Goal: Task Accomplishment & Management: Complete application form

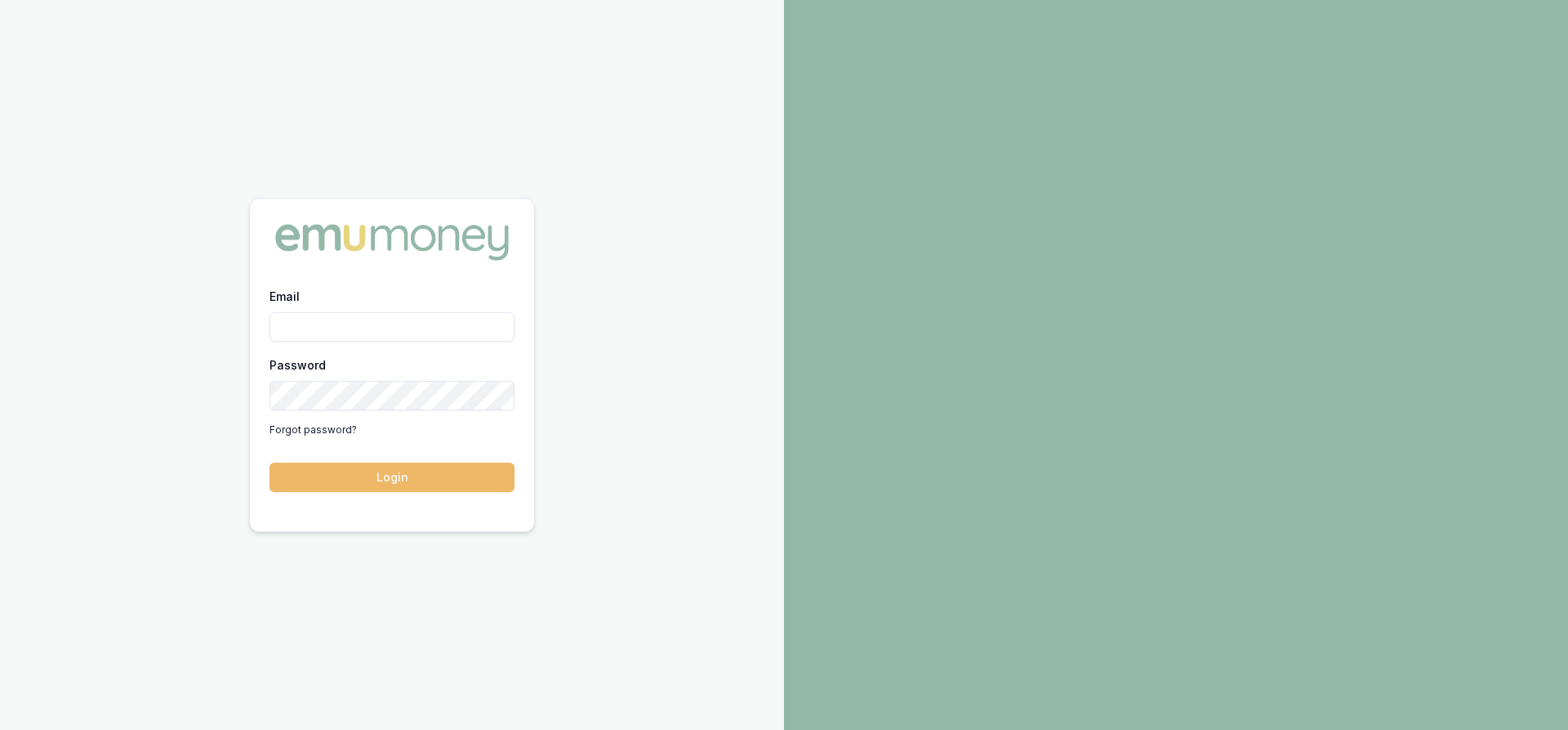
type input "[PERSON_NAME][EMAIL_ADDRESS][PERSON_NAME][DOMAIN_NAME]"
click at [382, 478] on button "Login" at bounding box center [392, 477] width 245 height 29
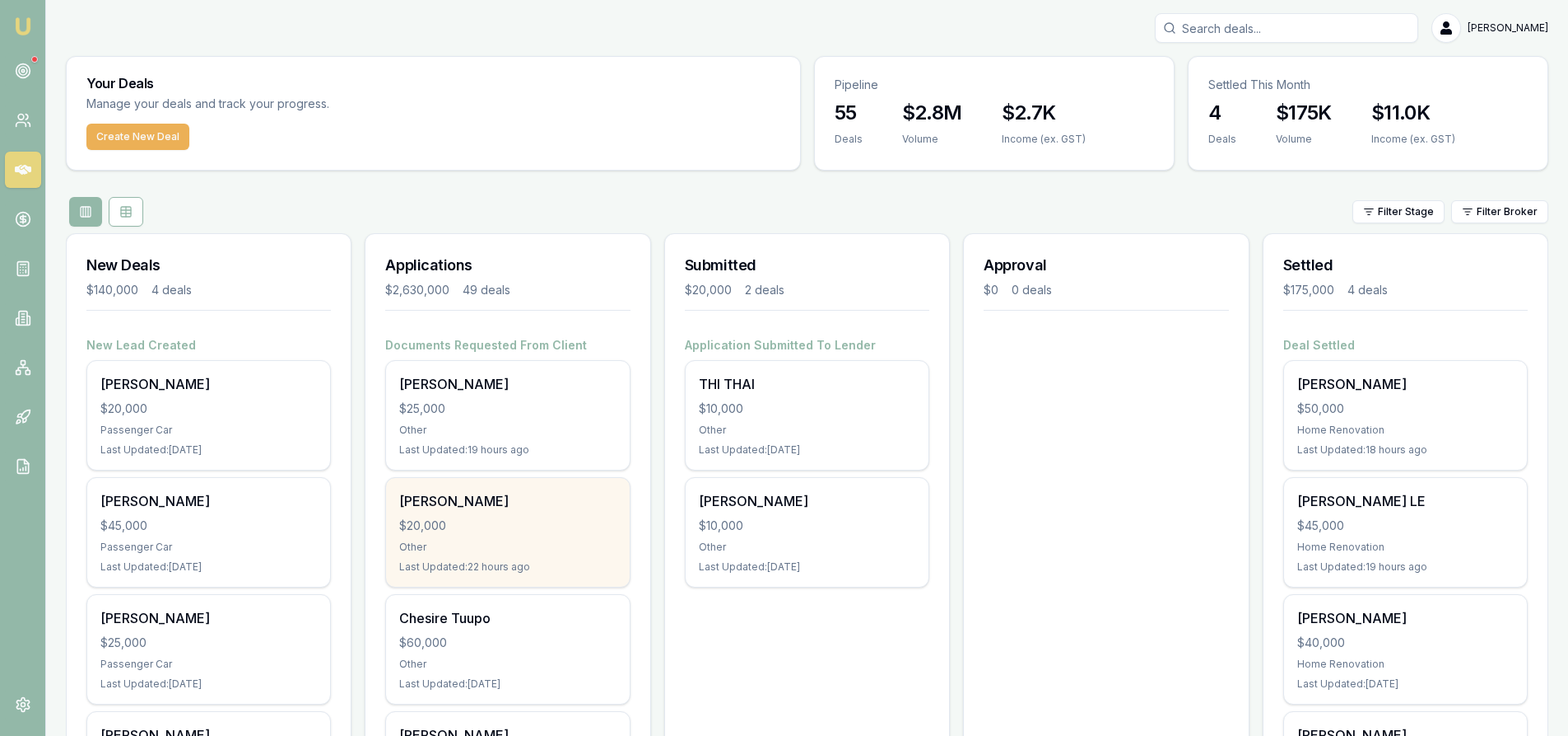
scroll to position [165, 0]
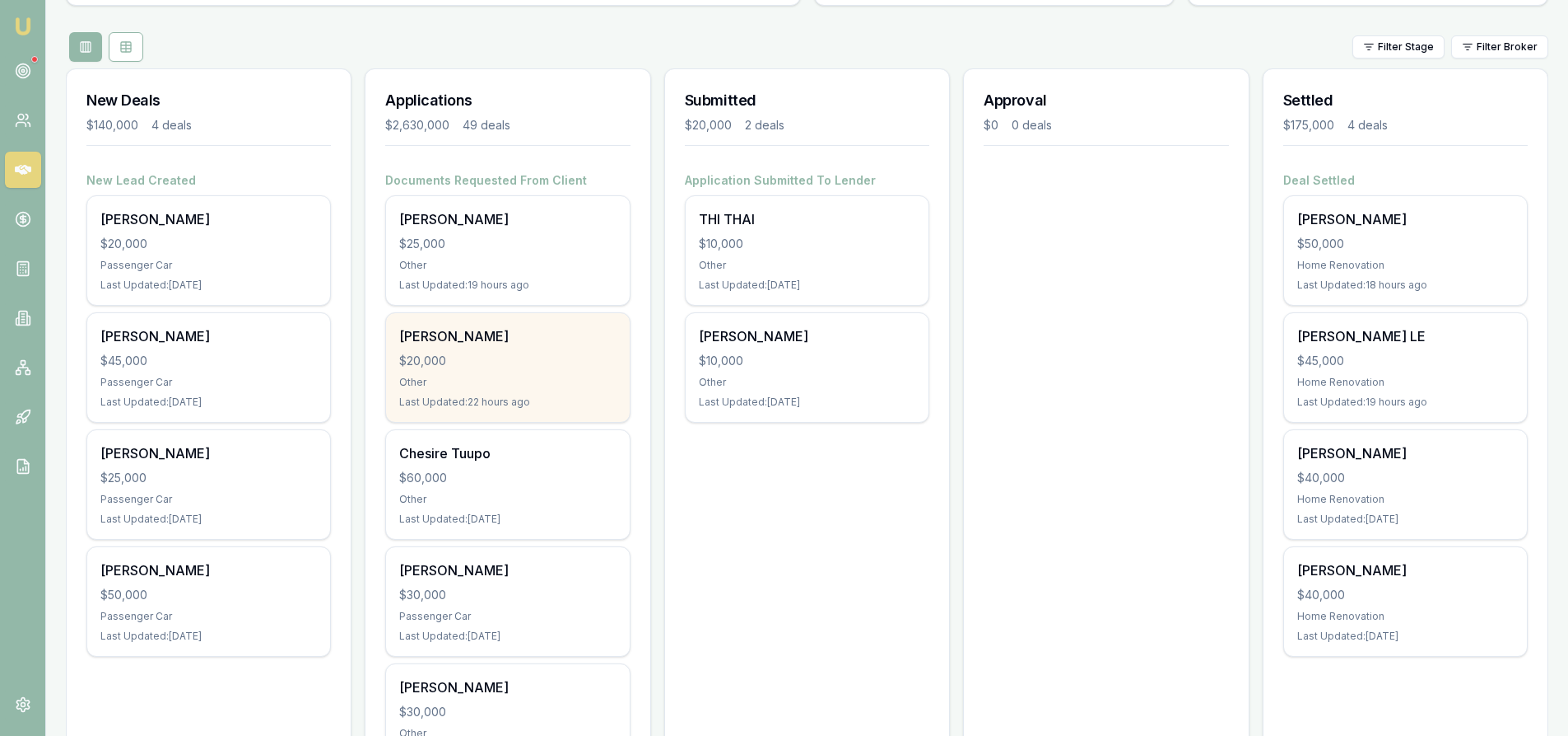
click at [465, 376] on div "Other" at bounding box center [507, 382] width 217 height 13
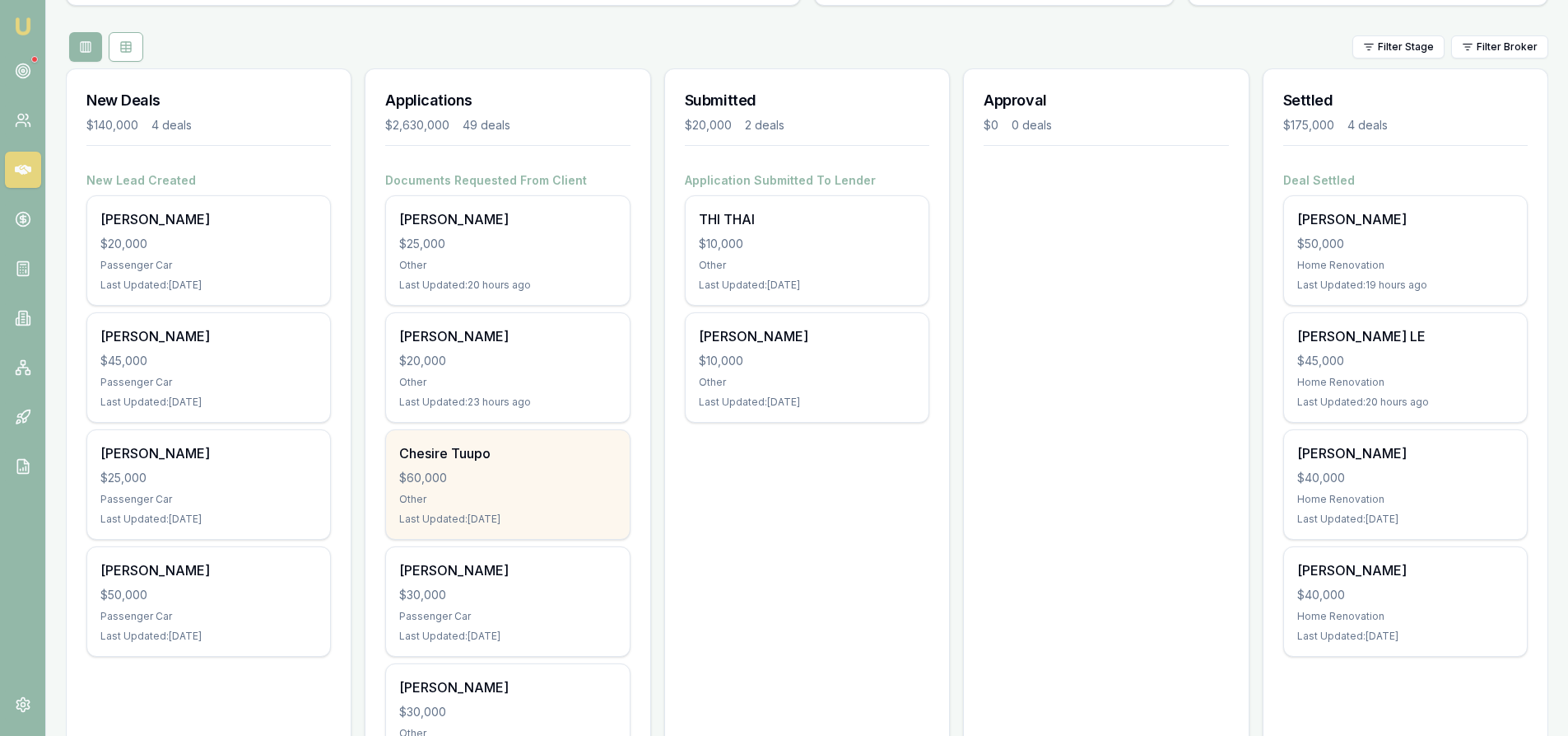
click at [507, 456] on div "Chesire Tuupo" at bounding box center [507, 453] width 217 height 20
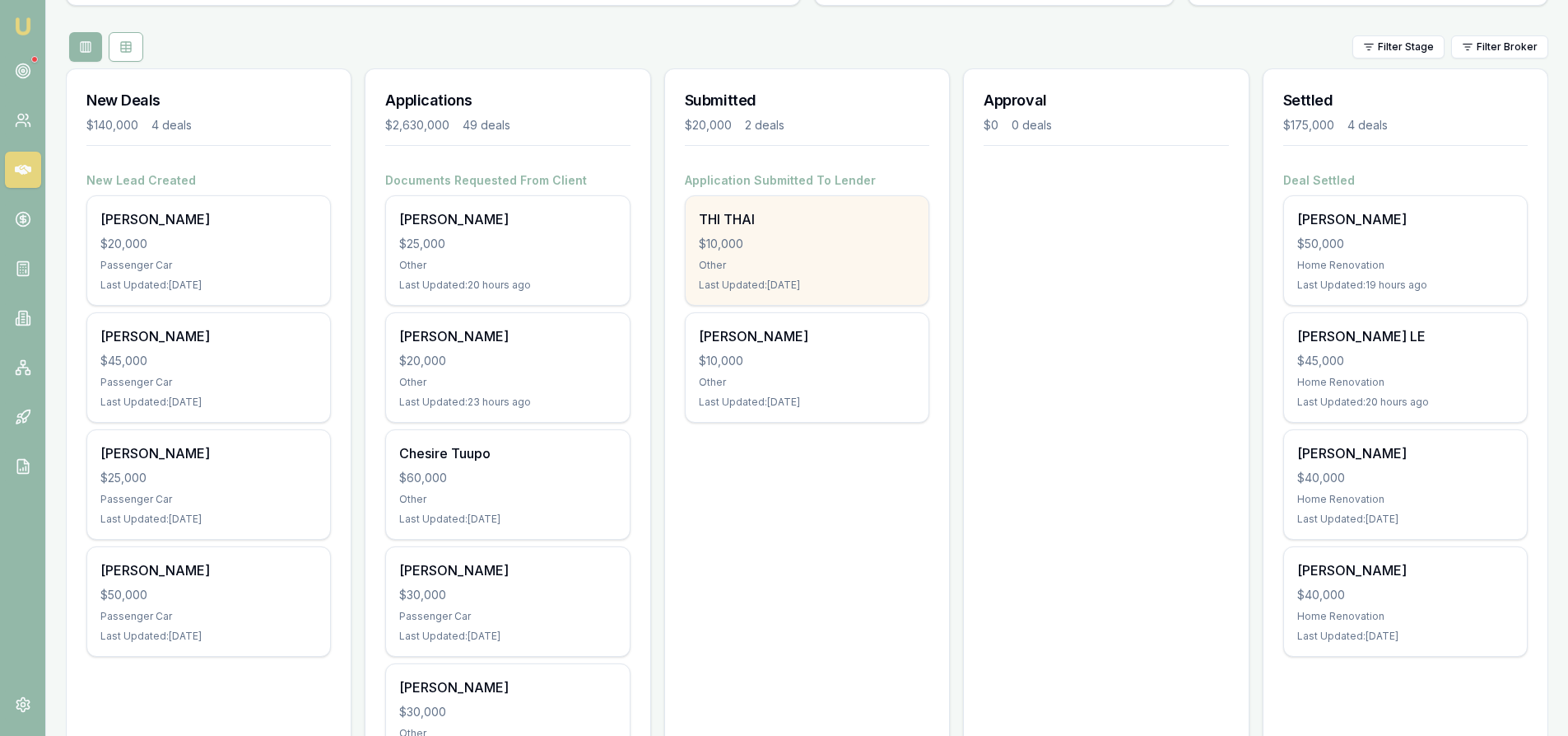
scroll to position [247, 0]
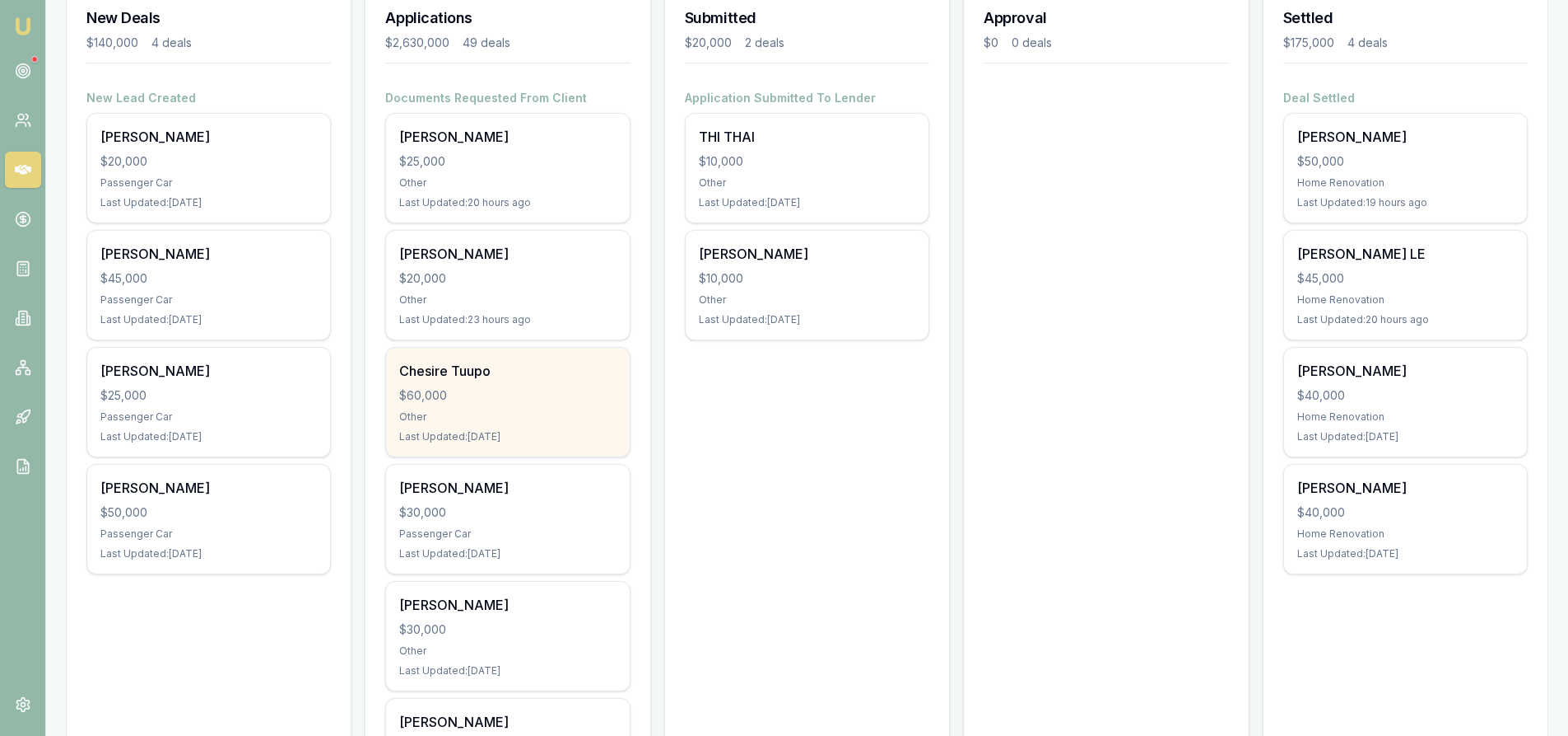
click at [545, 424] on div "Chesire Tuupo $60,000 Other Last Updated: 1 day ago" at bounding box center [508, 401] width 243 height 109
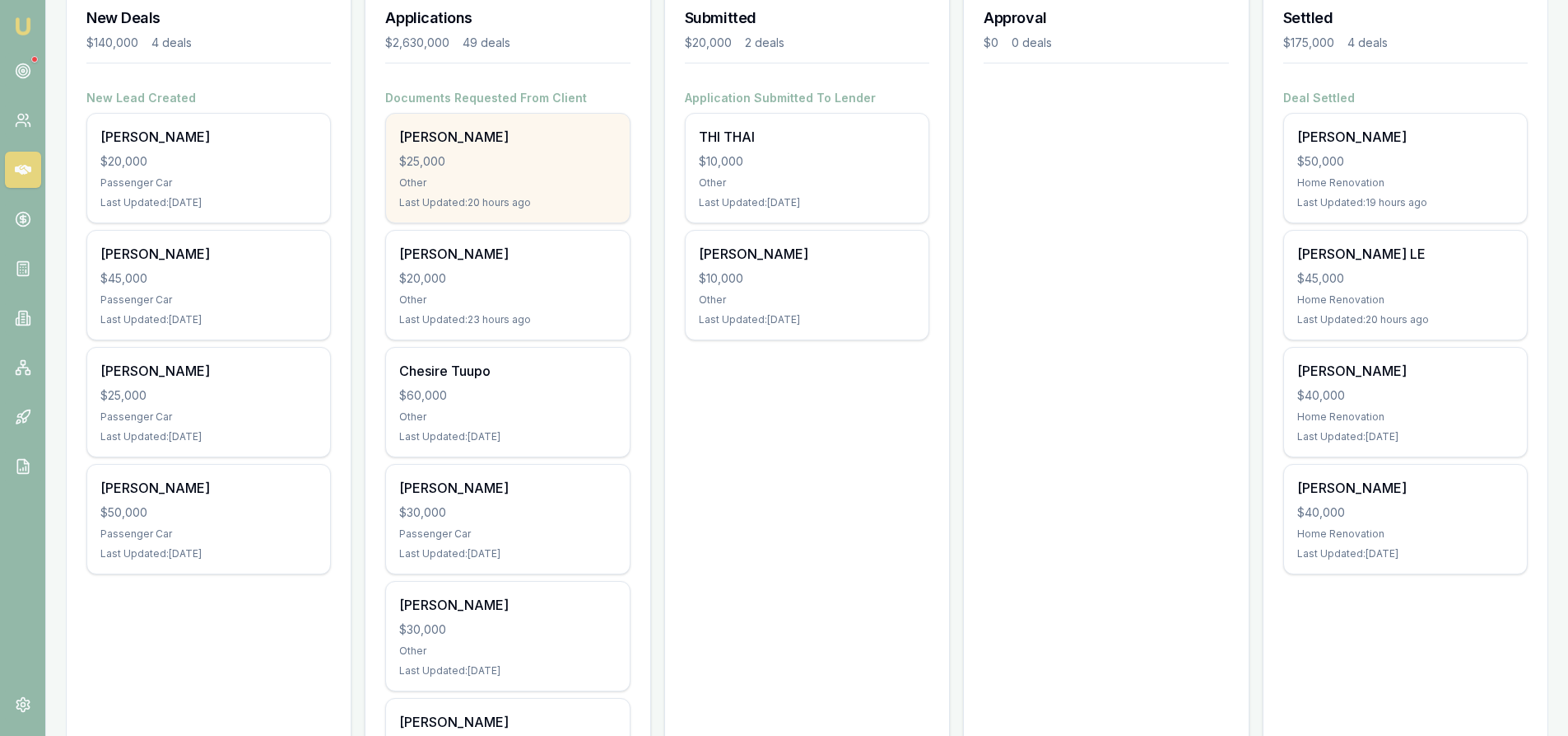
scroll to position [82, 0]
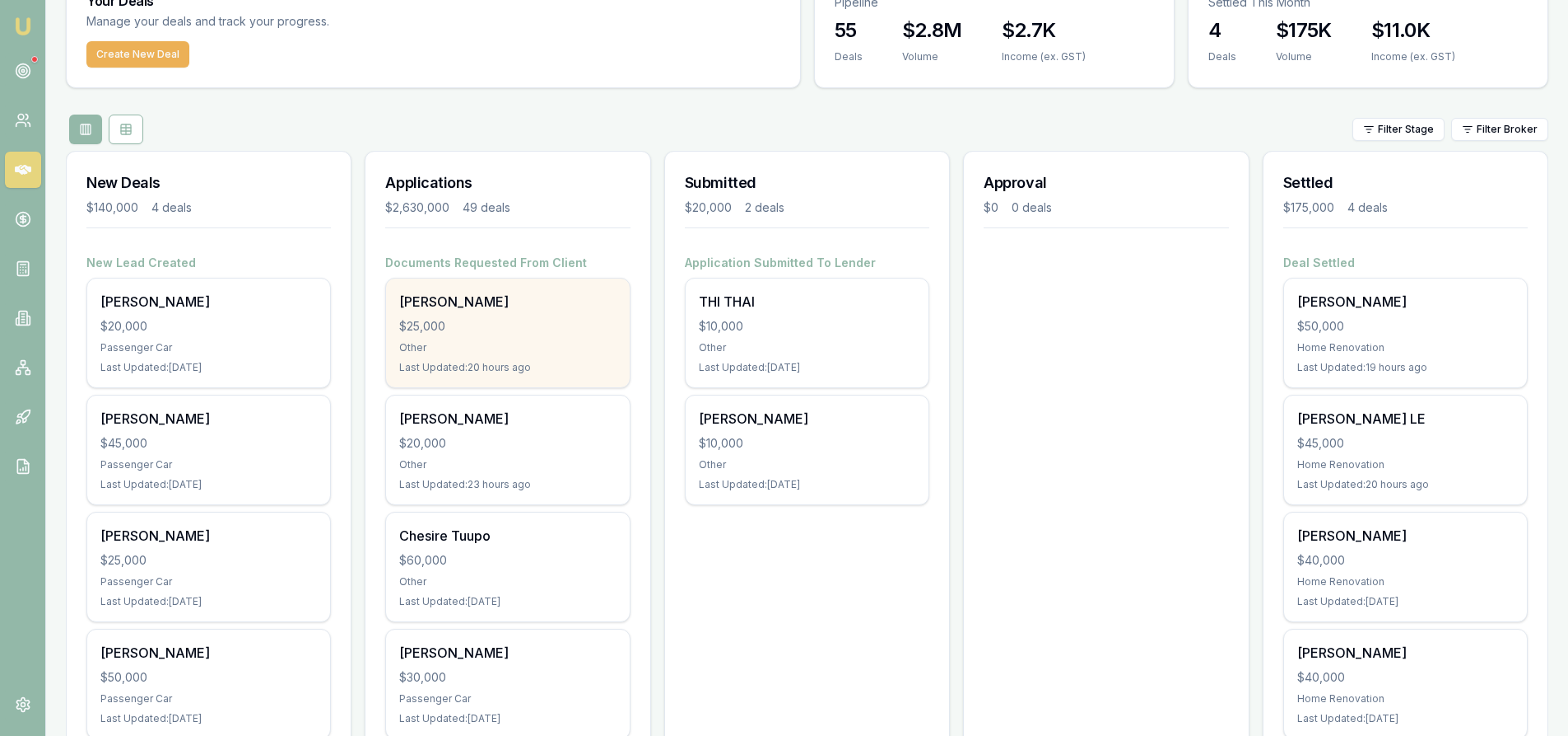
click at [512, 304] on div "[PERSON_NAME]" at bounding box center [507, 302] width 217 height 20
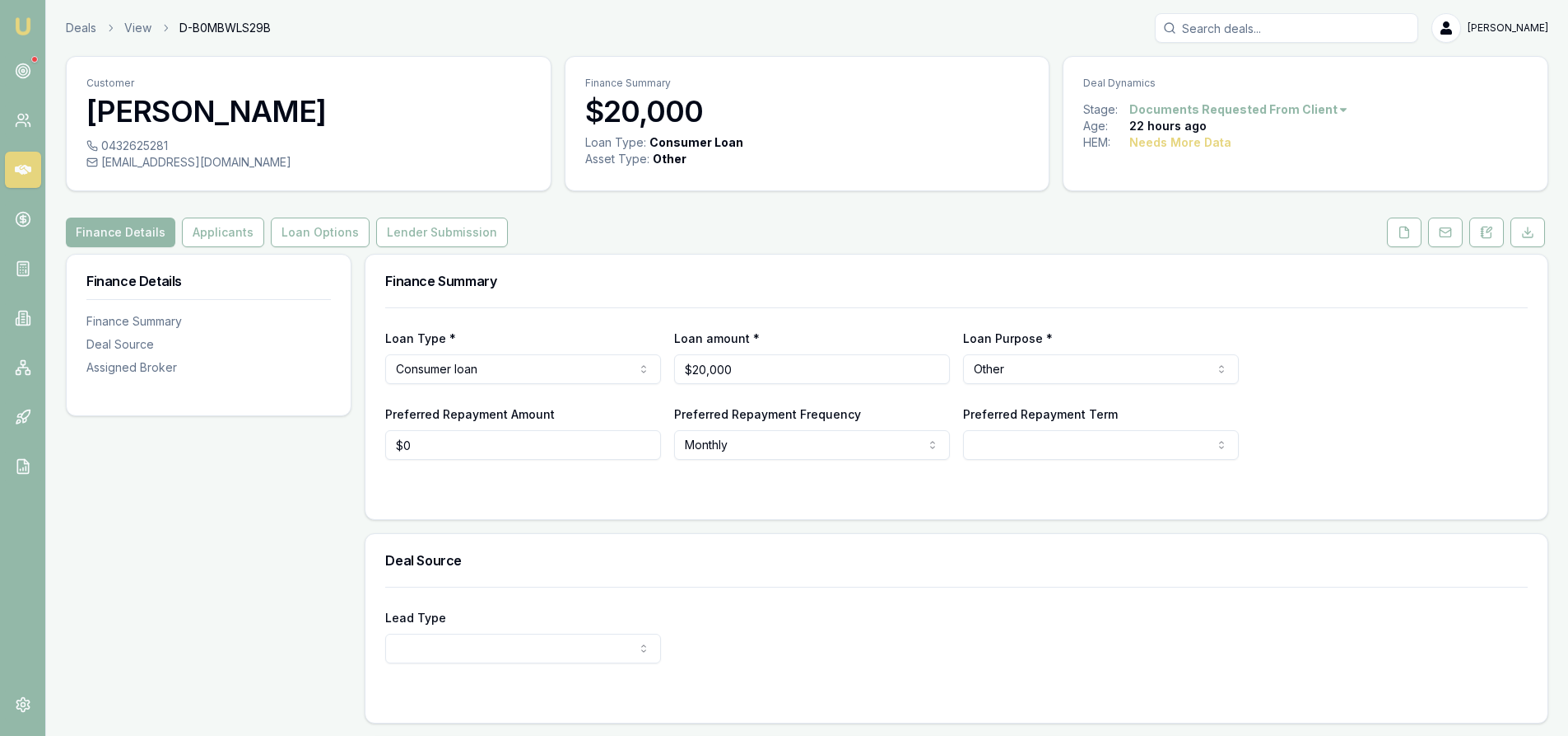
drag, startPoint x: 1401, startPoint y: 241, endPoint x: 1381, endPoint y: 245, distance: 20.4
click at [1401, 241] on button at bounding box center [1404, 232] width 35 height 29
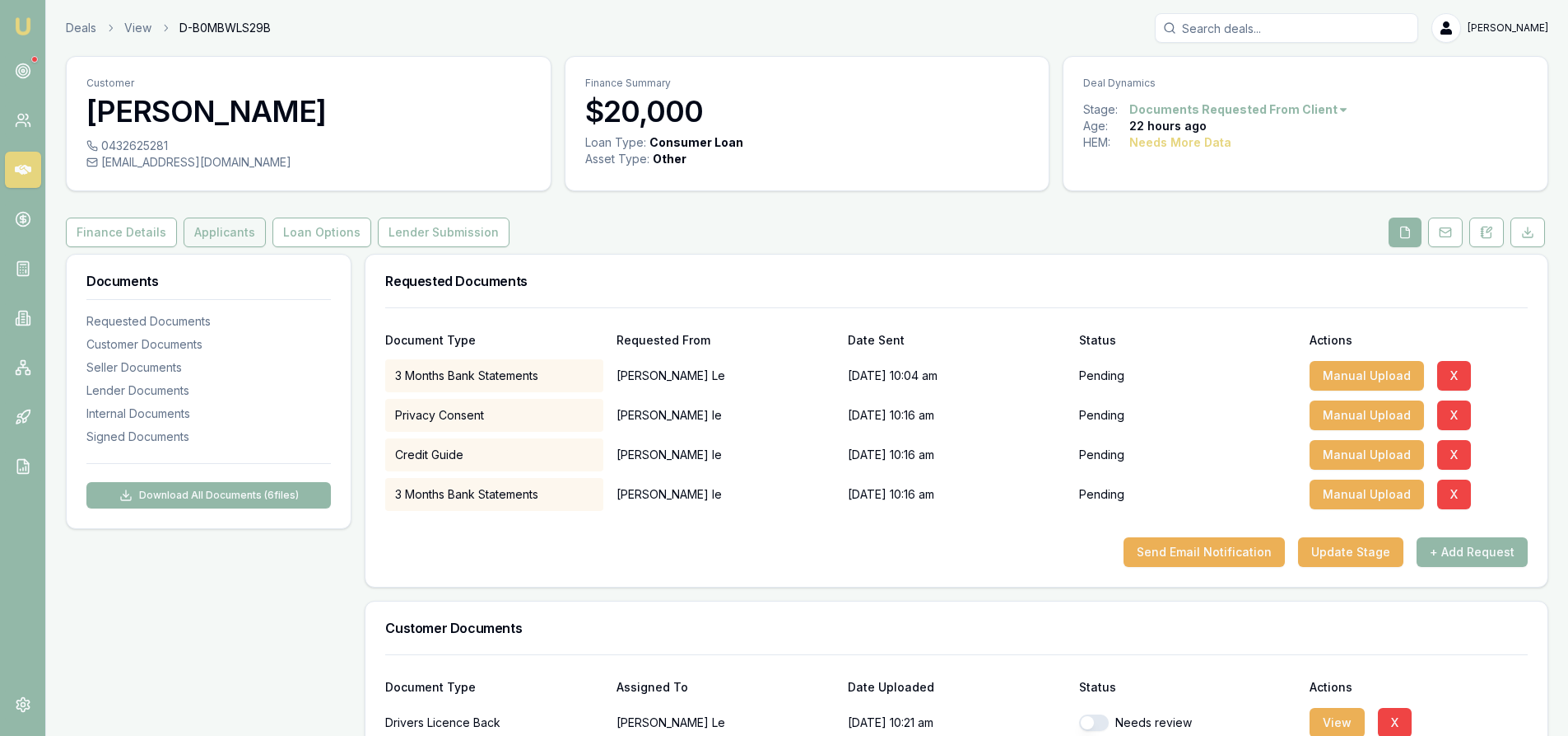
click at [219, 237] on button "Applicants" at bounding box center [225, 232] width 82 height 29
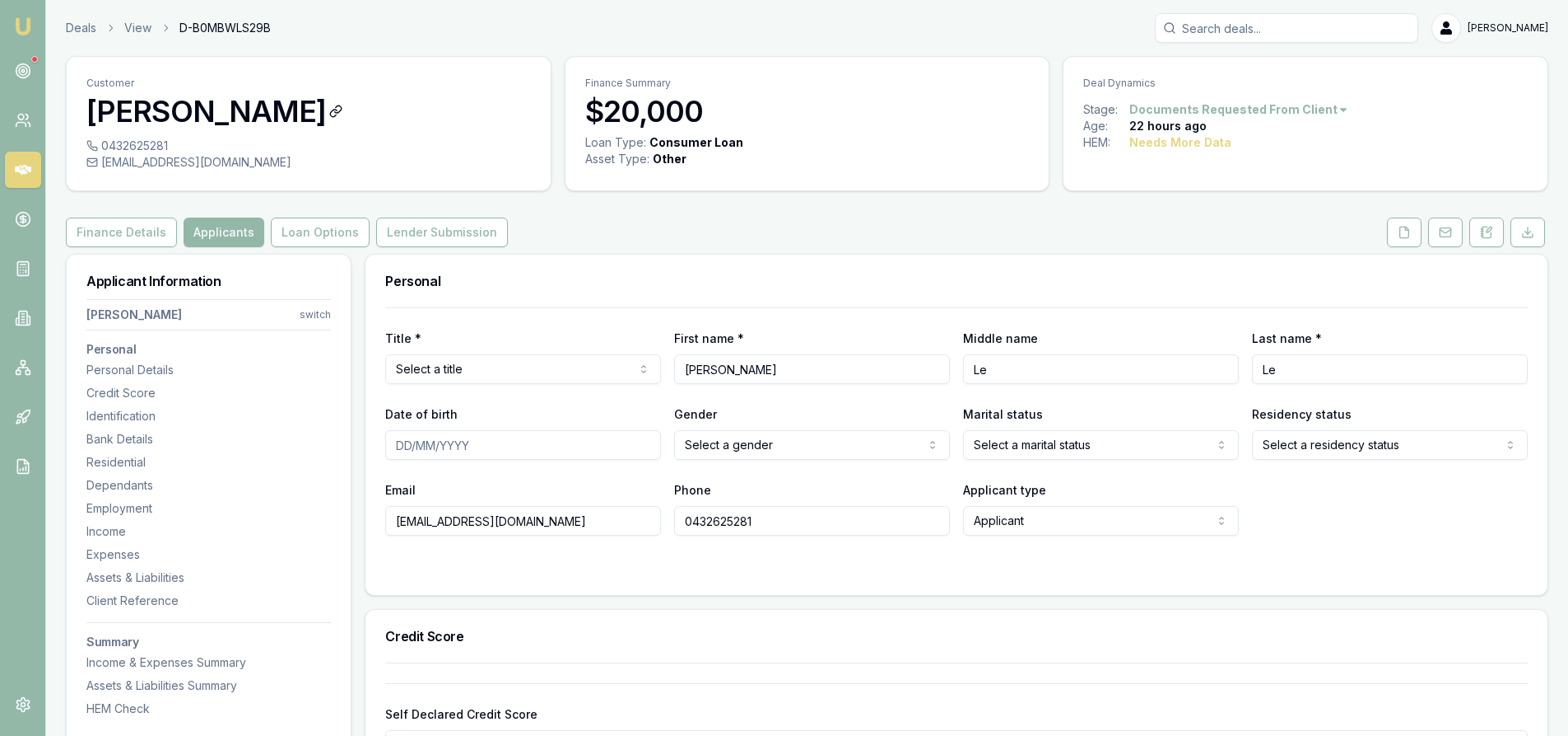
click at [329, 113] on icon at bounding box center [335, 111] width 13 height 13
click at [228, 230] on button "Applicants" at bounding box center [224, 232] width 80 height 29
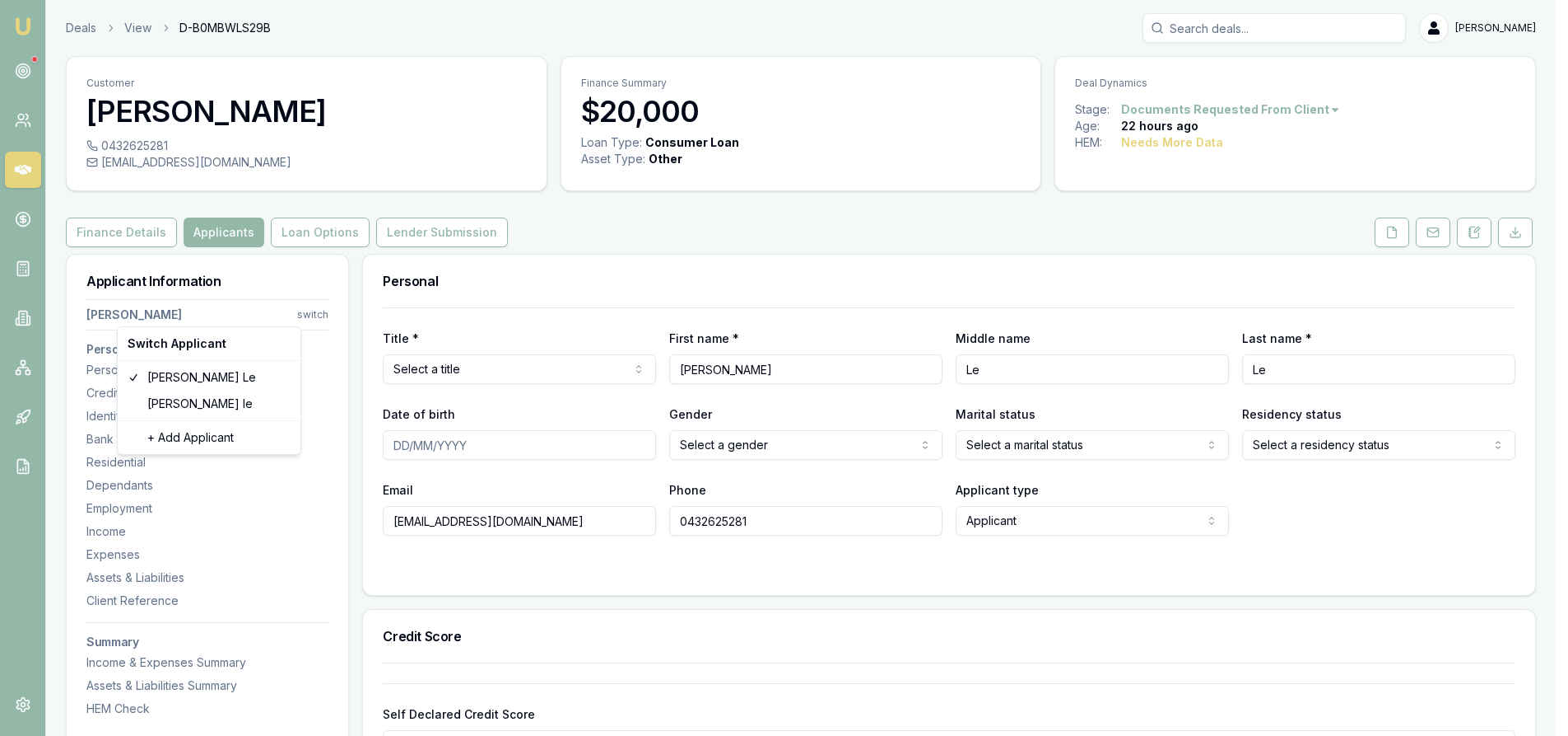
click at [315, 315] on html "Emu Broker Deals View D-B0MBWLS29B Steven Nguyen Toggle Menu Customer Alain Le …" at bounding box center [784, 368] width 1568 height 736
click at [686, 534] on html "Emu Broker Deals View D-B0MBWLS29B Steven Nguyen Toggle Menu Customer Alain Le …" at bounding box center [790, 368] width 1581 height 736
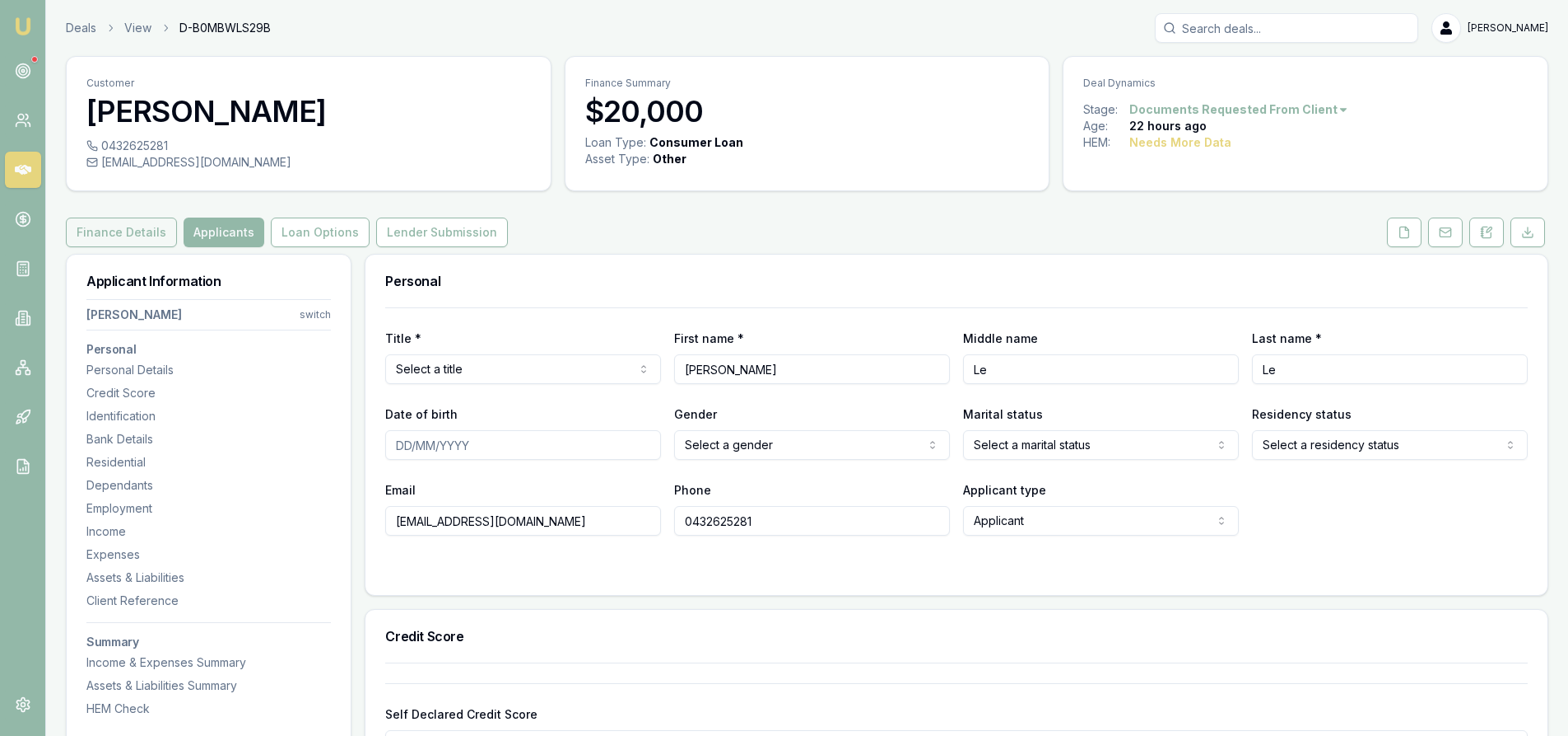
click at [112, 244] on button "Finance Details" at bounding box center [122, 232] width 111 height 29
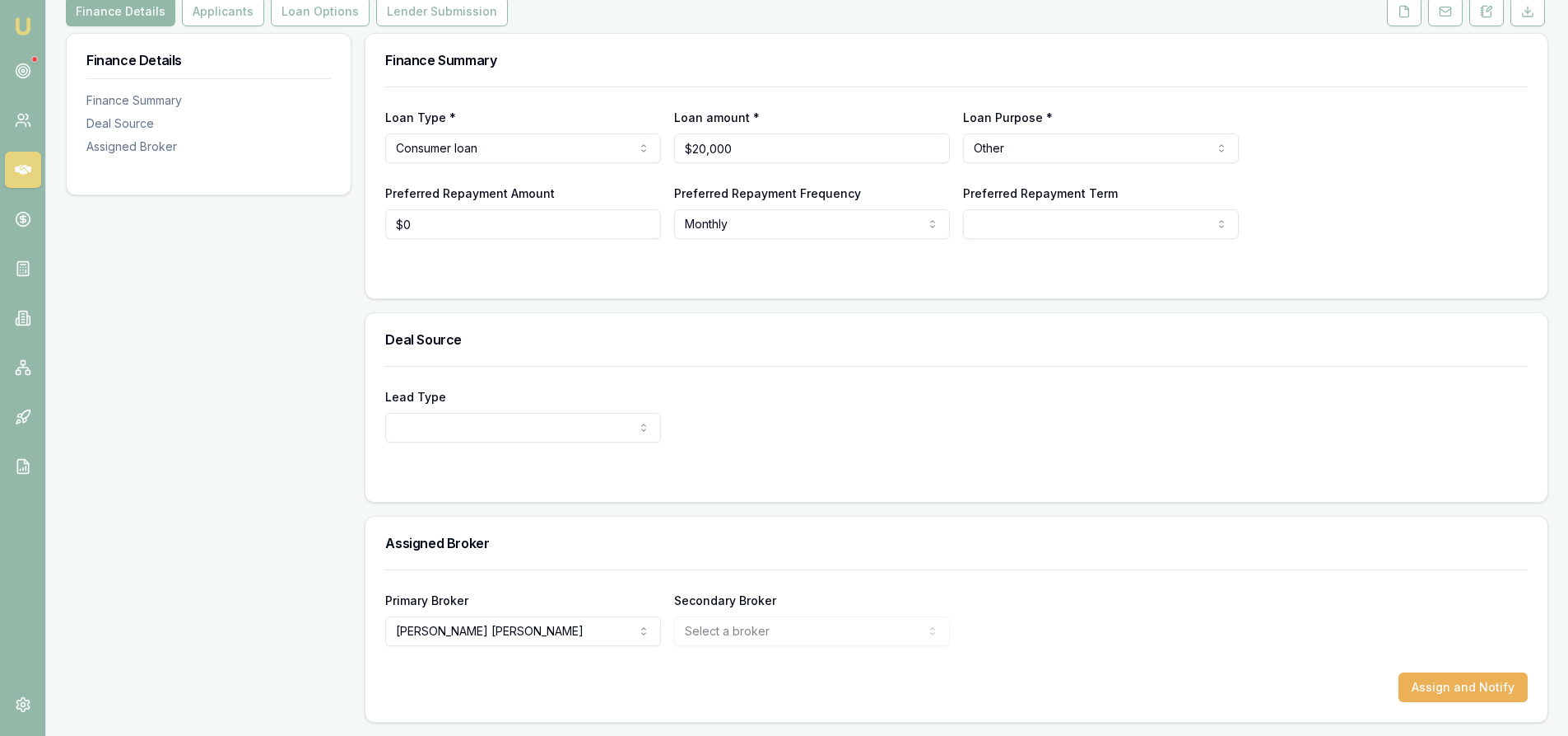
scroll to position [56, 0]
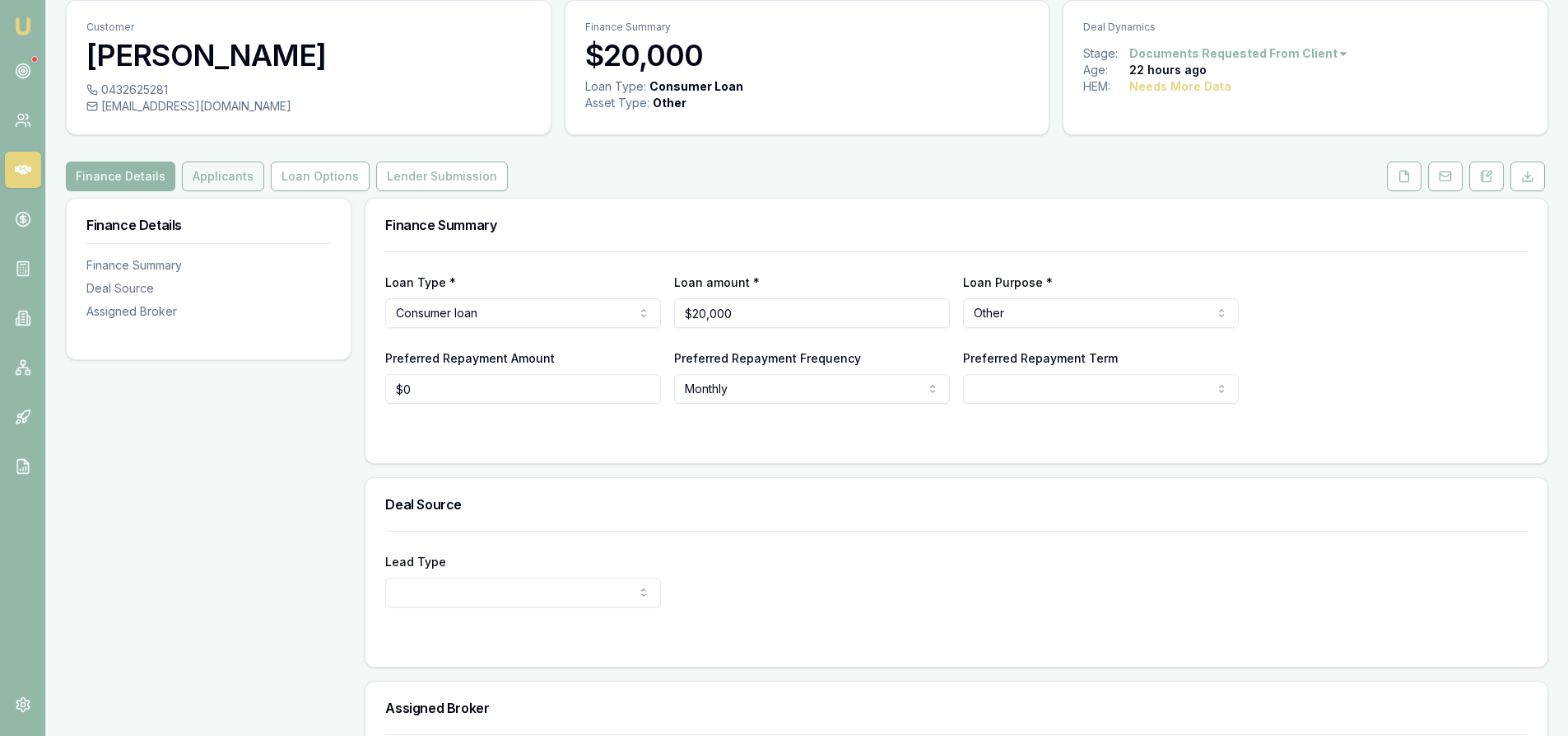
click at [209, 177] on button "Applicants" at bounding box center [223, 176] width 82 height 29
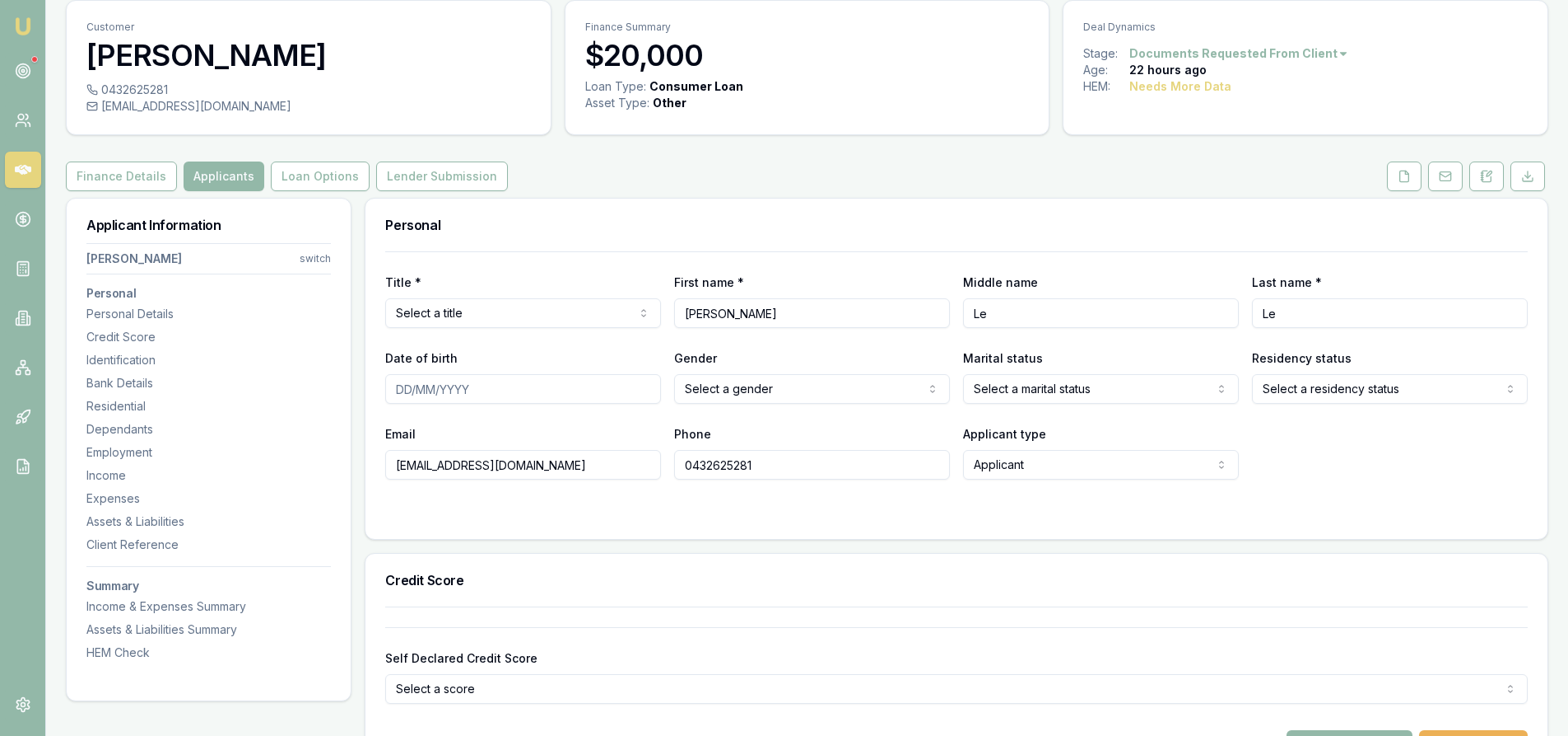
drag, startPoint x: 732, startPoint y: 313, endPoint x: 600, endPoint y: 312, distance: 132.0
click at [600, 312] on div "Title * Select a title Mr Mrs Miss Ms Dr Prof First name * Alain Middle name Le…" at bounding box center [957, 299] width 1143 height 56
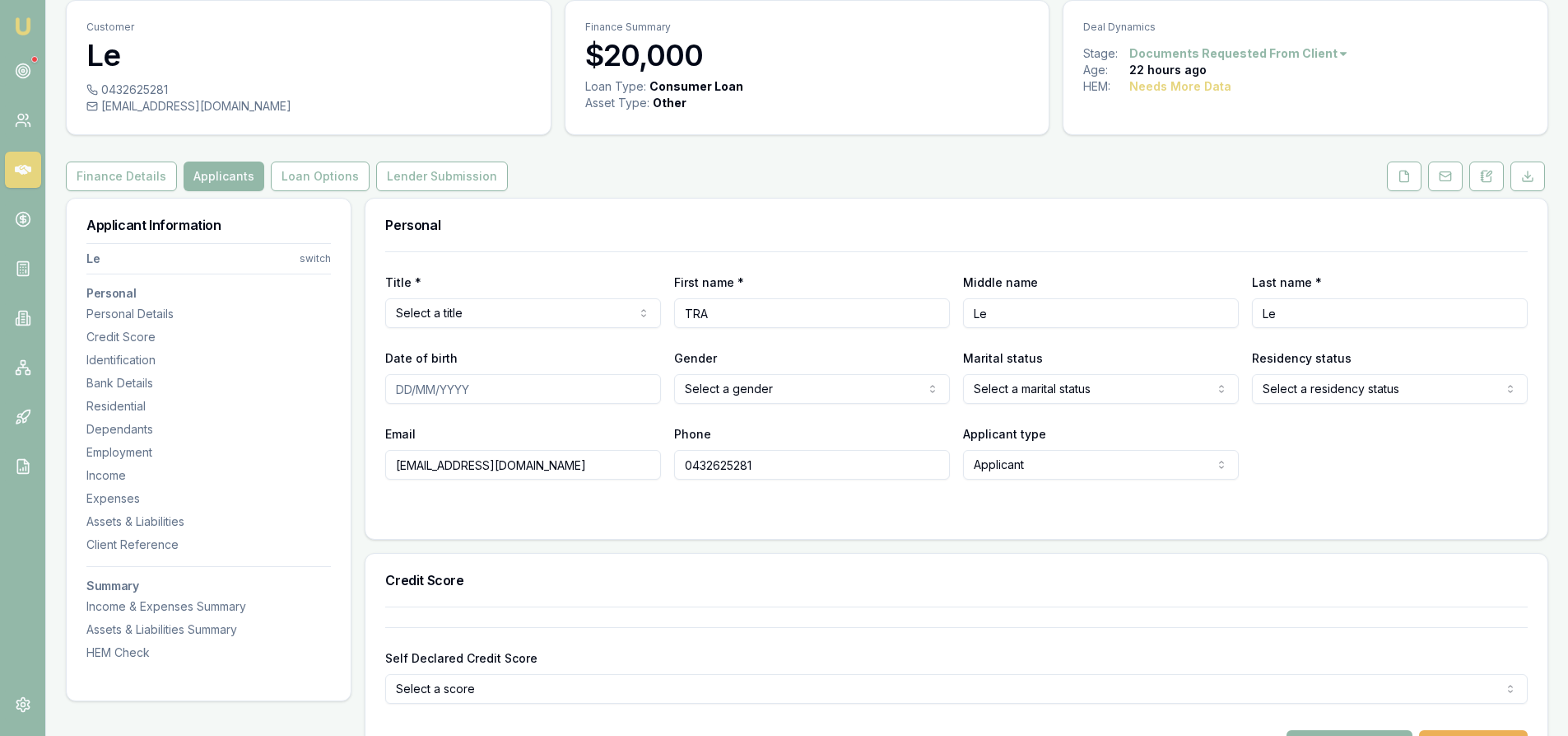
type input "TRA"
type input "N"
type input "NGUYEN"
click at [555, 564] on div "Credit Score" at bounding box center [957, 580] width 1182 height 53
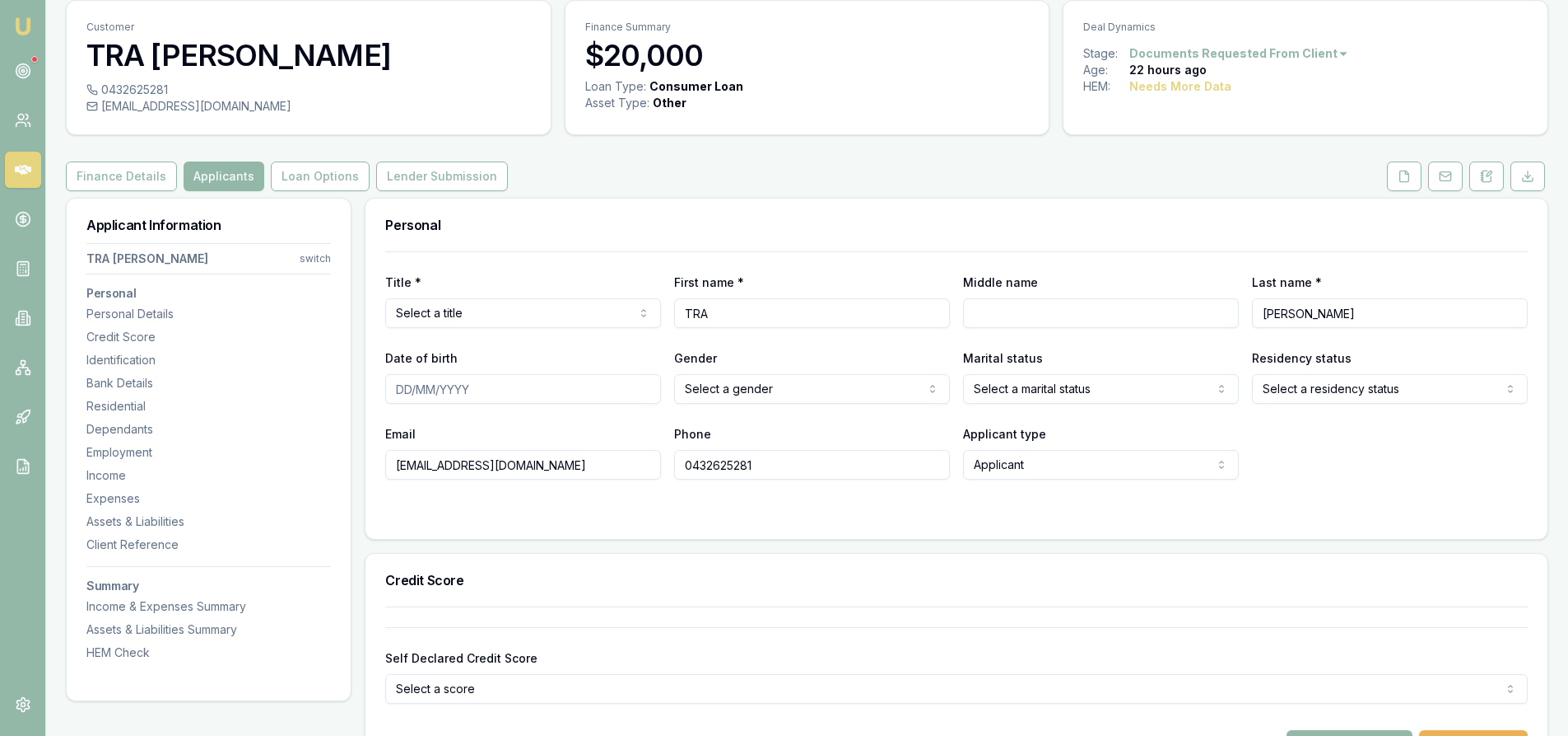
click at [723, 389] on html "Emu Broker Deals View D-B0MBWLS29B Steven Nguyen Toggle Menu Customer TRA NGUYE…" at bounding box center [784, 312] width 1568 height 736
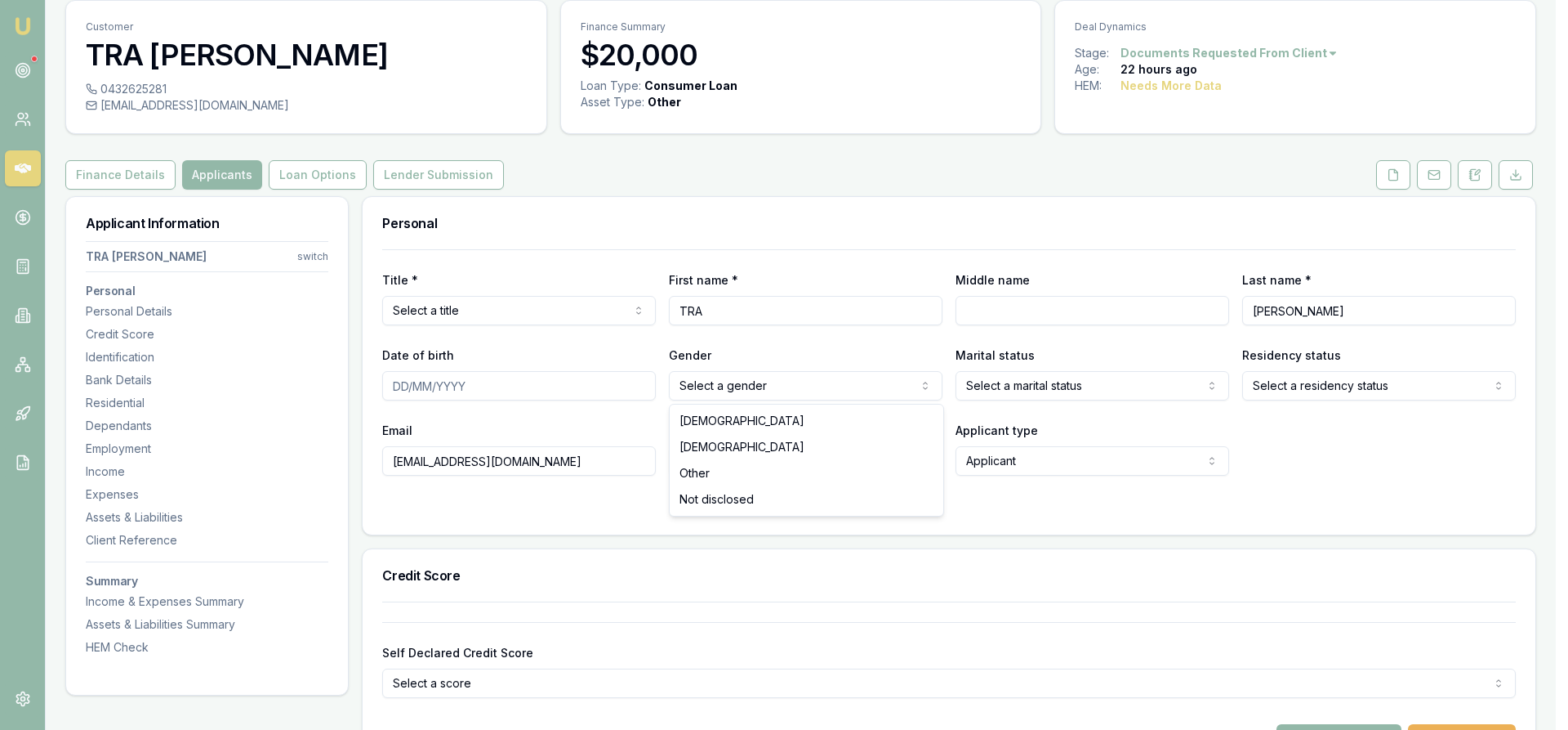
select select "FEMALE"
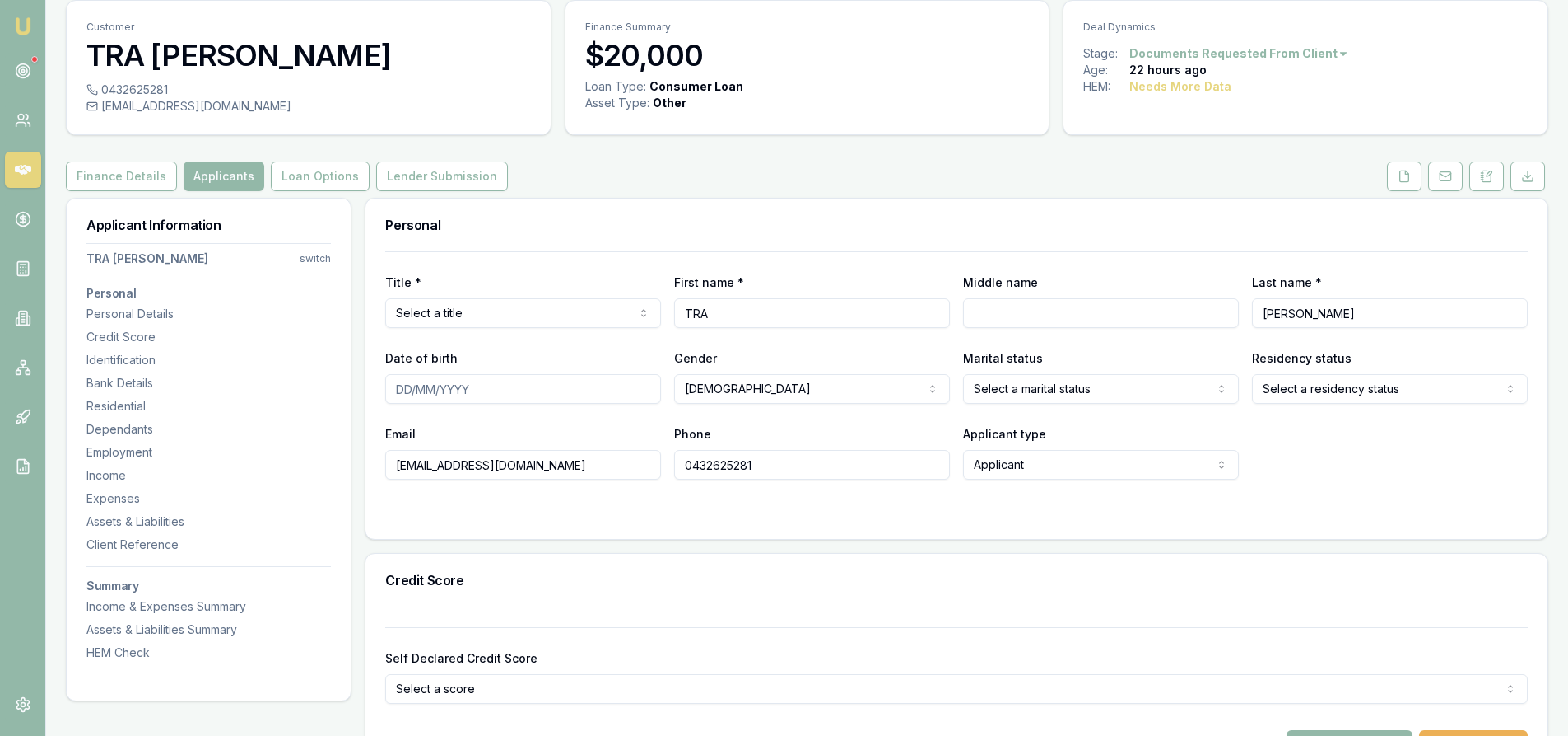
click at [829, 497] on form "Title * Select a title Mr Mrs Miss Ms Dr Prof First name * TRA Middle name Last…" at bounding box center [957, 385] width 1143 height 268
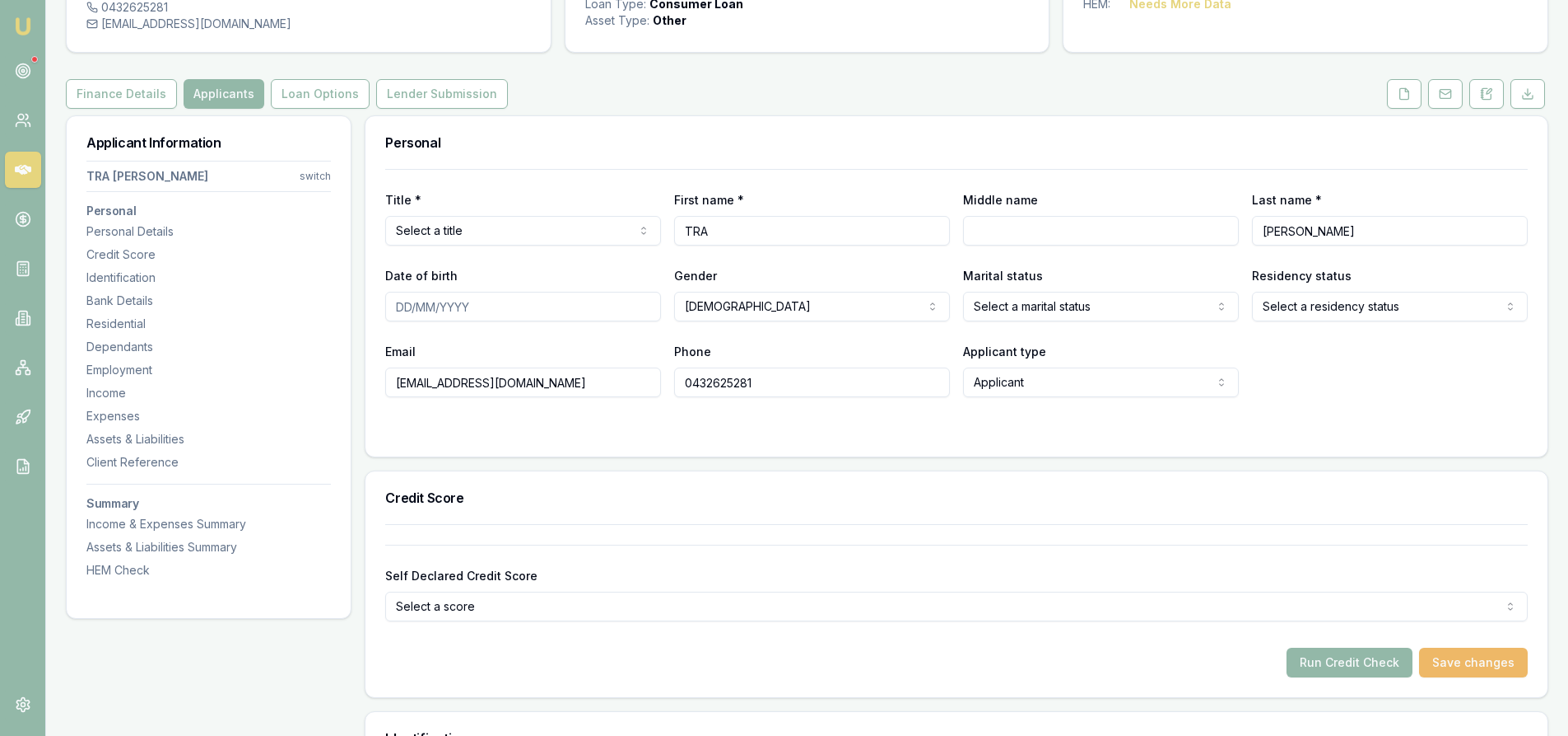
scroll to position [304, 0]
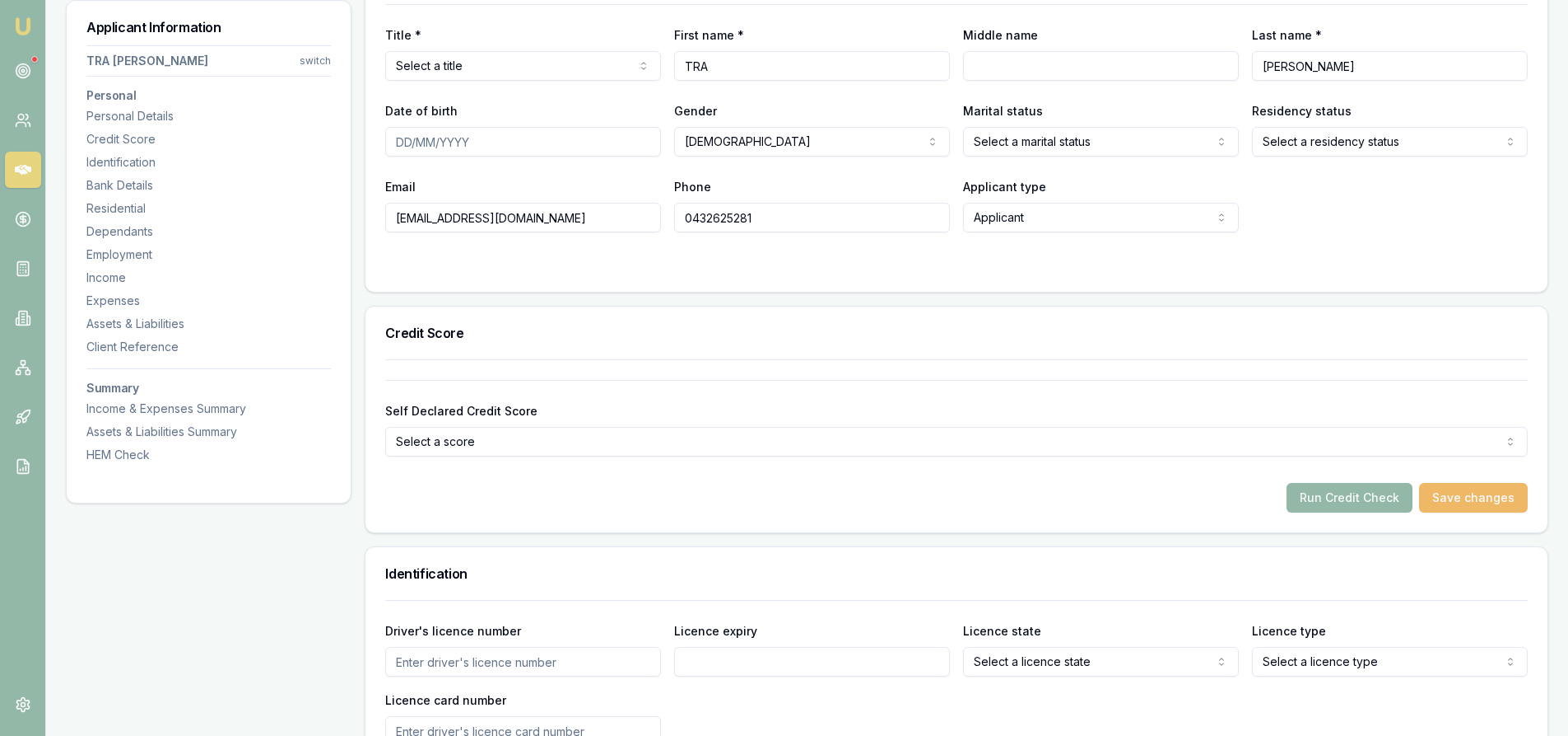
click at [1477, 495] on button "Save changes" at bounding box center [1473, 497] width 109 height 29
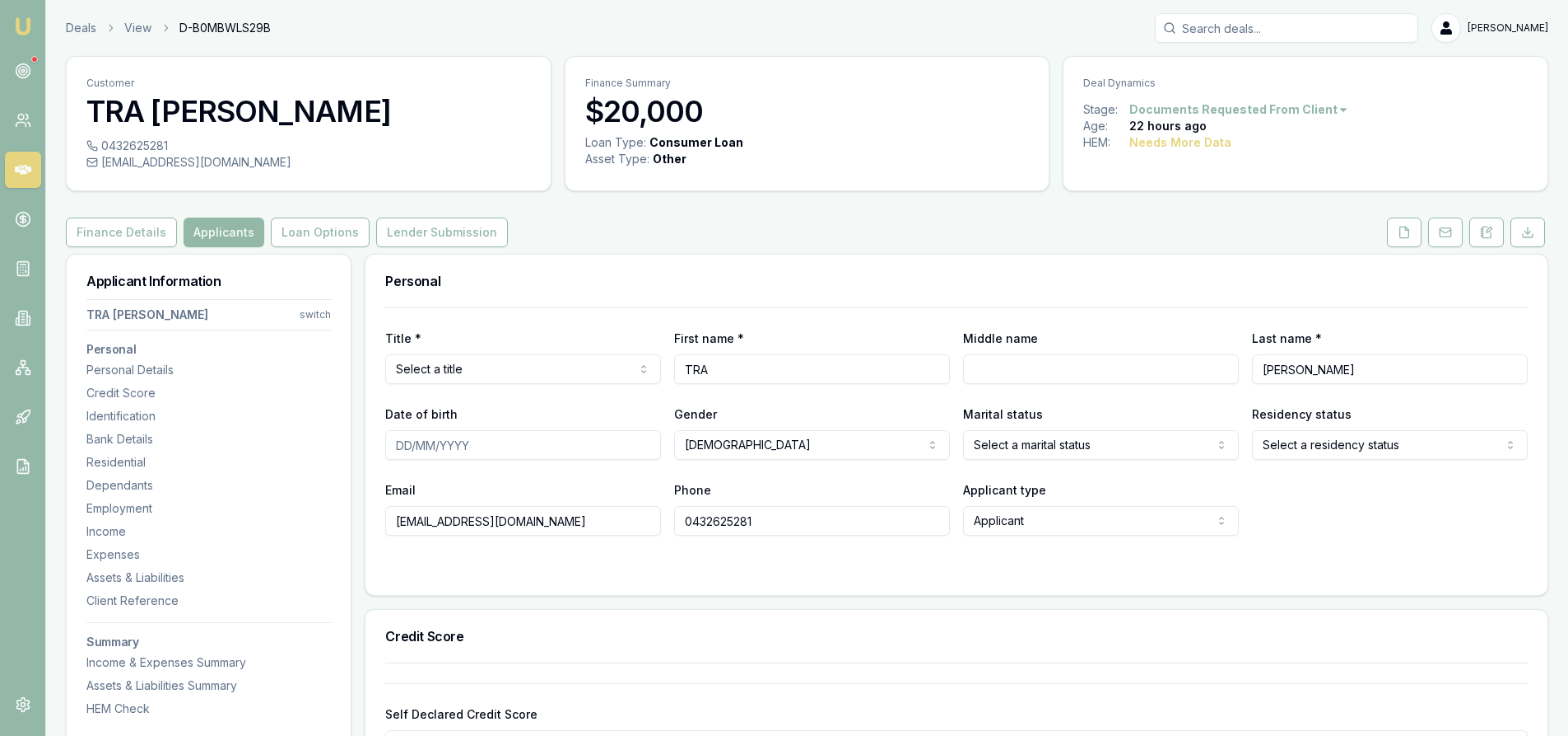
scroll to position [82, 0]
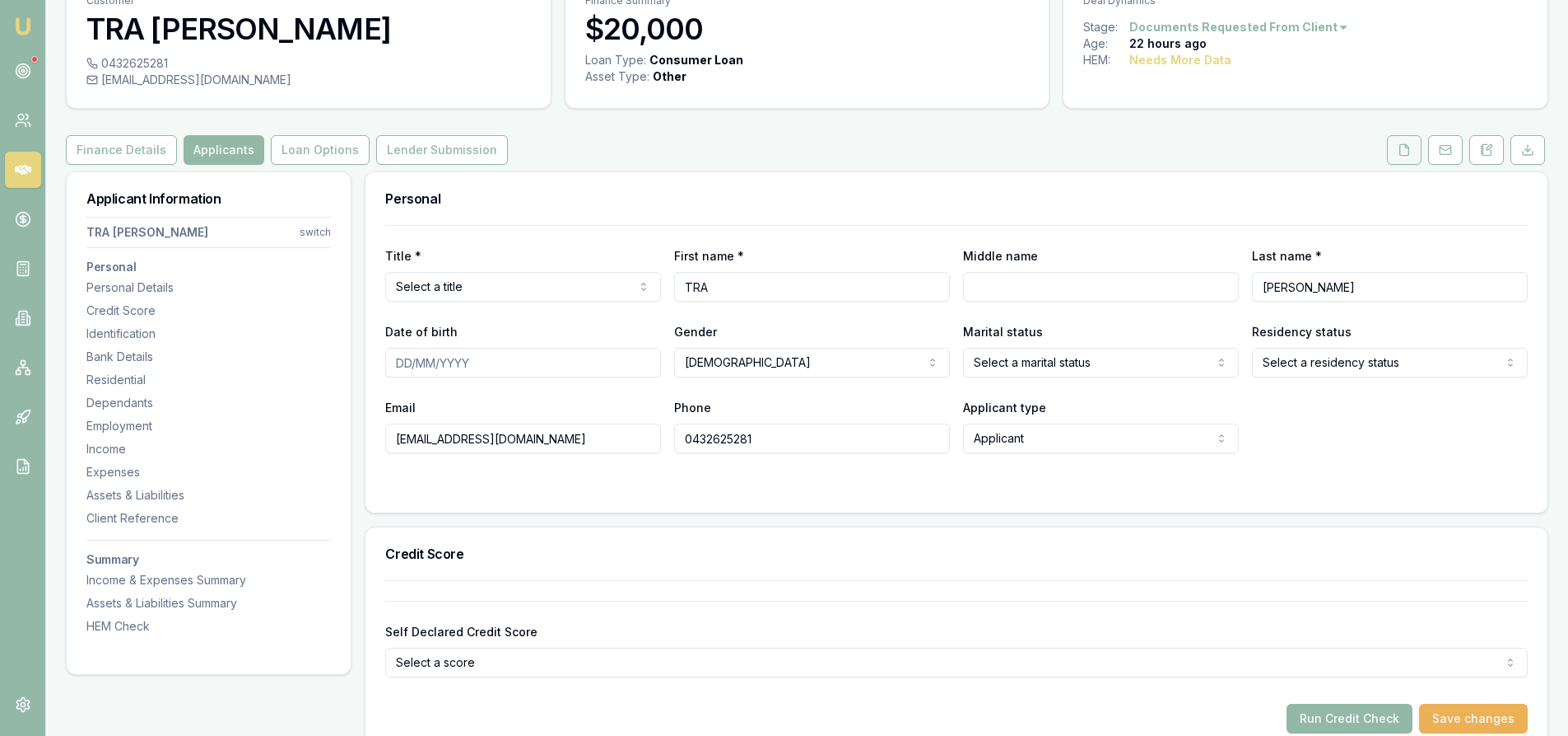
click at [1403, 146] on icon at bounding box center [1404, 150] width 13 height 13
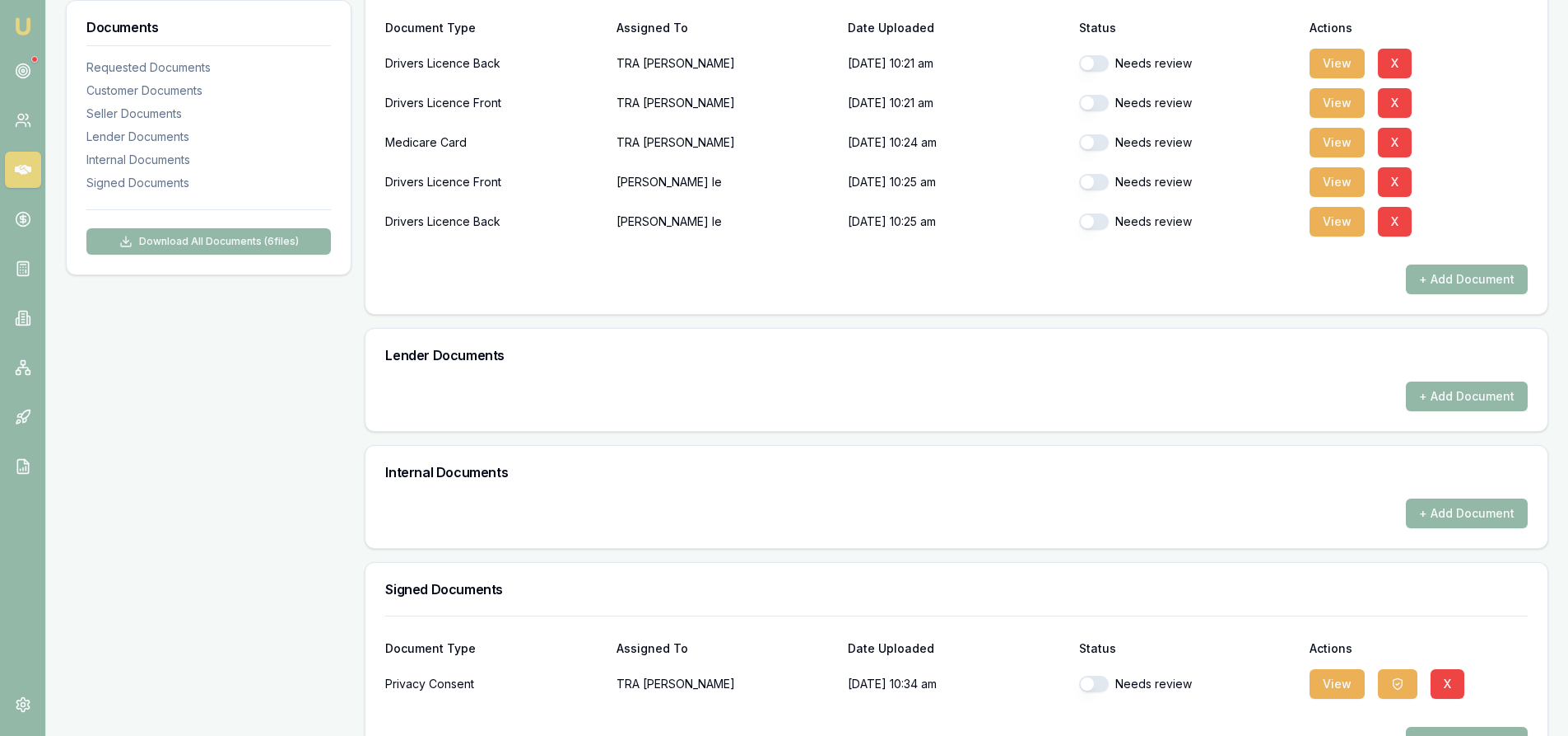
scroll to position [713, 0]
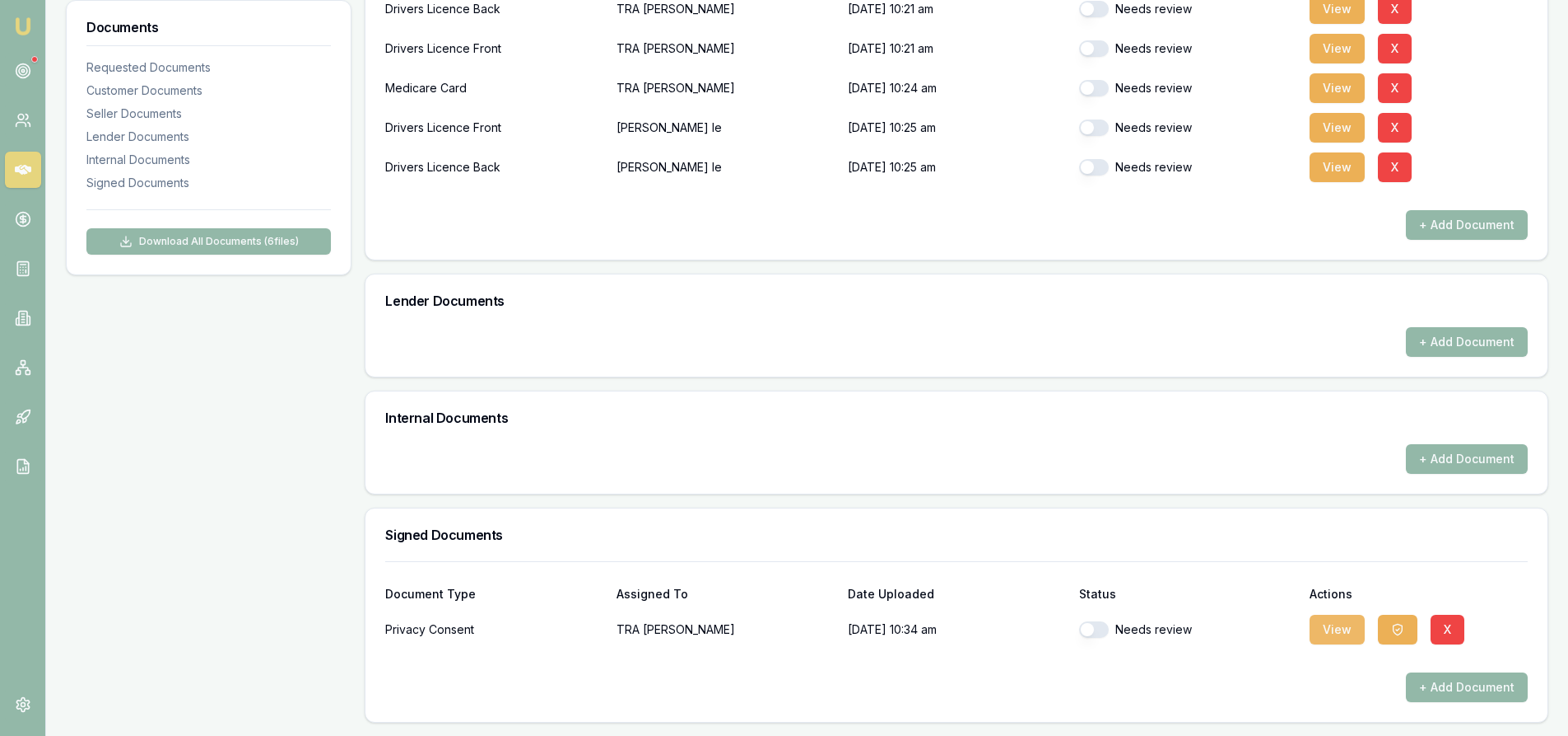
click at [1334, 632] on button "View" at bounding box center [1337, 629] width 55 height 29
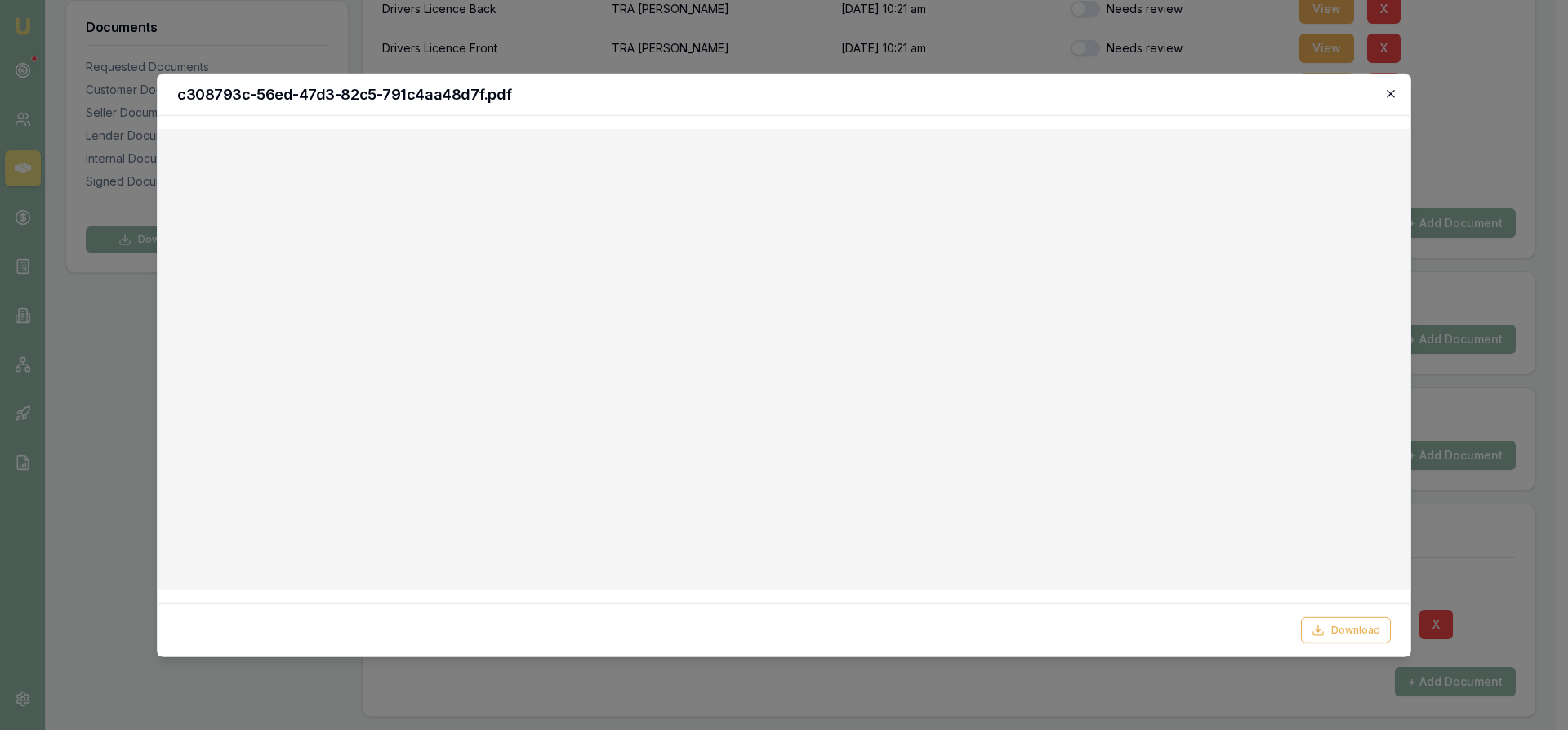
click at [1391, 93] on icon "button" at bounding box center [1390, 93] width 7 height 7
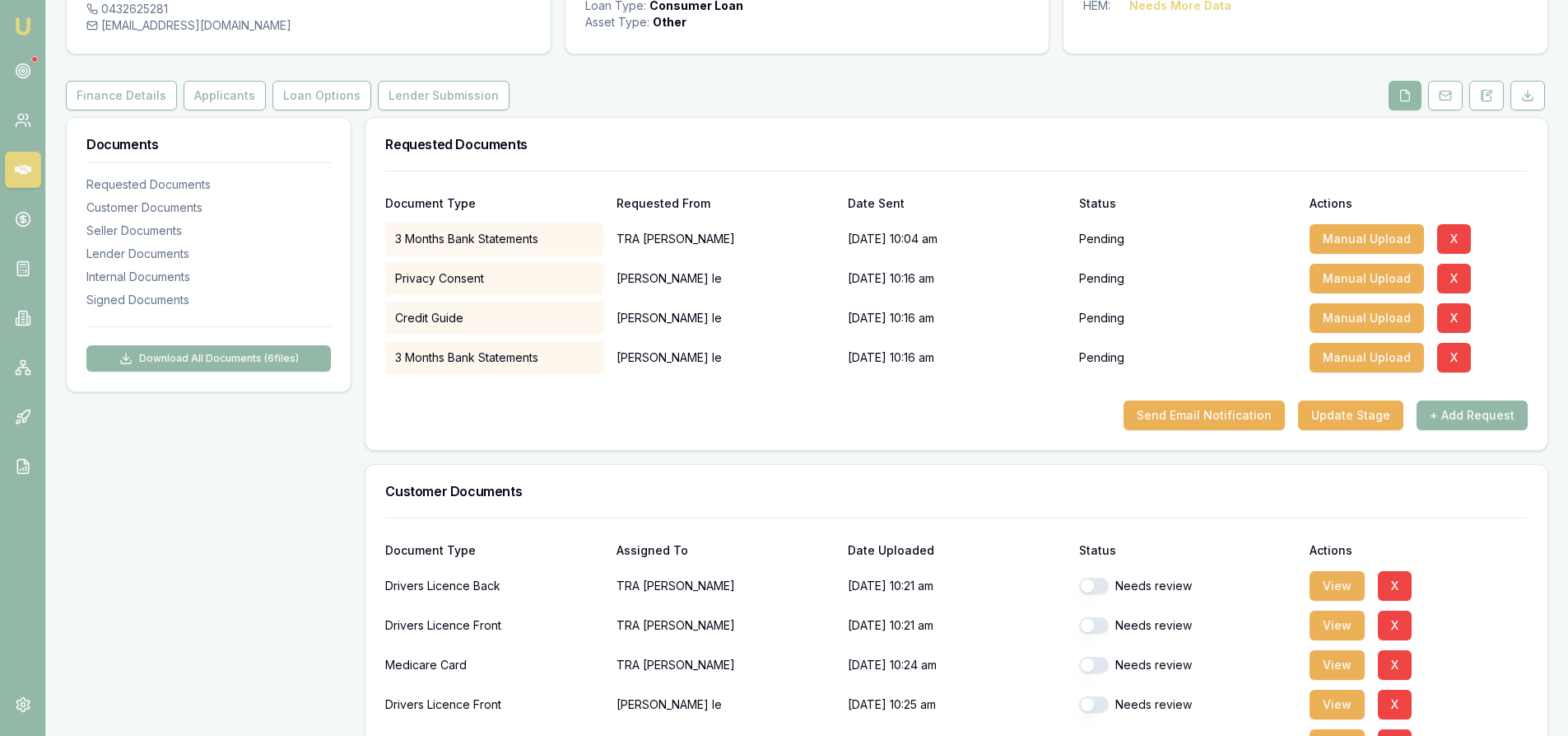
scroll to position [0, 0]
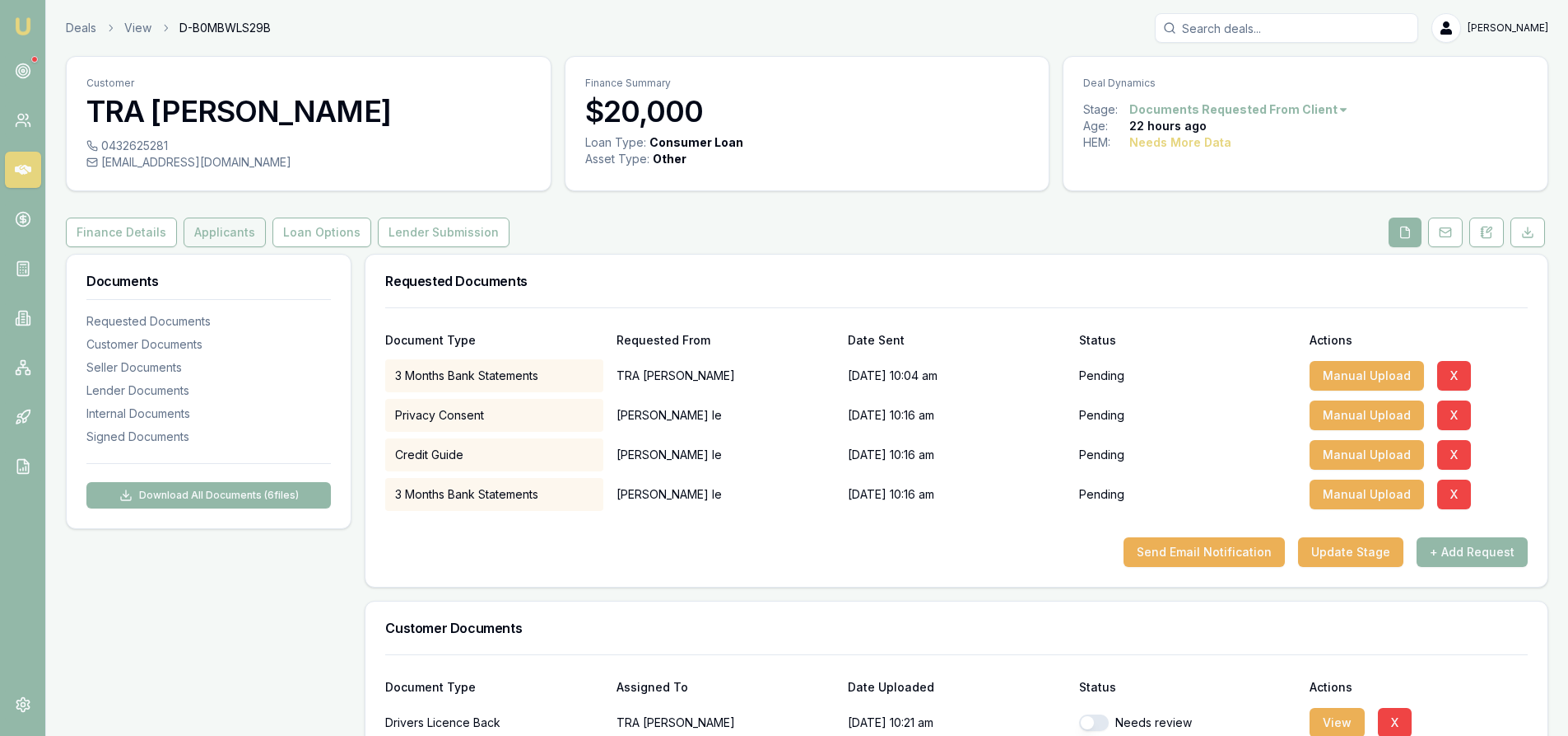
drag, startPoint x: 227, startPoint y: 232, endPoint x: 202, endPoint y: 224, distance: 26.2
click at [227, 232] on button "Applicants" at bounding box center [225, 232] width 82 height 29
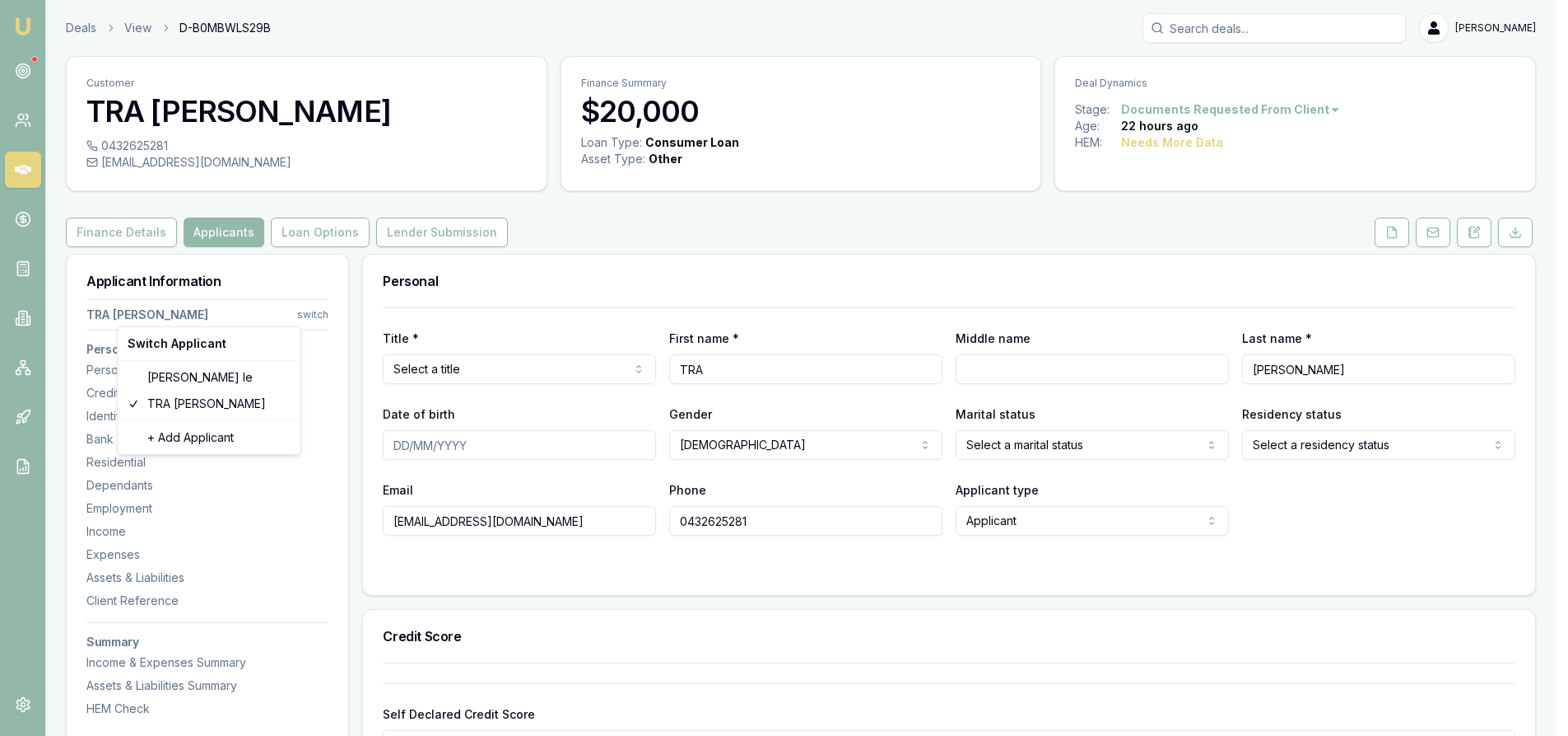
click at [311, 315] on html "Emu Broker Deals View D-B0MBWLS29B Steven Nguyen Toggle Menu Customer TRA NGUYE…" at bounding box center [784, 368] width 1568 height 736
click at [185, 382] on div "Alain le" at bounding box center [208, 377] width 176 height 27
select select
type input "Alain"
type input "le"
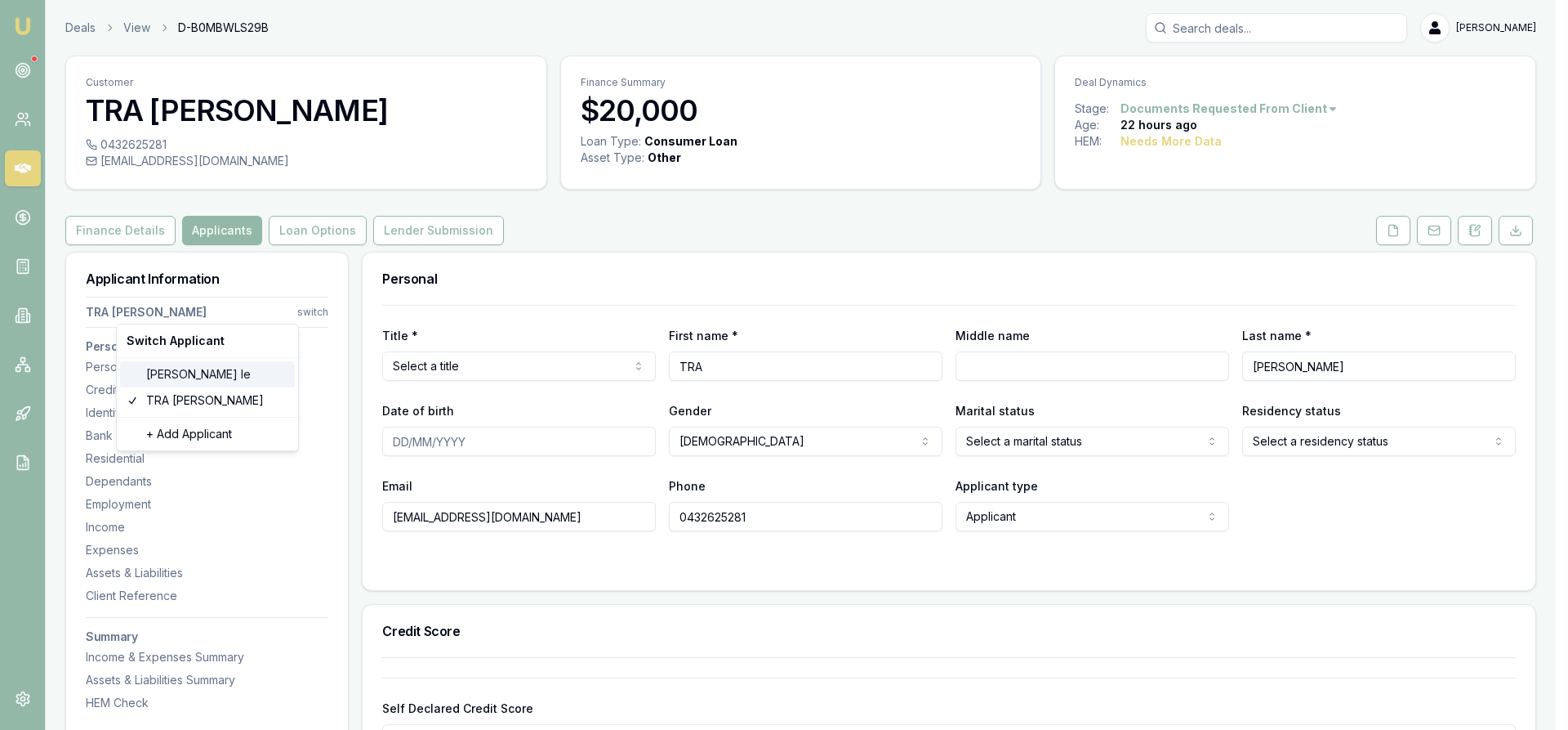
type input "lain.inkcache@gmail.com"
type input "0466684634"
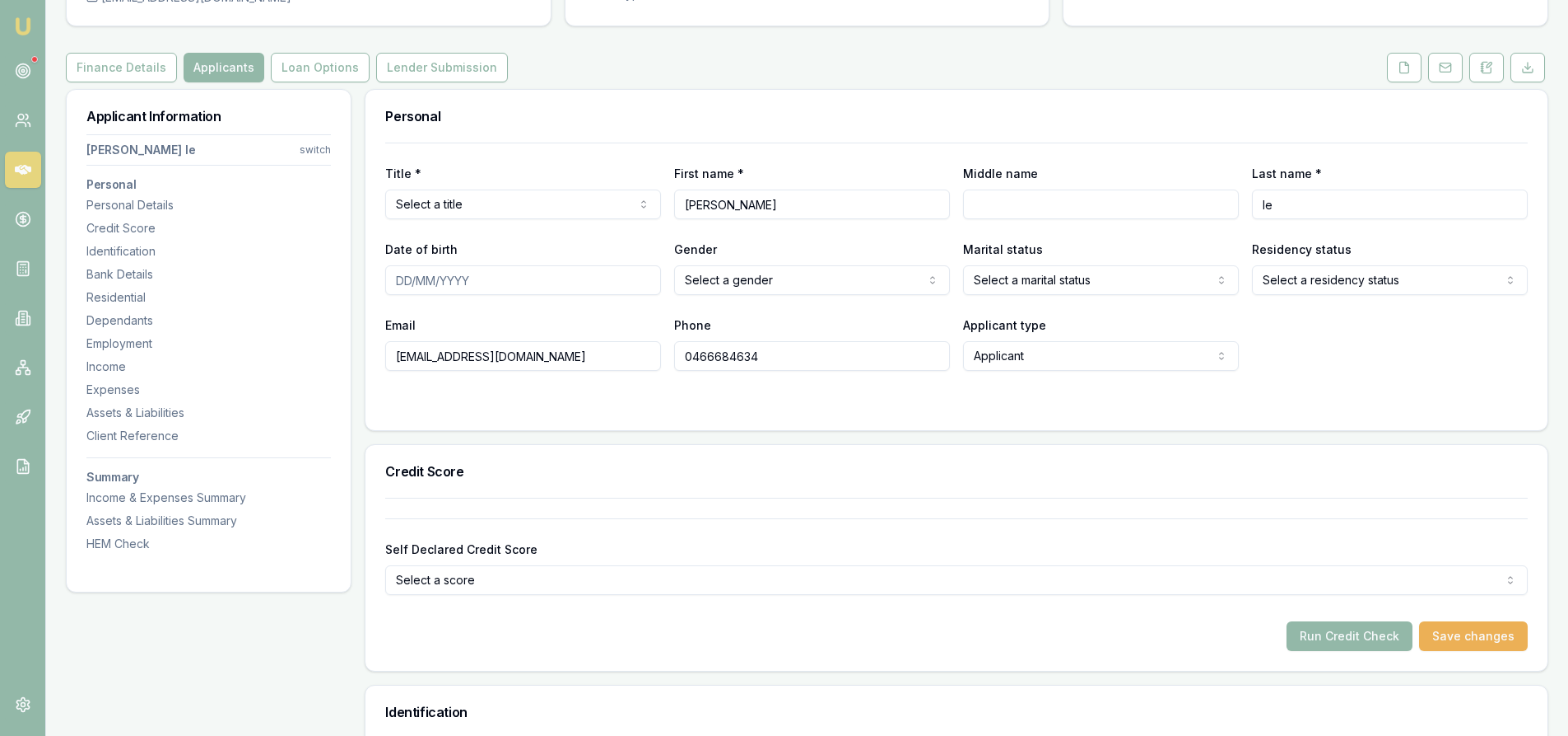
scroll to position [82, 0]
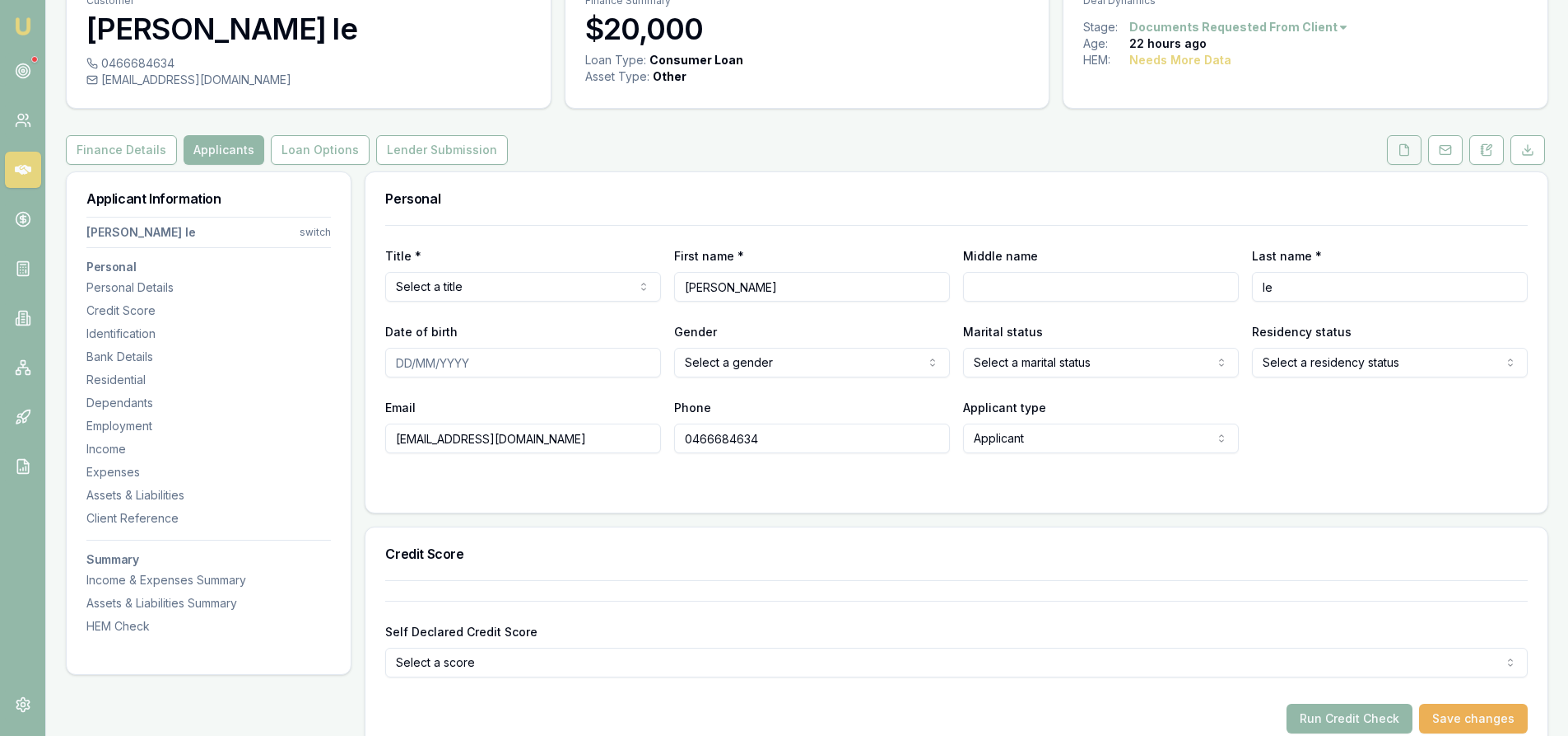
drag, startPoint x: 1404, startPoint y: 153, endPoint x: 1383, endPoint y: 201, distance: 52.4
click at [1404, 152] on icon at bounding box center [1404, 150] width 13 height 13
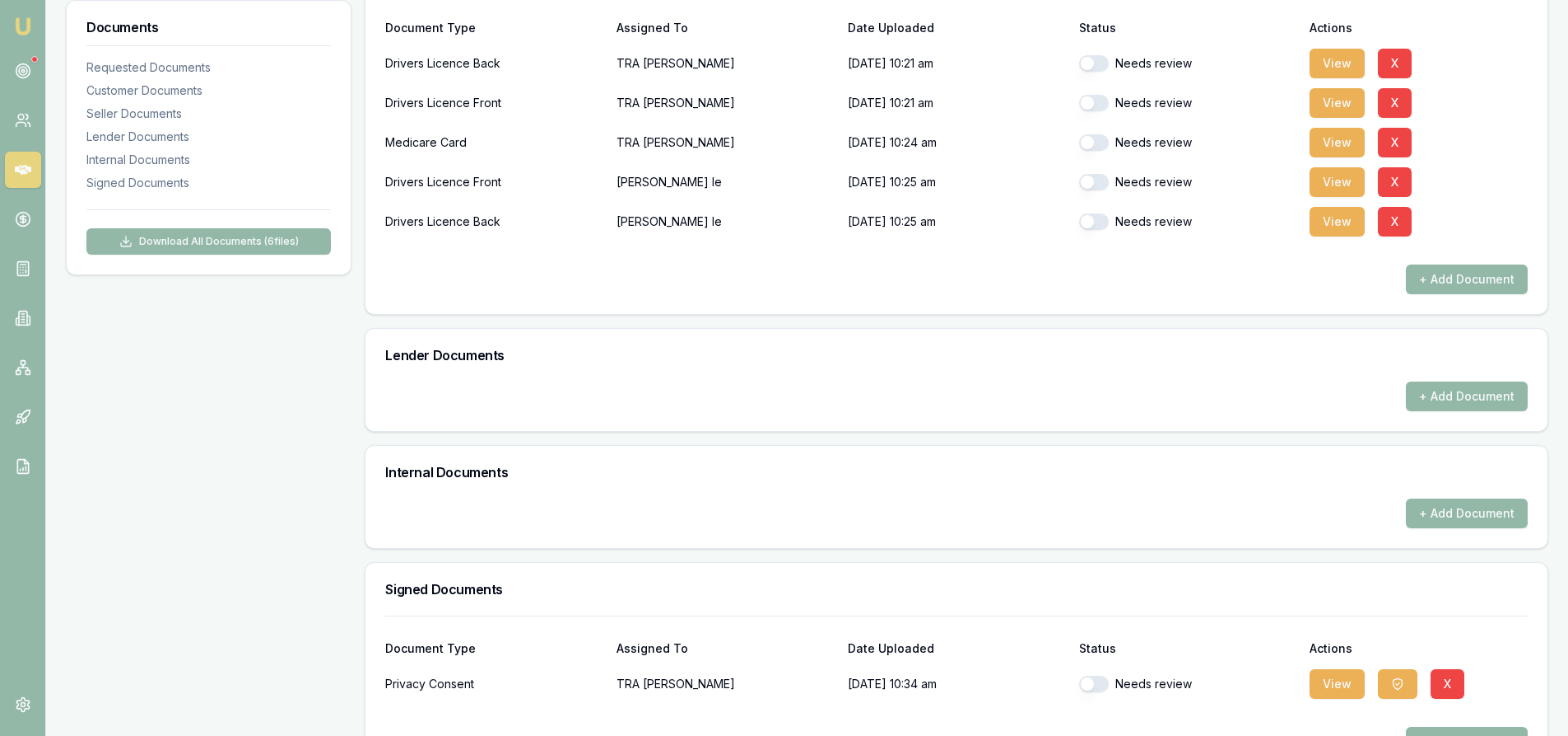
scroll to position [713, 0]
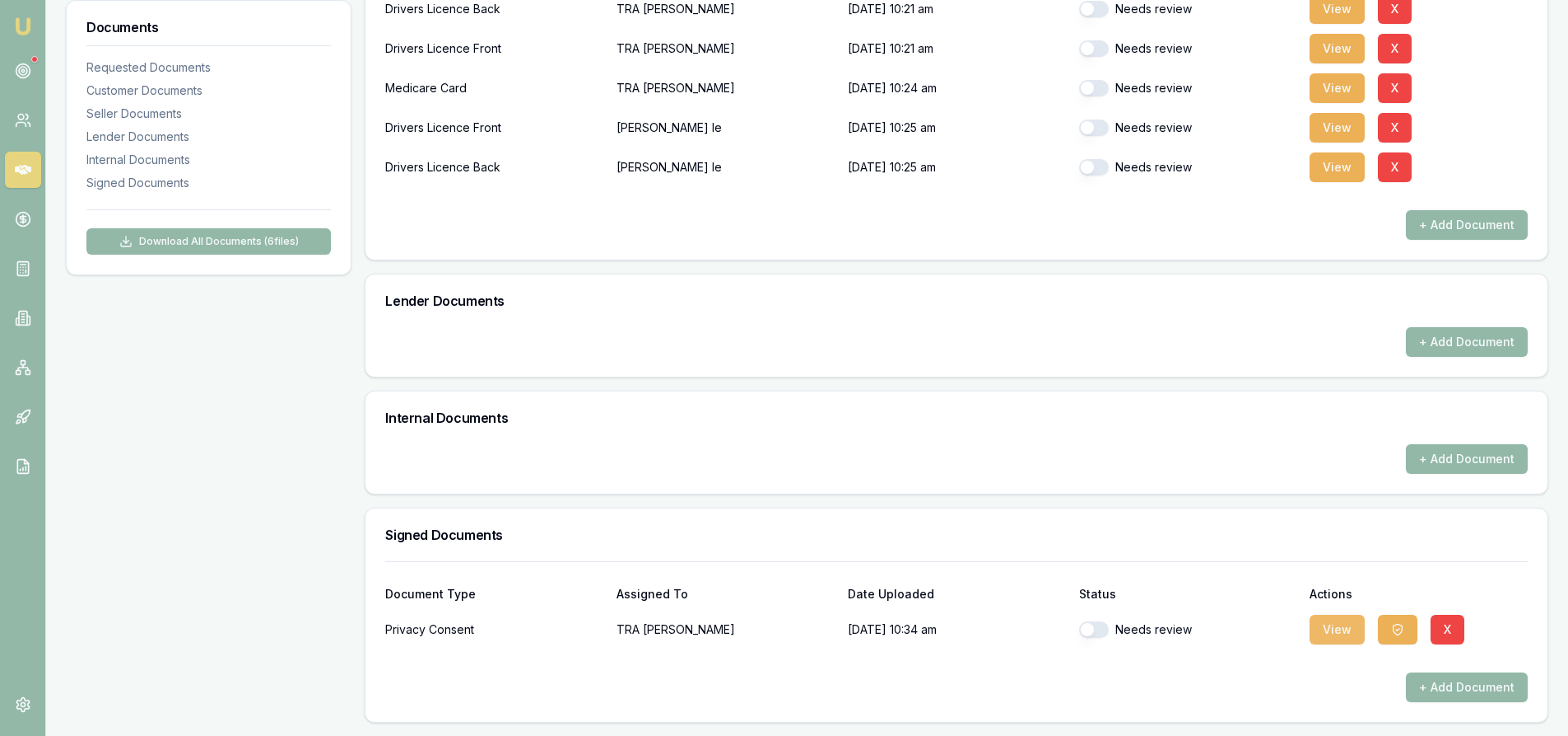
click at [1326, 630] on button "View" at bounding box center [1337, 629] width 55 height 29
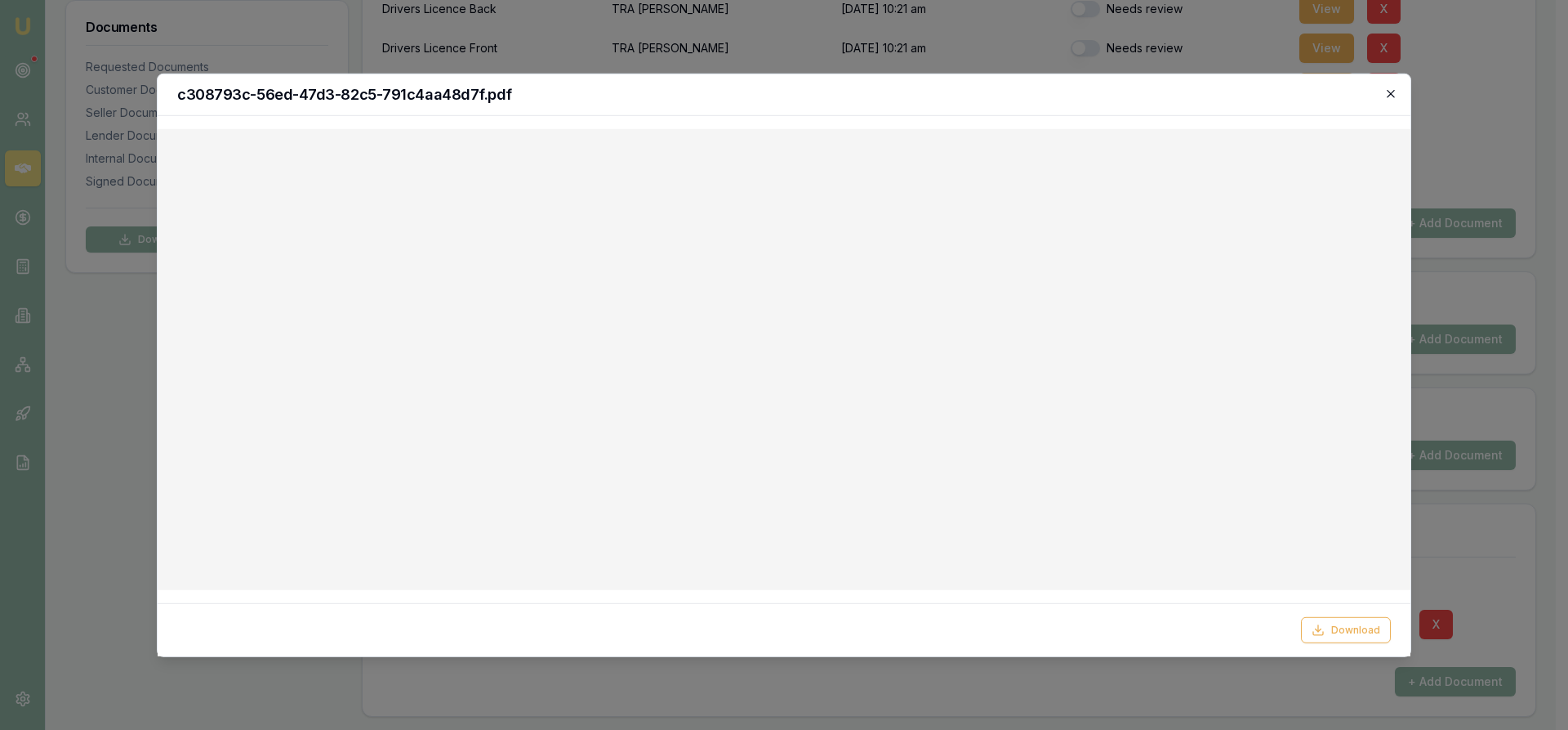
click at [1395, 94] on icon "button" at bounding box center [1390, 93] width 13 height 13
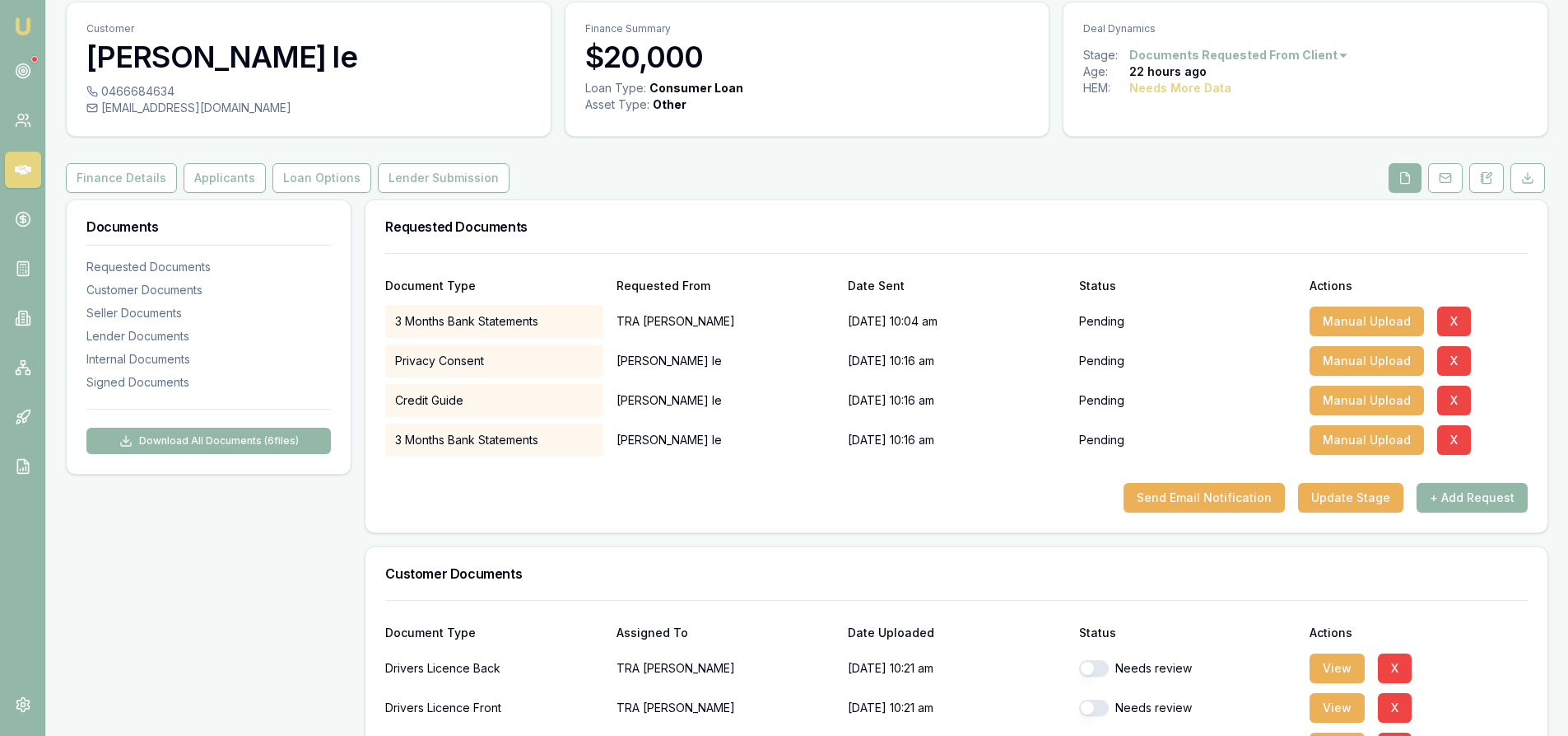
scroll to position [0, 0]
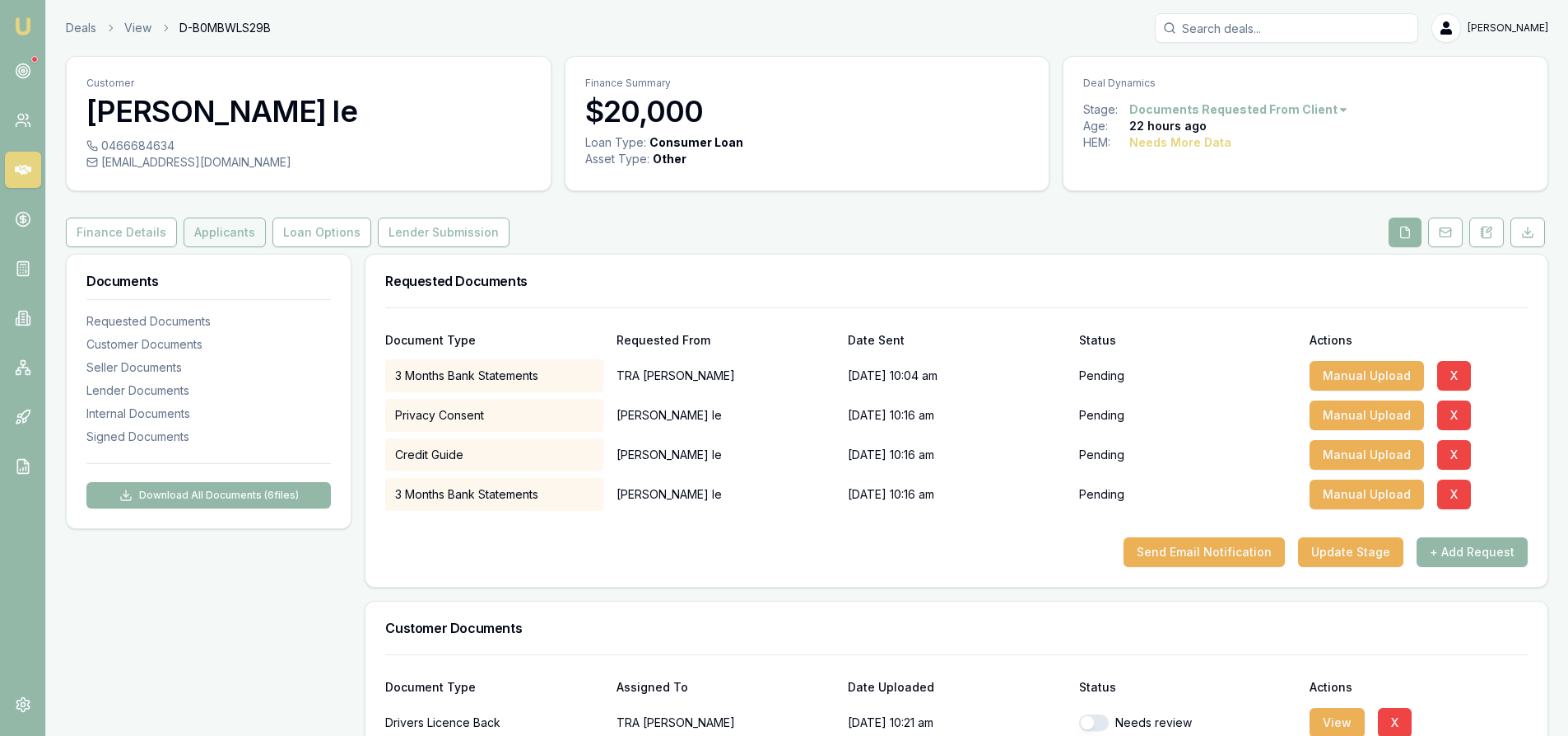
click at [218, 233] on button "Applicants" at bounding box center [225, 232] width 82 height 29
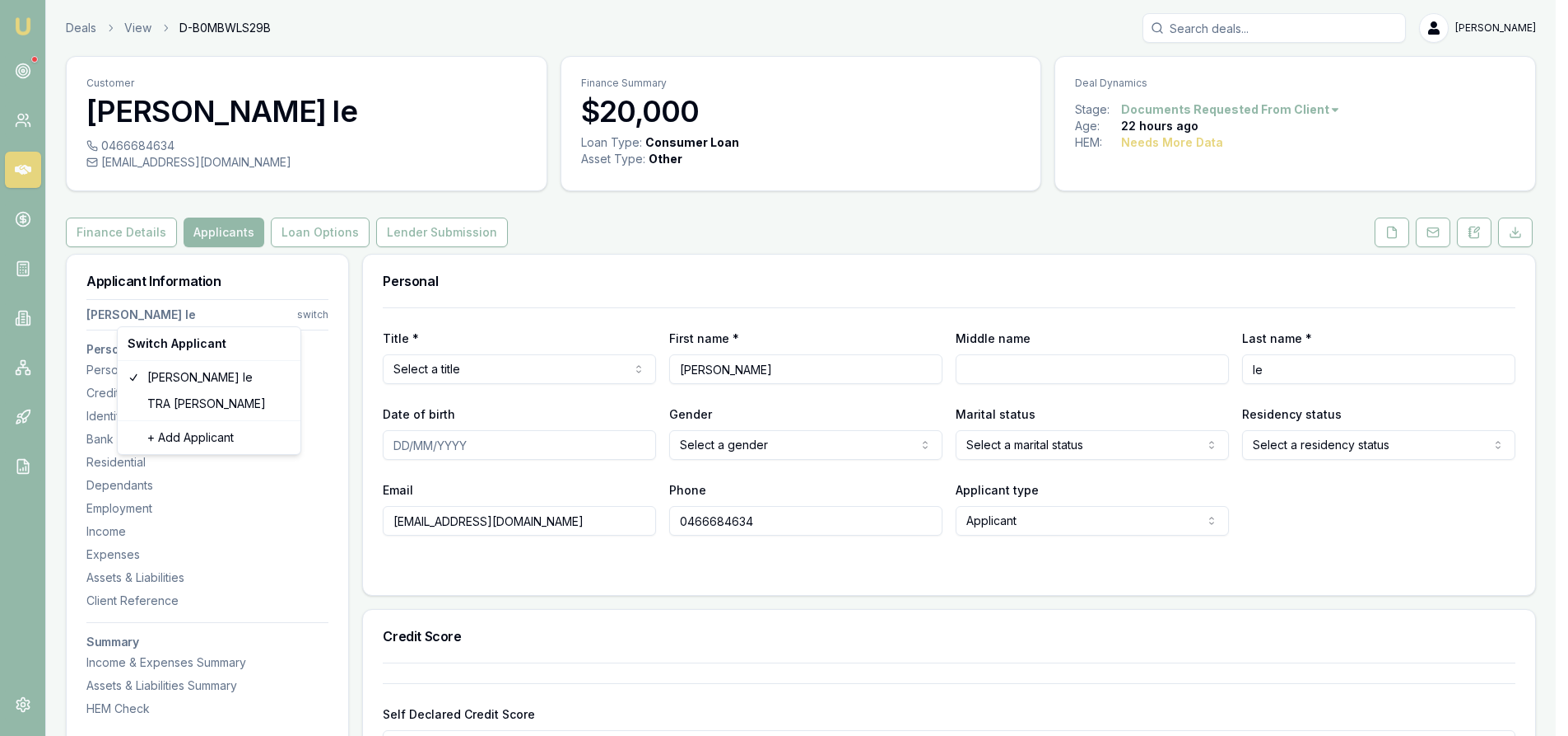
click at [313, 317] on html "Emu Broker Deals View D-B0MBWLS29B Steven Nguyen Toggle Menu Customer Alain le …" at bounding box center [784, 368] width 1568 height 736
click at [215, 406] on div "TRA NGUYEN" at bounding box center [208, 403] width 176 height 27
select select "FEMALE"
type input "TRA"
type input "NGUYEN"
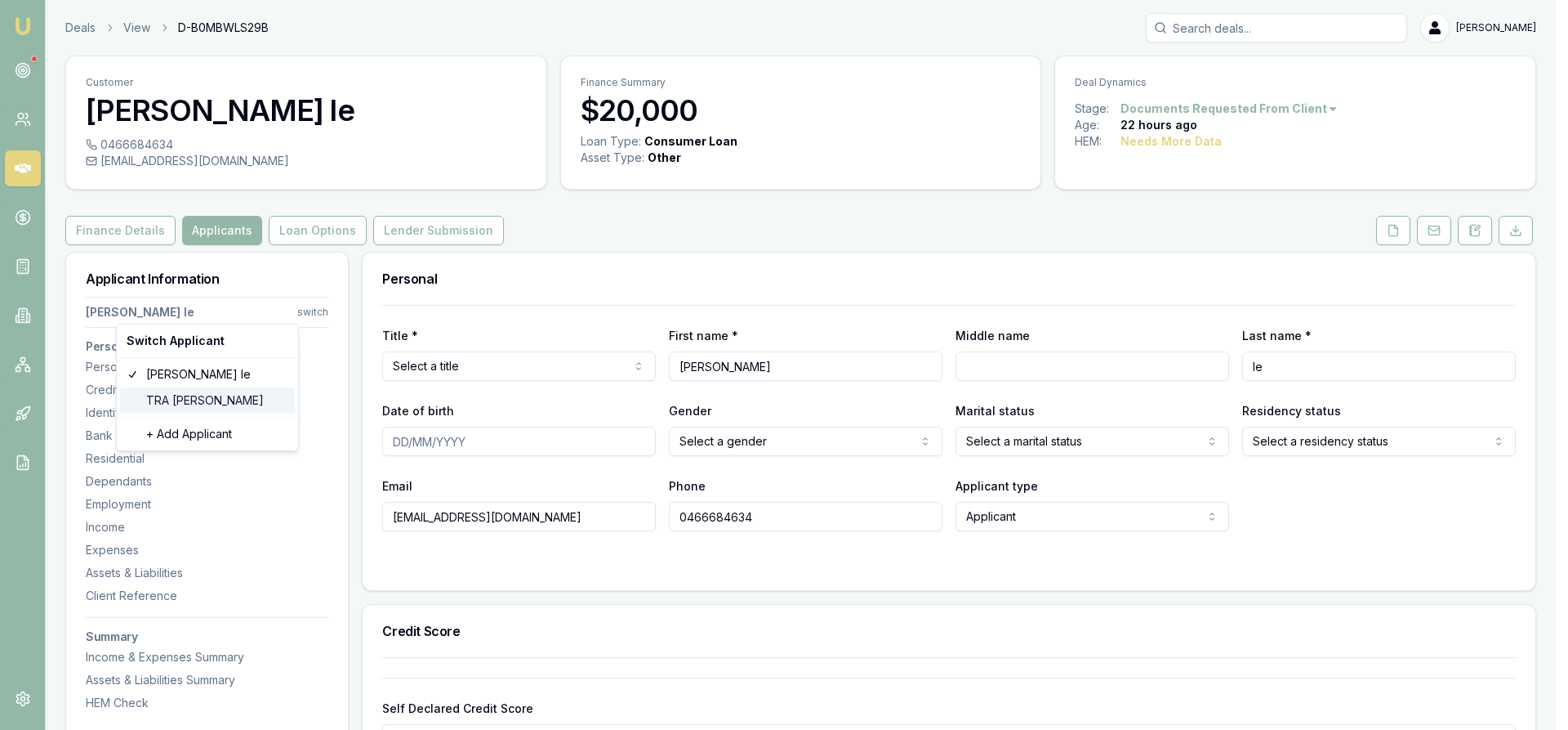
type input "tra_nguyen_87@hotmail.com"
type input "0432625281"
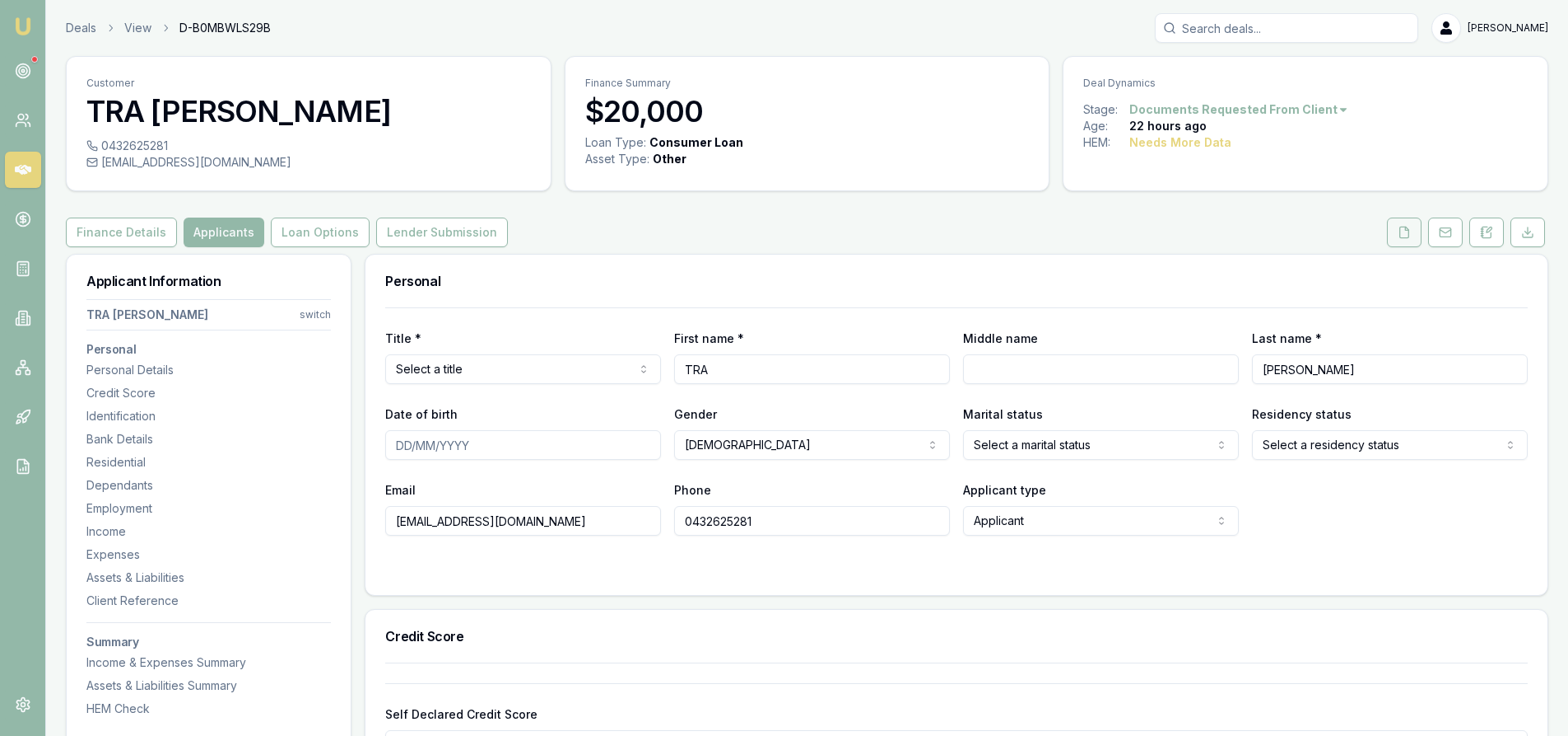
click at [1402, 231] on icon at bounding box center [1404, 232] width 13 height 13
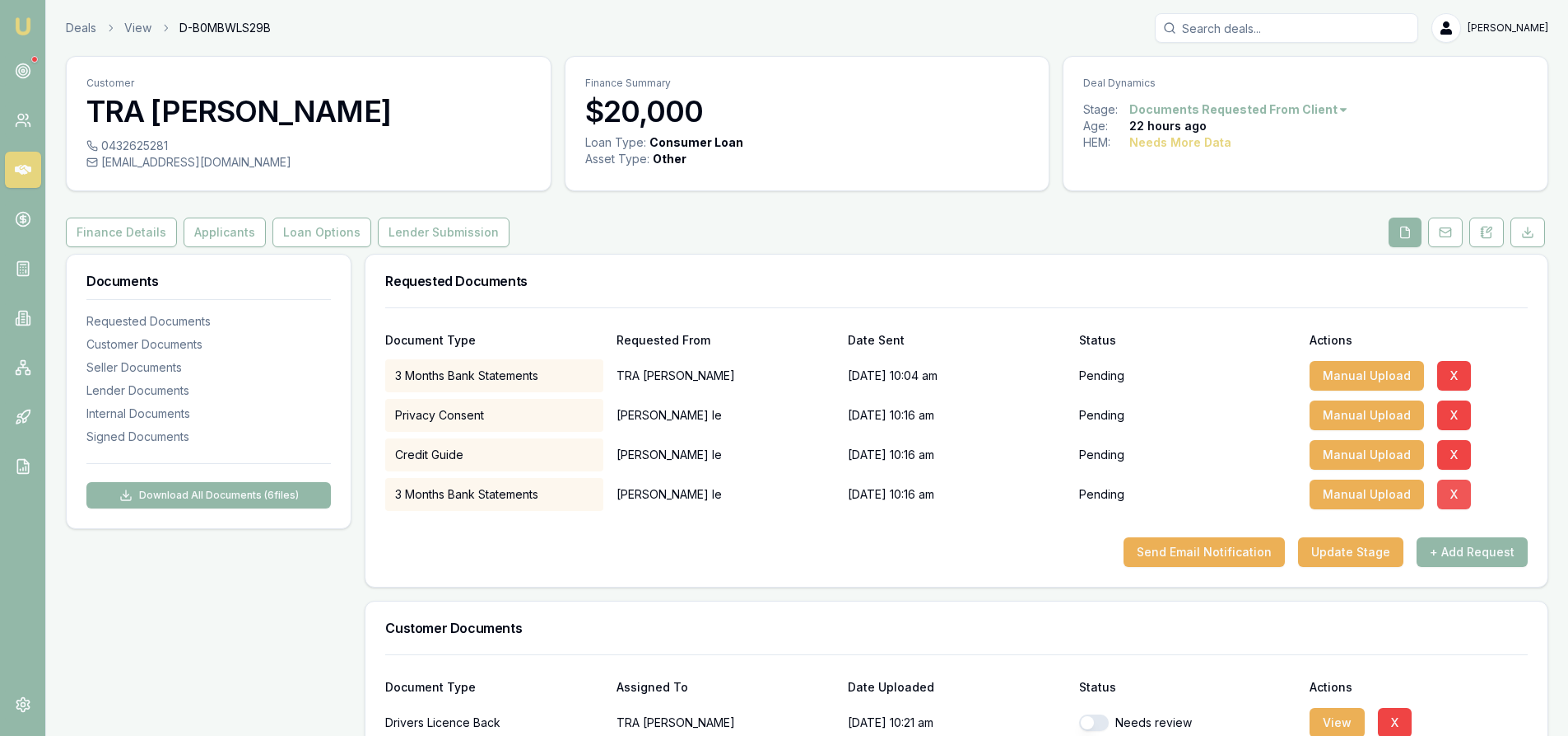
click at [1451, 496] on button "X" at bounding box center [1454, 494] width 34 height 29
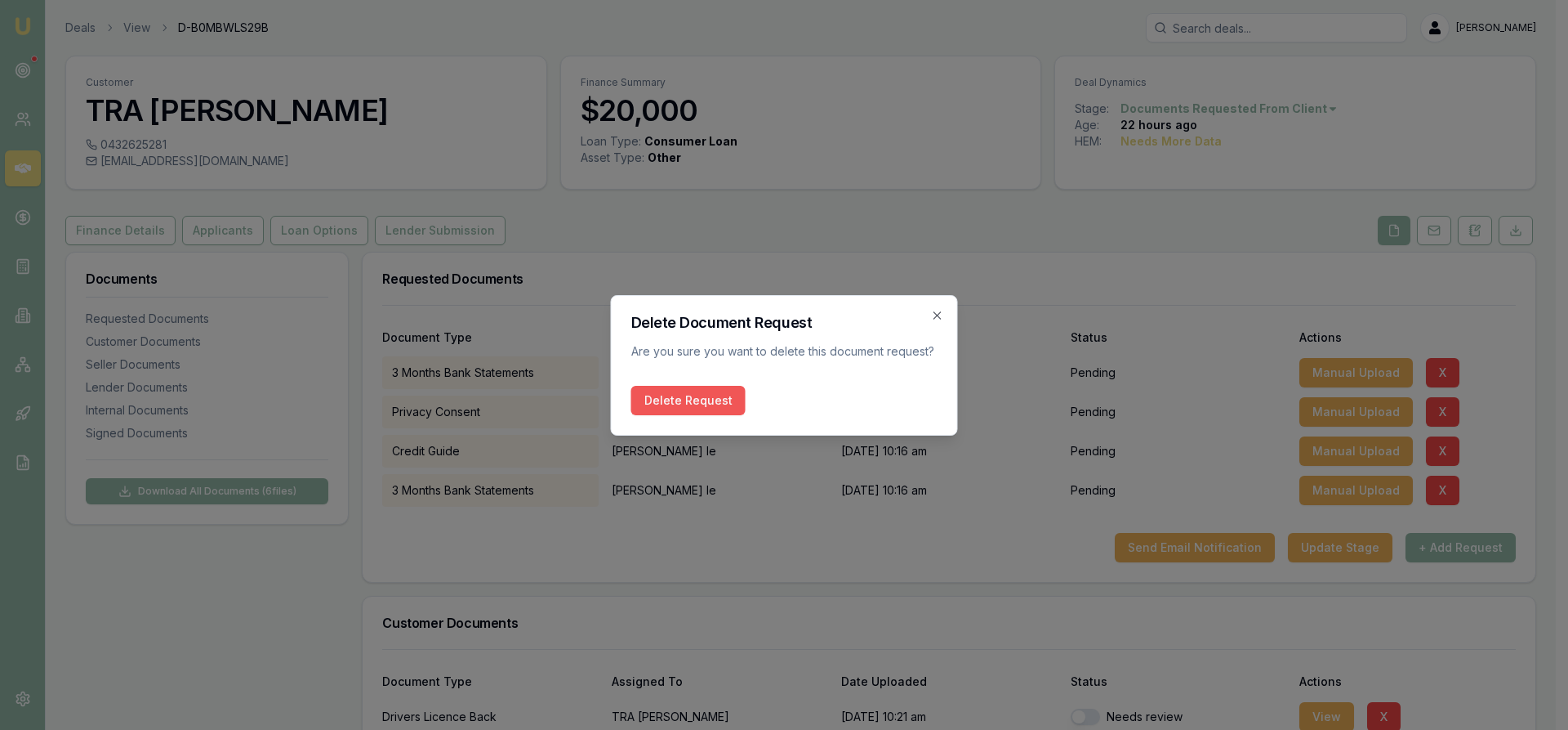
click at [655, 396] on button "Delete Request" at bounding box center [688, 400] width 114 height 29
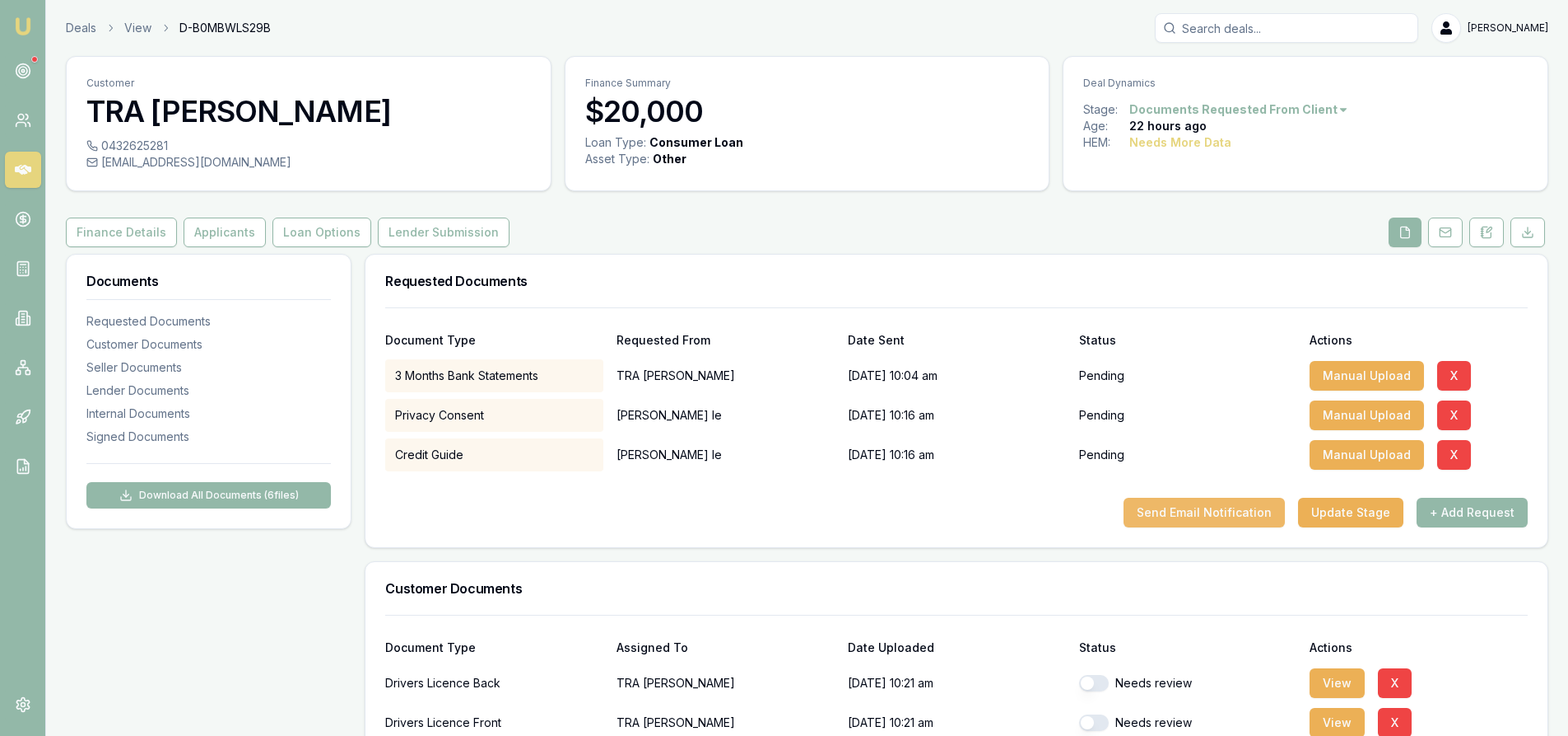
click at [1183, 508] on button "Send Email Notification" at bounding box center [1204, 512] width 162 height 29
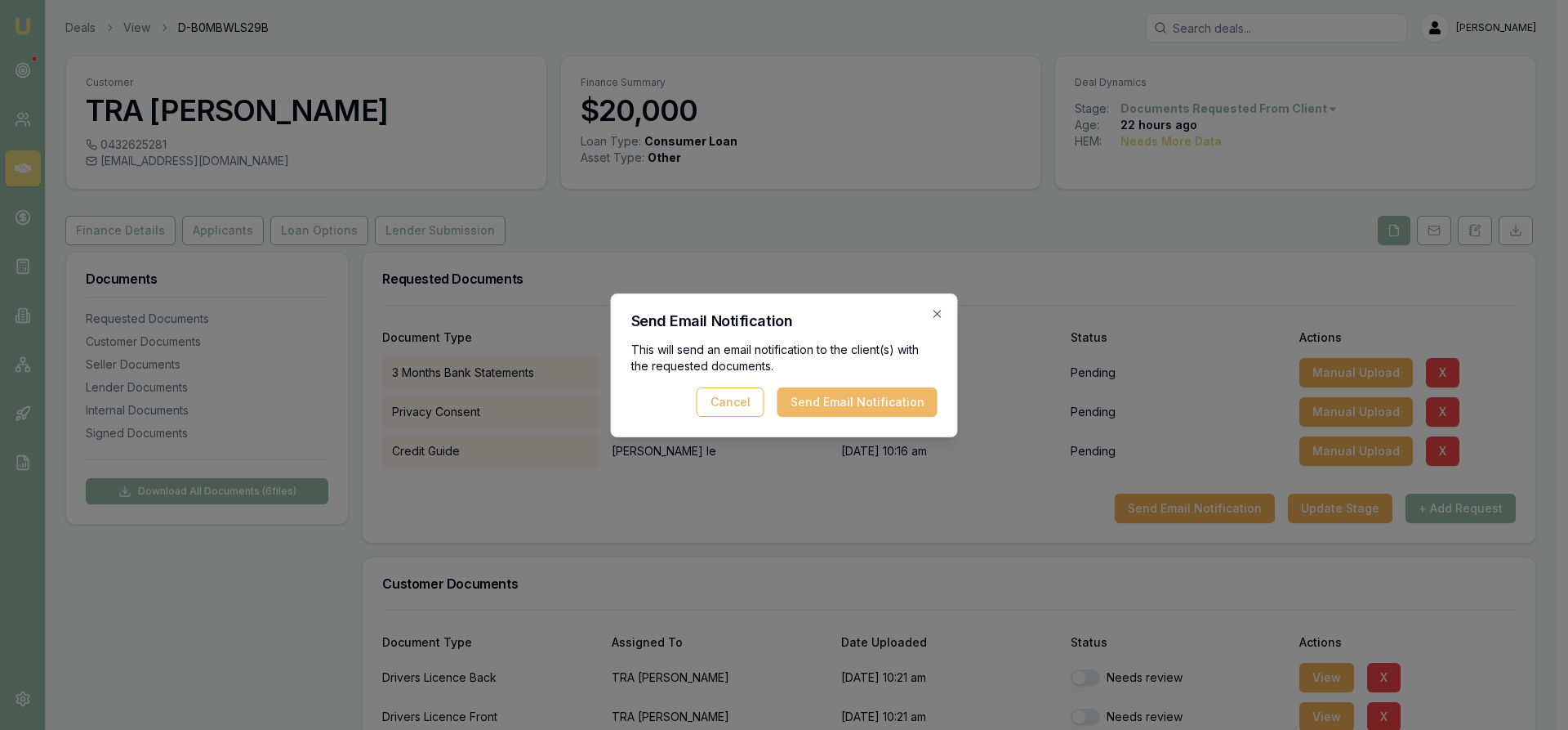
click at [818, 407] on button "Send Email Notification" at bounding box center [857, 402] width 160 height 29
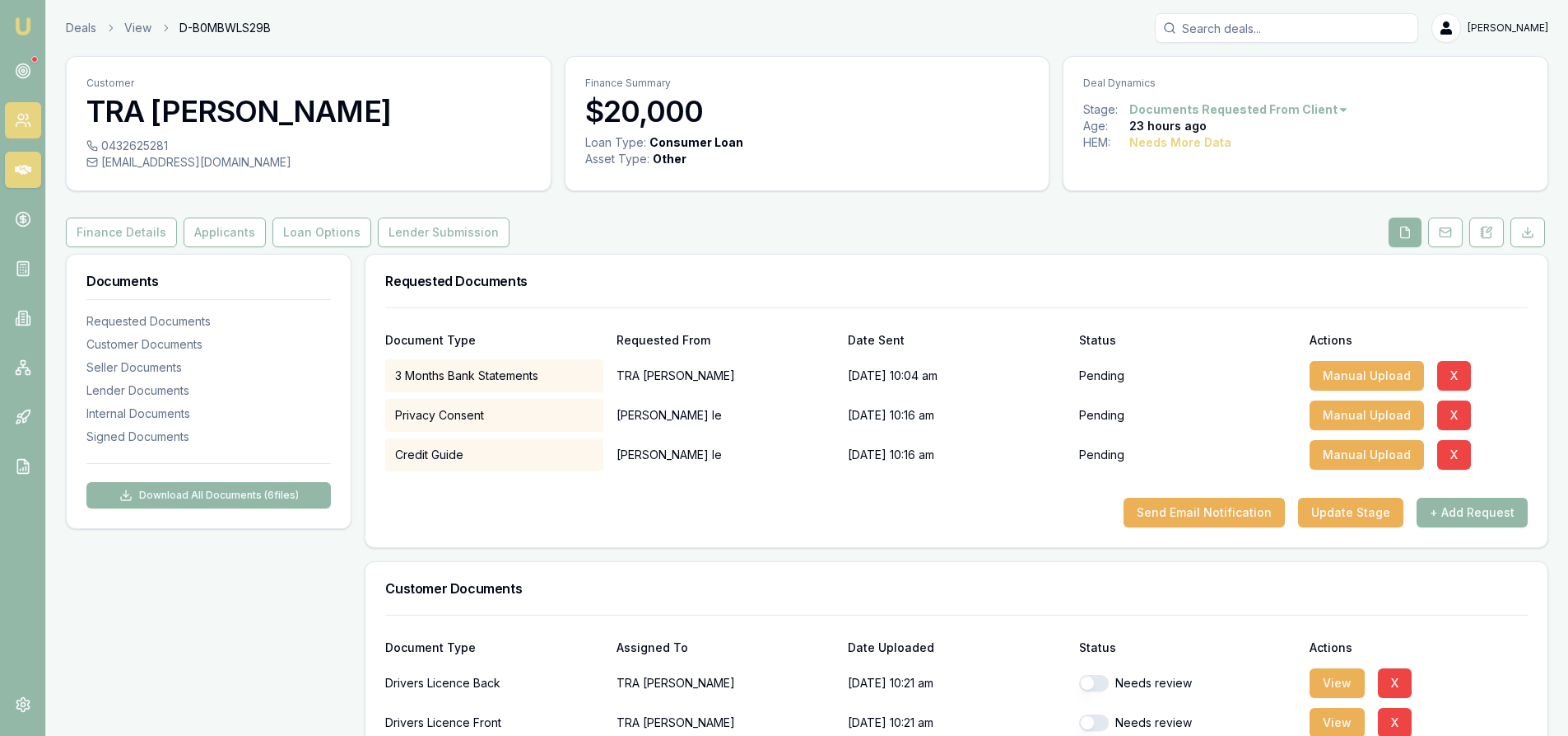
click at [29, 121] on icon at bounding box center [23, 121] width 16 height 16
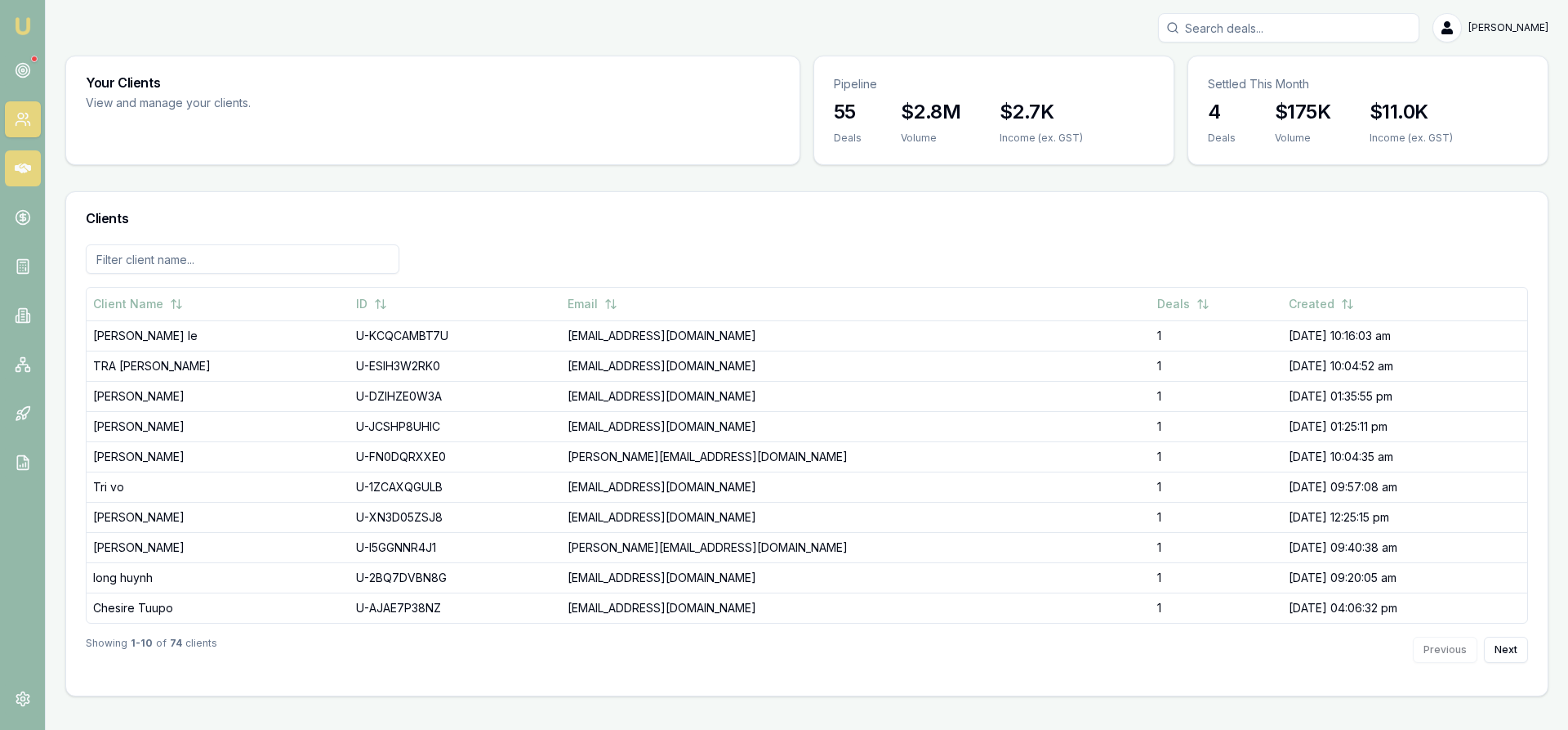
click at [30, 170] on icon at bounding box center [23, 168] width 16 height 10
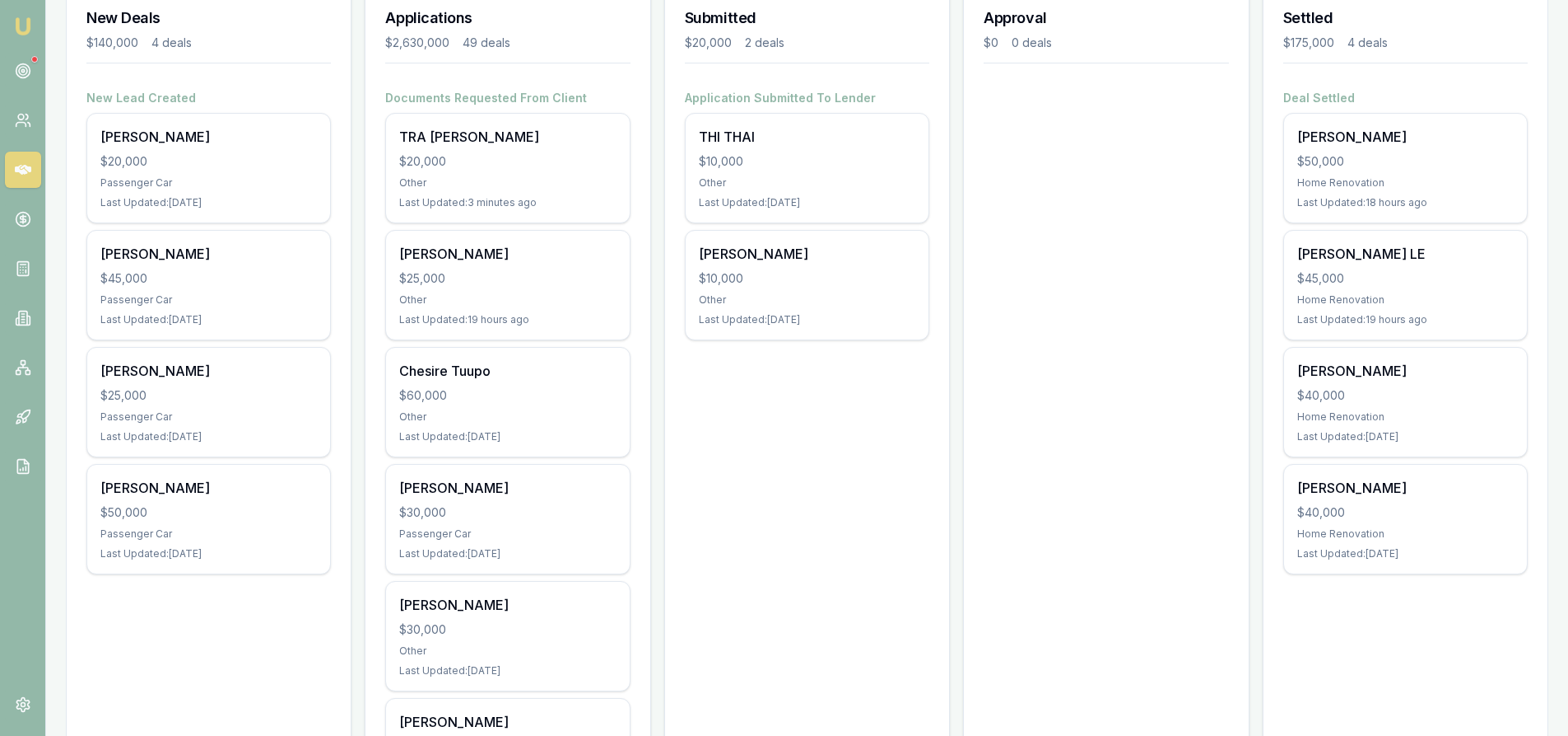
scroll to position [329, 0]
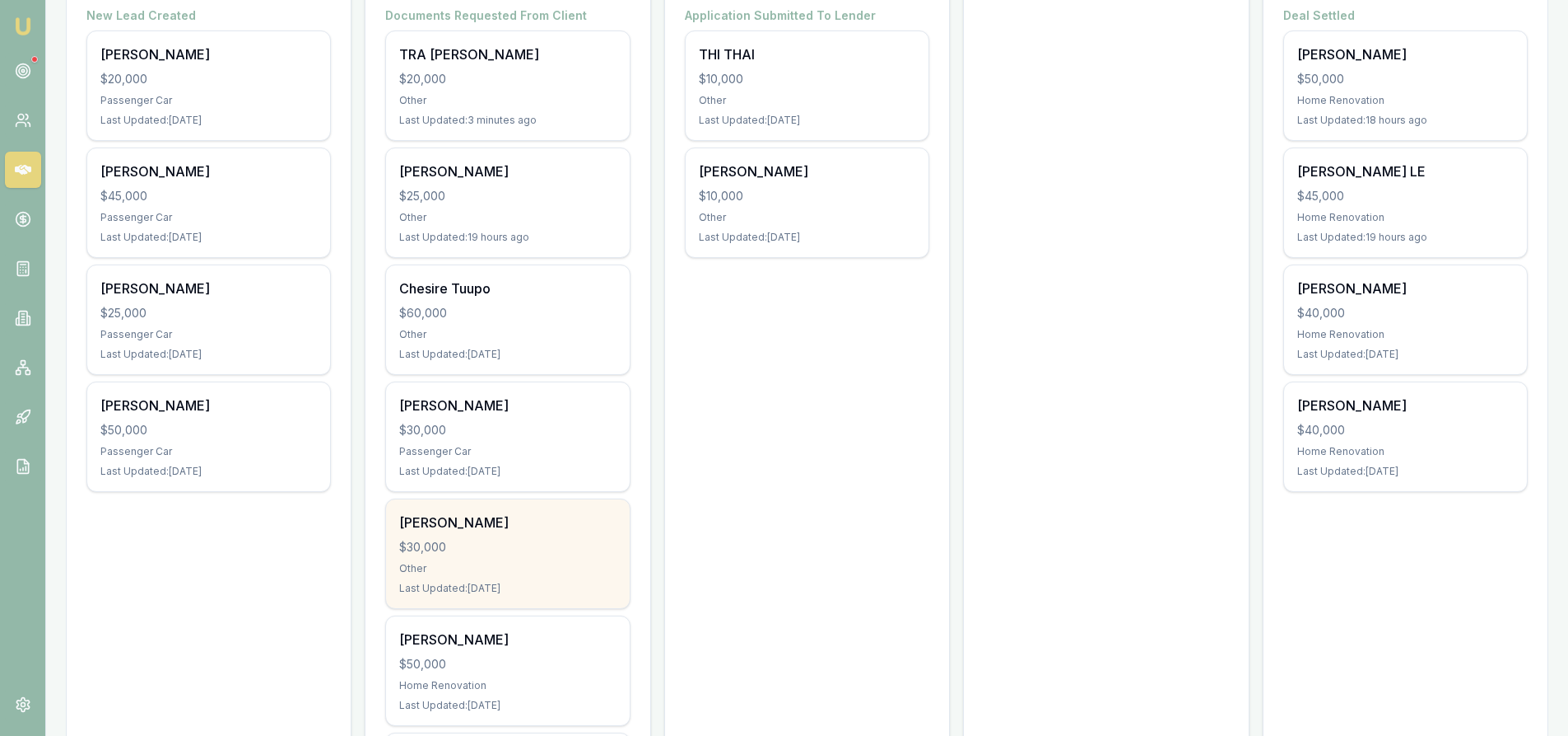
click at [482, 528] on div "Dac nguyen" at bounding box center [507, 522] width 217 height 20
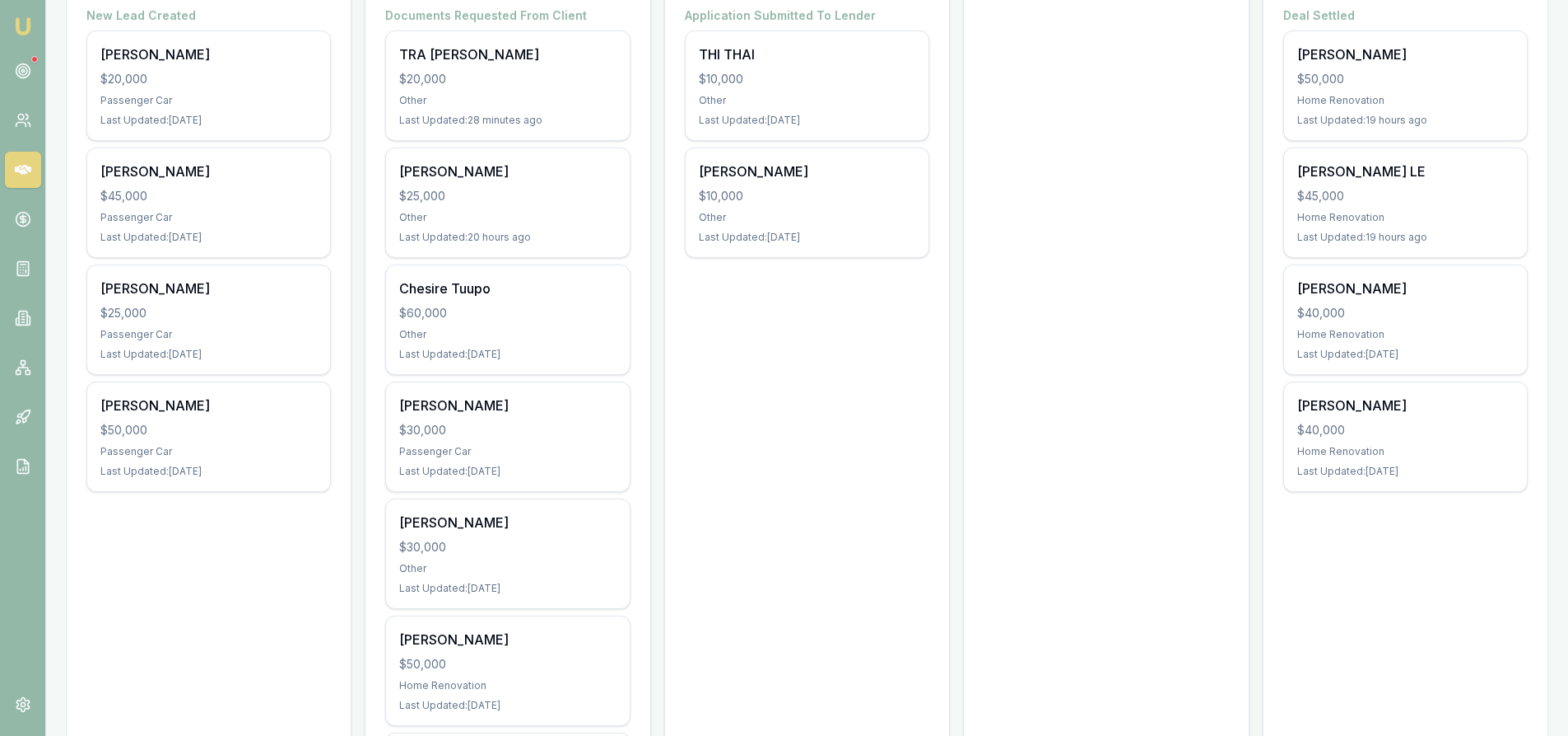
scroll to position [165, 0]
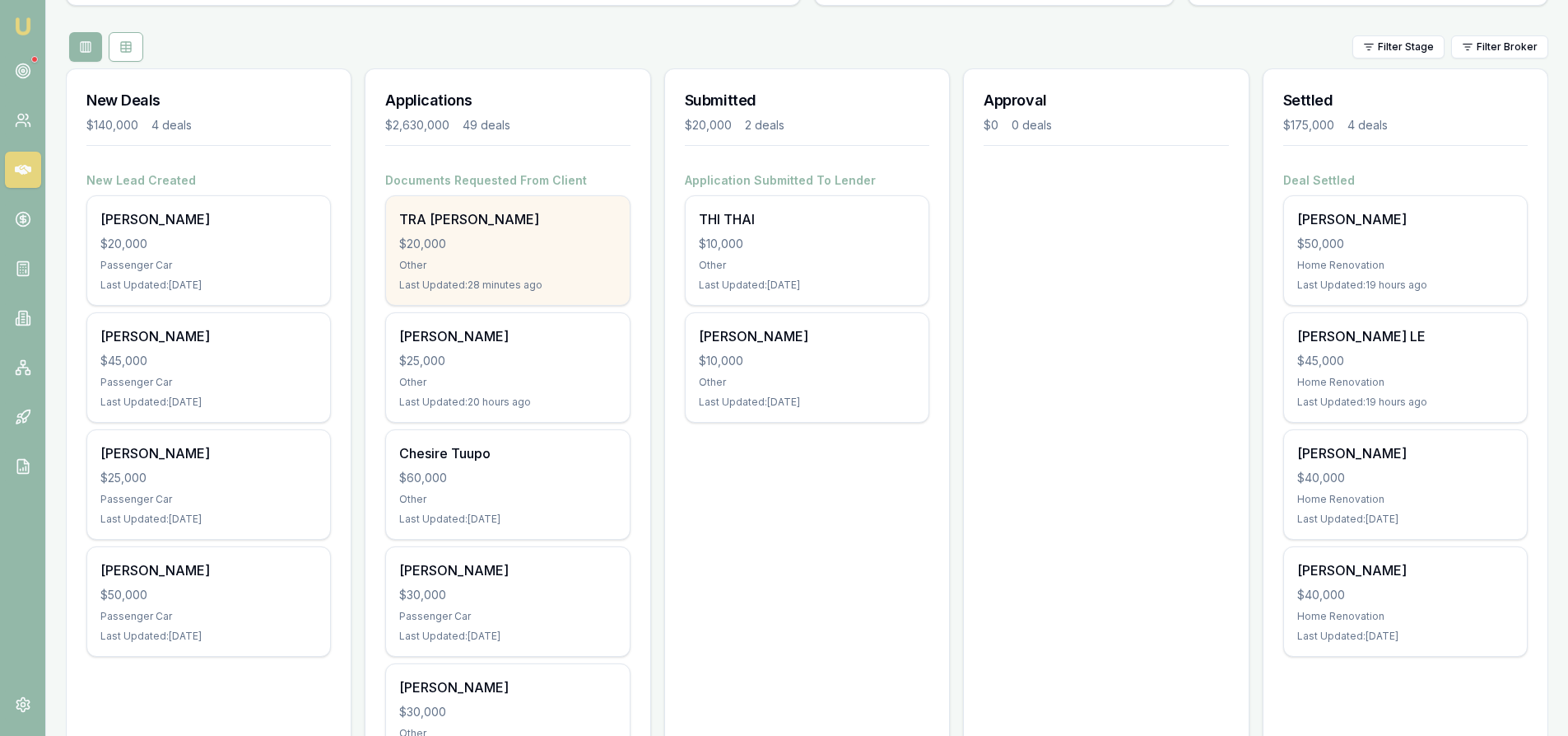
click at [445, 275] on div "TRA NGUYEN $20,000 Other Last Updated: 28 minutes ago" at bounding box center [508, 250] width 243 height 109
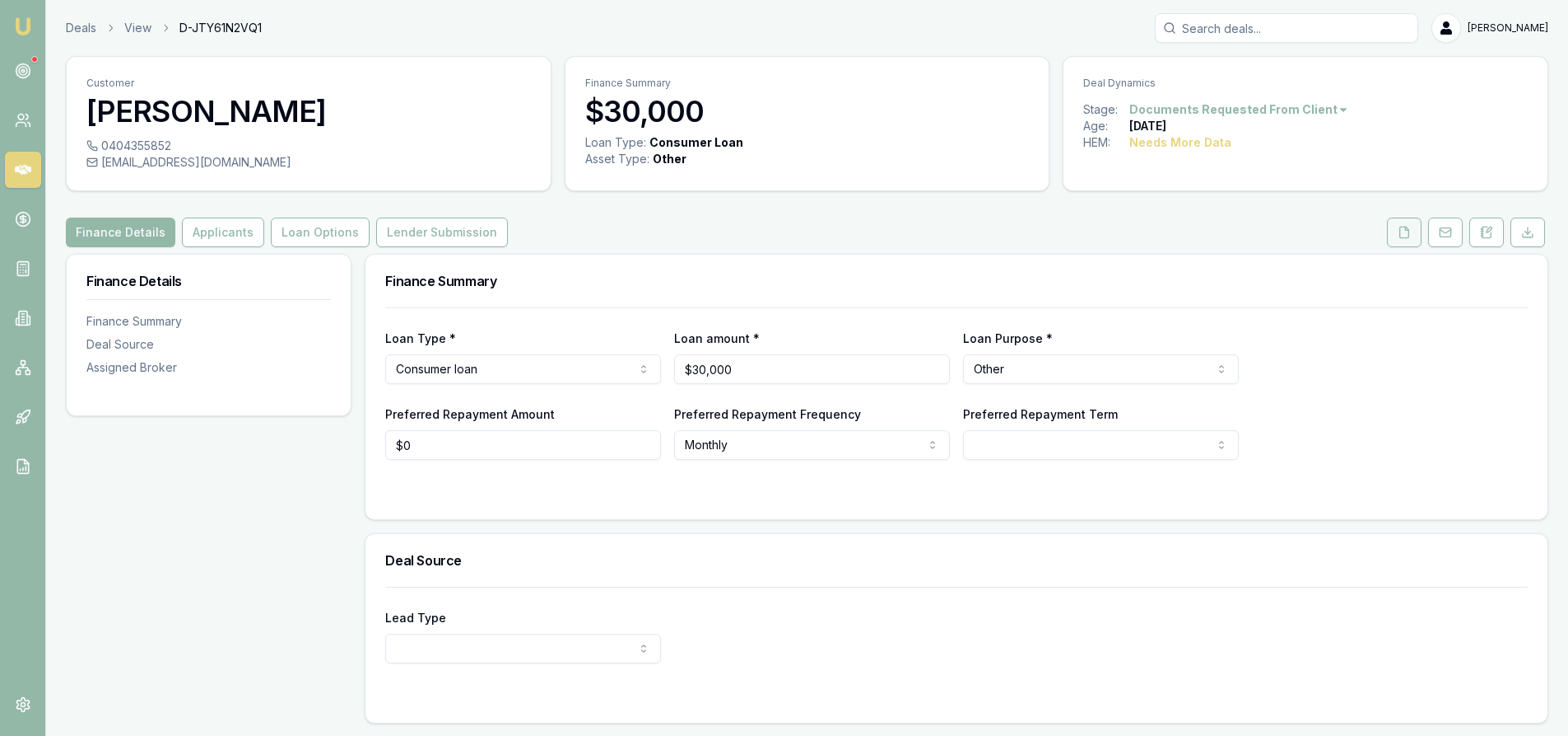
click at [1406, 237] on icon at bounding box center [1404, 232] width 13 height 13
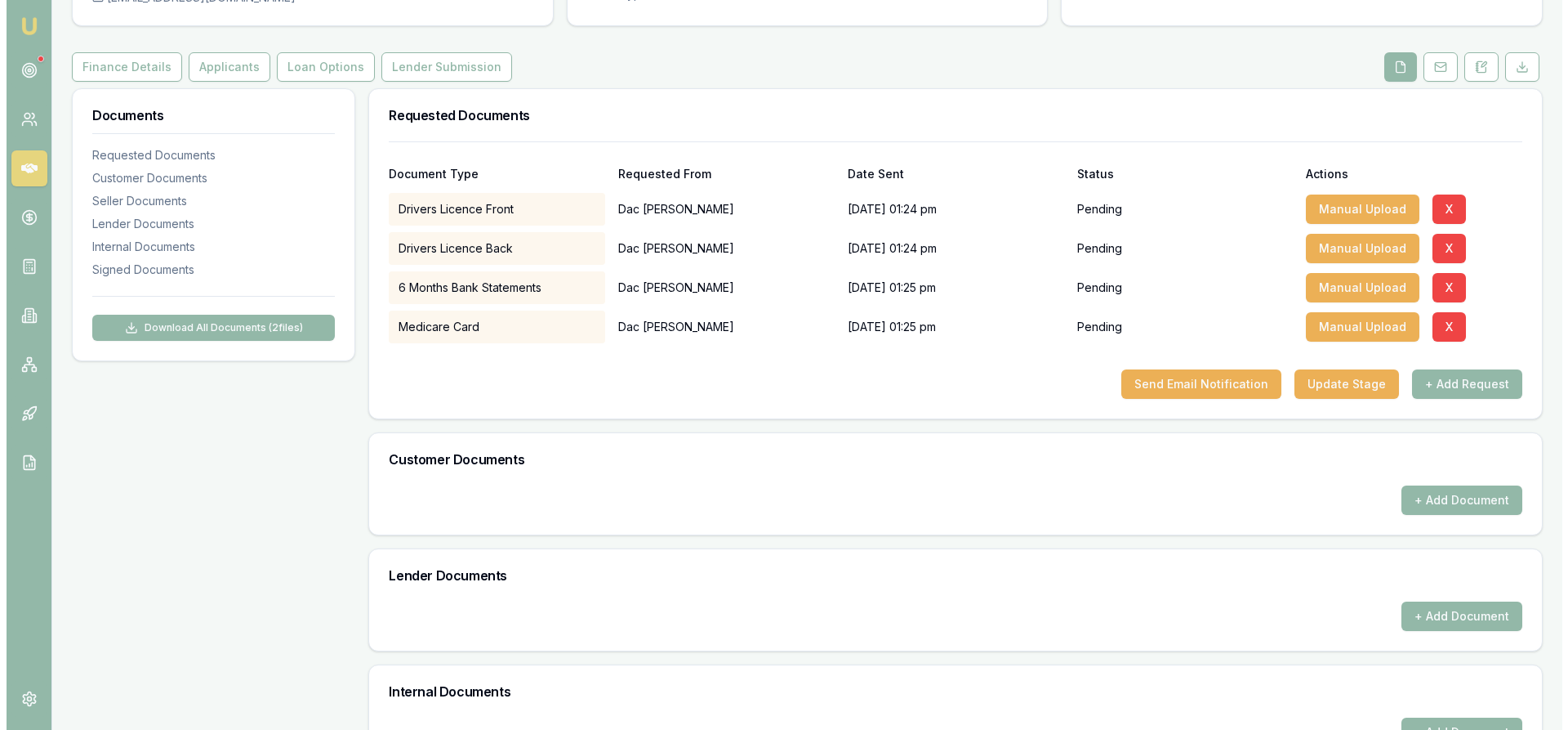
scroll to position [245, 0]
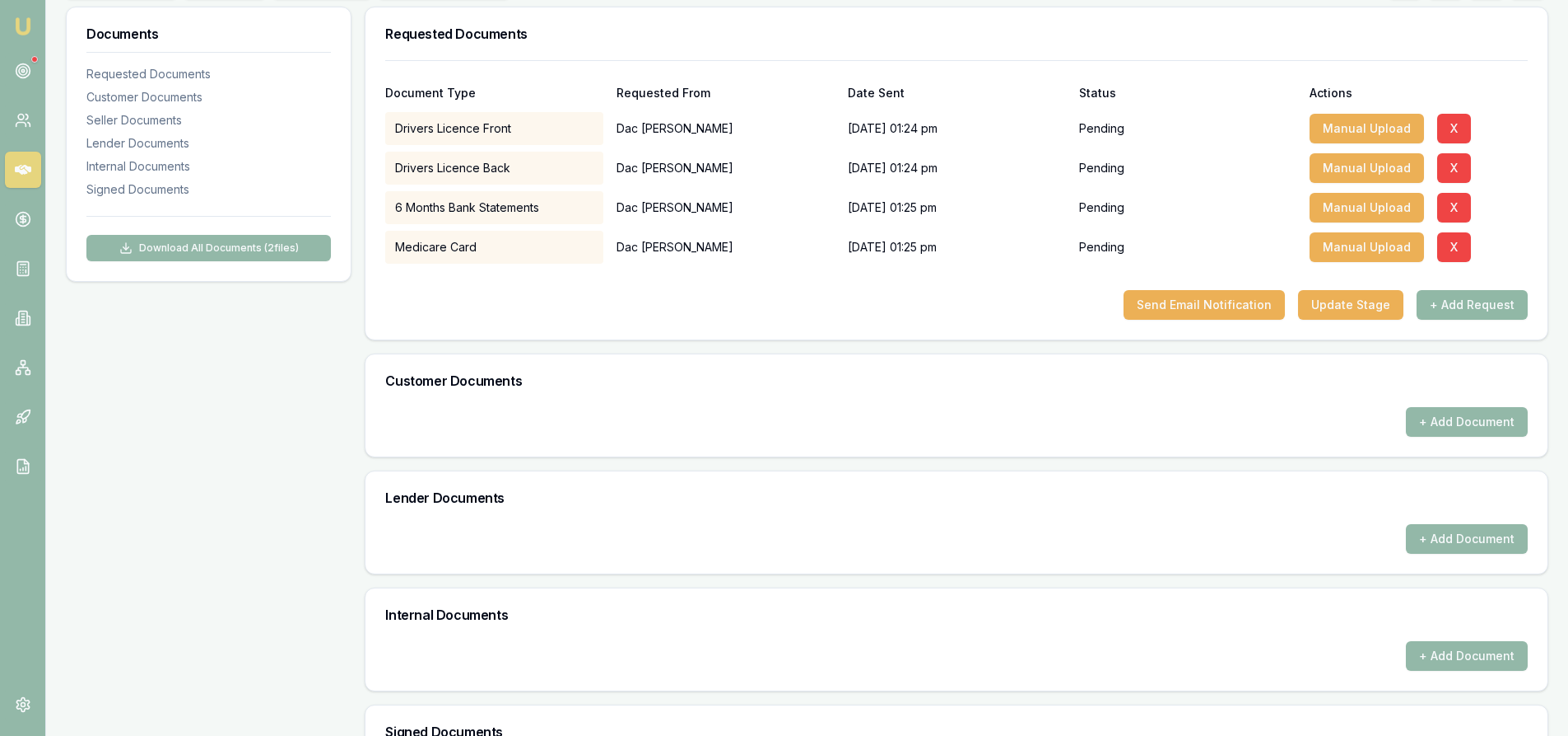
click at [1464, 311] on button "+ Add Request" at bounding box center [1473, 304] width 111 height 29
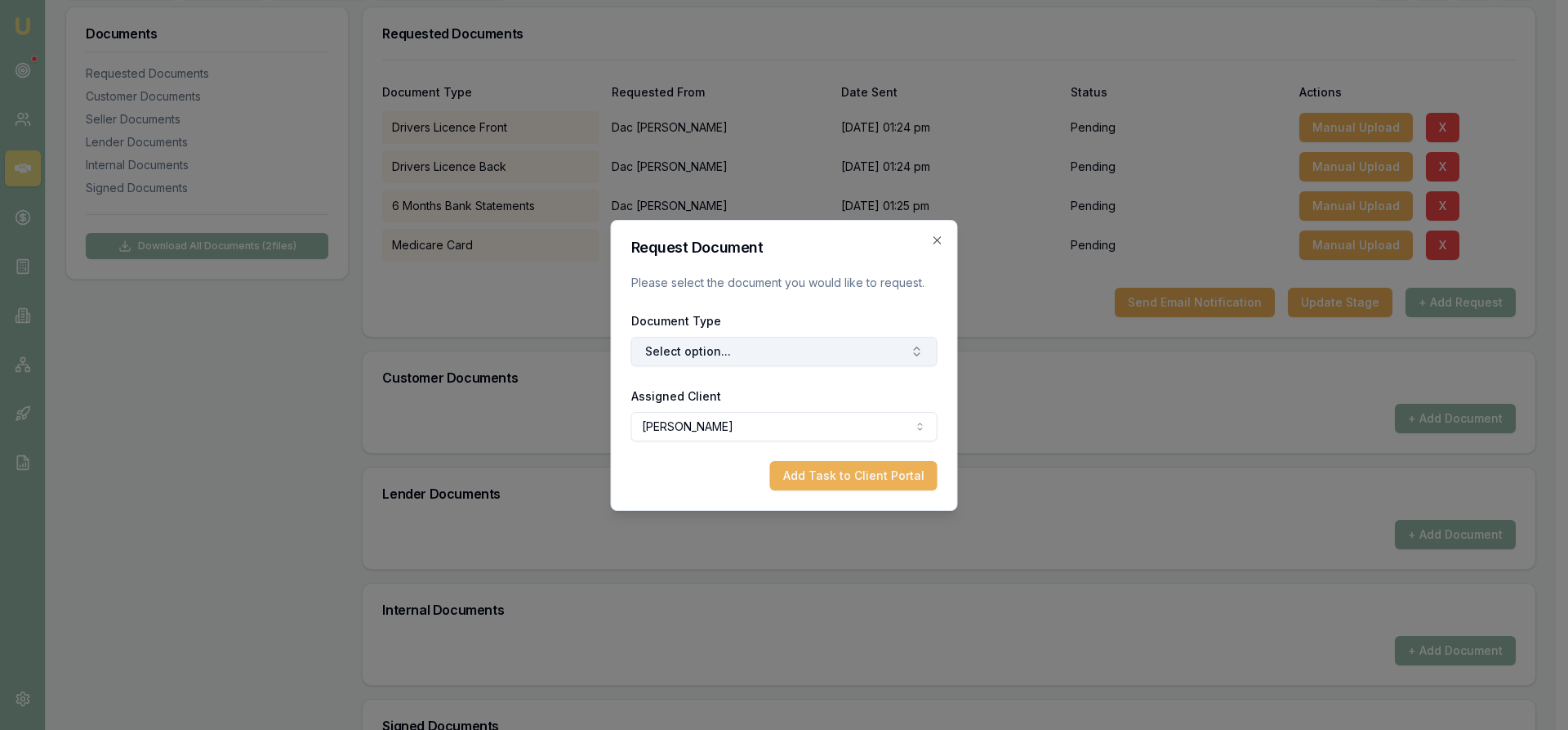
click at [732, 355] on button "Select option..." at bounding box center [784, 351] width 306 height 29
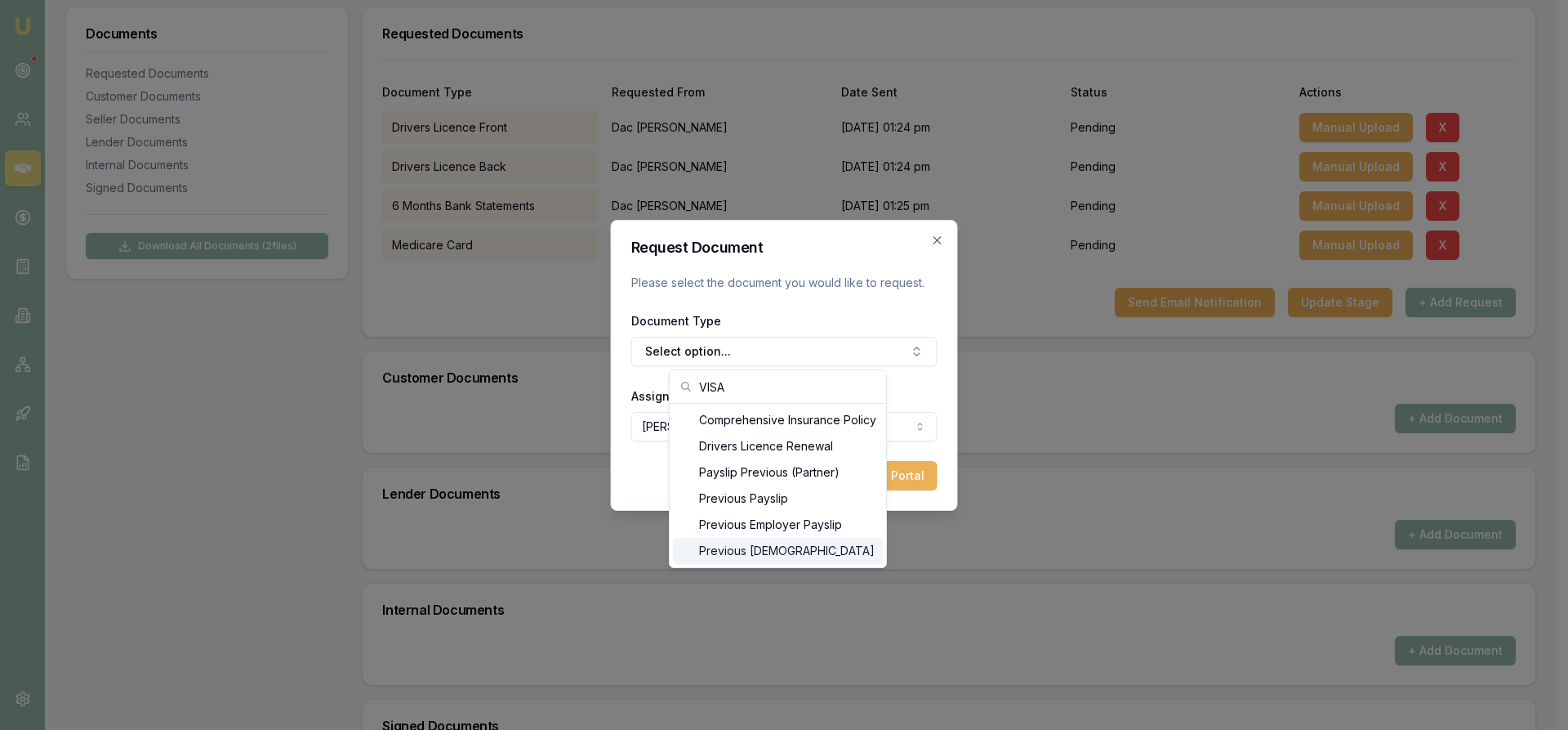
type input "VISA"
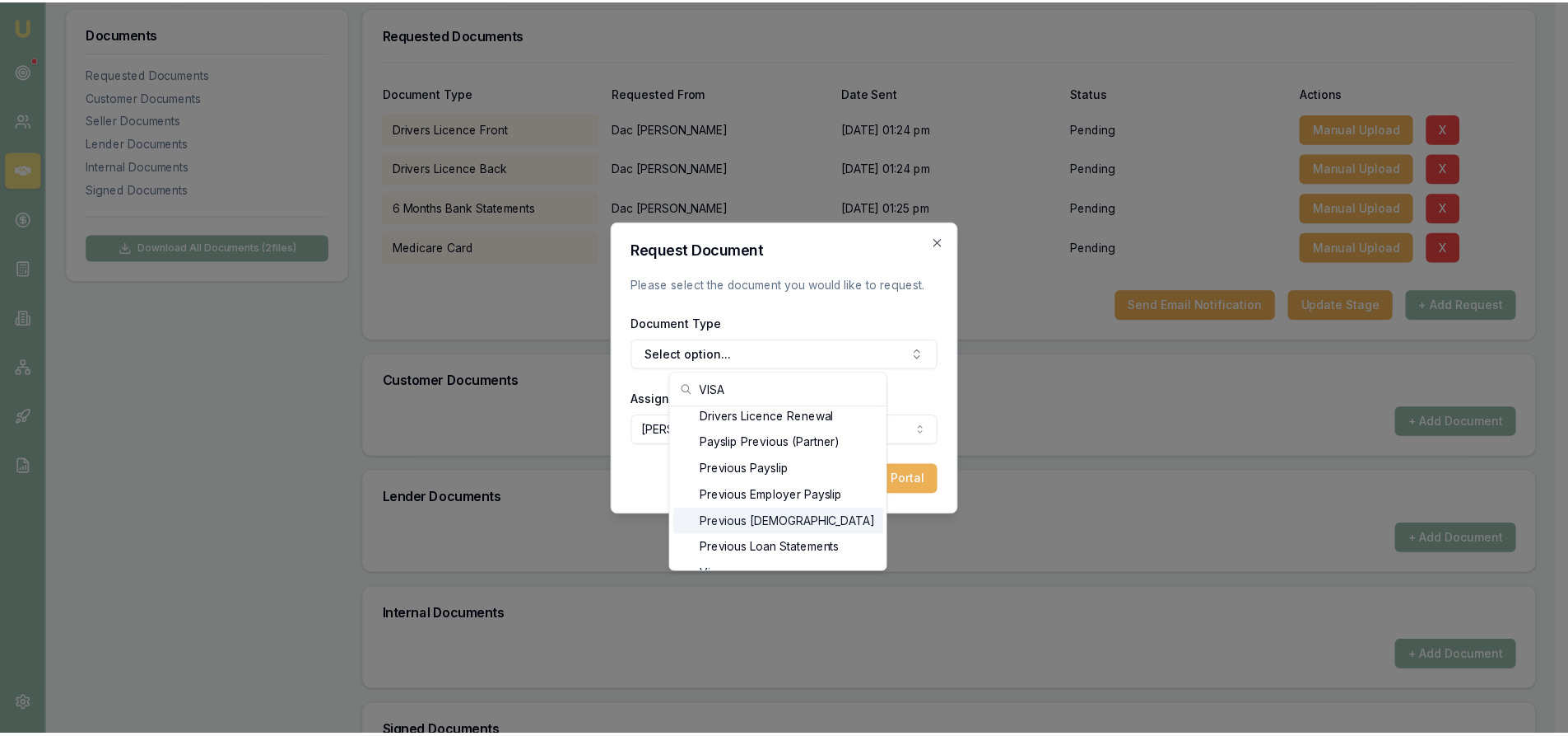
scroll to position [66, 0]
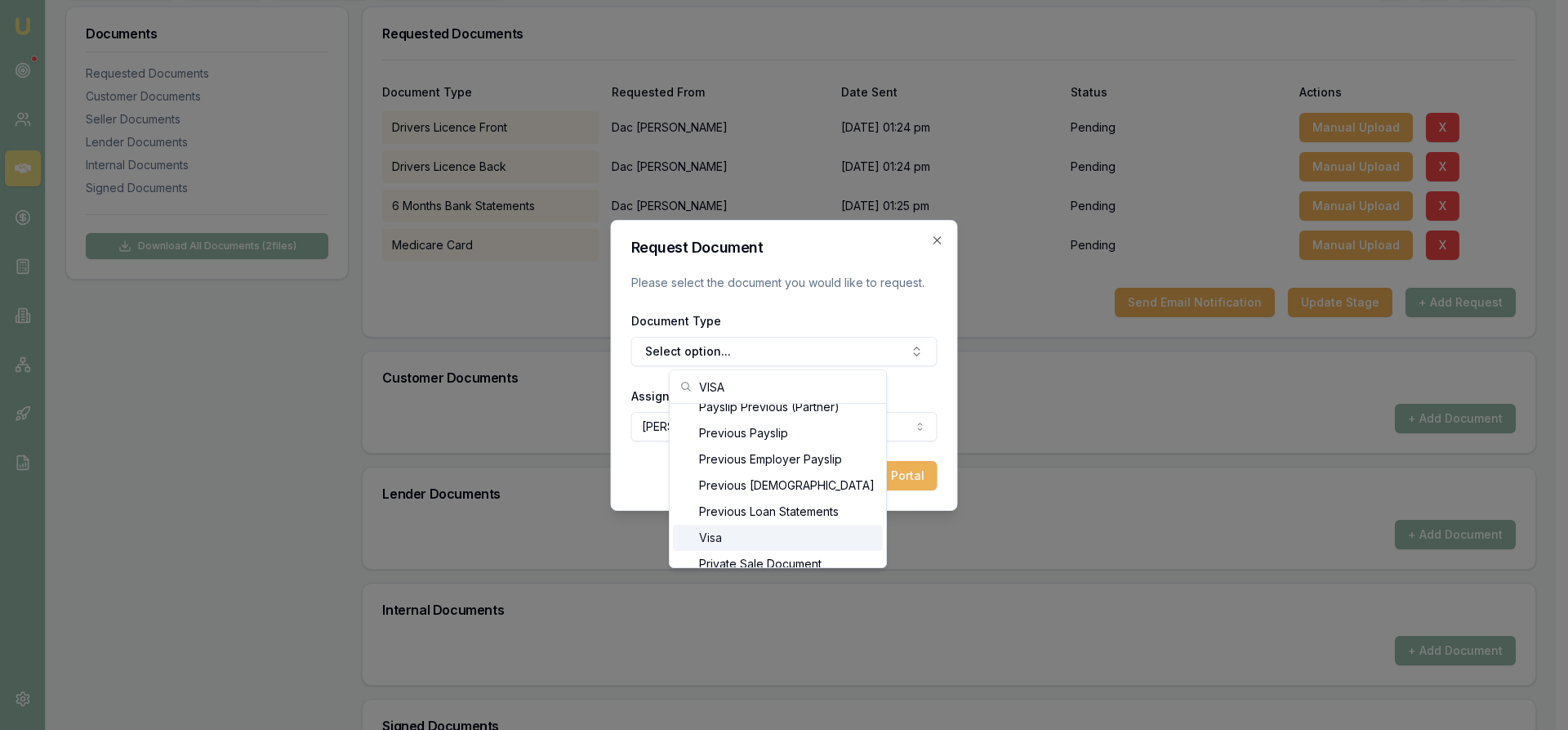
click at [803, 538] on div "Visa" at bounding box center [778, 537] width 210 height 26
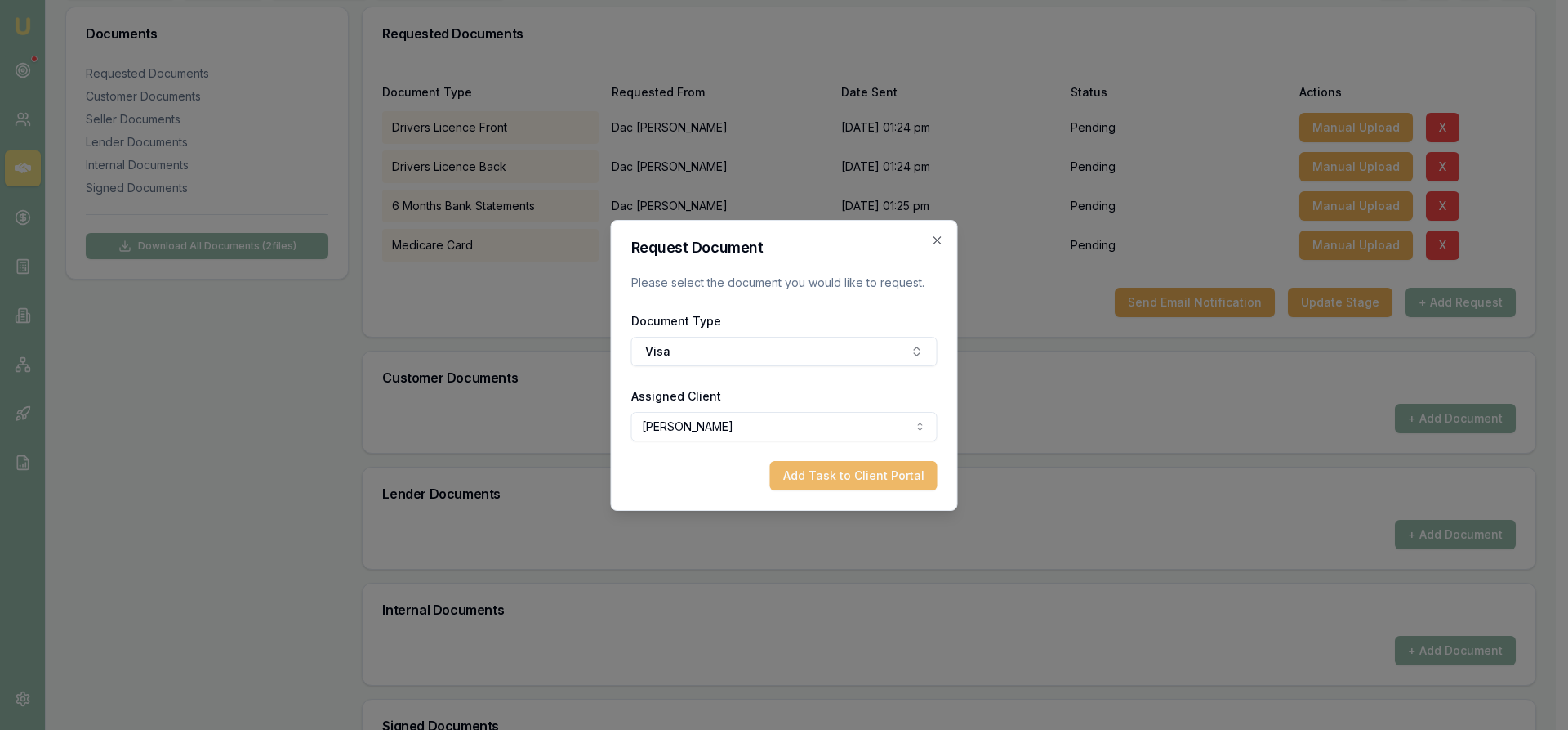
click at [782, 467] on button "Add Task to Client Portal" at bounding box center [854, 475] width 168 height 29
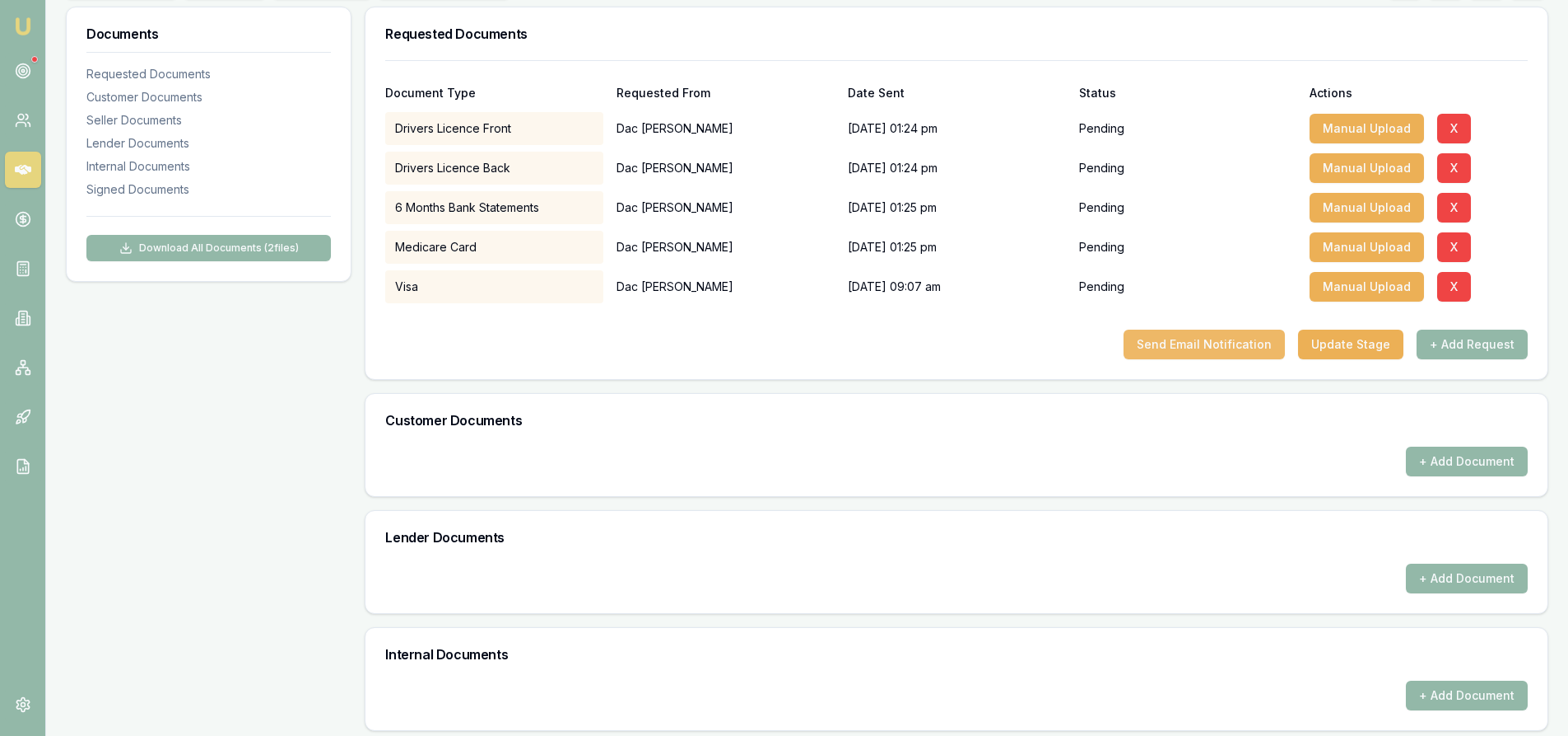
click at [1176, 356] on button "Send Email Notification" at bounding box center [1204, 344] width 162 height 29
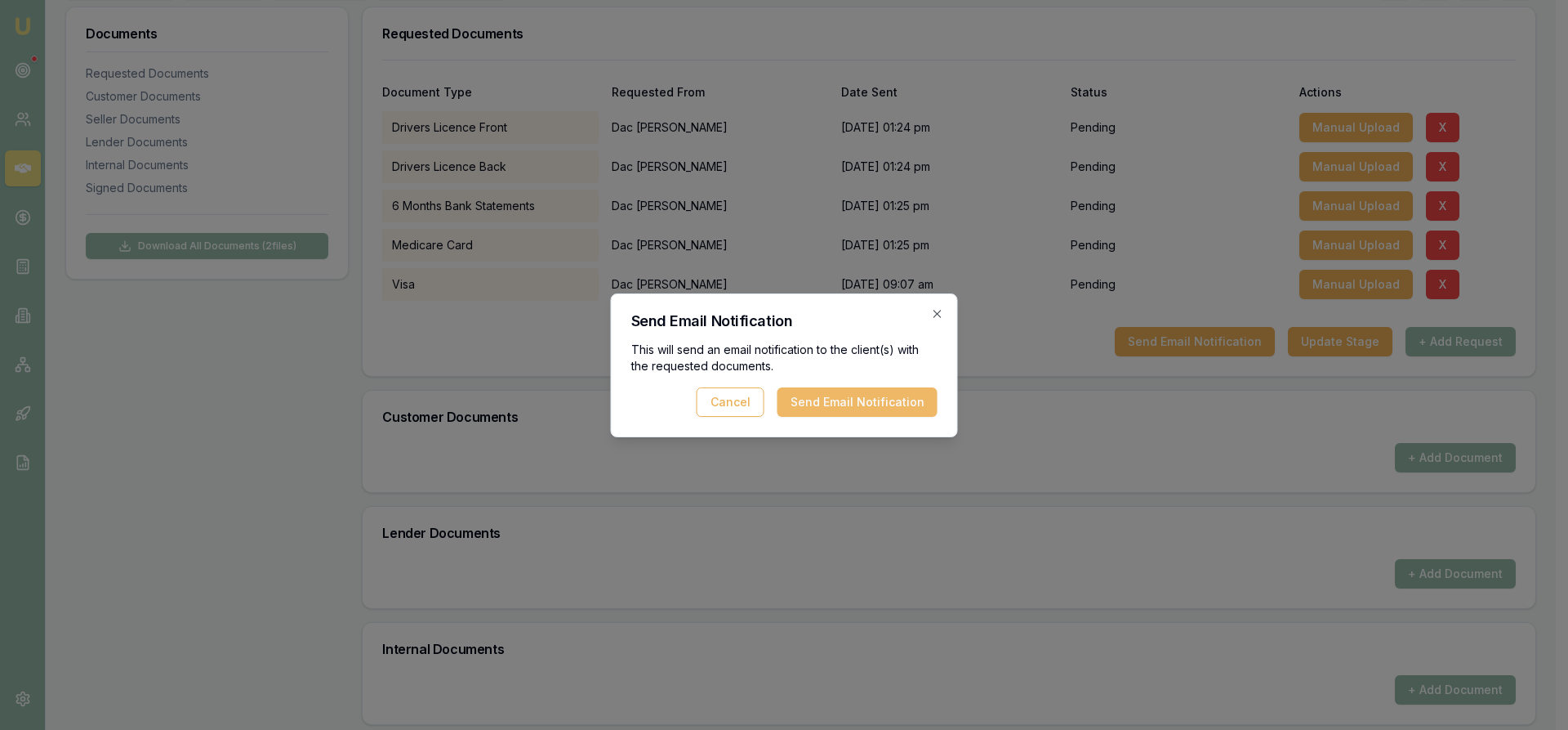
click at [821, 406] on button "Send Email Notification" at bounding box center [857, 402] width 160 height 29
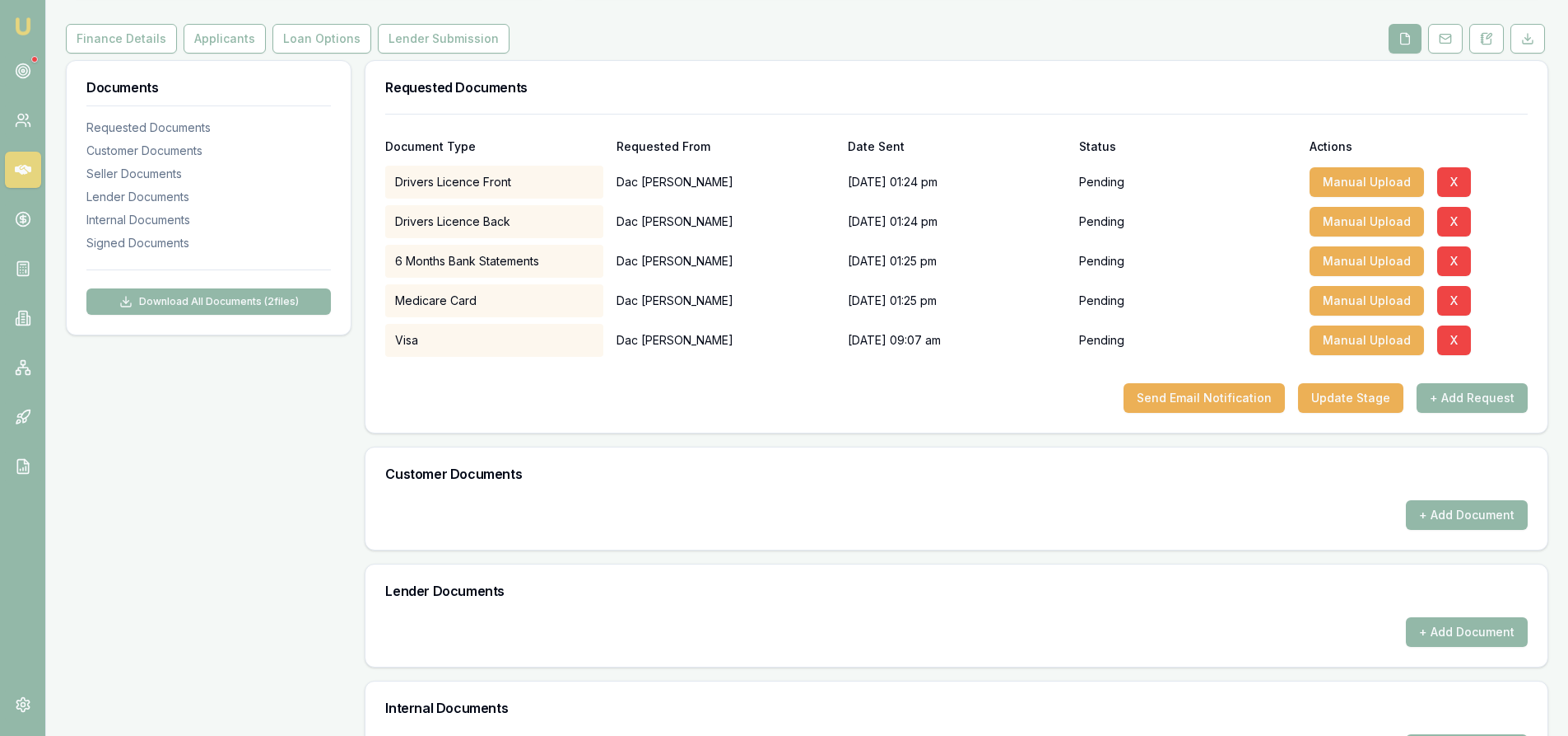
scroll to position [0, 0]
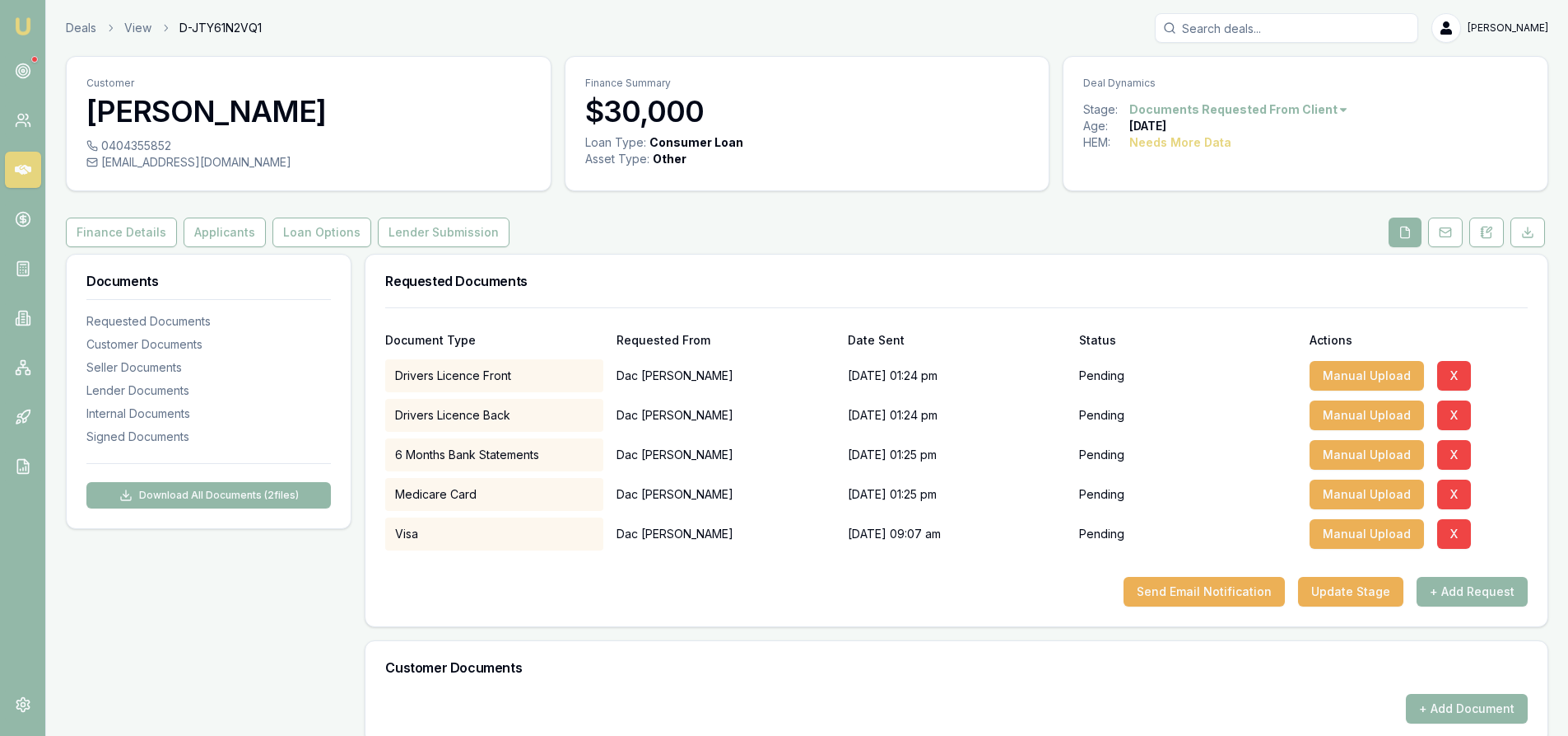
click at [26, 176] on icon at bounding box center [23, 170] width 16 height 16
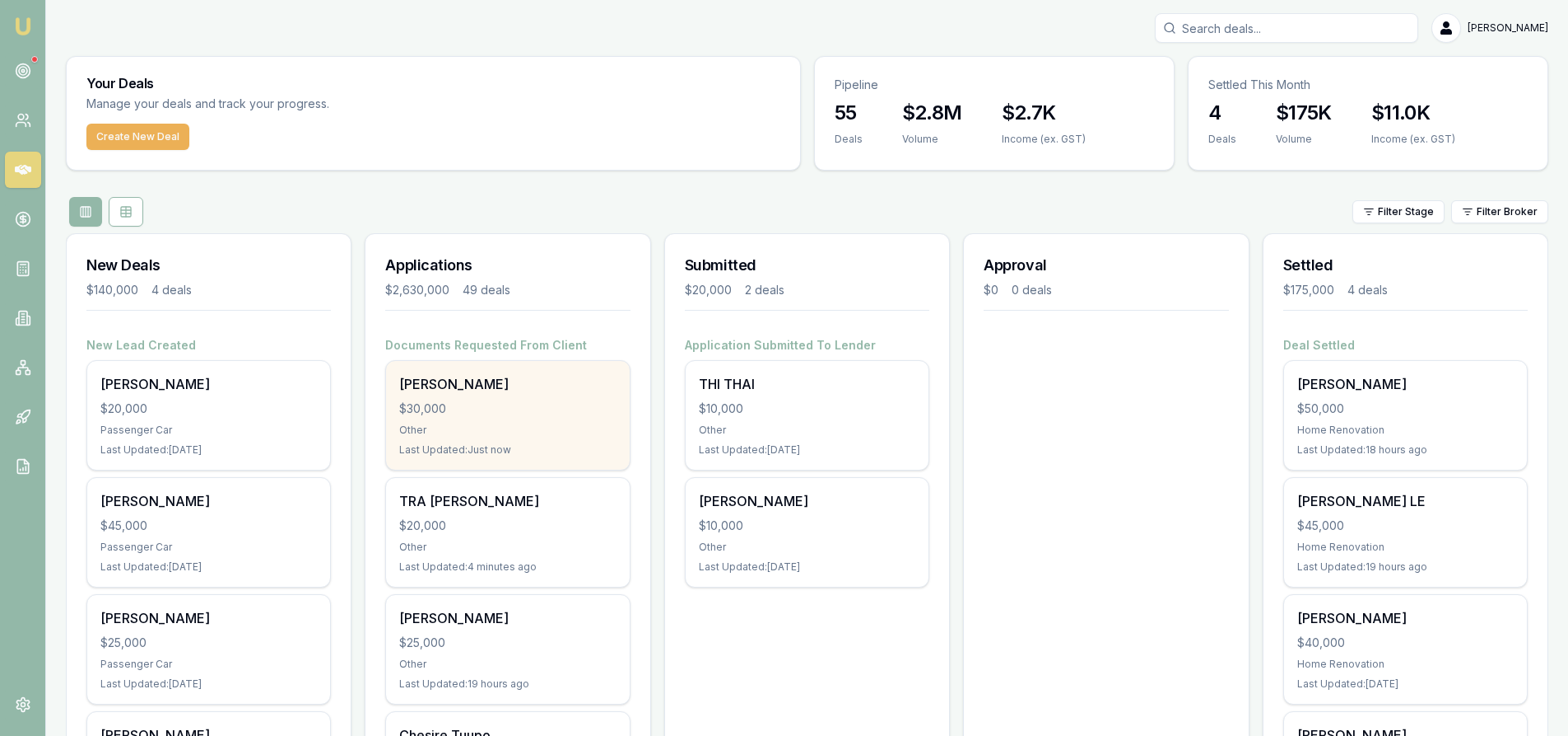
scroll to position [82, 0]
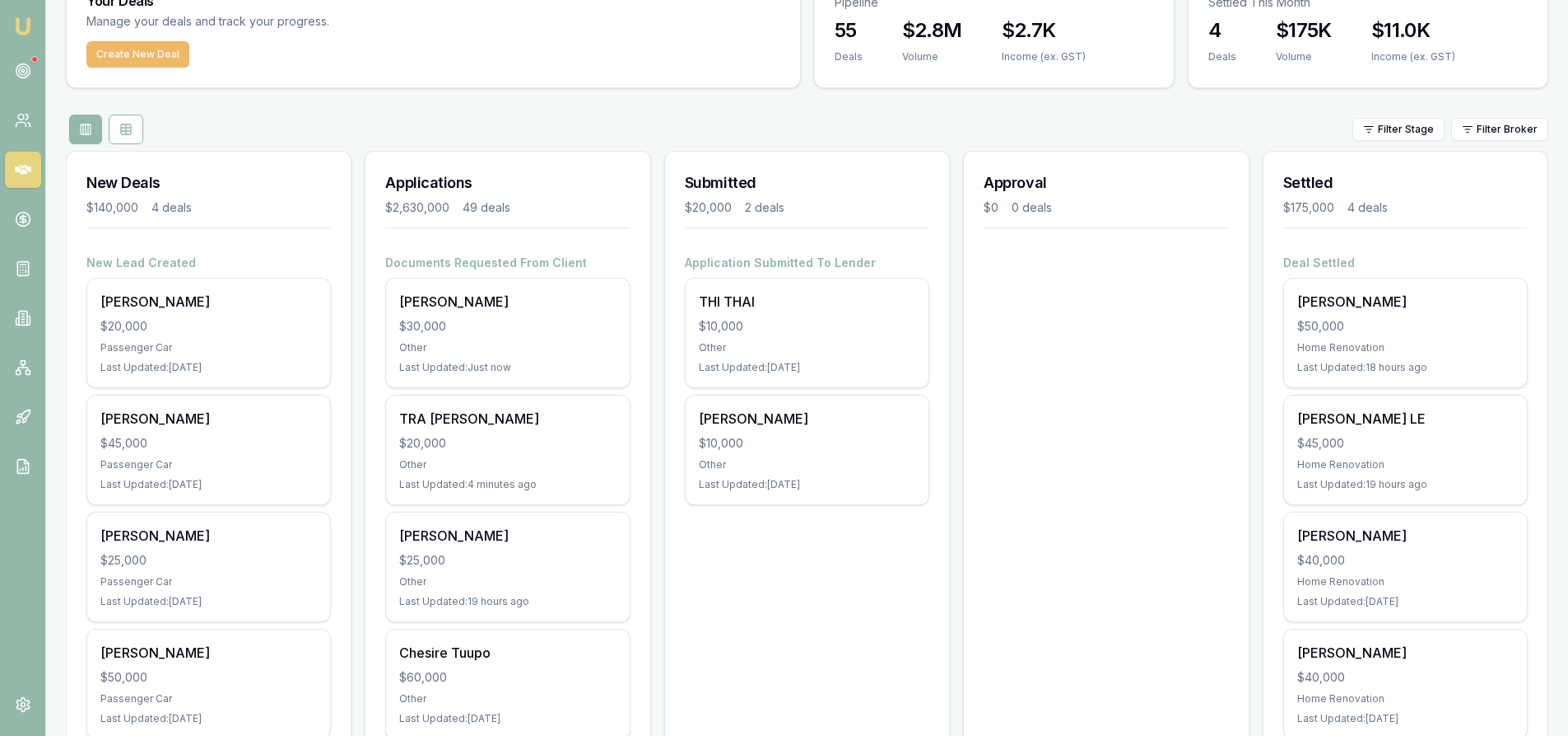
click at [153, 62] on button "Create New Deal" at bounding box center [138, 54] width 103 height 27
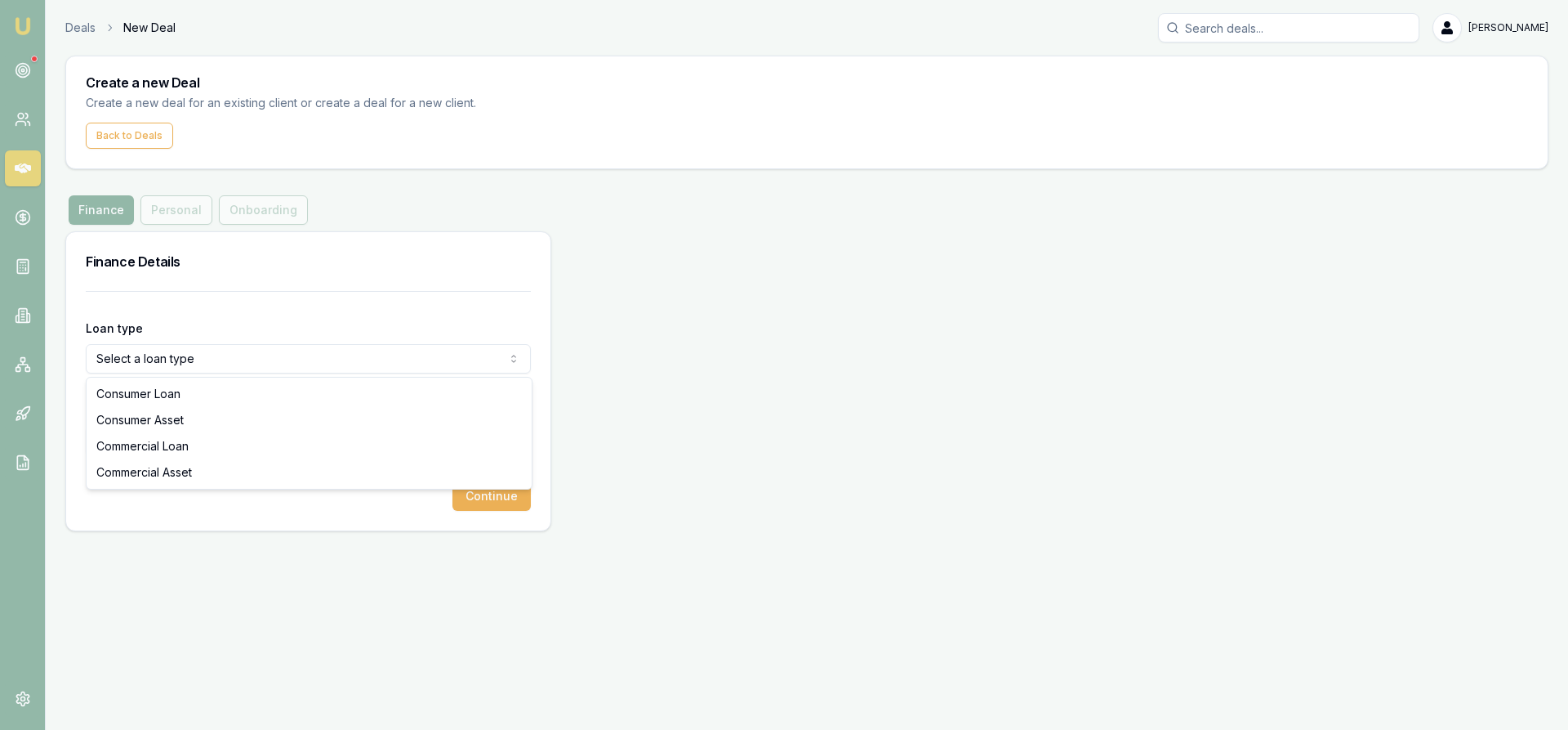
click at [171, 358] on html "Emu Broker Deals New Deal Steven Nguyen Toggle Menu Create a new Deal Create a …" at bounding box center [784, 365] width 1568 height 730
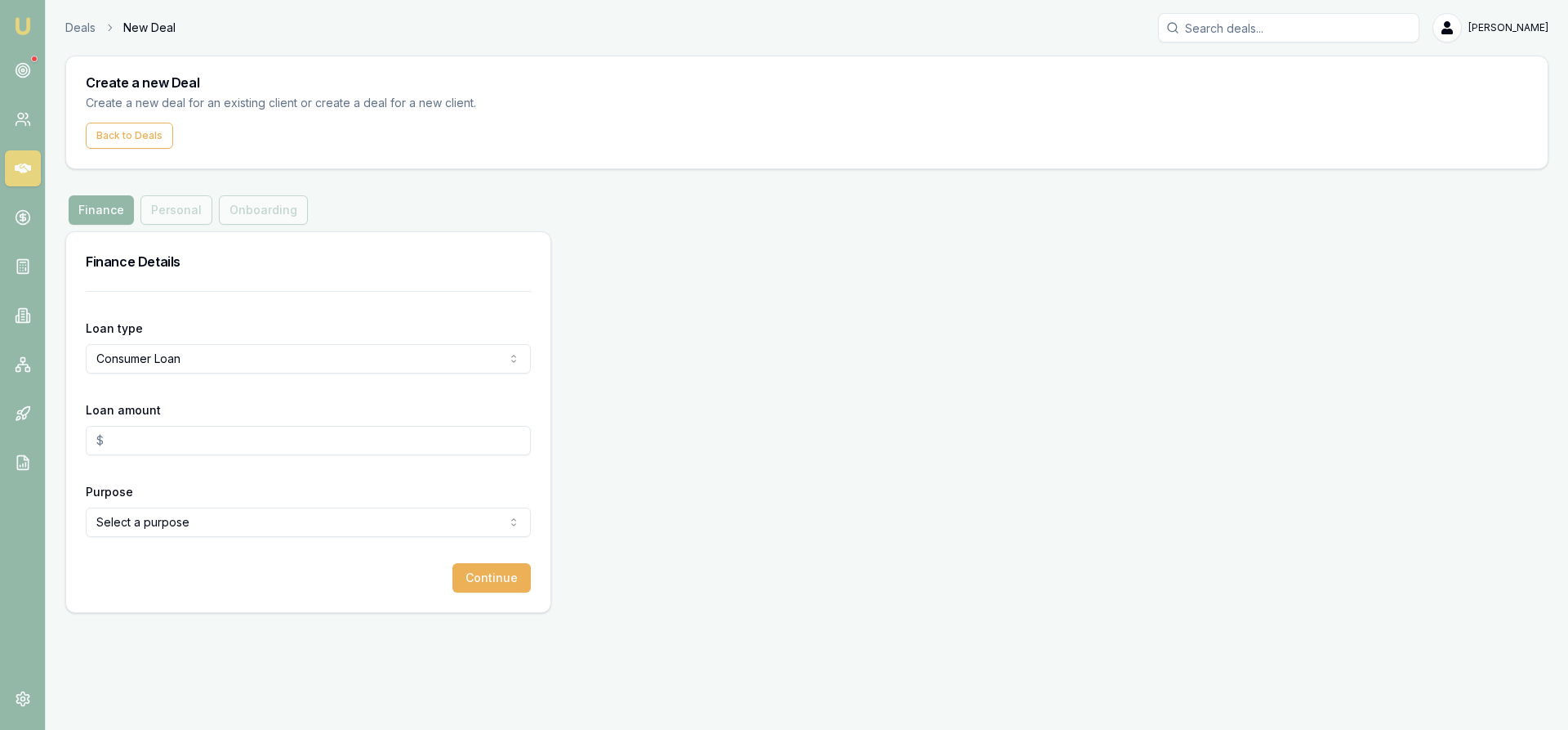
click at [144, 443] on input "Loan amount" at bounding box center [308, 440] width 445 height 29
type input "$10,000.00"
drag, startPoint x: 173, startPoint y: 715, endPoint x: 178, endPoint y: 697, distance: 18.7
click at [173, 714] on div "Emu Broker Deals New Deal Steven Nguyen Toggle Menu Create a new Deal Create a …" at bounding box center [784, 365] width 1568 height 730
click at [181, 532] on html "Emu Broker Deals New Deal Steven Nguyen Toggle Menu Create a new Deal Create a …" at bounding box center [784, 365] width 1568 height 730
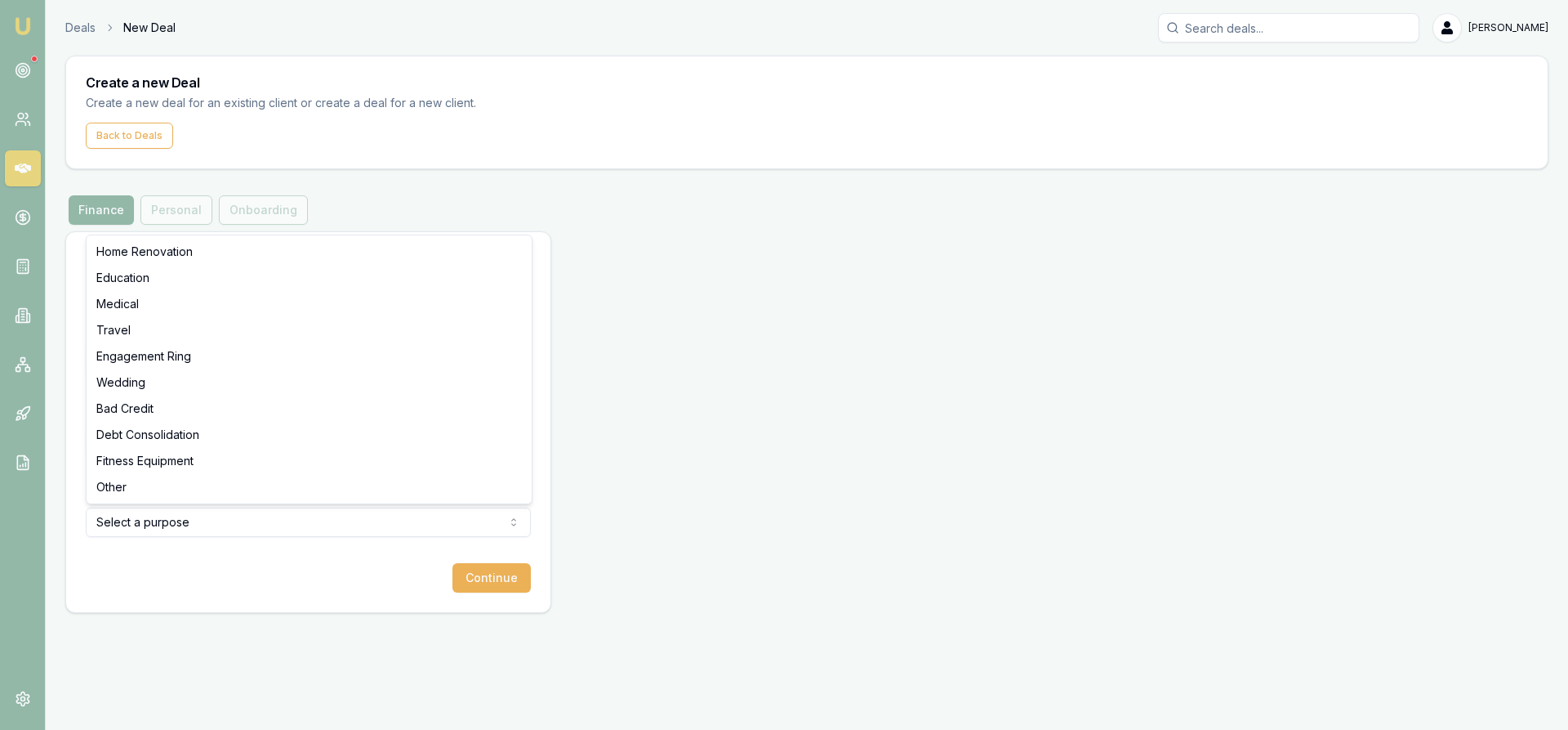
select select "OTHER"
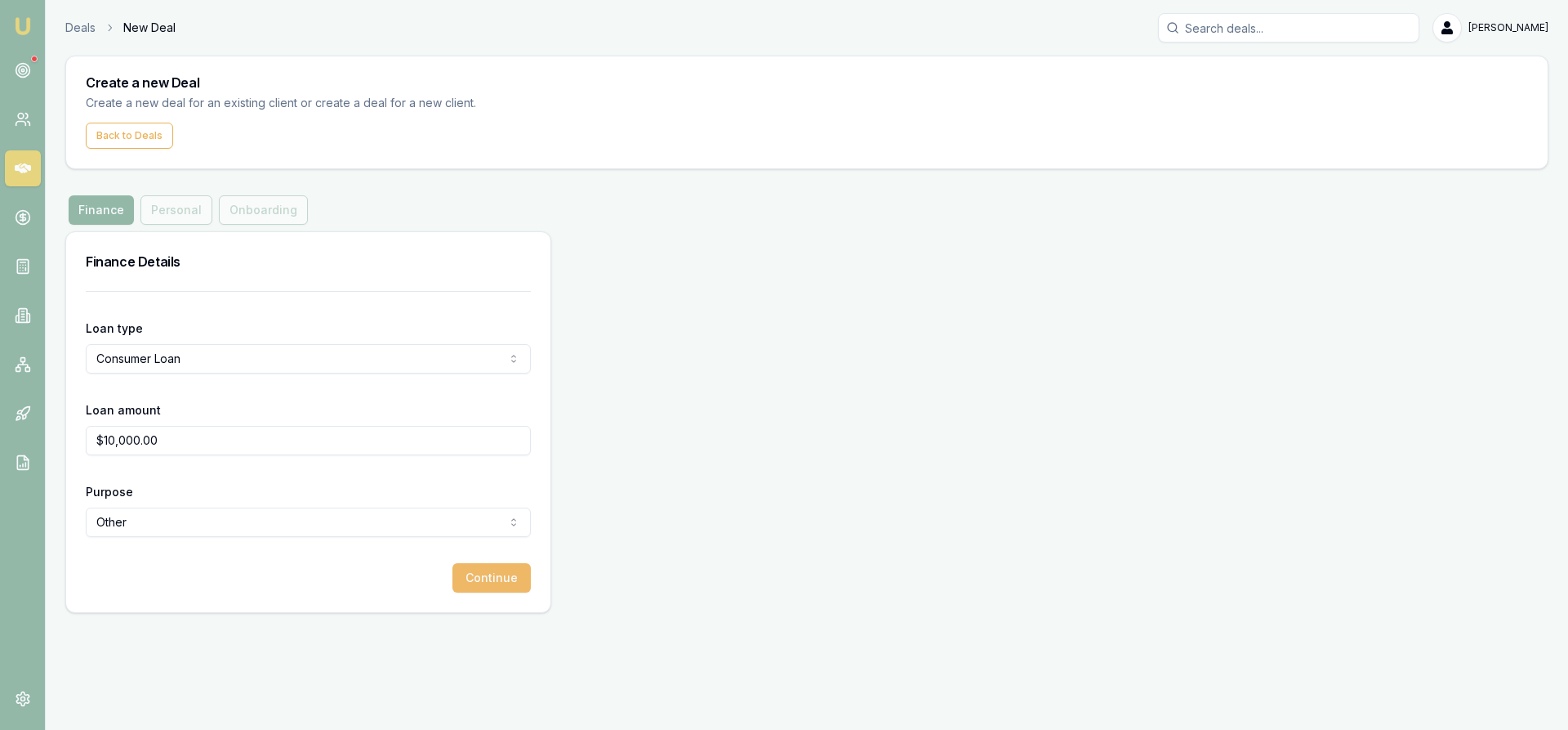
click at [493, 589] on button "Continue" at bounding box center [491, 578] width 78 height 29
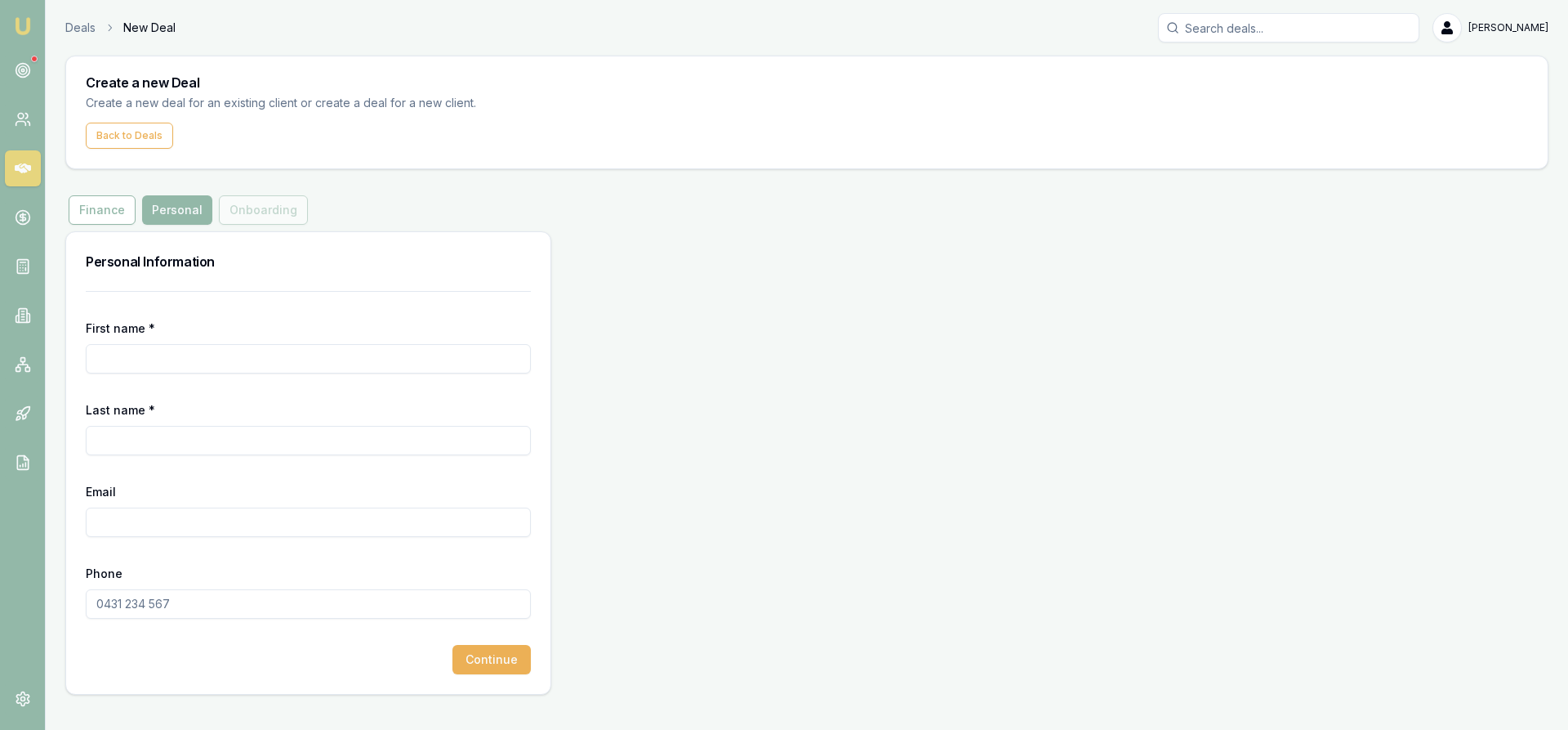
click at [255, 359] on input "First name *" at bounding box center [308, 358] width 445 height 29
type input "gloria"
click at [172, 438] on input "Last name *" at bounding box center [308, 440] width 445 height 29
type input "Utai"
click at [165, 508] on input "Email" at bounding box center [308, 522] width 445 height 29
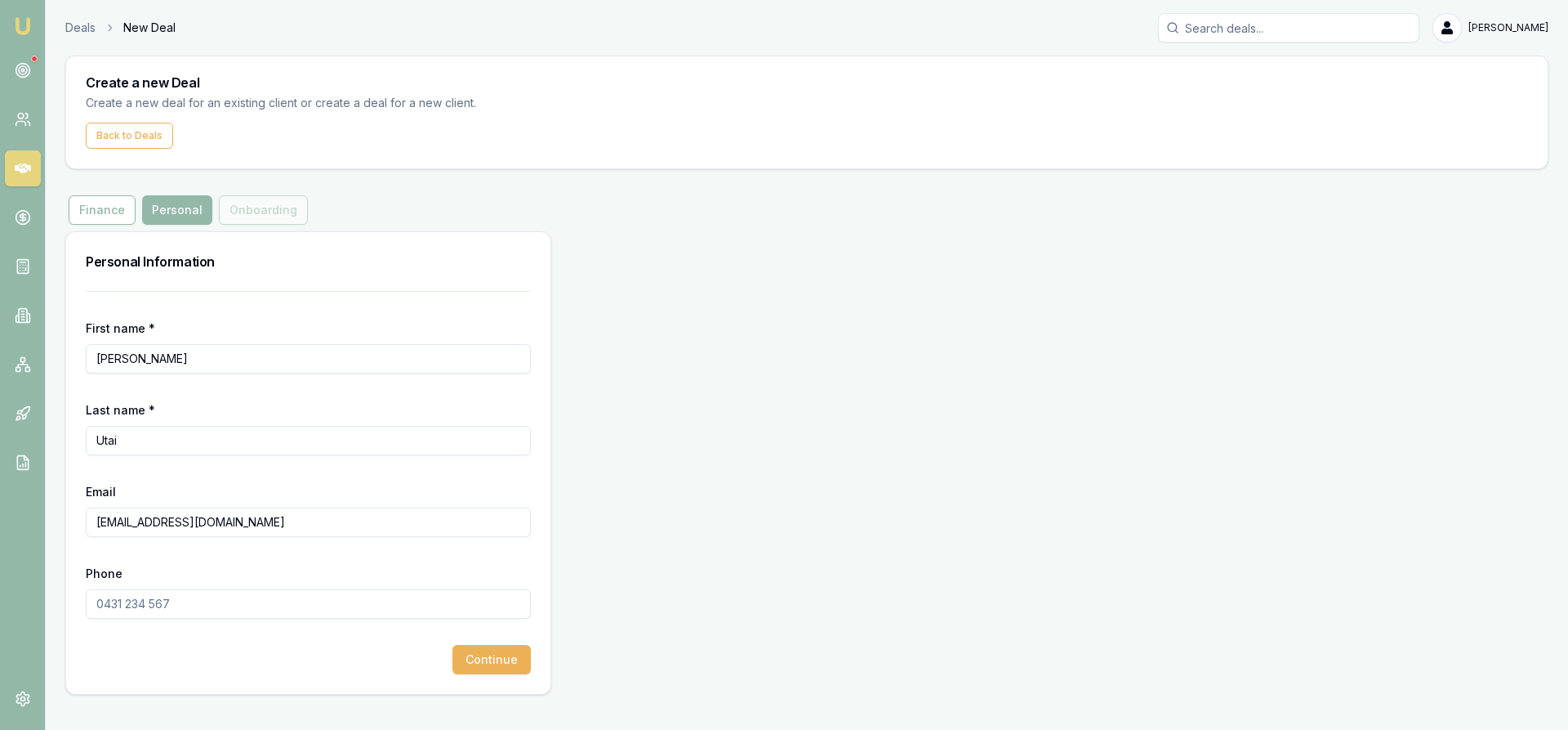
click at [146, 523] on input "gloriaheneas@gmail.com" at bounding box center [308, 522] width 445 height 29
click at [156, 518] on input "gloriaheneas@gmail.com" at bounding box center [308, 522] width 445 height 29
type input "gloriaheneras@gmail.com"
click at [190, 606] on input "Phone" at bounding box center [308, 604] width 445 height 29
type input "0436 644 813"
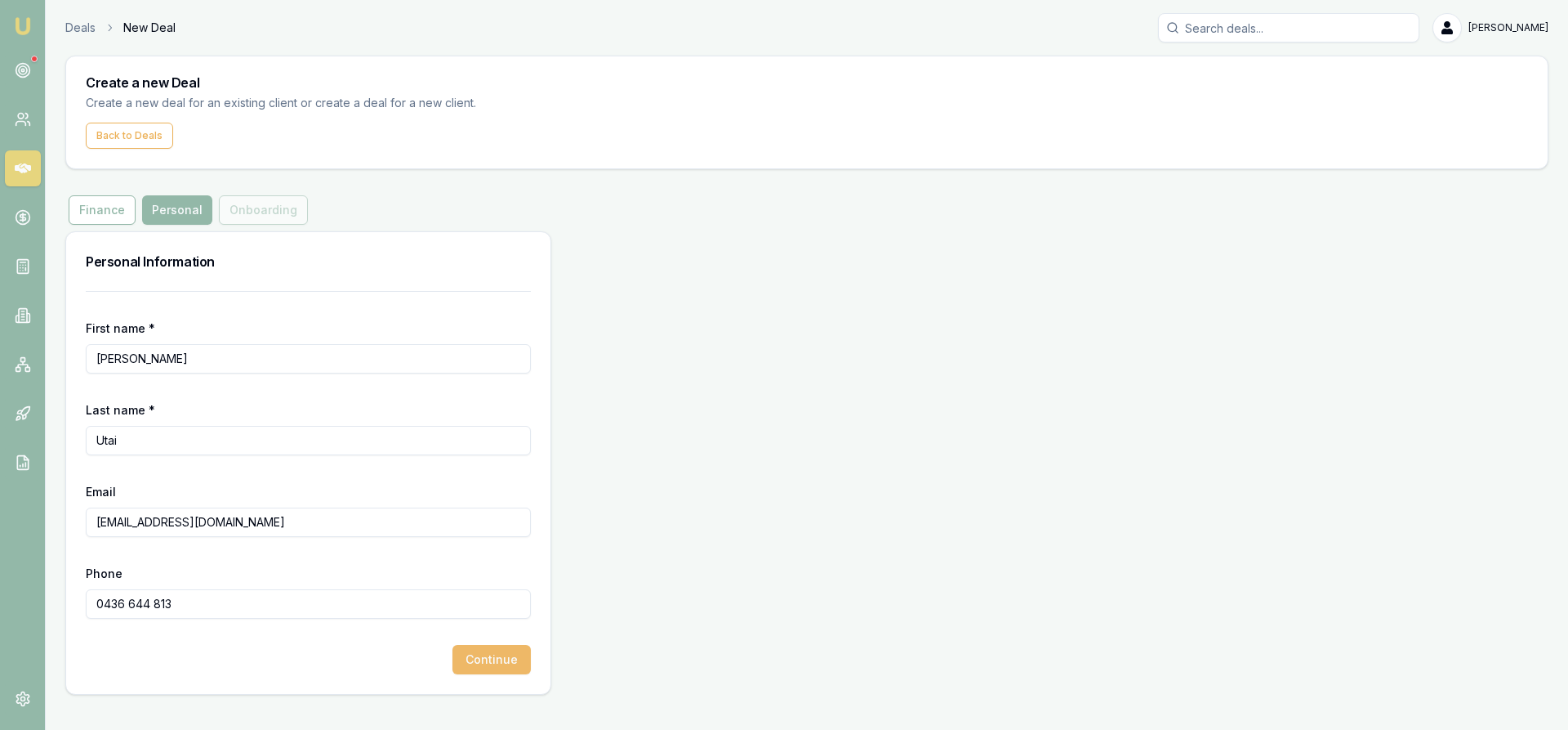
click at [494, 664] on button "Continue" at bounding box center [491, 659] width 78 height 29
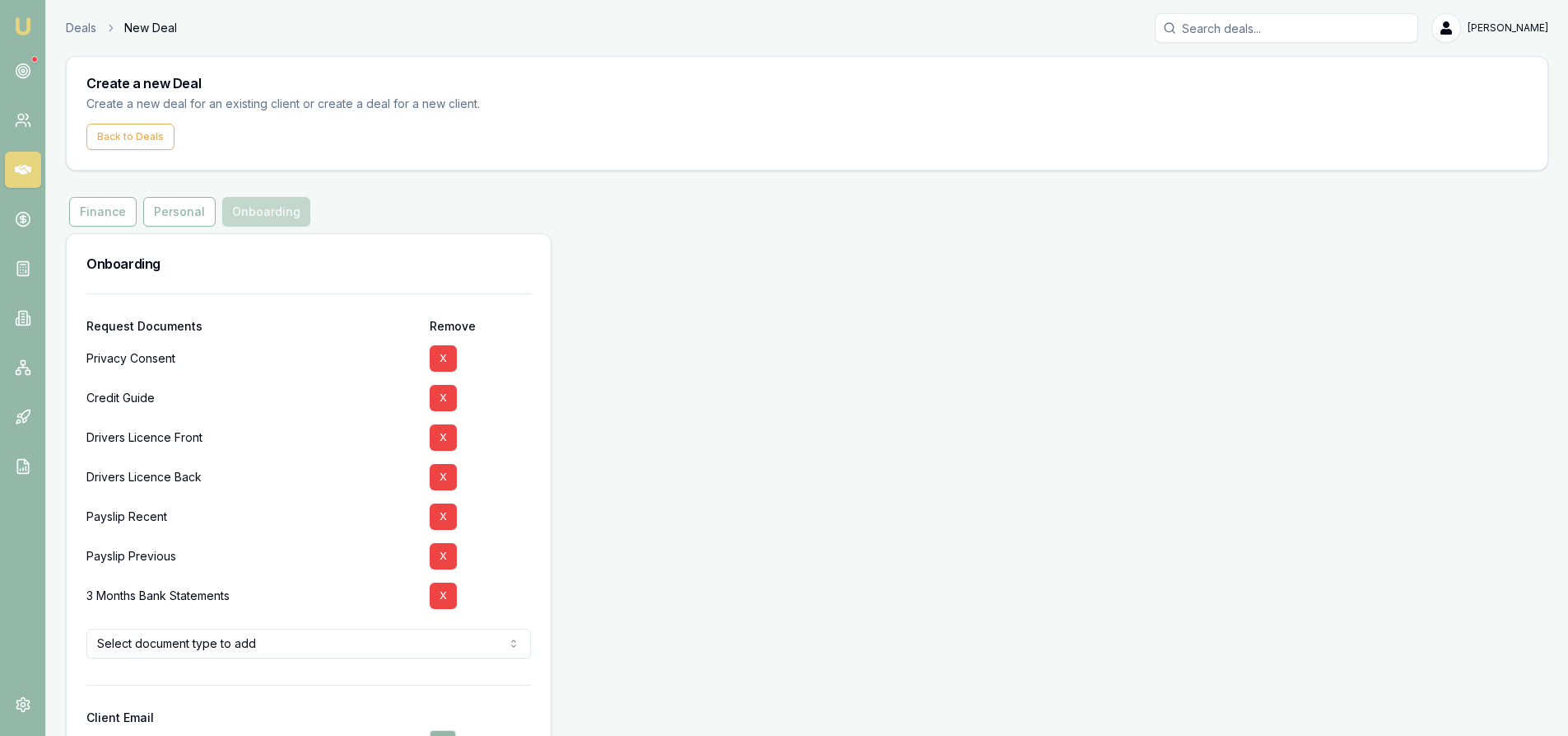
scroll to position [117, 0]
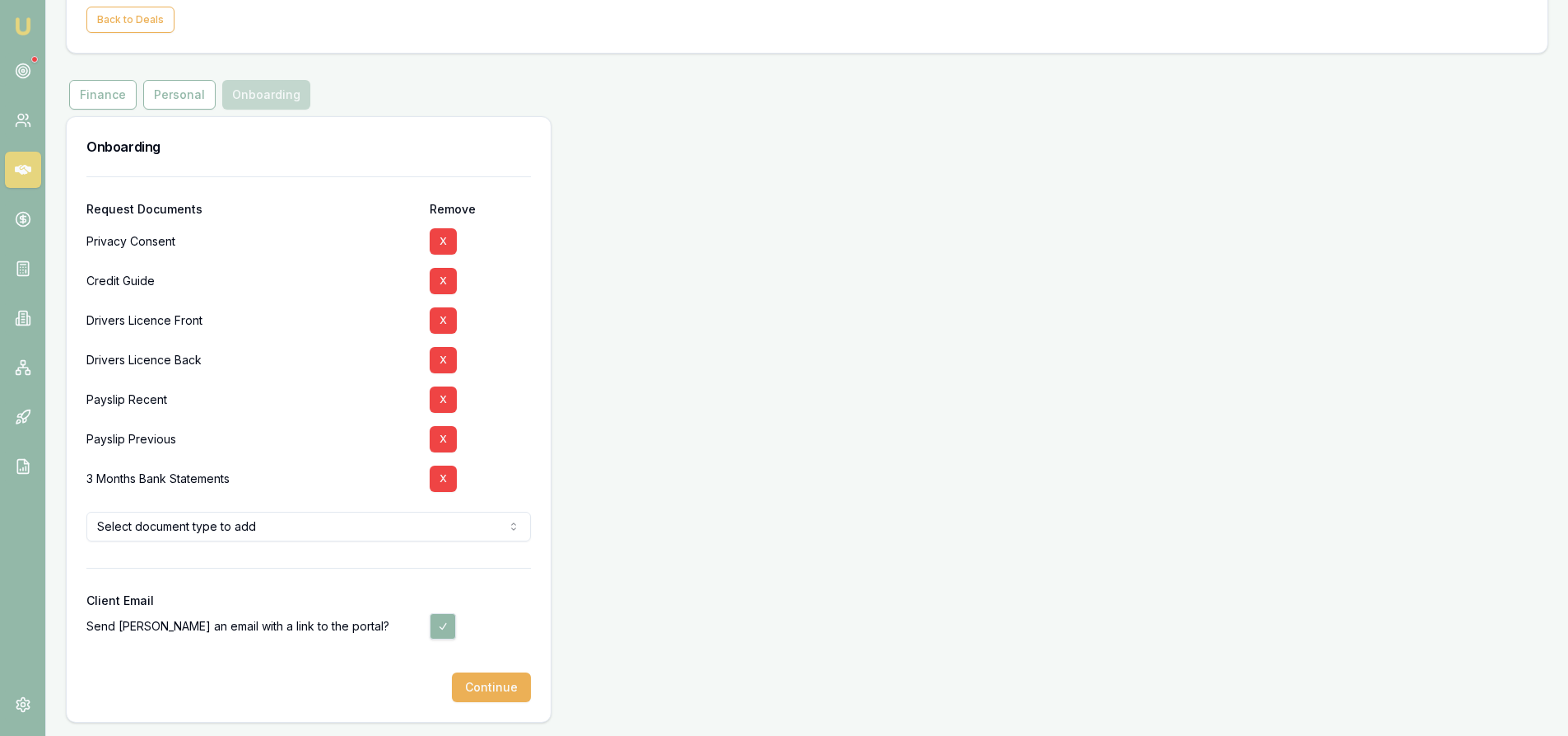
click at [273, 535] on html "Emu Broker Deals New Deal Steven Nguyen Toggle Menu Create a new Deal Create a …" at bounding box center [784, 251] width 1568 height 736
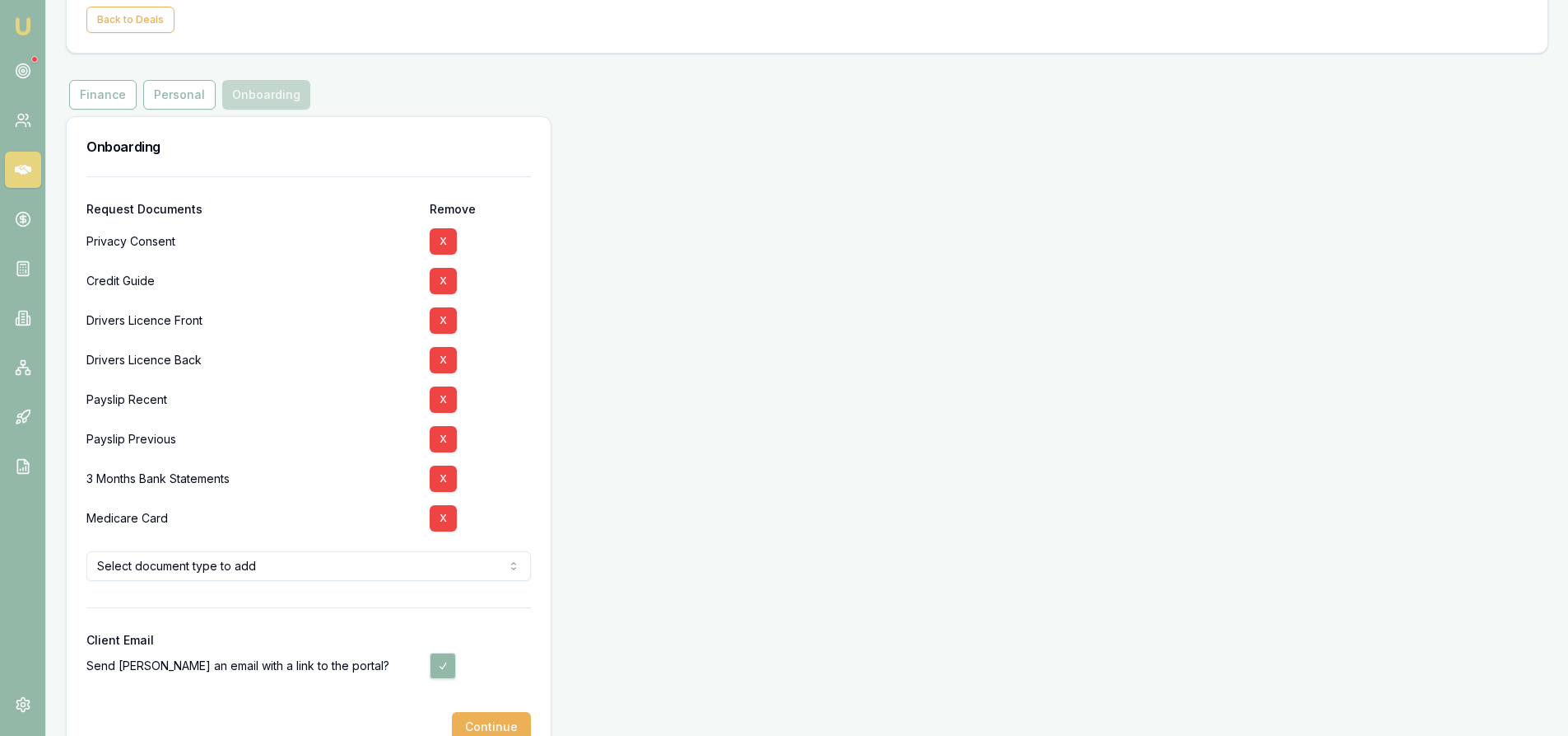
click at [250, 614] on div at bounding box center [309, 621] width 445 height 27
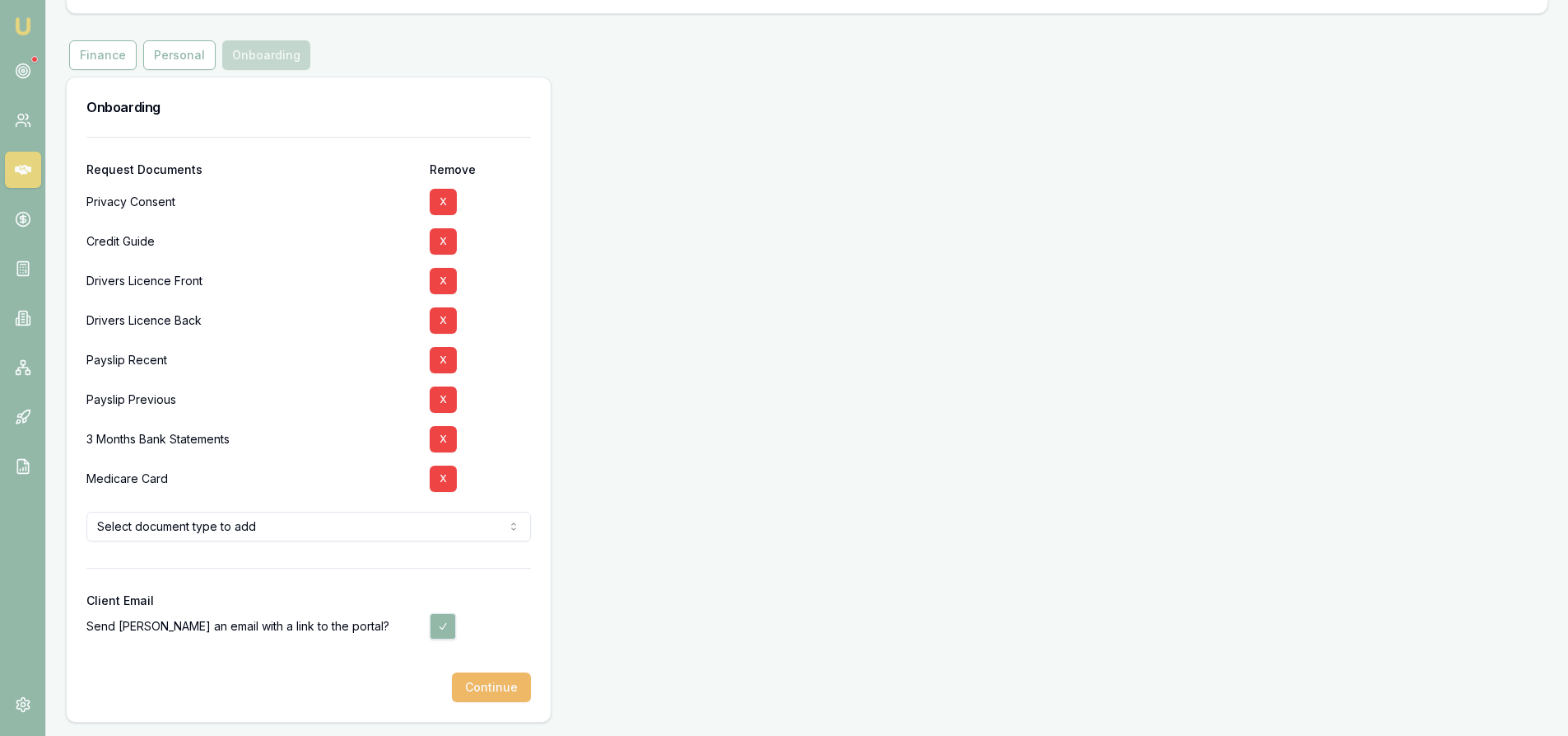
click at [486, 685] on button "Continue" at bounding box center [492, 687] width 79 height 29
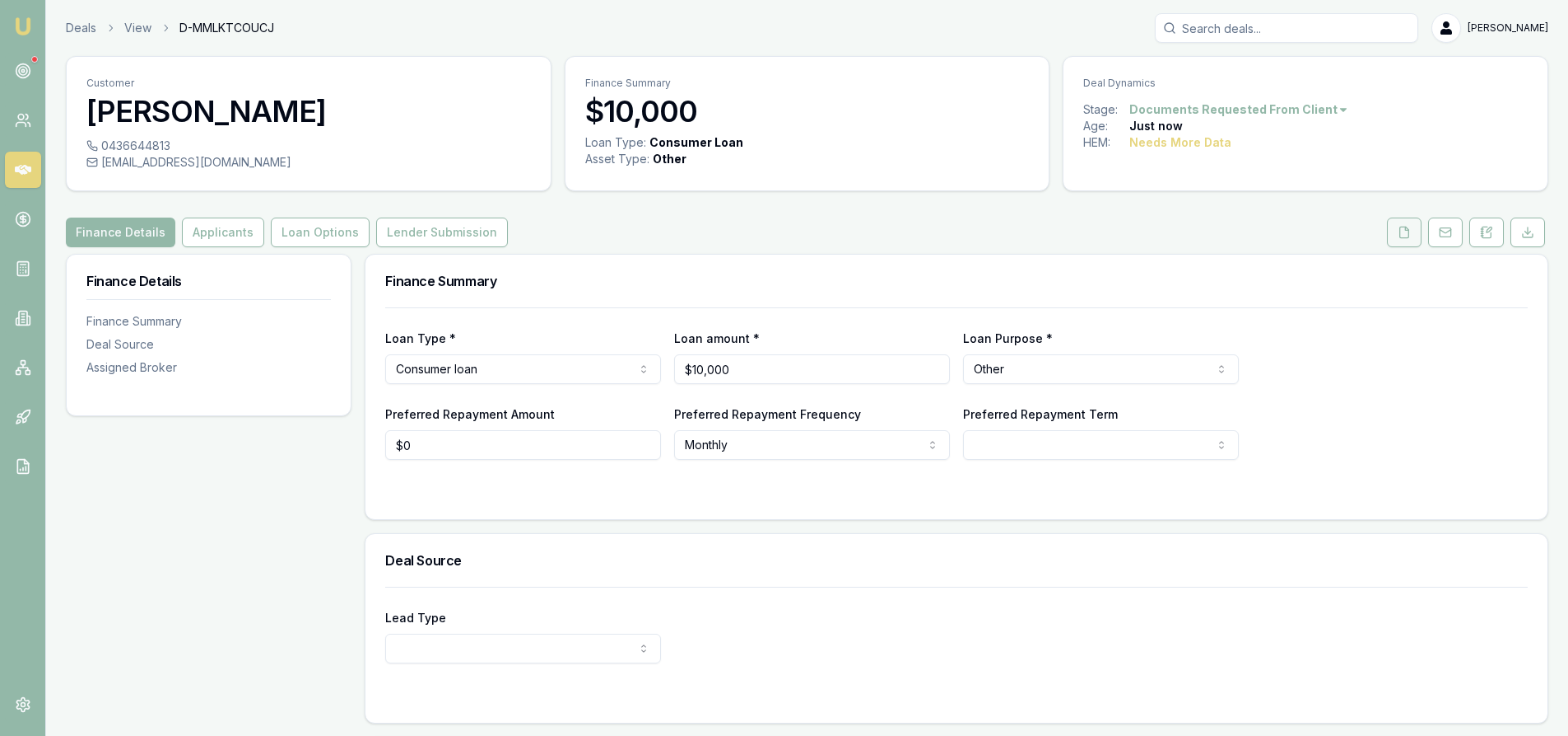
click at [1404, 236] on icon at bounding box center [1404, 232] width 13 height 13
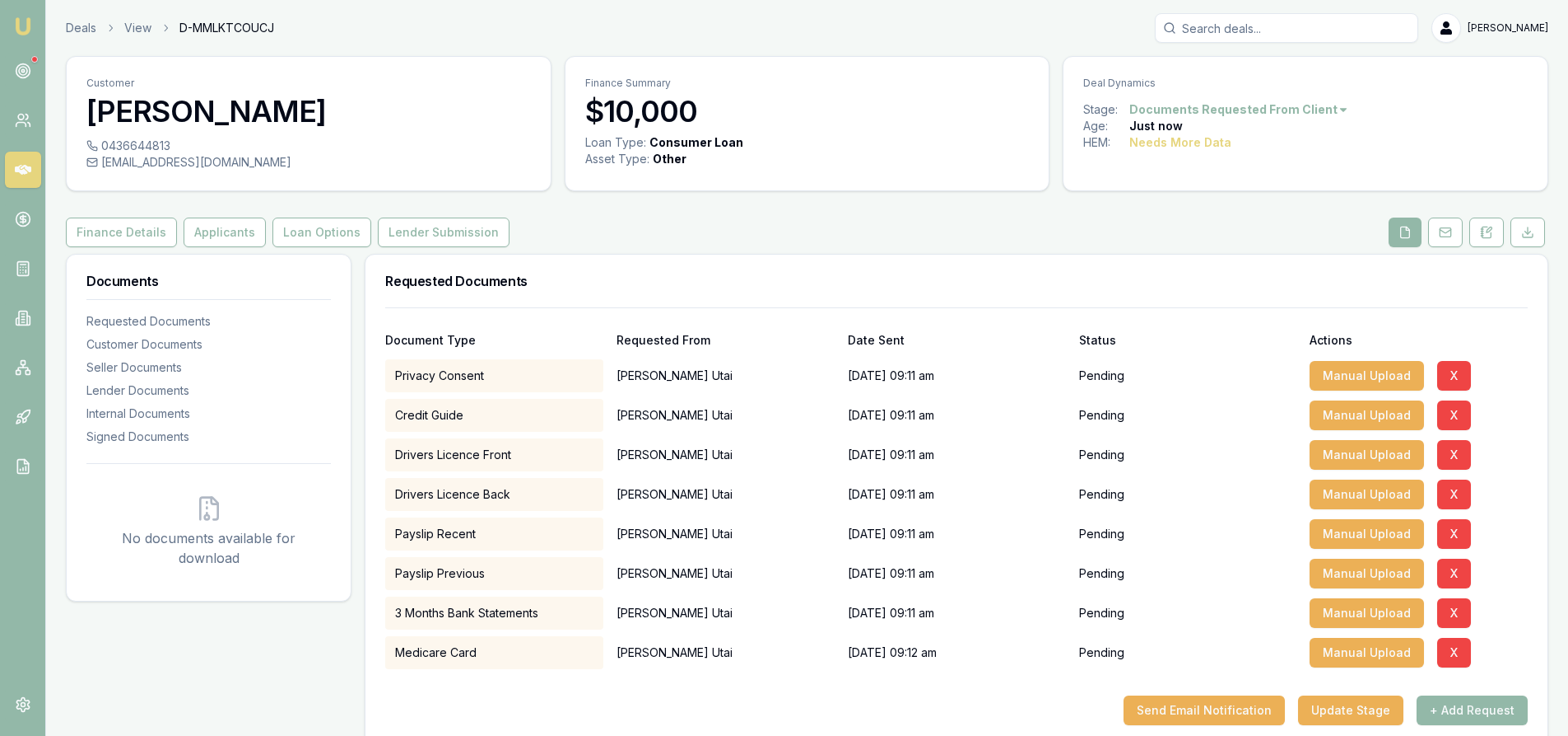
scroll to position [165, 0]
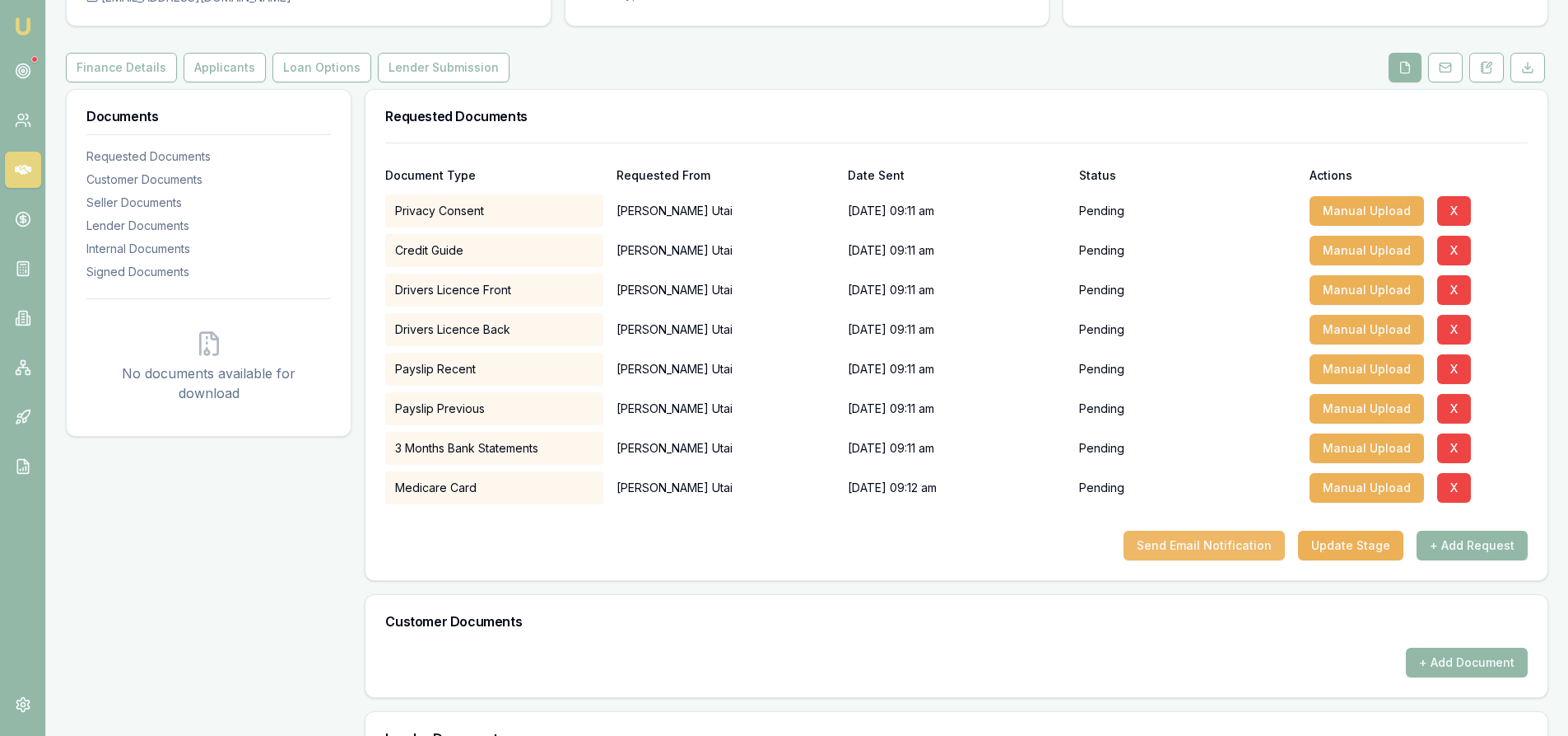
click at [1173, 554] on button "Send Email Notification" at bounding box center [1204, 545] width 162 height 29
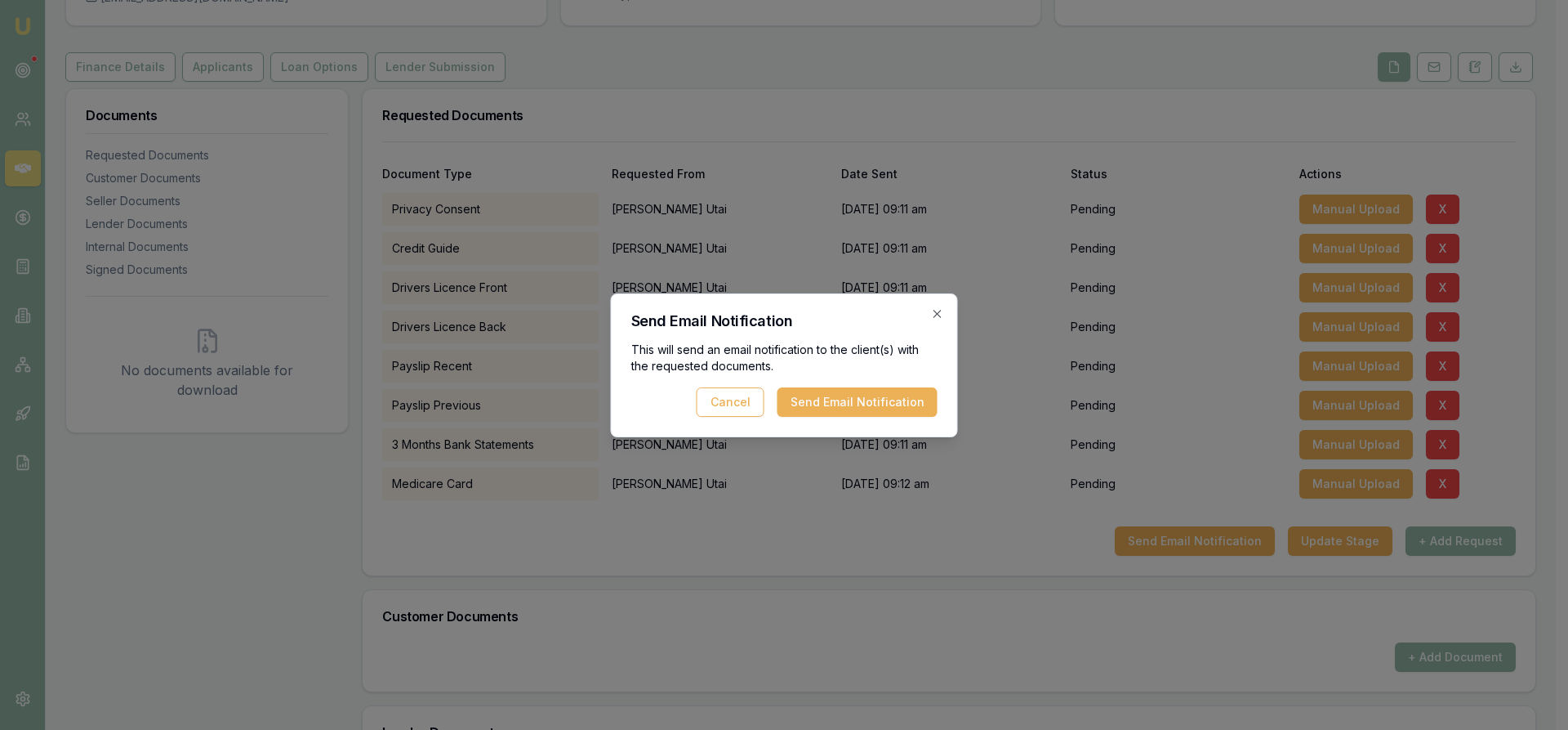
click at [861, 416] on div "Send Email Notification This will send an email notification to the client(s) w…" at bounding box center [784, 365] width 347 height 144
click at [844, 405] on button "Send Email Notification" at bounding box center [857, 402] width 160 height 29
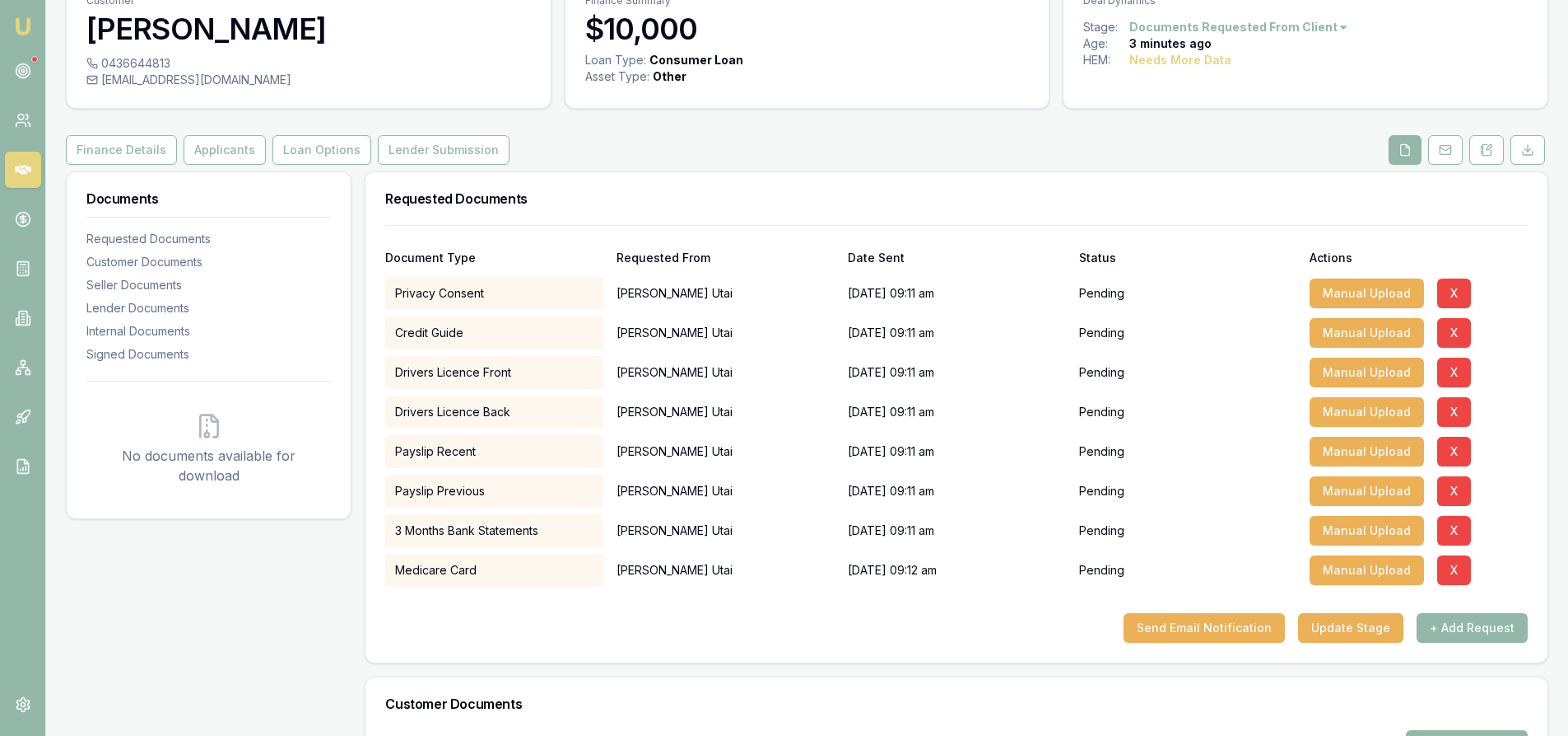
scroll to position [0, 0]
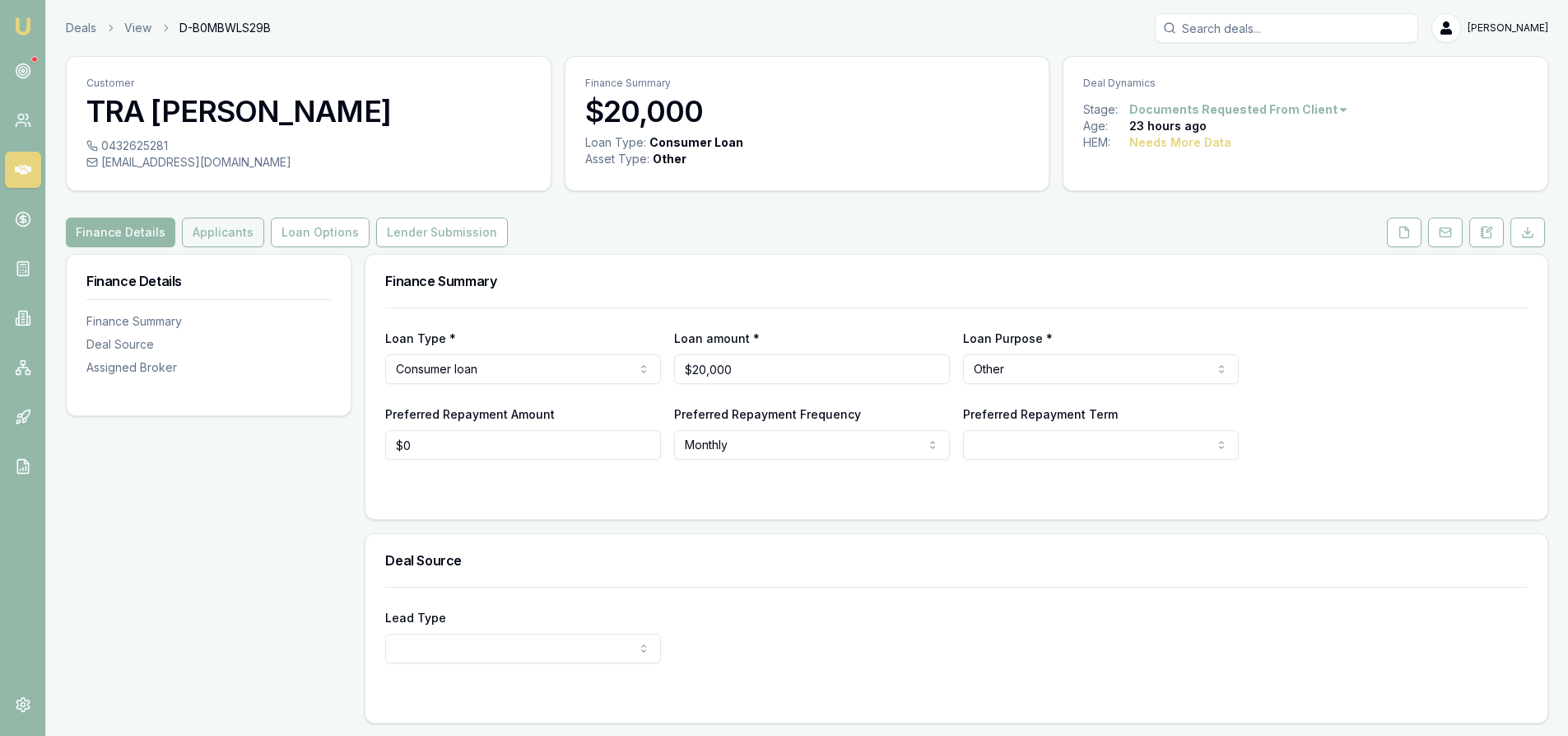
click at [223, 234] on button "Applicants" at bounding box center [223, 232] width 82 height 29
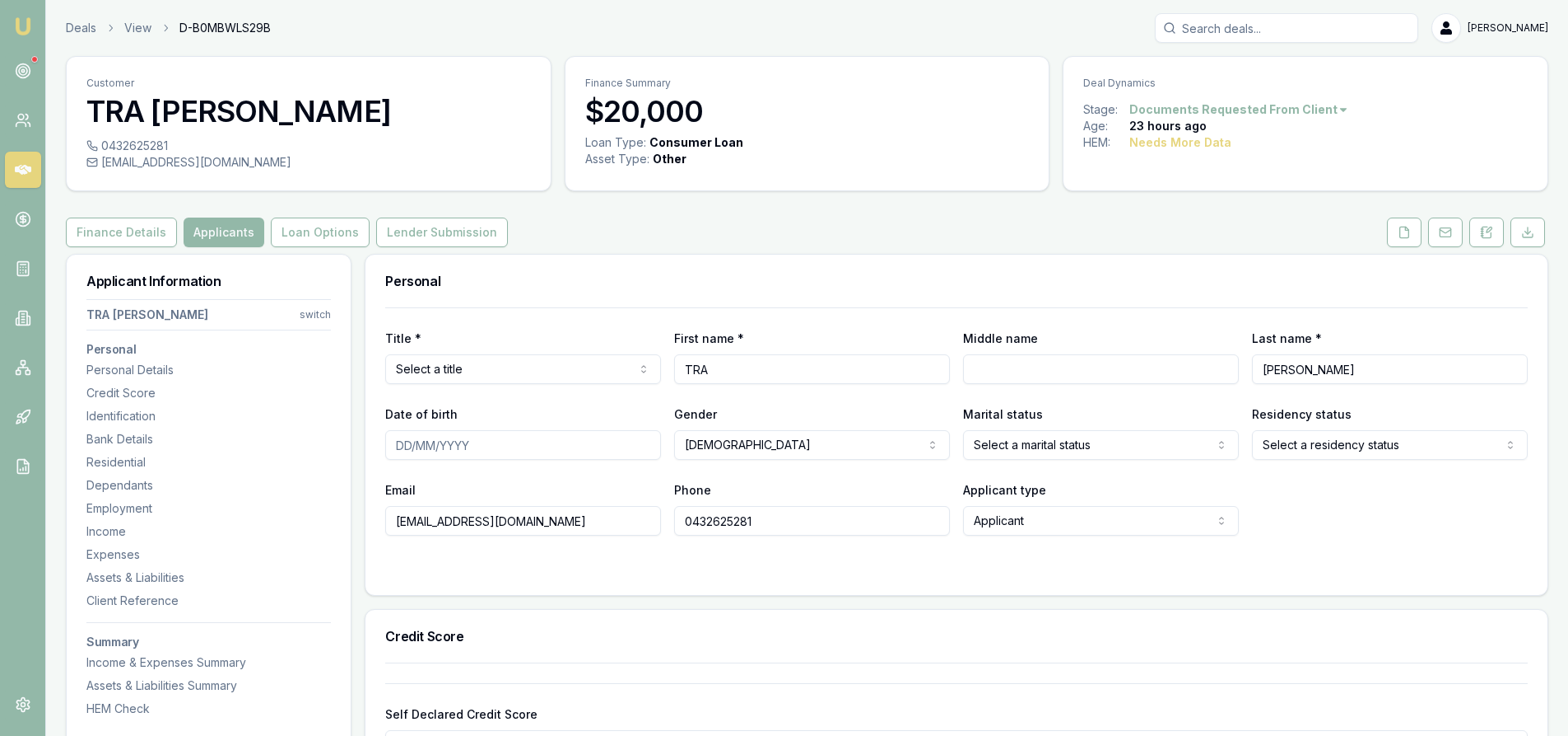
drag, startPoint x: 567, startPoint y: 521, endPoint x: 299, endPoint y: 521, distance: 268.0
click at [428, 522] on input "tralangnguyen@gmail.com" at bounding box center [524, 520] width 276 height 29
click at [436, 525] on input "tralalagnguyen@gmail.com" at bounding box center [524, 520] width 276 height 29
click at [575, 522] on input "tralalanguyen@gmail.com" at bounding box center [524, 520] width 276 height 29
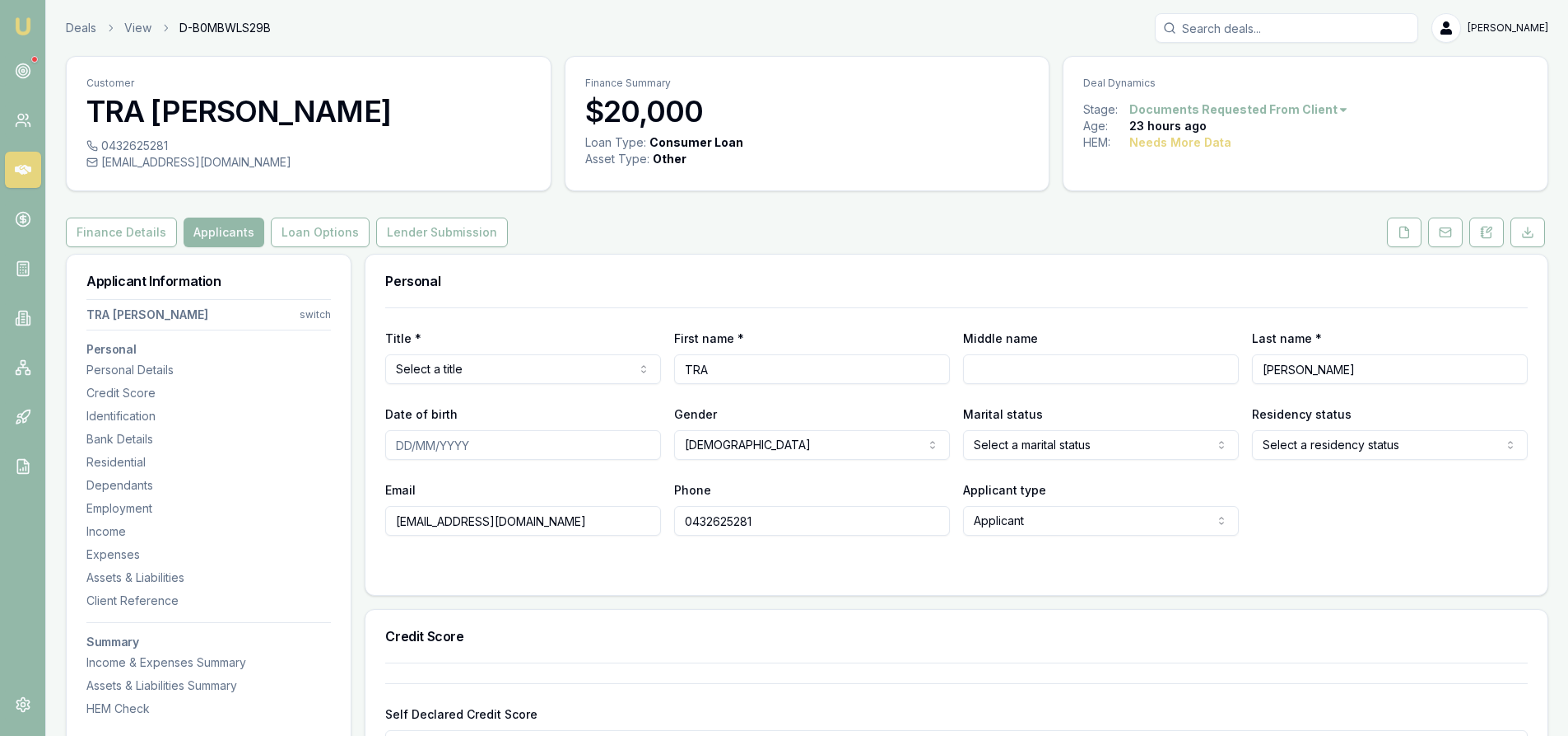
type input "tralalanguyen@gmail.com"
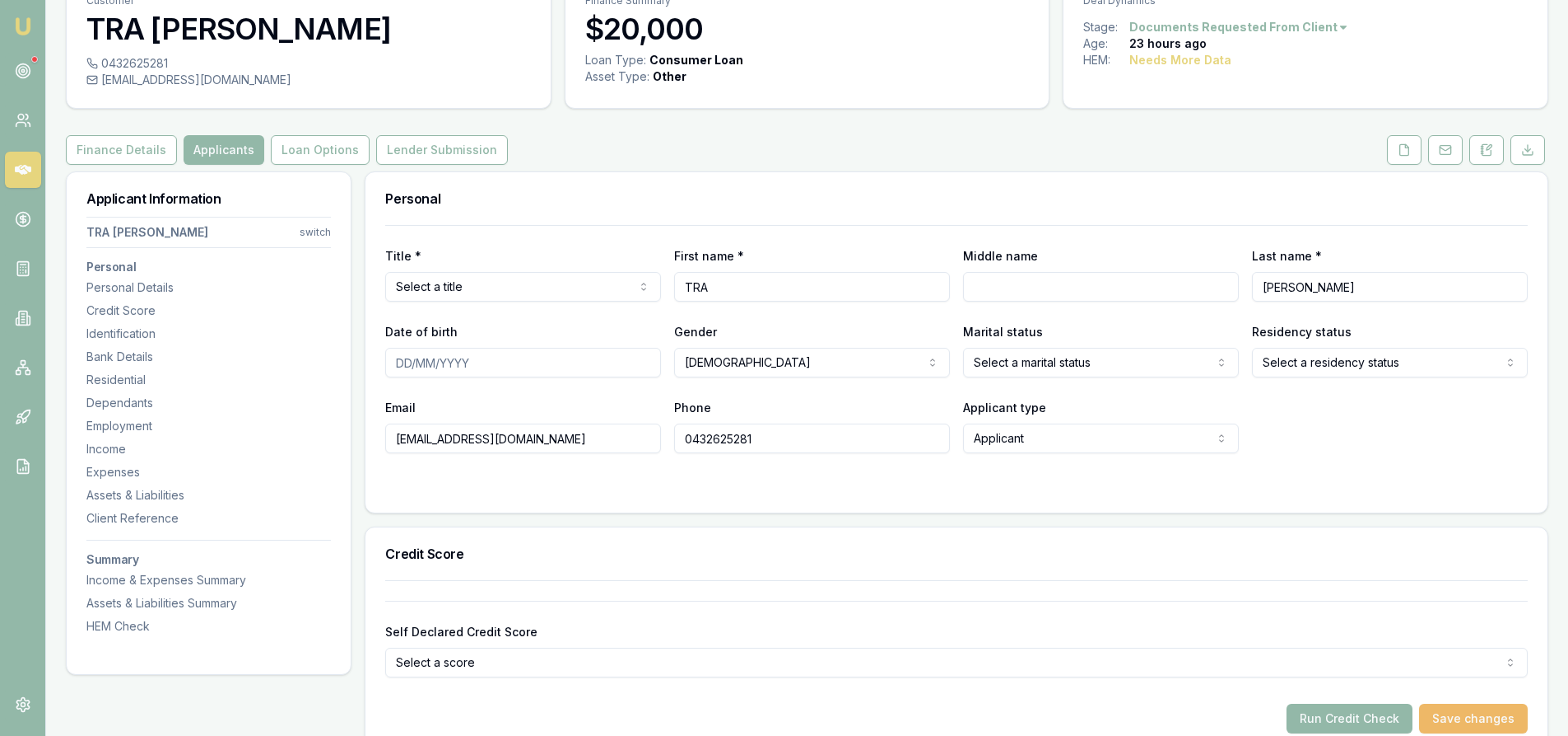
click at [1486, 720] on button "Save changes" at bounding box center [1473, 718] width 109 height 29
click at [1408, 156] on button at bounding box center [1404, 150] width 35 height 29
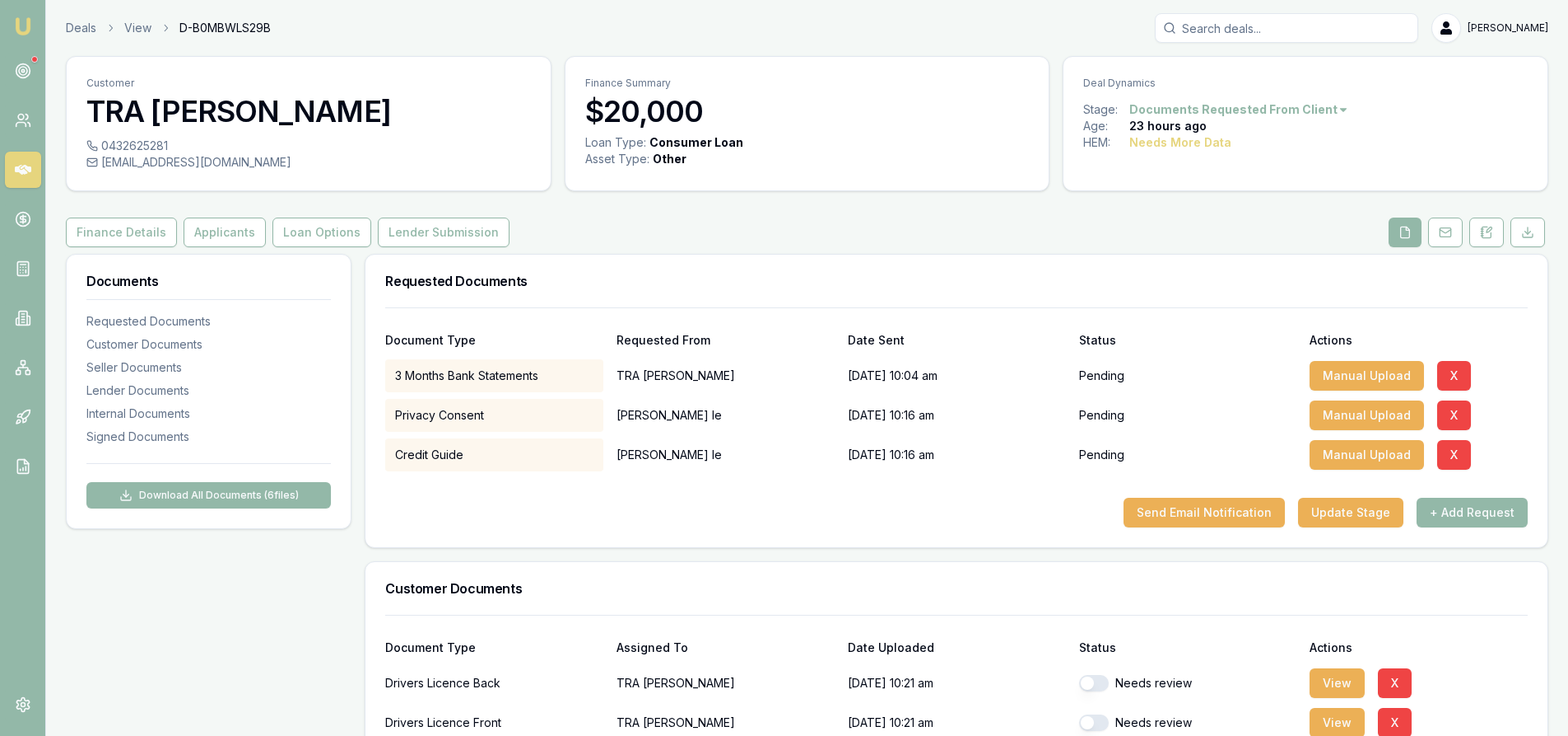
click at [193, 248] on div "Customer TRA NGUYEN 0432625281 tralalanguyen@gmail.com Finance Summary $20,000 …" at bounding box center [807, 726] width 1483 height 1340
click at [200, 242] on button "Applicants" at bounding box center [225, 232] width 82 height 29
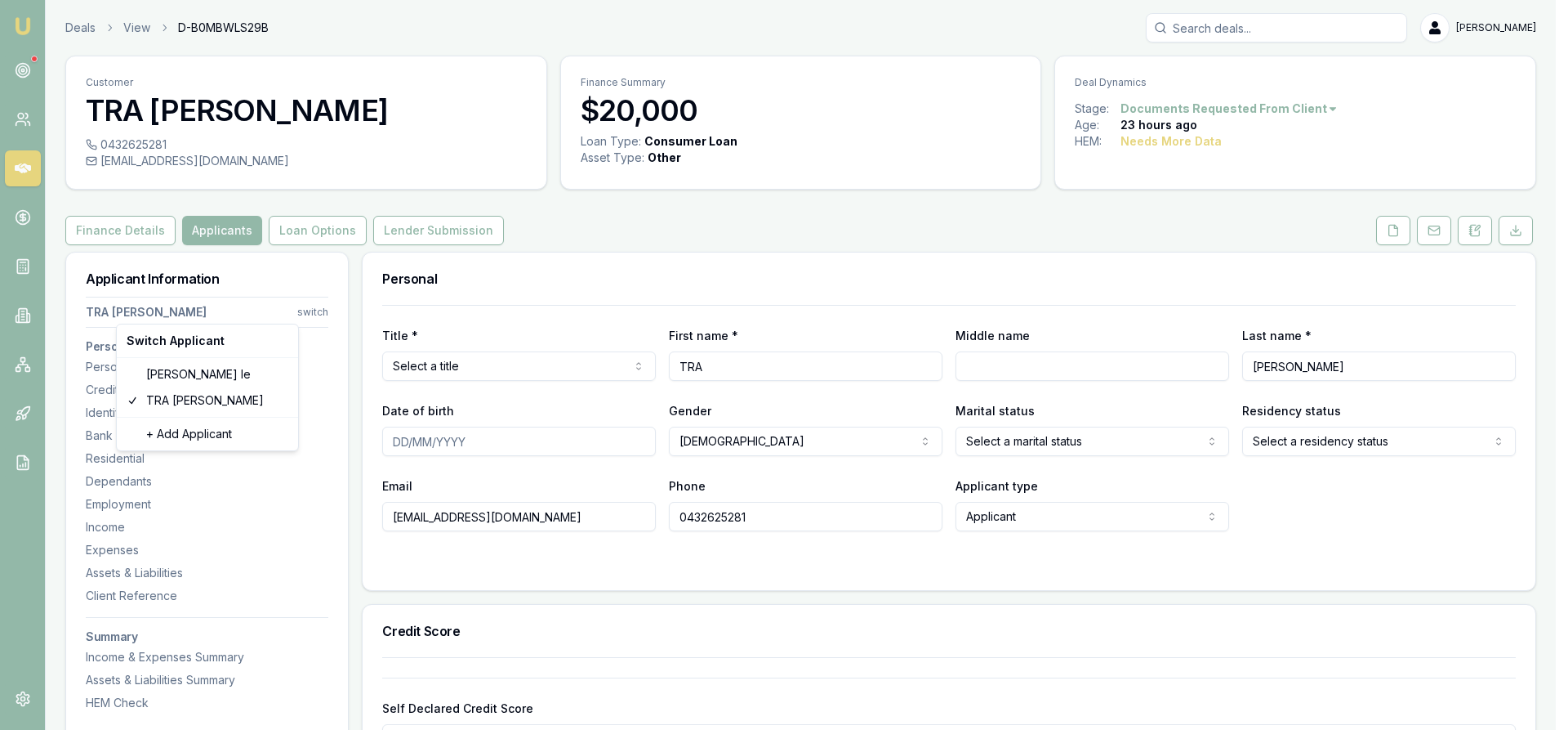
click at [298, 316] on html "Emu Broker Deals View D-B0MBWLS29B Steven Nguyen Toggle Menu Customer TRA NGUYE…" at bounding box center [784, 365] width 1568 height 730
click at [200, 401] on div "TRA NGUYEN" at bounding box center [207, 400] width 175 height 26
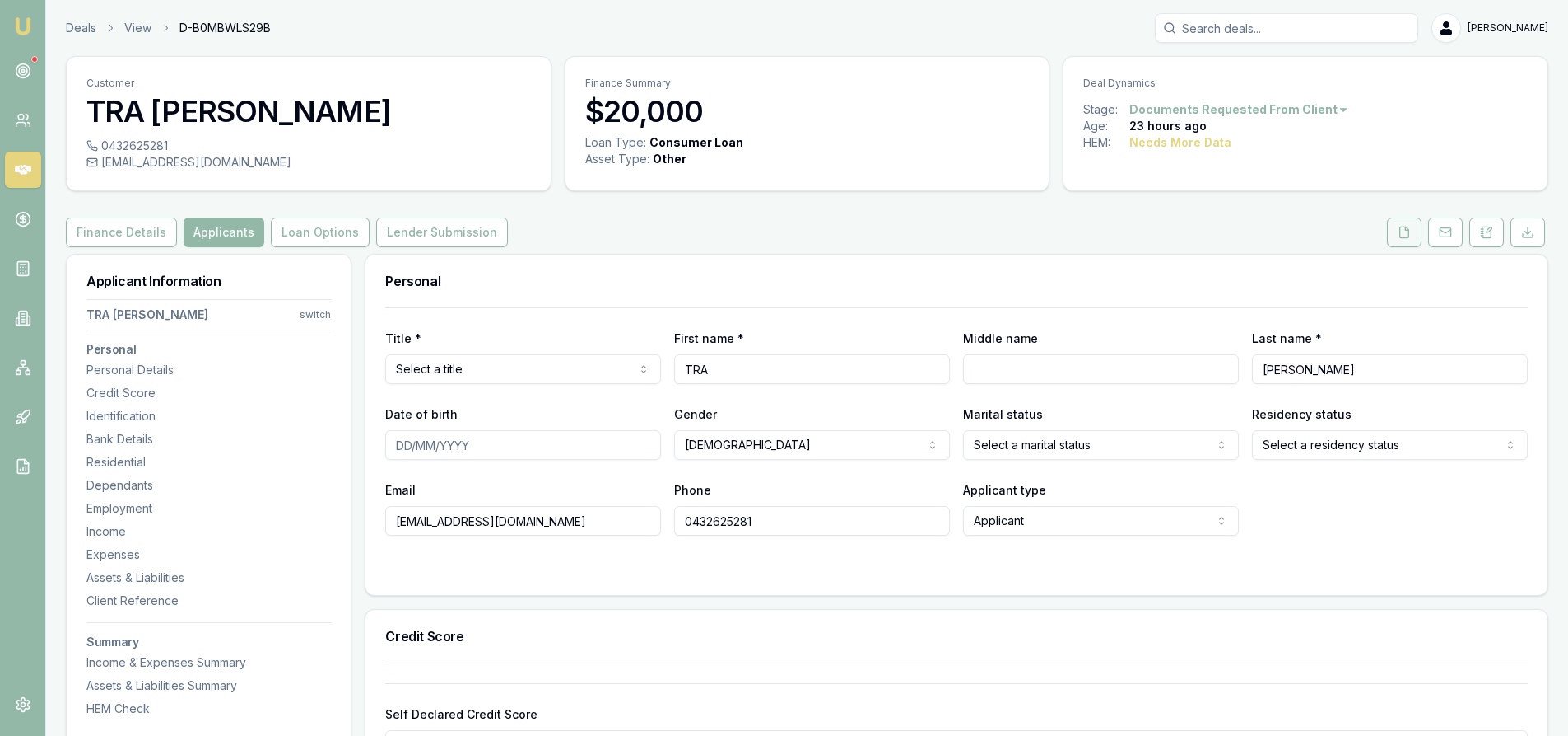
click at [1414, 236] on button at bounding box center [1404, 232] width 35 height 29
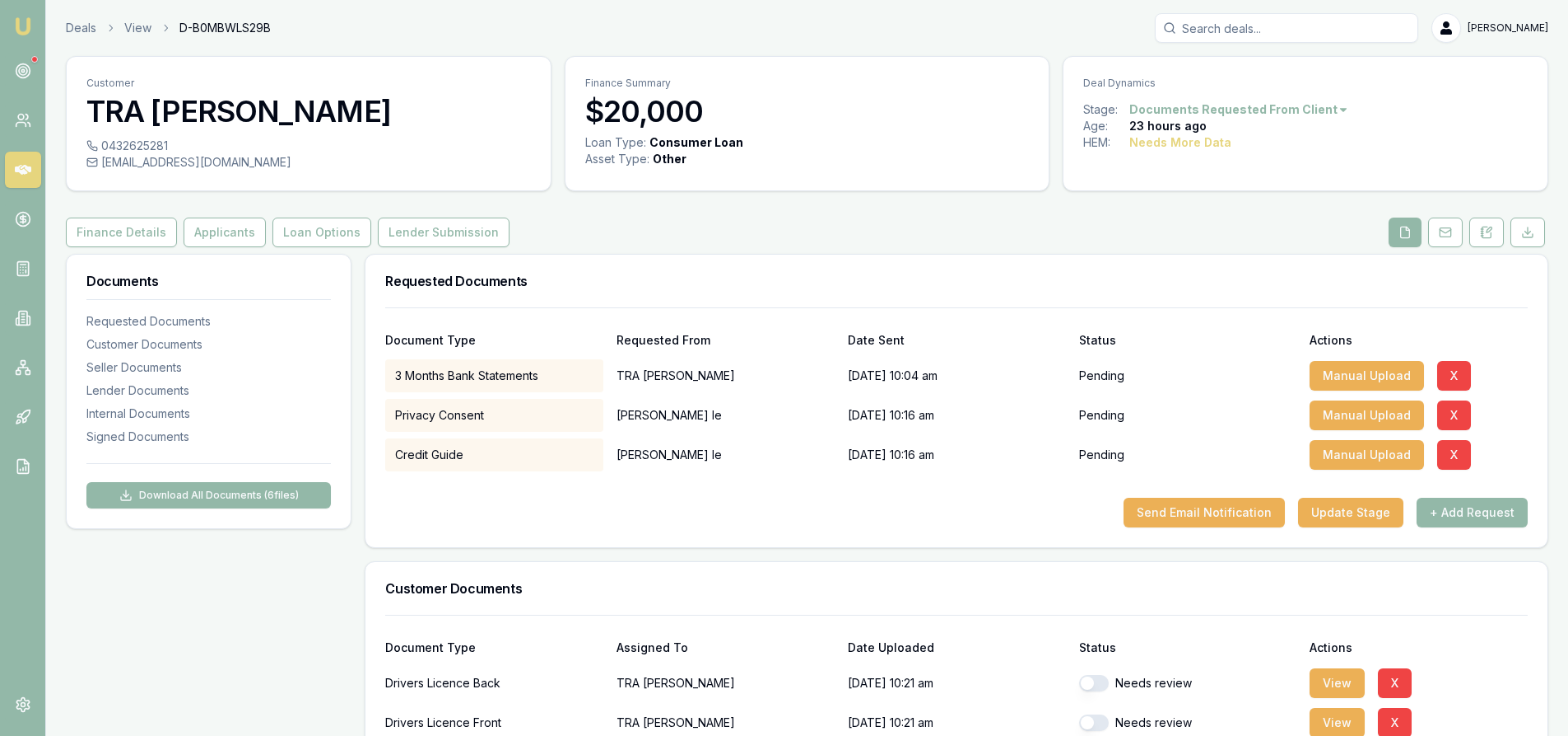
click at [33, 171] on link at bounding box center [23, 170] width 37 height 37
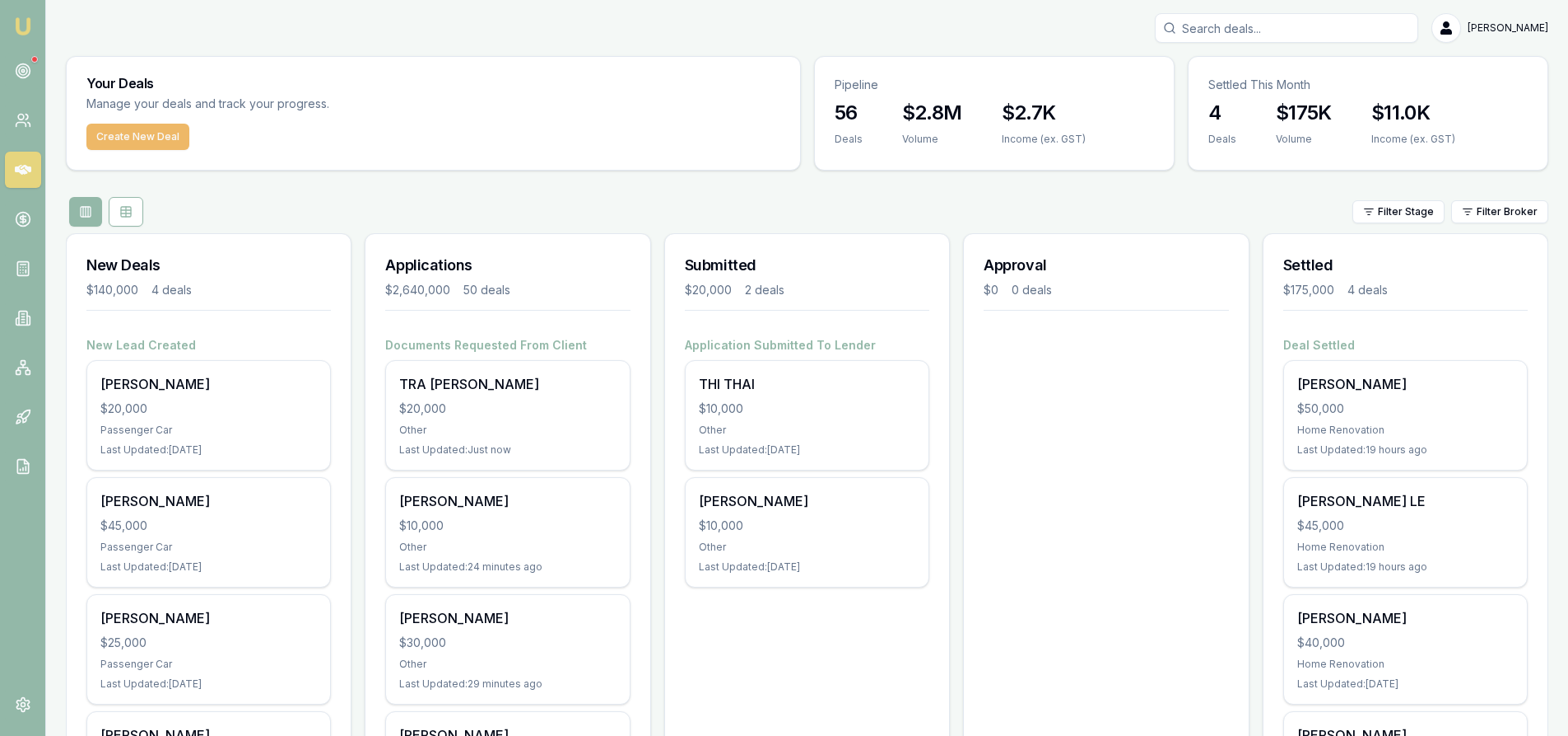
click at [134, 142] on button "Create New Deal" at bounding box center [138, 136] width 103 height 27
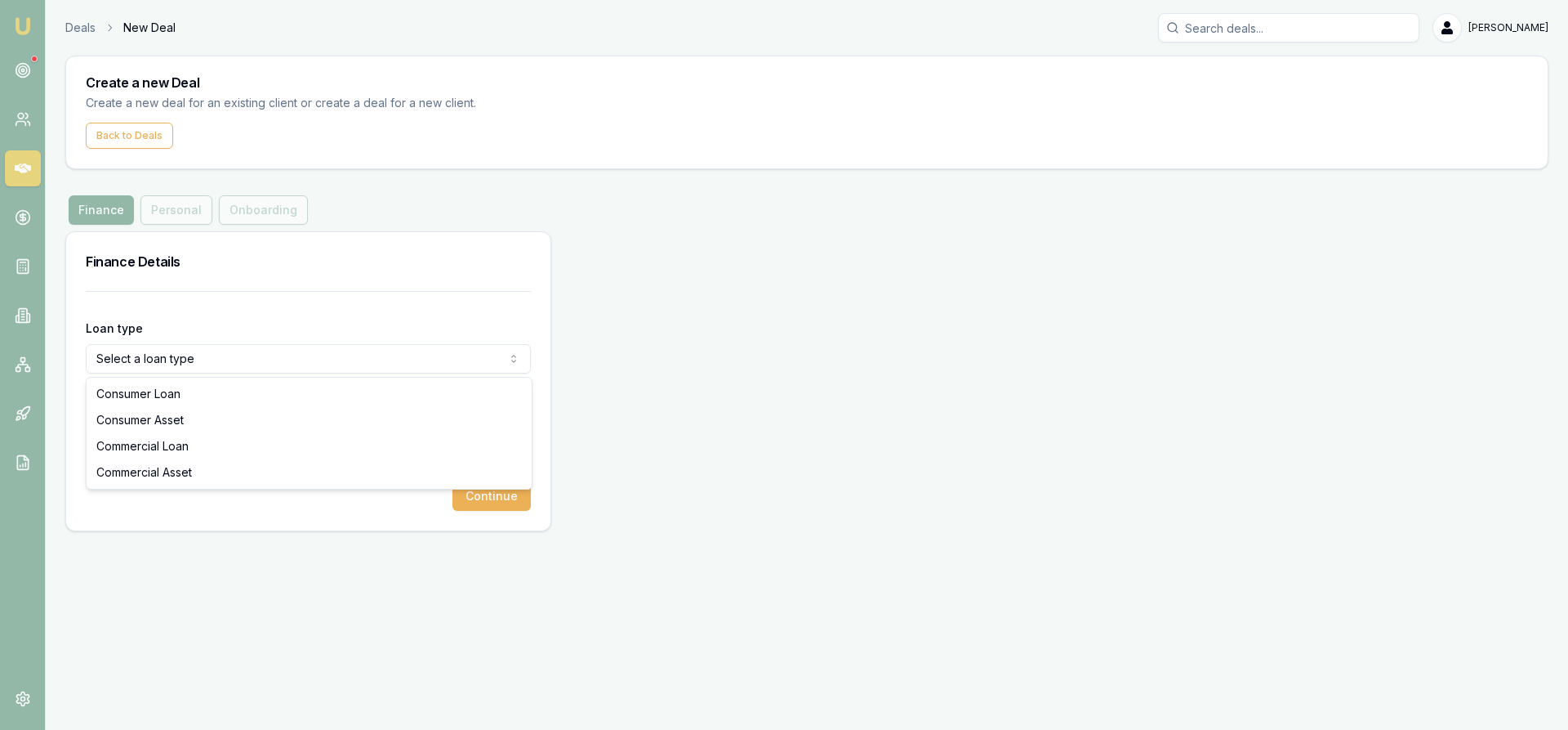
click at [227, 358] on html "Emu Broker Deals New Deal Steven Nguyen Toggle Menu Create a new Deal Create a …" at bounding box center [784, 365] width 1568 height 730
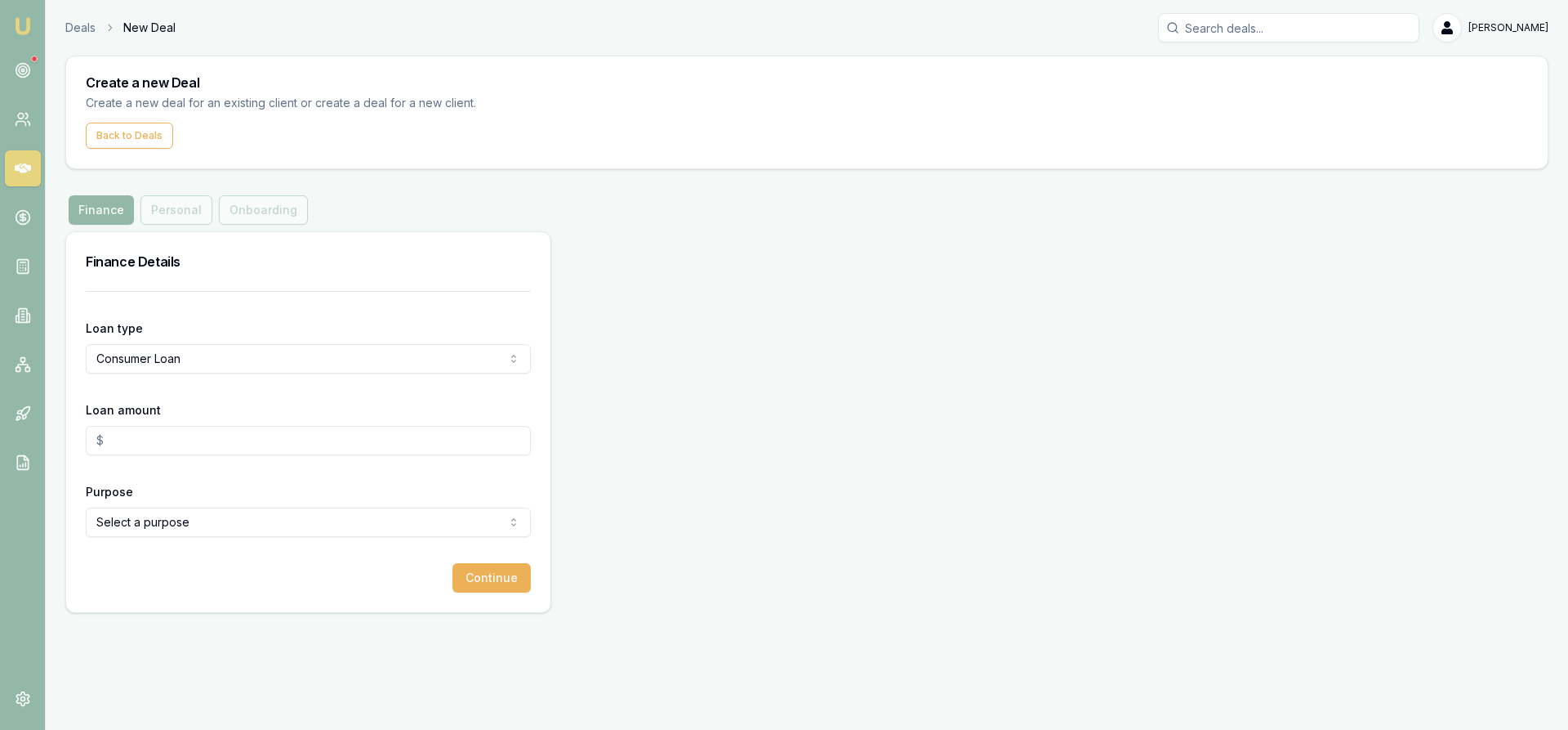
click at [164, 433] on input "Loan amount" at bounding box center [308, 440] width 445 height 29
type input "$20,000.00"
click at [261, 521] on html "Emu Broker Deals New Deal Steven Nguyen Toggle Menu Create a new Deal Create a …" at bounding box center [784, 365] width 1568 height 730
select select "OTHER"
click at [505, 589] on button "Continue" at bounding box center [491, 578] width 78 height 29
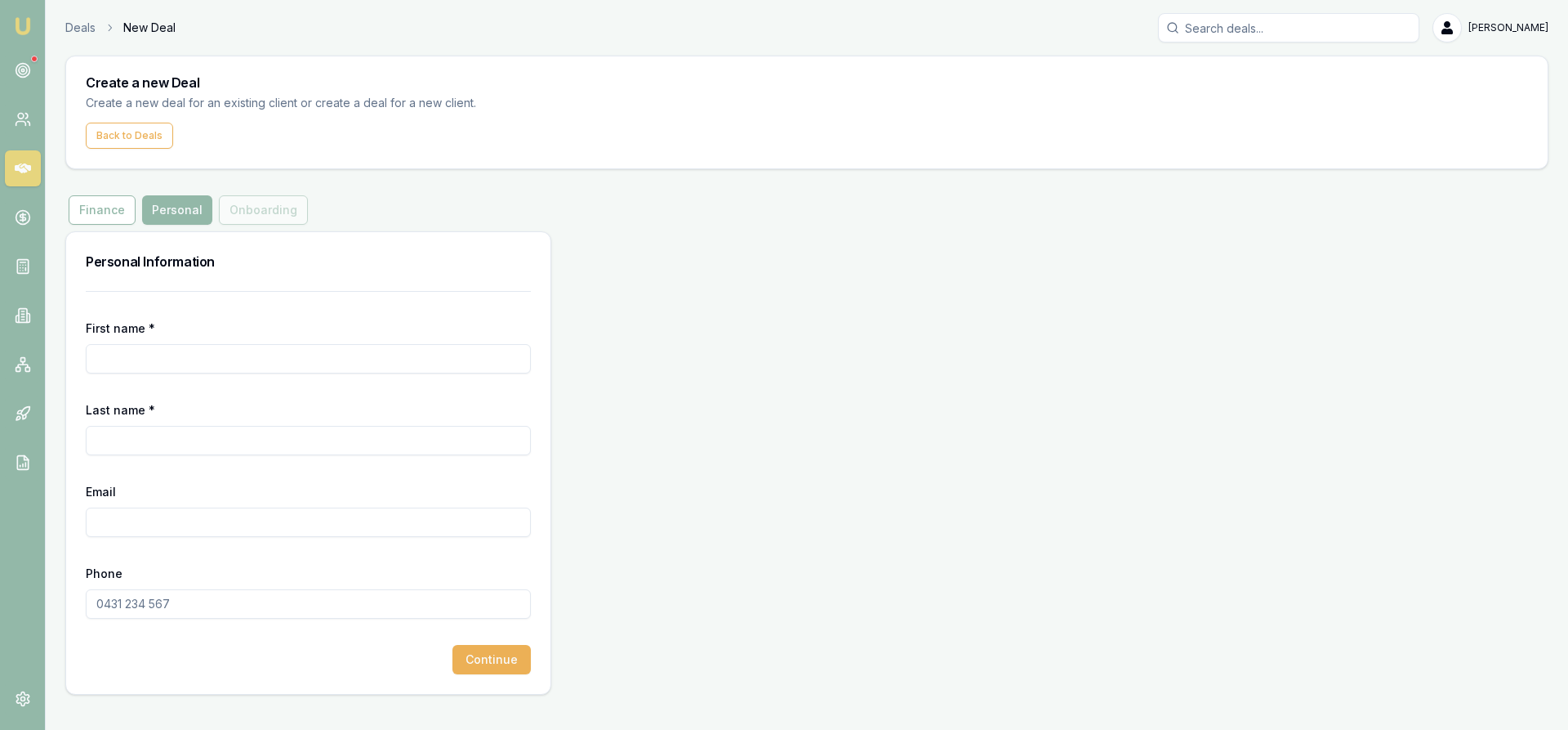
click at [129, 362] on input "First name *" at bounding box center [308, 358] width 445 height 29
type input "tra"
type input "[PERSON_NAME]"
click at [119, 518] on input "Email" at bounding box center [308, 522] width 445 height 29
type input "Tralalanguyen@gmail.com"
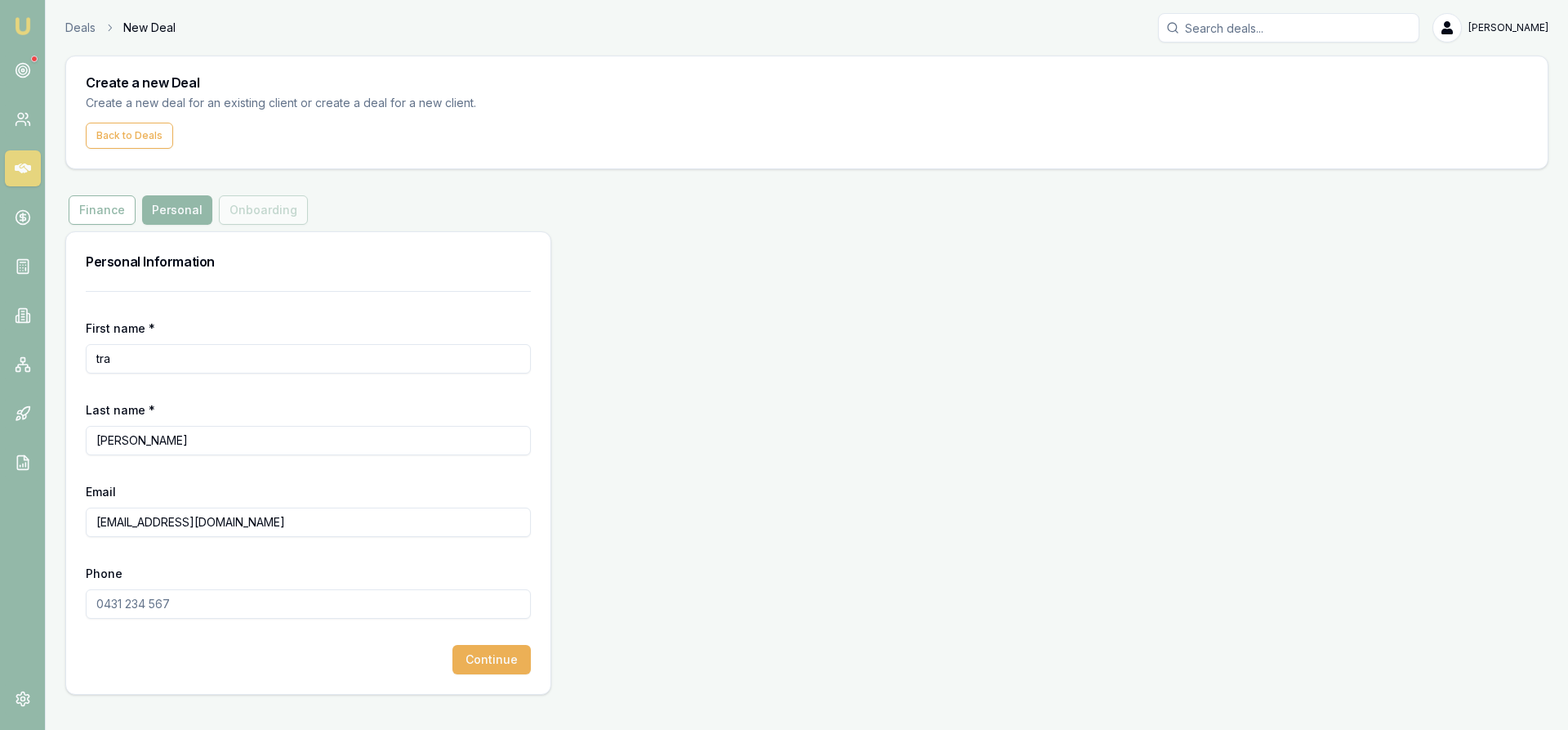
click at [169, 602] on input "Phone" at bounding box center [308, 604] width 445 height 29
type input "0432 625 281"
click at [498, 664] on button "Continue" at bounding box center [491, 659] width 78 height 29
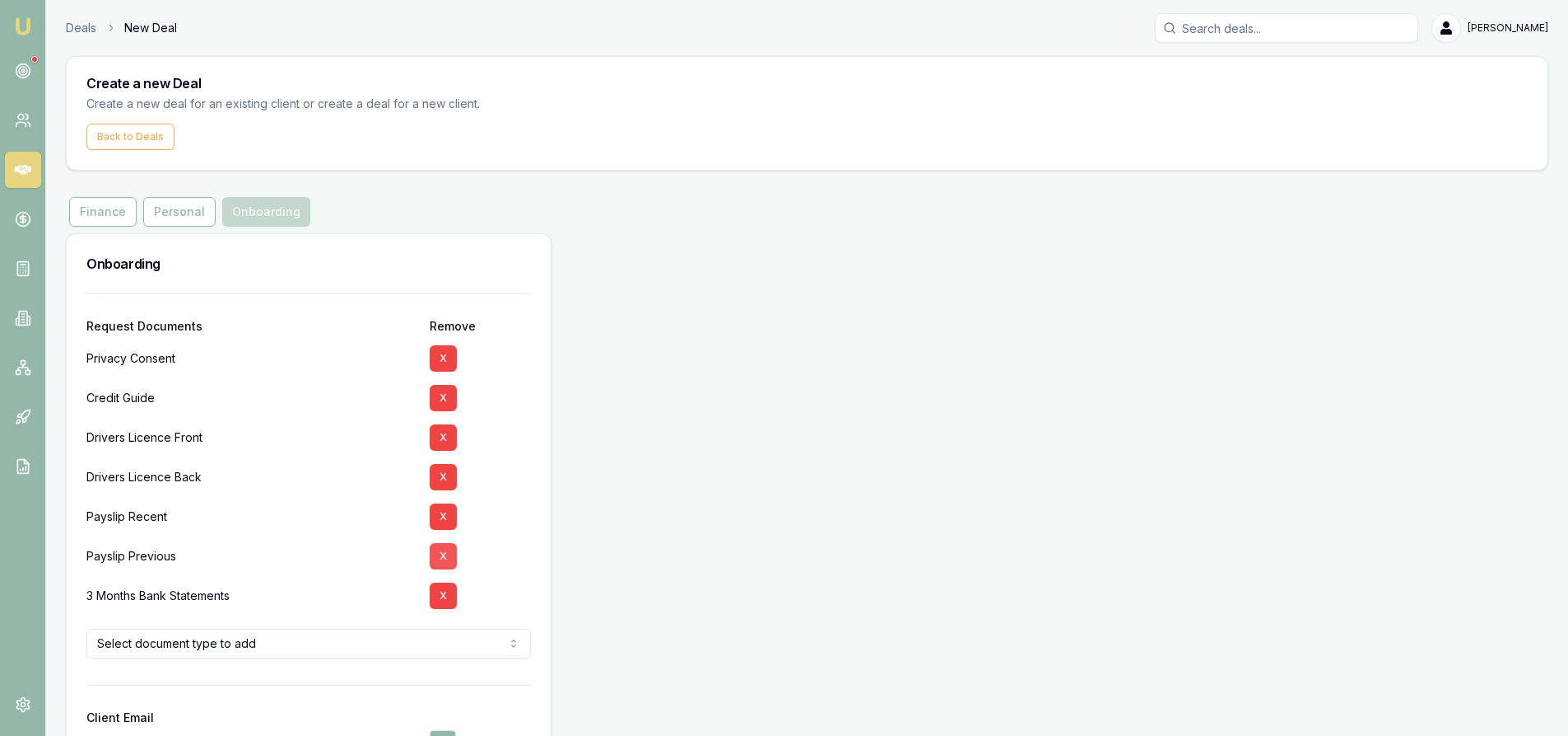
click at [440, 556] on button "X" at bounding box center [443, 556] width 27 height 27
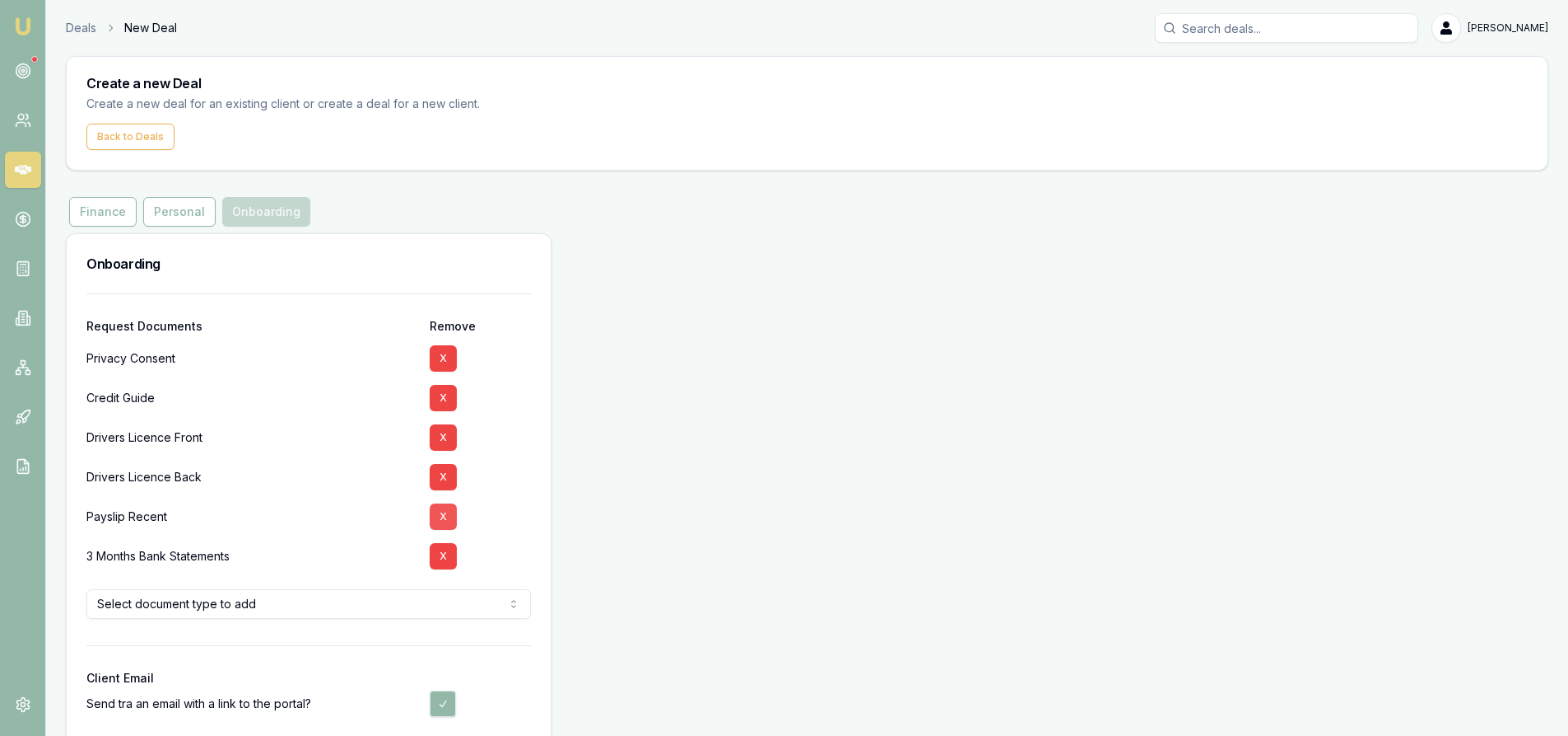
click at [450, 517] on button "X" at bounding box center [443, 516] width 27 height 27
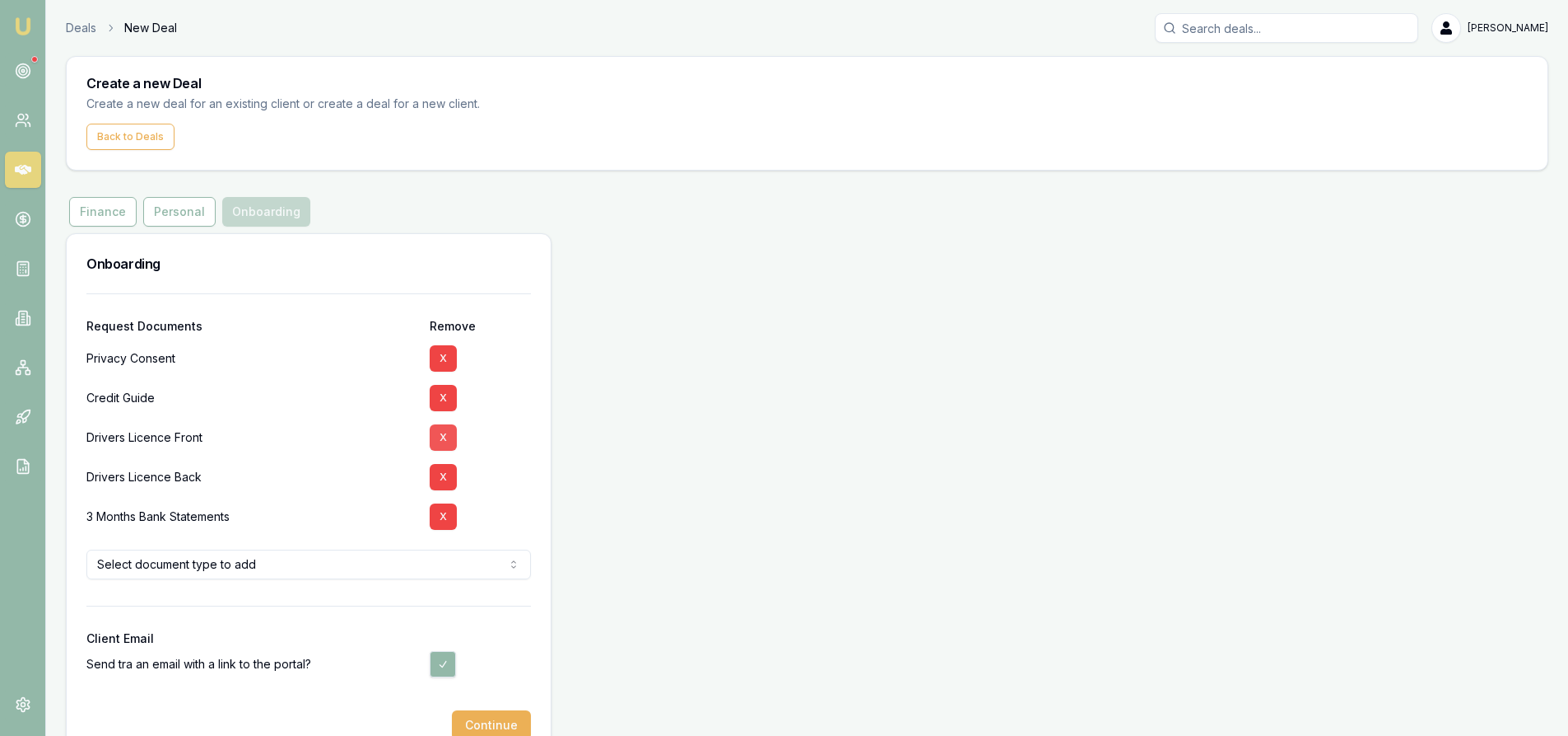
click at [450, 436] on button "X" at bounding box center [443, 437] width 27 height 27
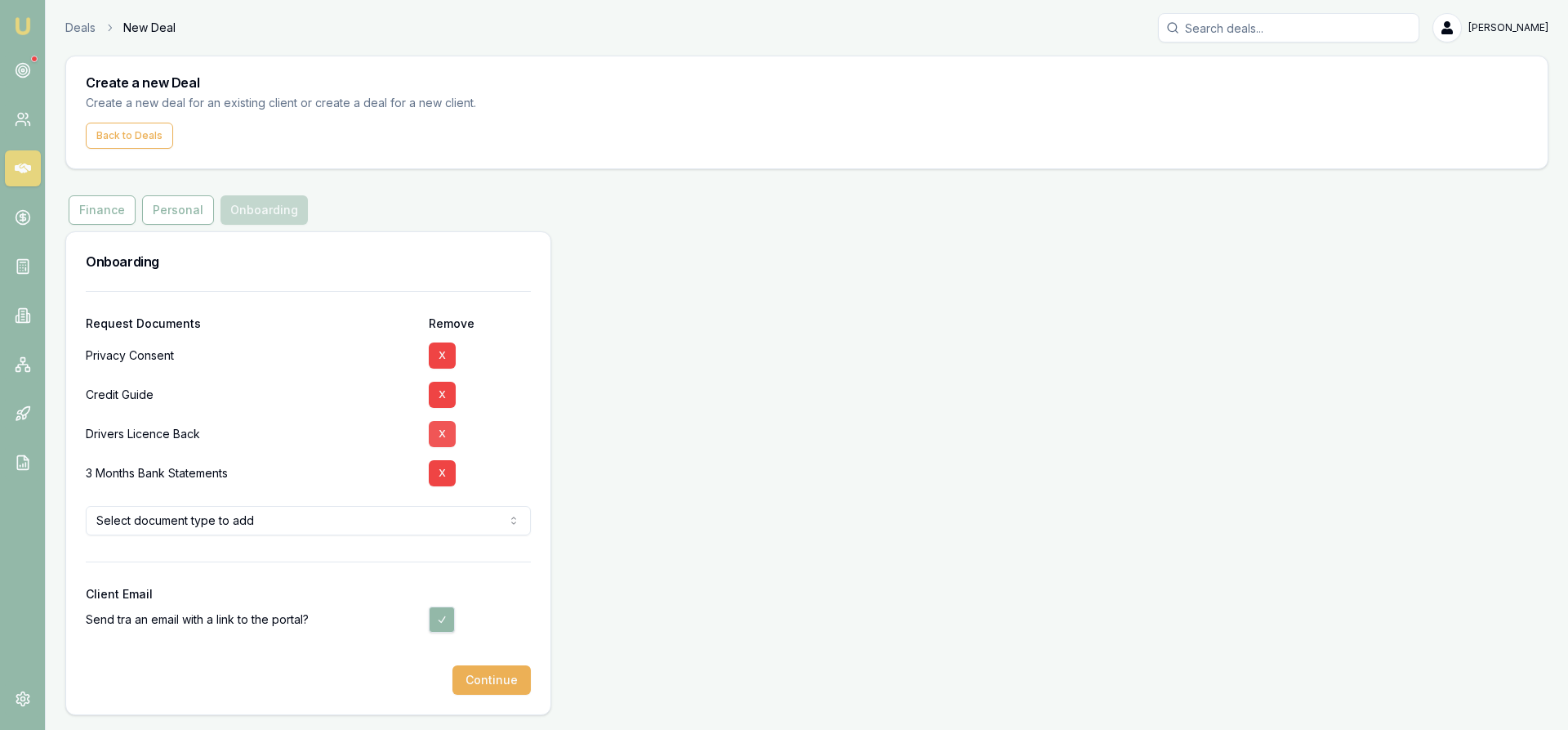
click at [448, 425] on button "X" at bounding box center [442, 433] width 27 height 26
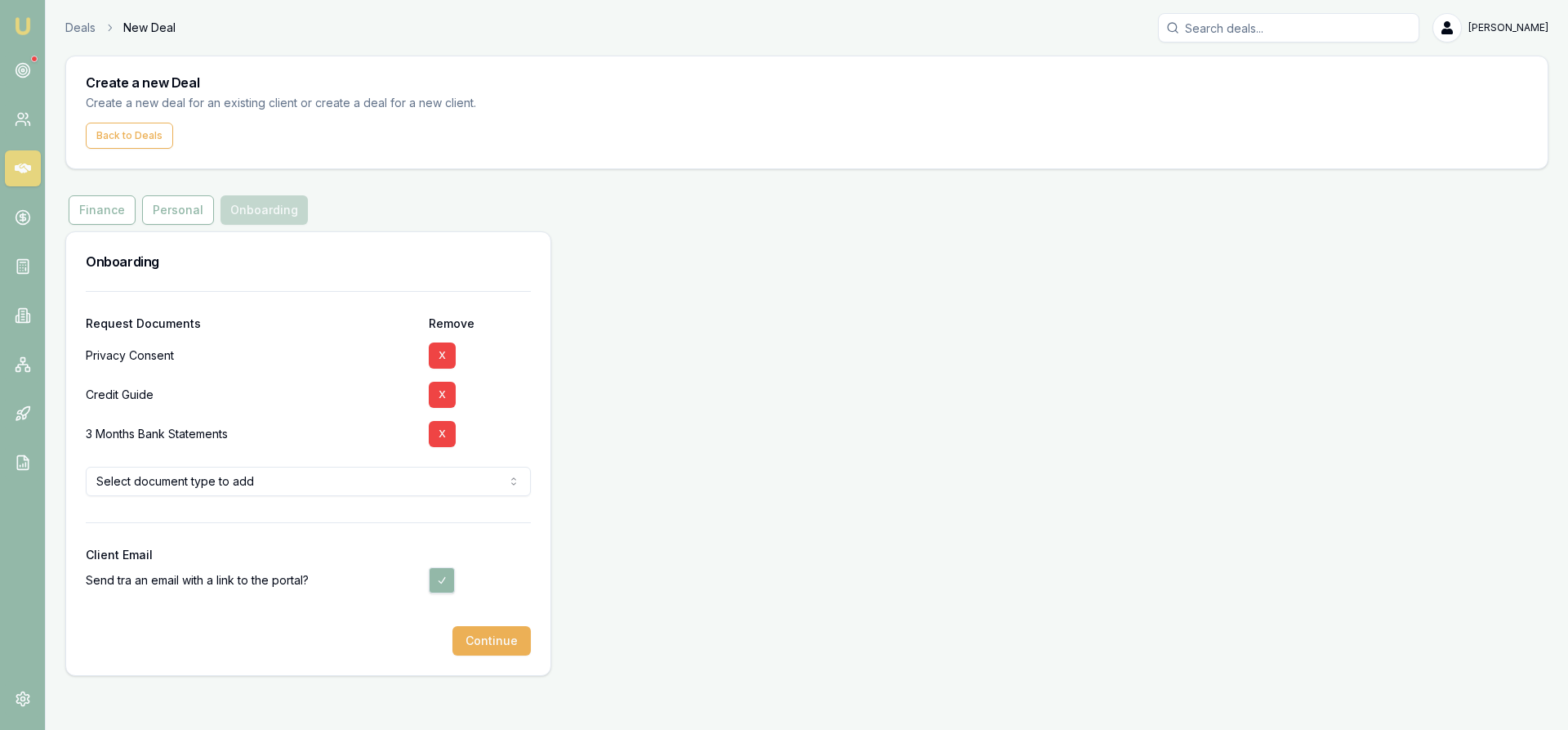
click at [311, 494] on html "Emu Broker Deals New Deal Steven Nguyen Toggle Menu Create a new Deal Create a …" at bounding box center [784, 365] width 1568 height 730
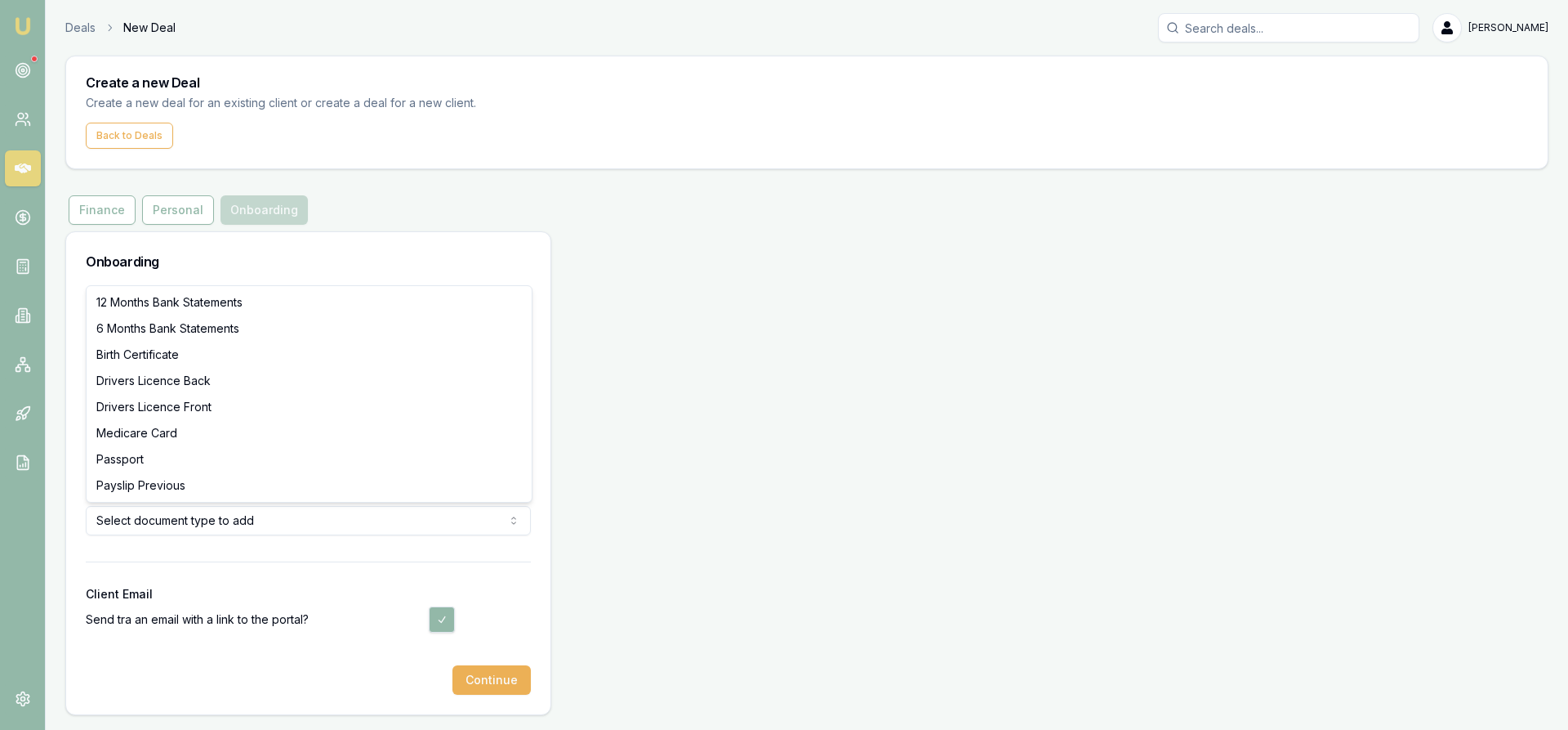
click at [383, 526] on html "Emu Broker Deals New Deal Steven Nguyen Toggle Menu Create a new Deal Create a …" at bounding box center [784, 365] width 1568 height 730
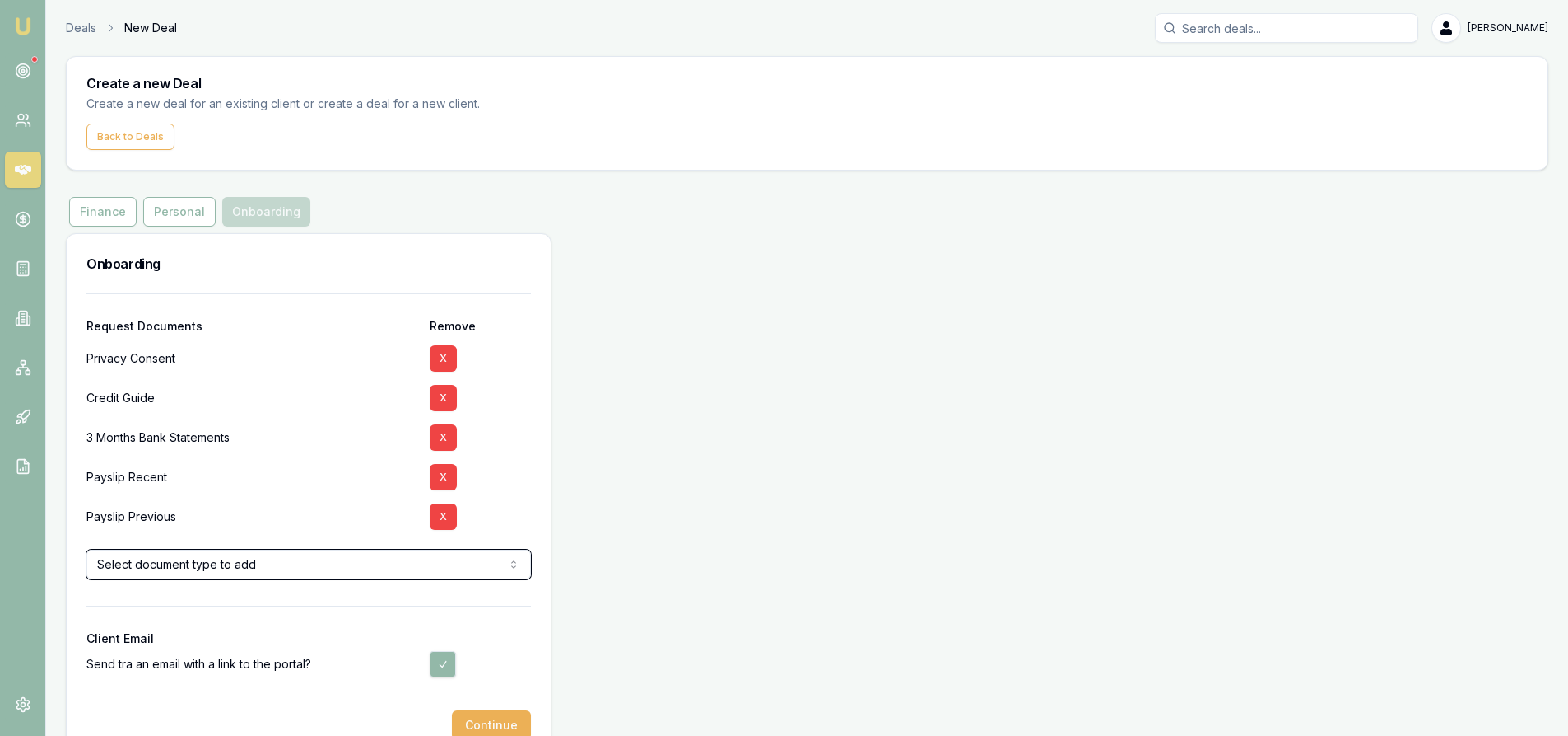
scroll to position [37, 0]
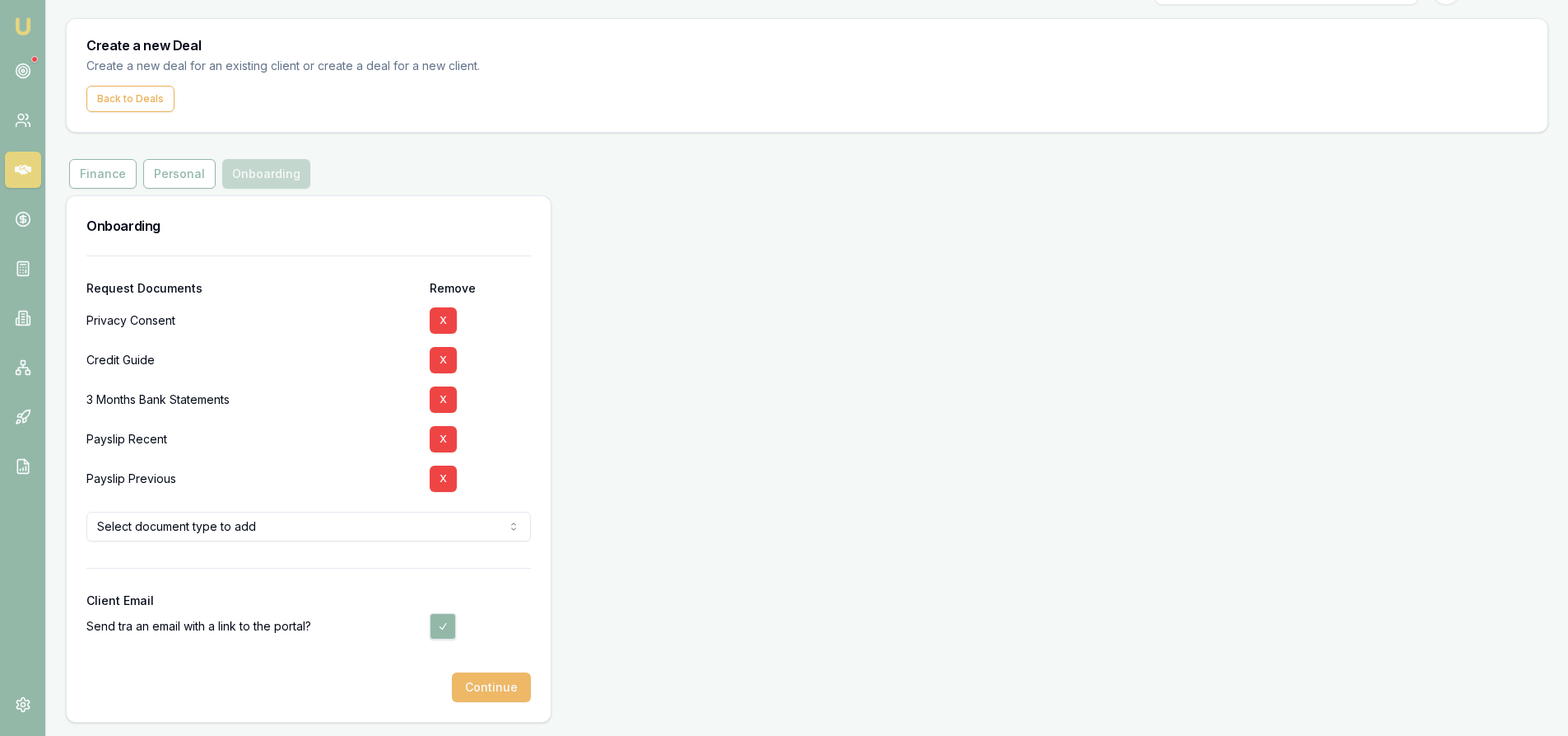
click at [498, 692] on button "Continue" at bounding box center [492, 687] width 79 height 29
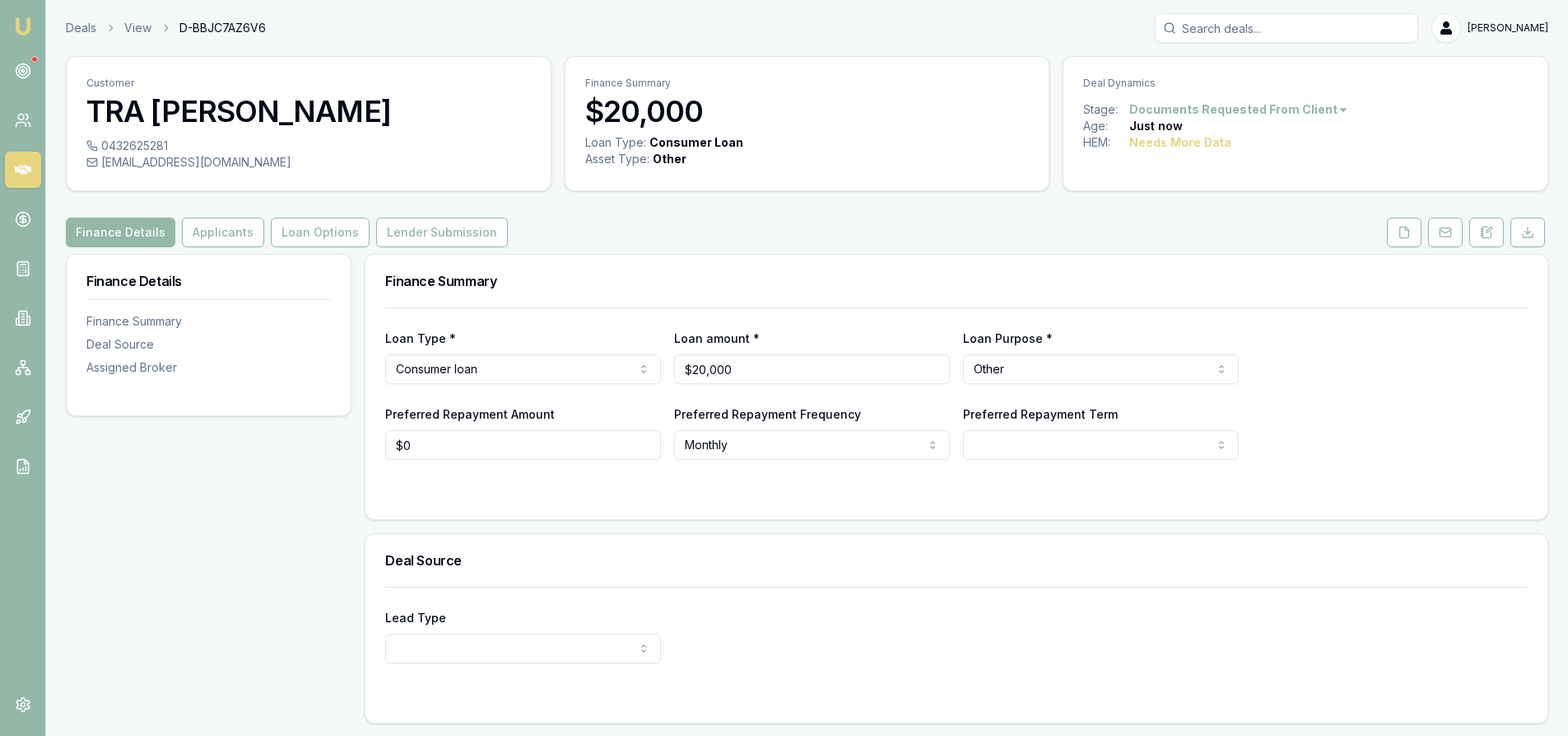
drag, startPoint x: 1397, startPoint y: 231, endPoint x: 1340, endPoint y: 237, distance: 57.3
click at [1397, 231] on button at bounding box center [1404, 232] width 35 height 29
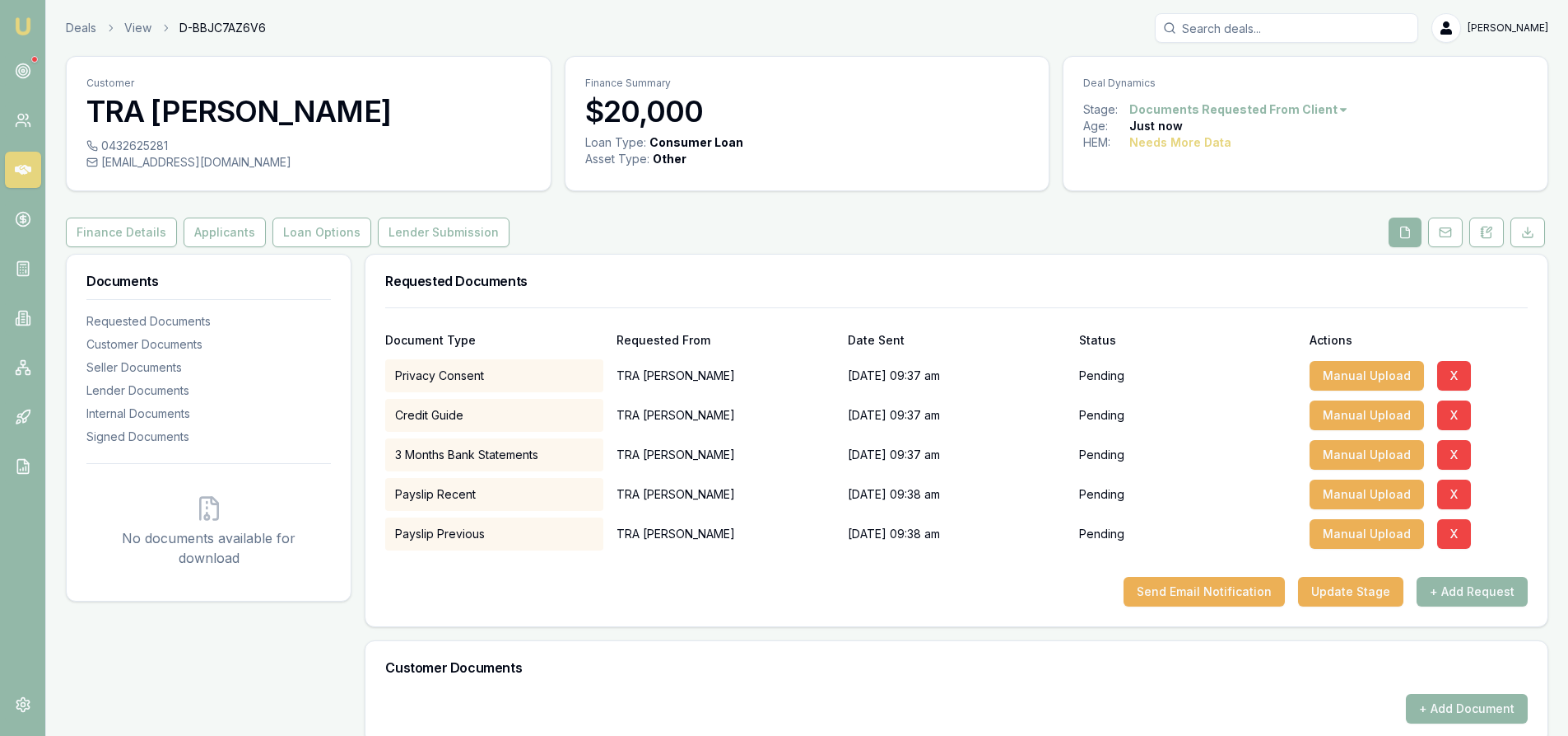
scroll to position [82, 0]
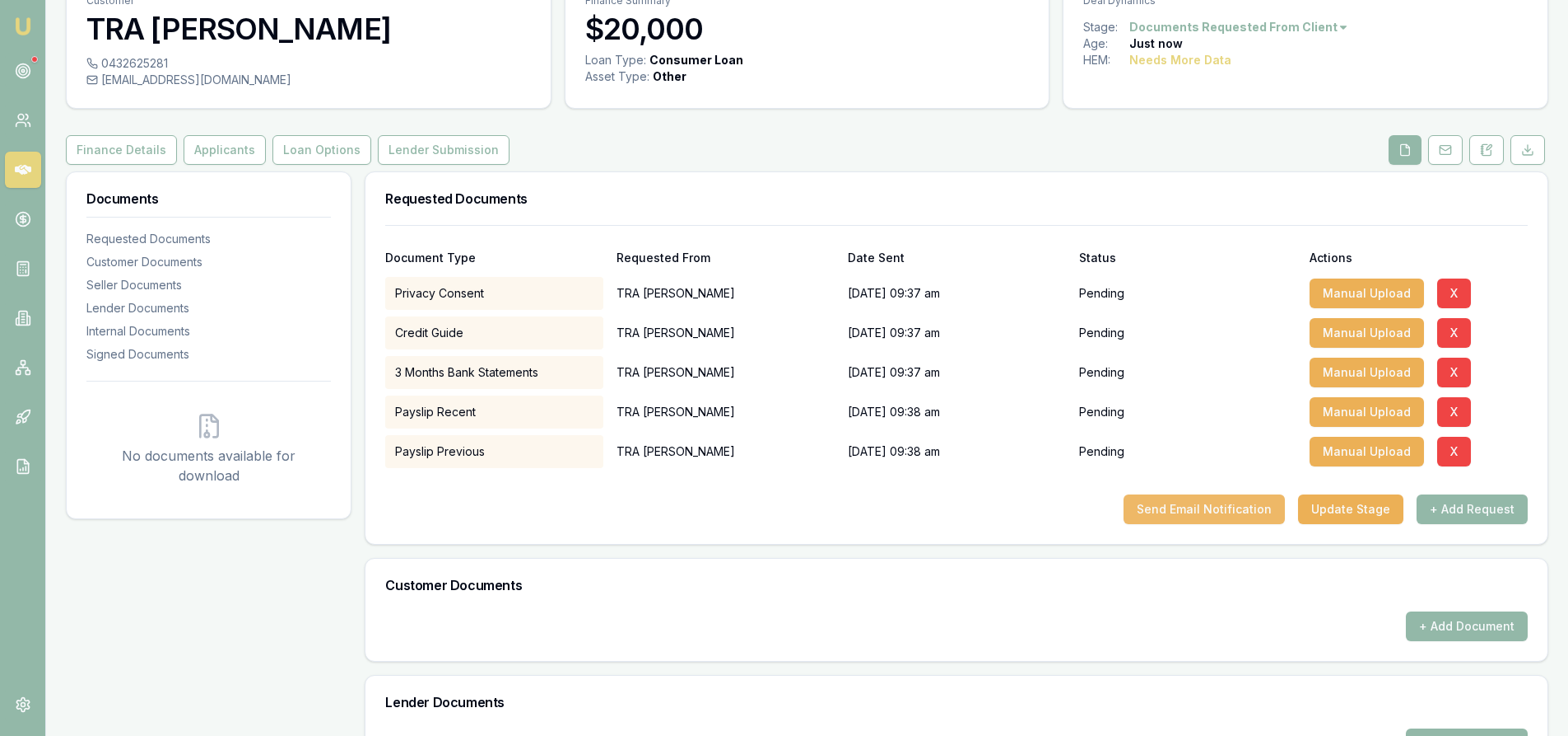
click at [1199, 507] on button "Send Email Notification" at bounding box center [1204, 509] width 162 height 29
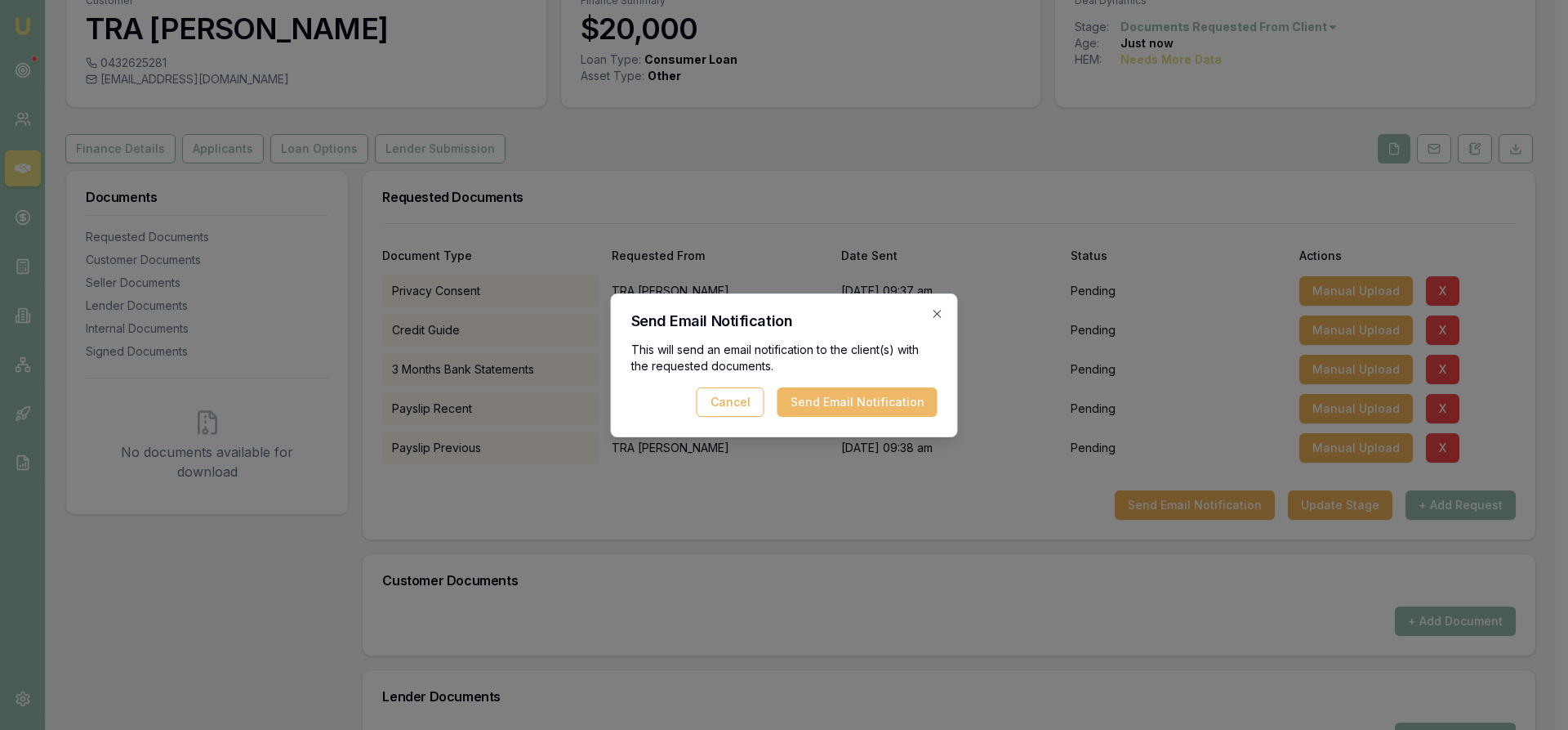
click at [857, 404] on button "Send Email Notification" at bounding box center [857, 402] width 160 height 29
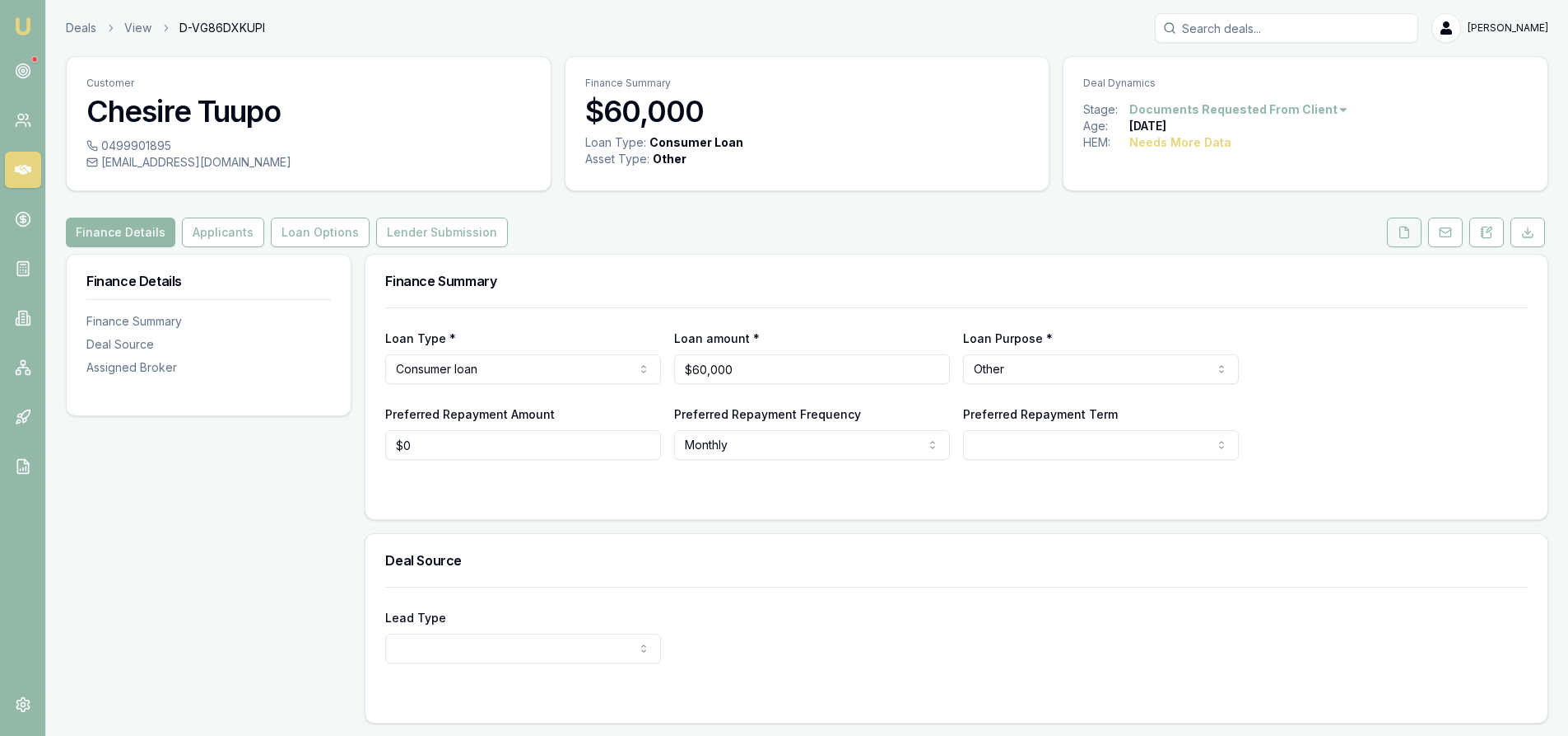
click at [1391, 229] on button at bounding box center [1404, 232] width 35 height 29
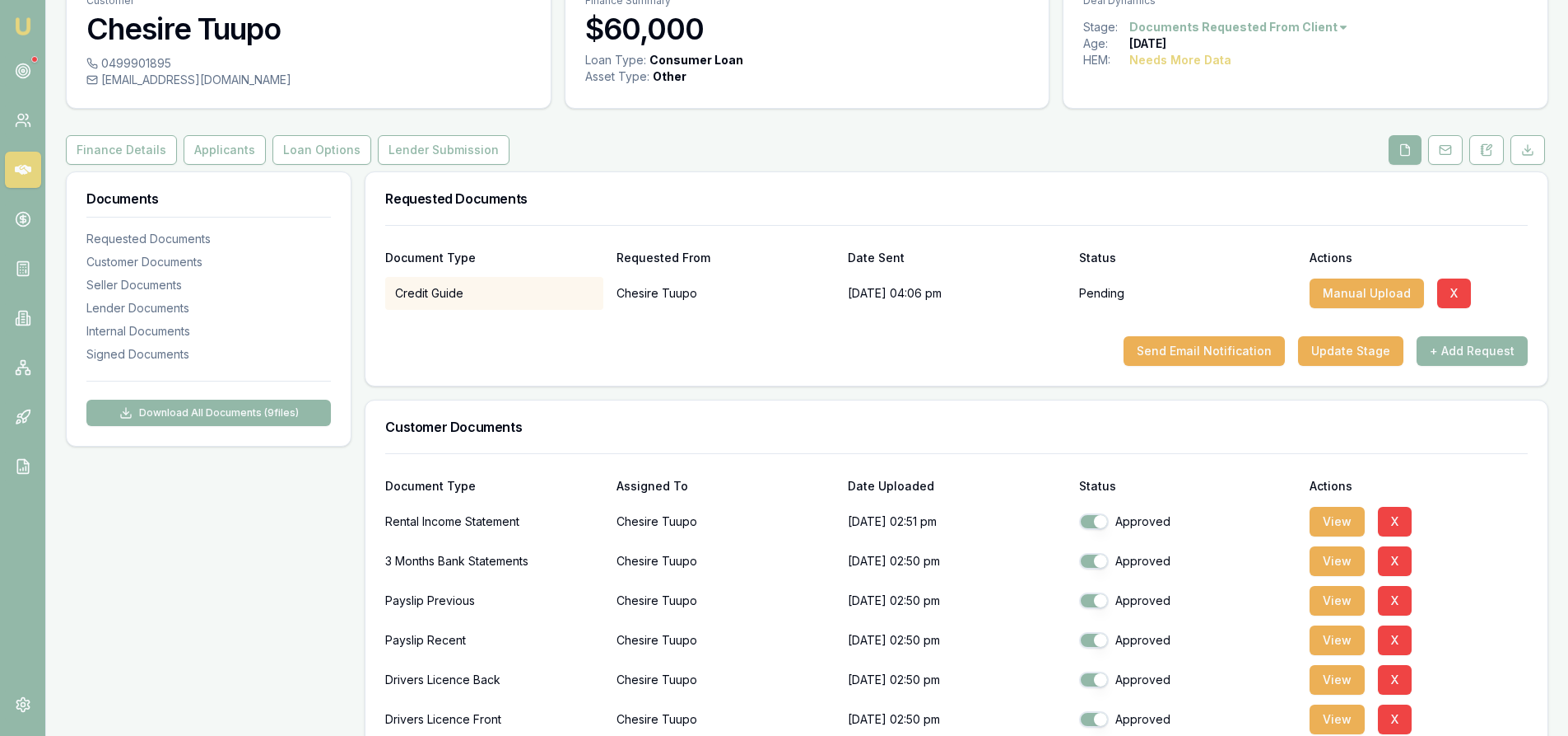
scroll to position [247, 0]
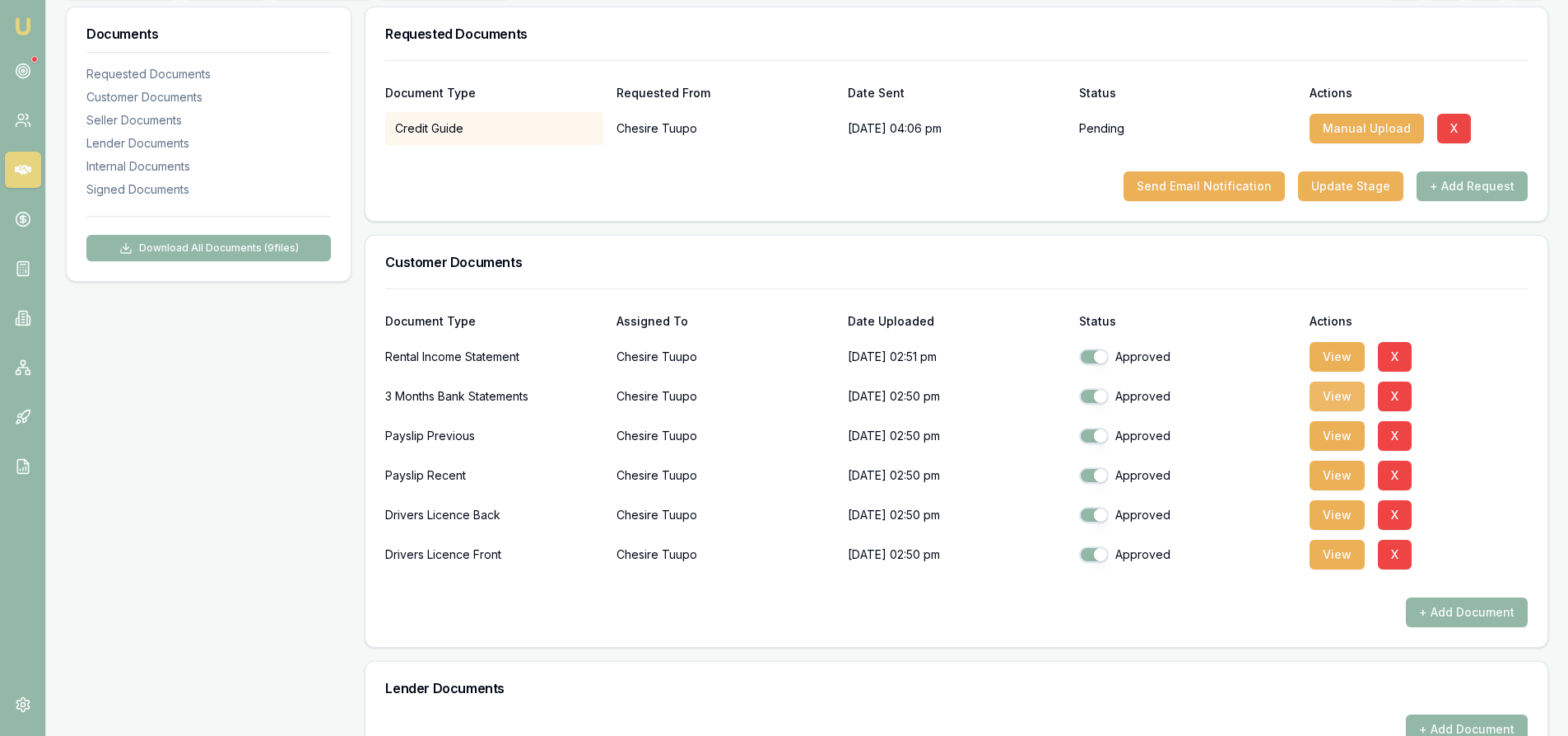
click at [1318, 389] on button "View" at bounding box center [1337, 396] width 55 height 29
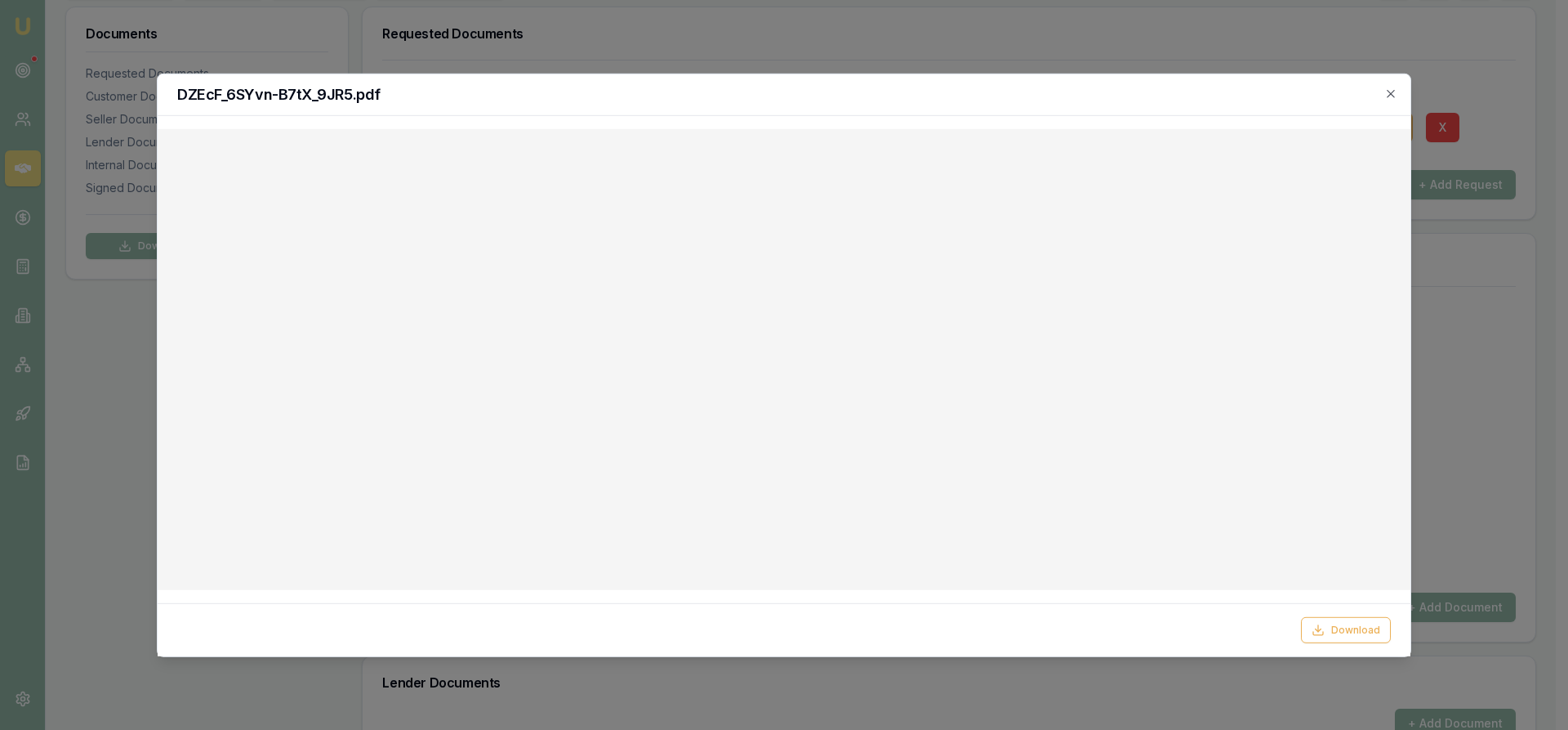
click at [1400, 89] on div "DZEcF_6SYvn-B7tX_9JR5.pdf" at bounding box center [784, 94] width 1253 height 42
click at [1455, 407] on div at bounding box center [784, 365] width 1568 height 730
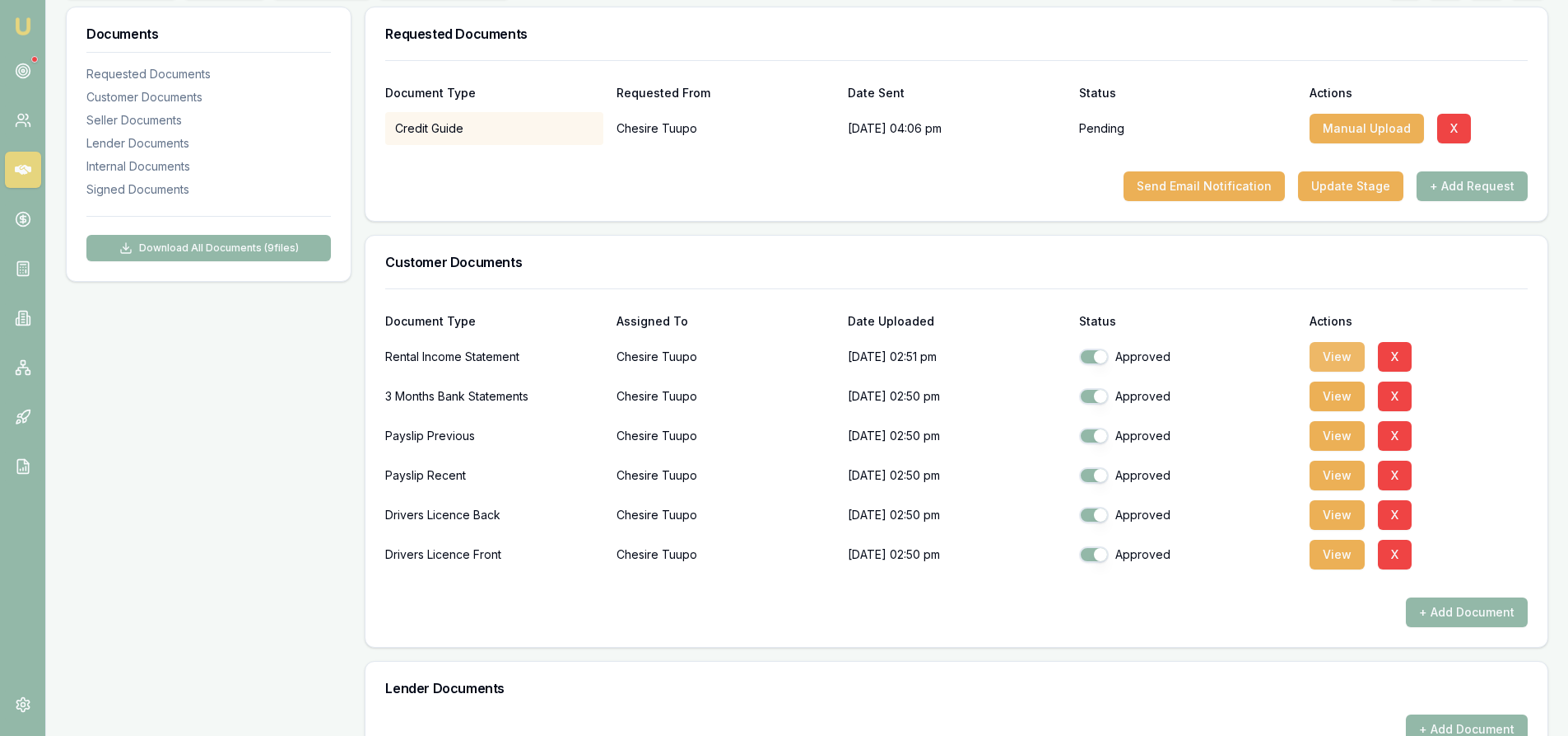
click at [1326, 362] on button "View" at bounding box center [1337, 357] width 55 height 29
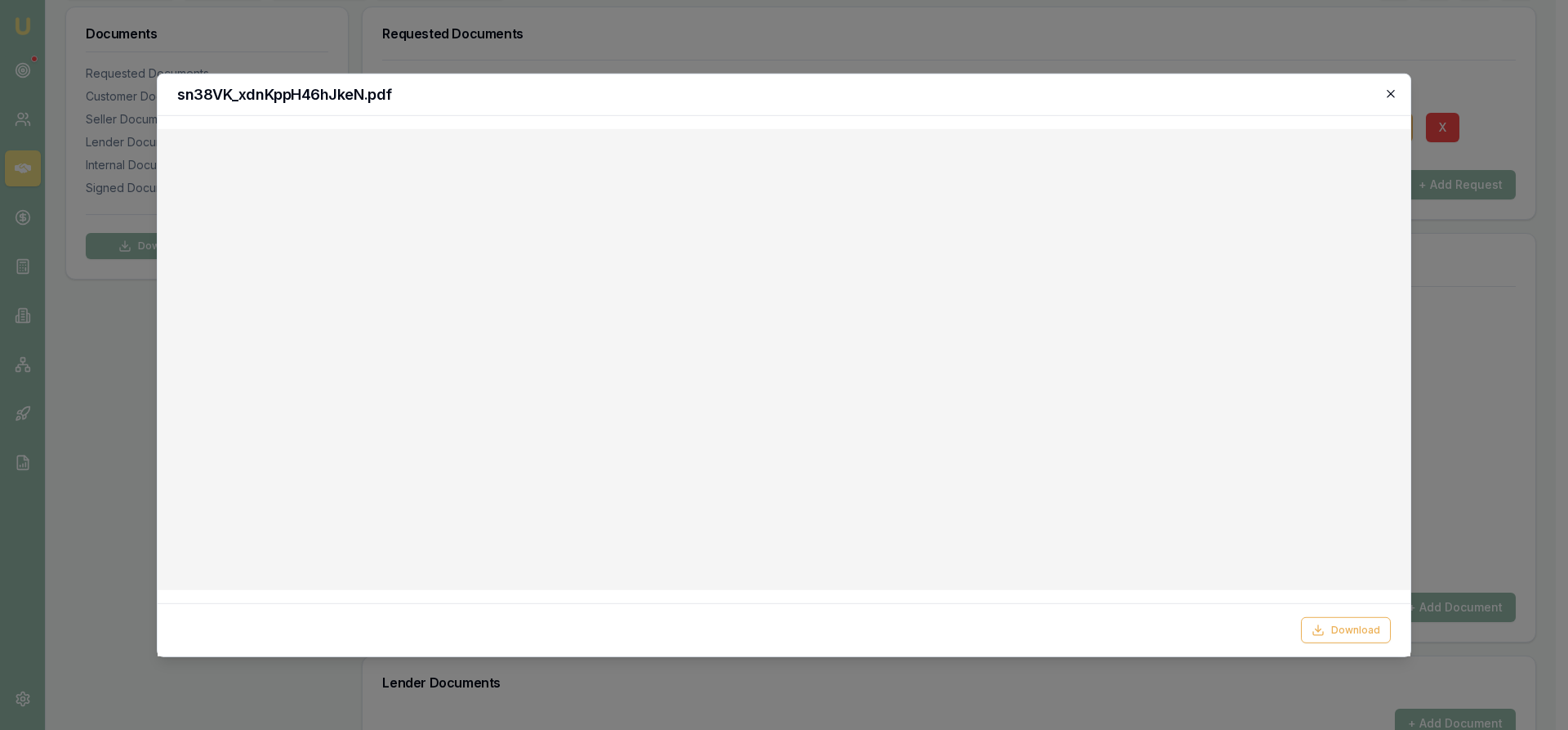
click at [1397, 90] on icon "button" at bounding box center [1390, 93] width 13 height 13
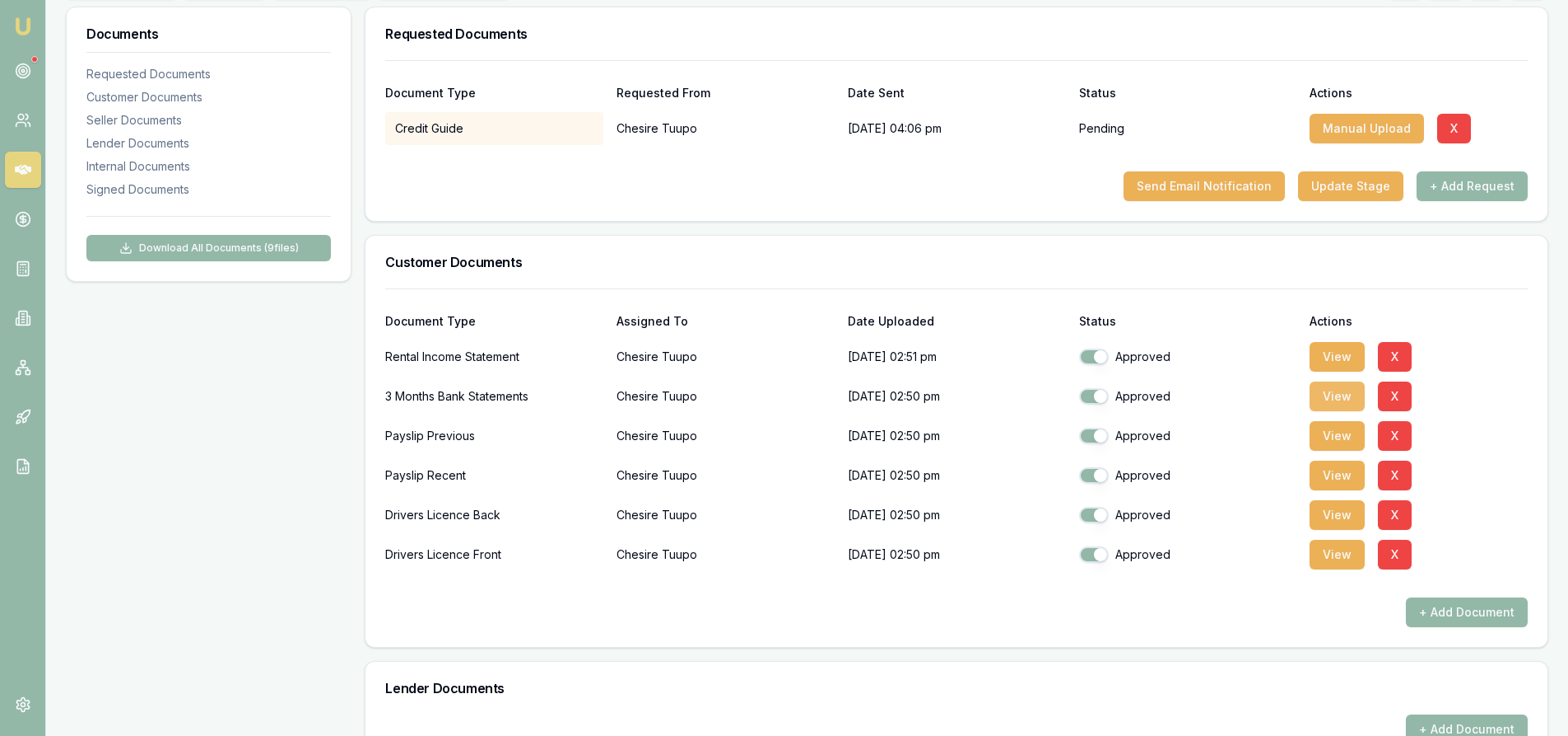
click at [1357, 395] on button "View" at bounding box center [1337, 396] width 55 height 29
click at [1348, 400] on button "View" at bounding box center [1337, 396] width 55 height 29
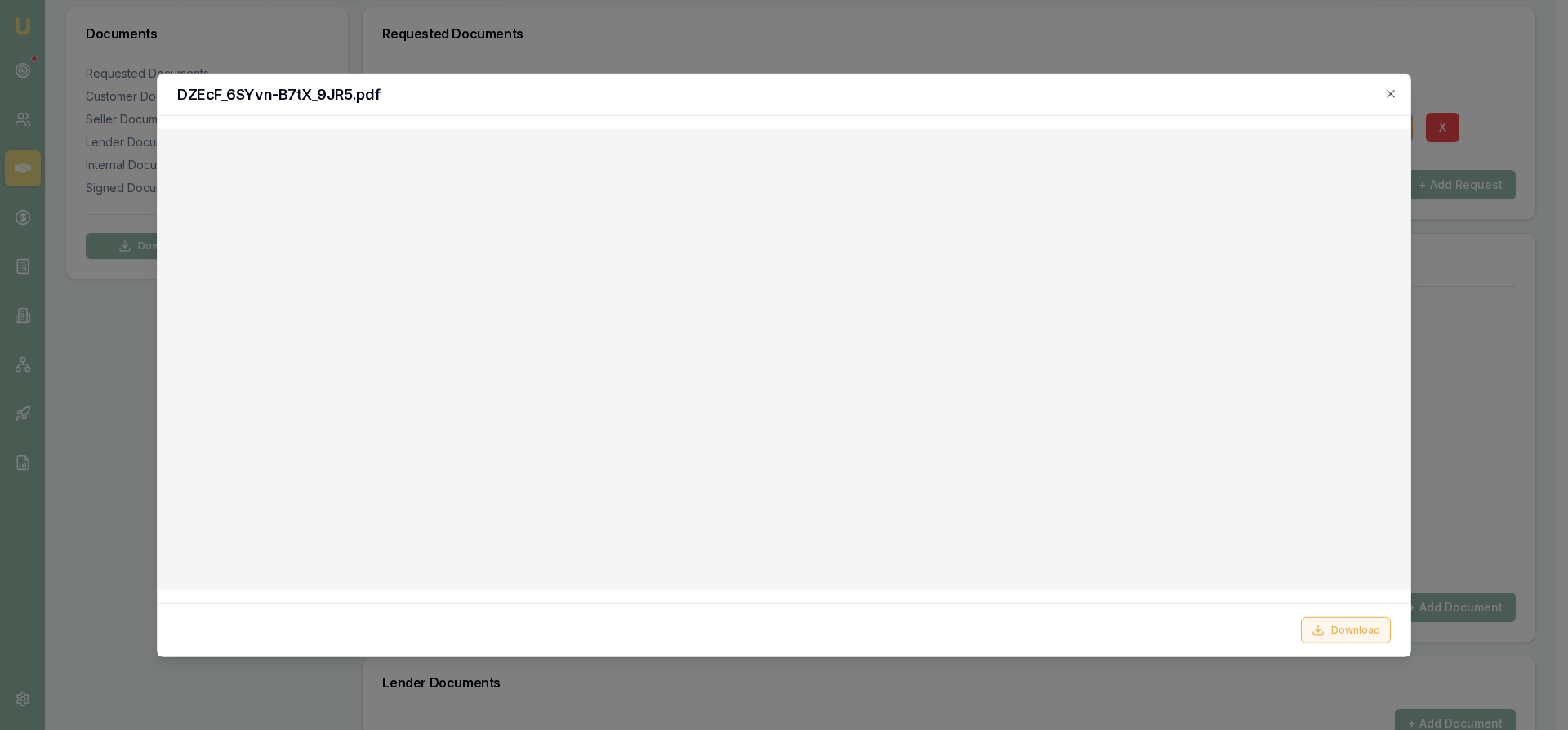
click at [1343, 631] on button "Download" at bounding box center [1345, 629] width 90 height 26
click at [1388, 98] on icon "button" at bounding box center [1390, 93] width 13 height 13
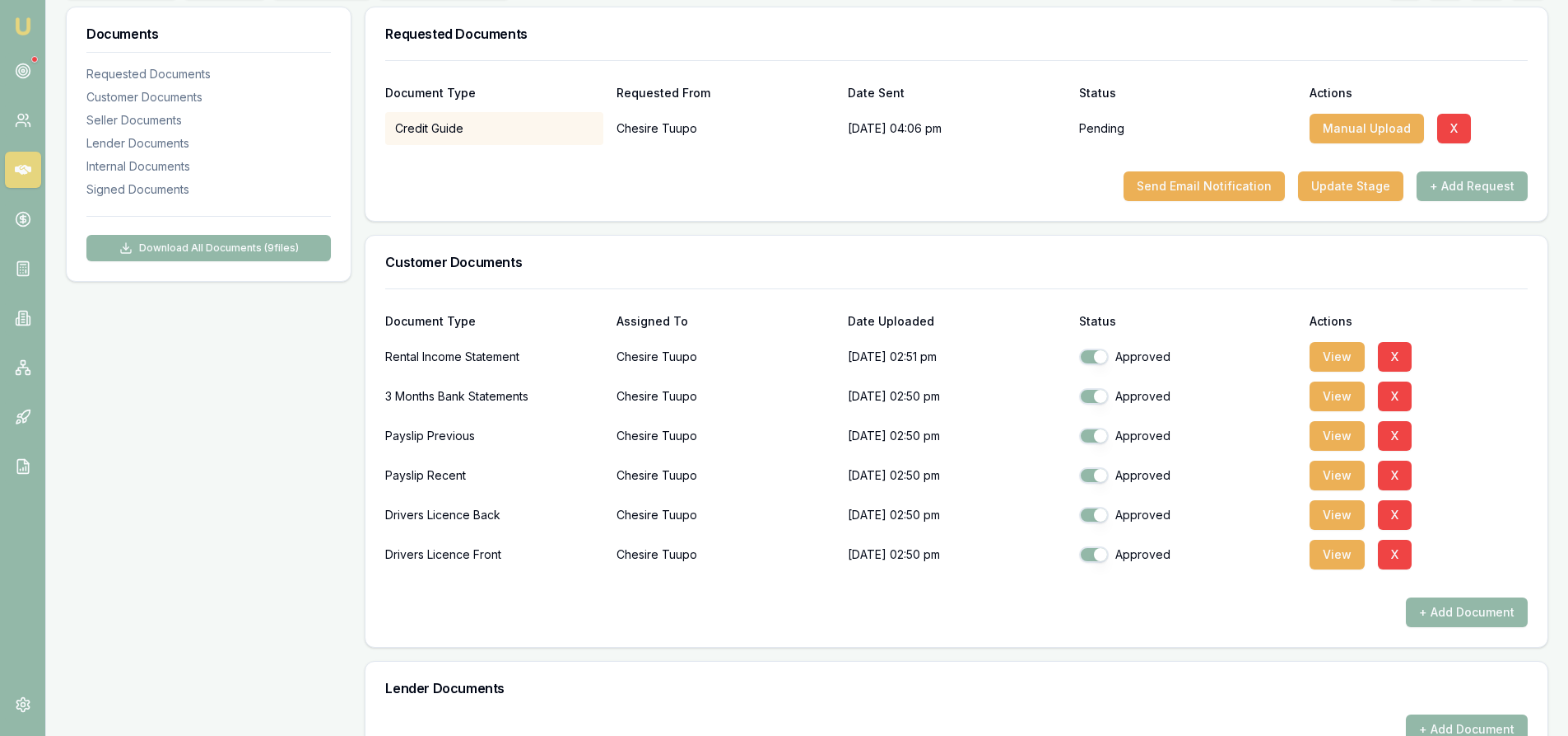
scroll to position [165, 0]
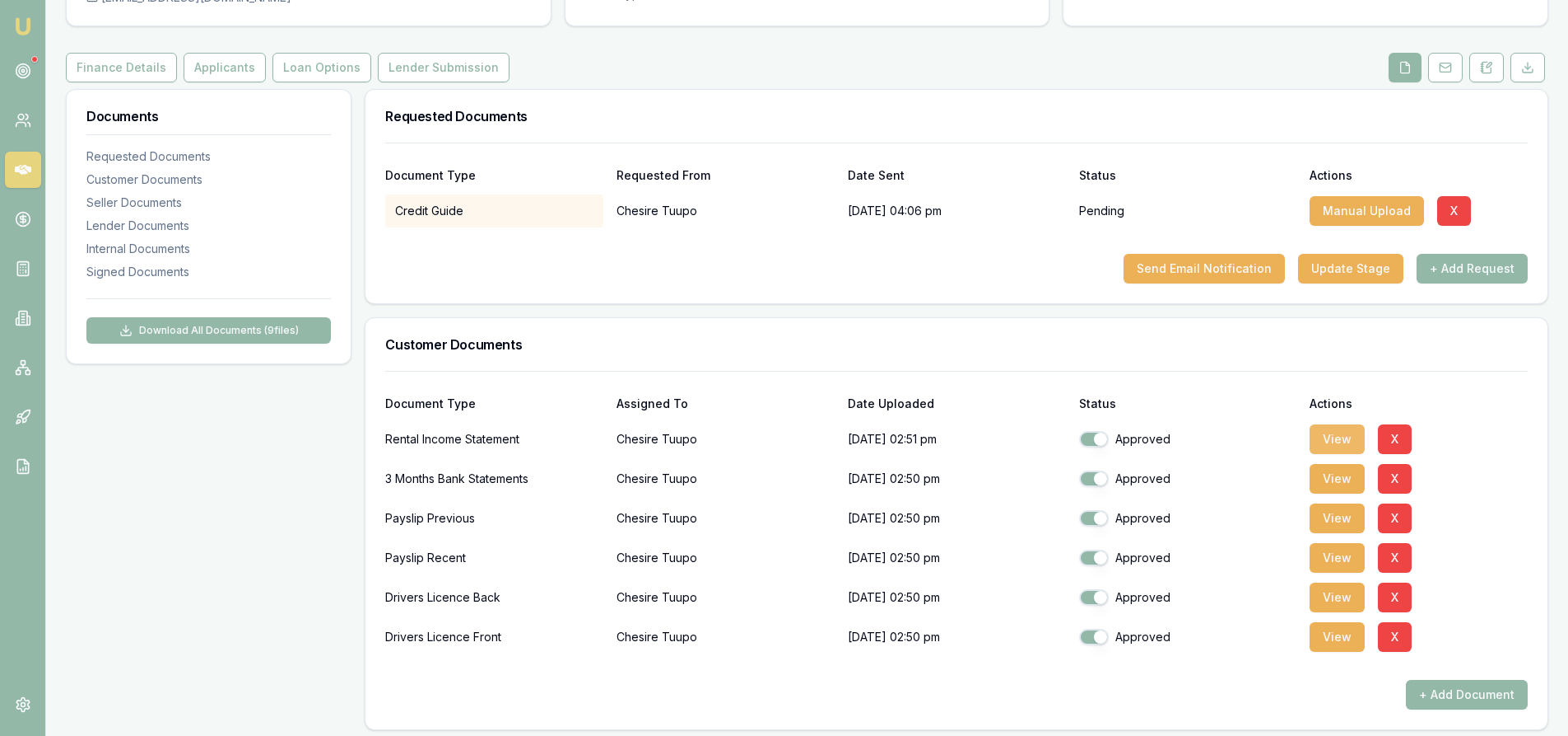
click at [1356, 436] on button "View" at bounding box center [1337, 439] width 55 height 29
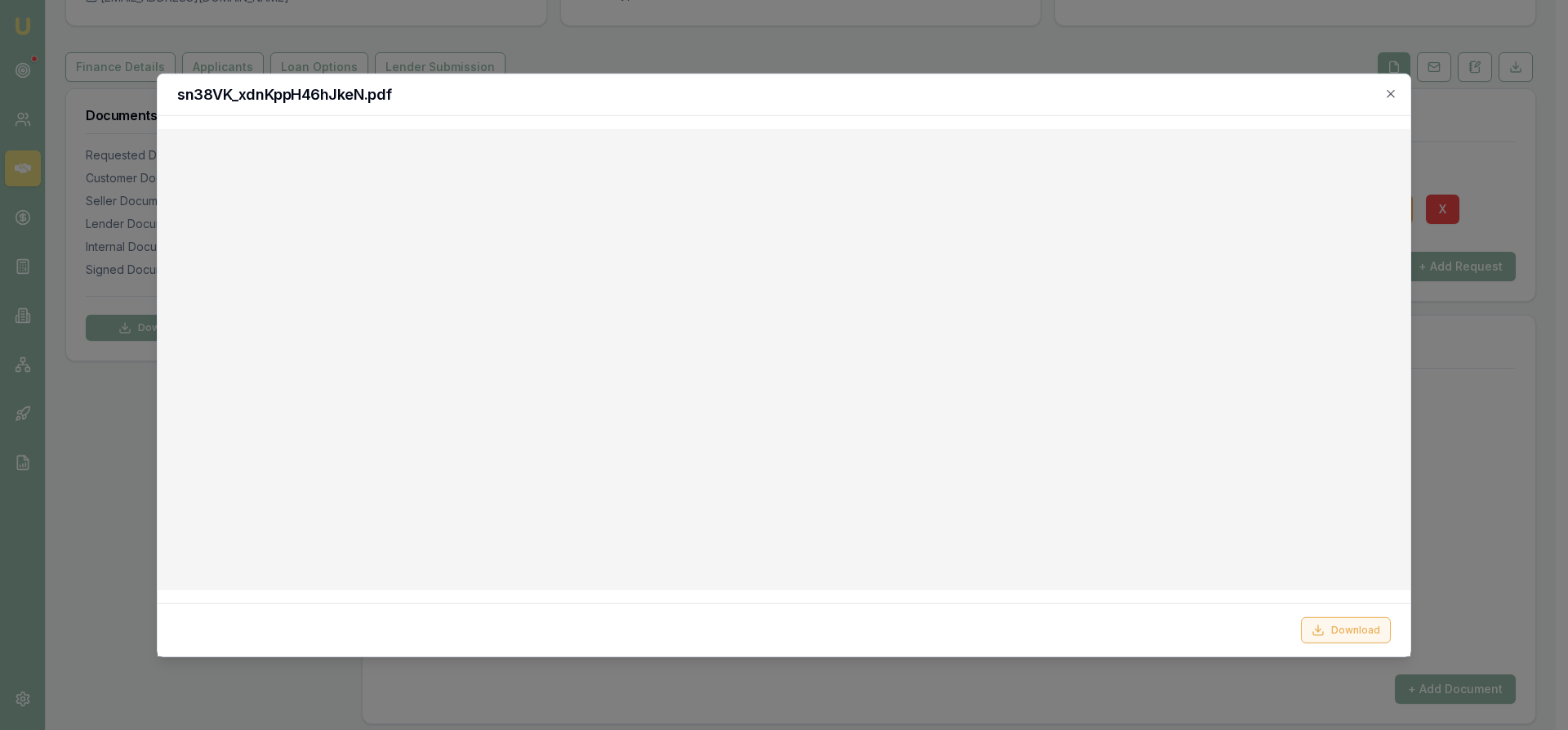
click at [1359, 628] on button "Download" at bounding box center [1345, 629] width 90 height 26
click at [1397, 92] on icon "button" at bounding box center [1390, 93] width 13 height 13
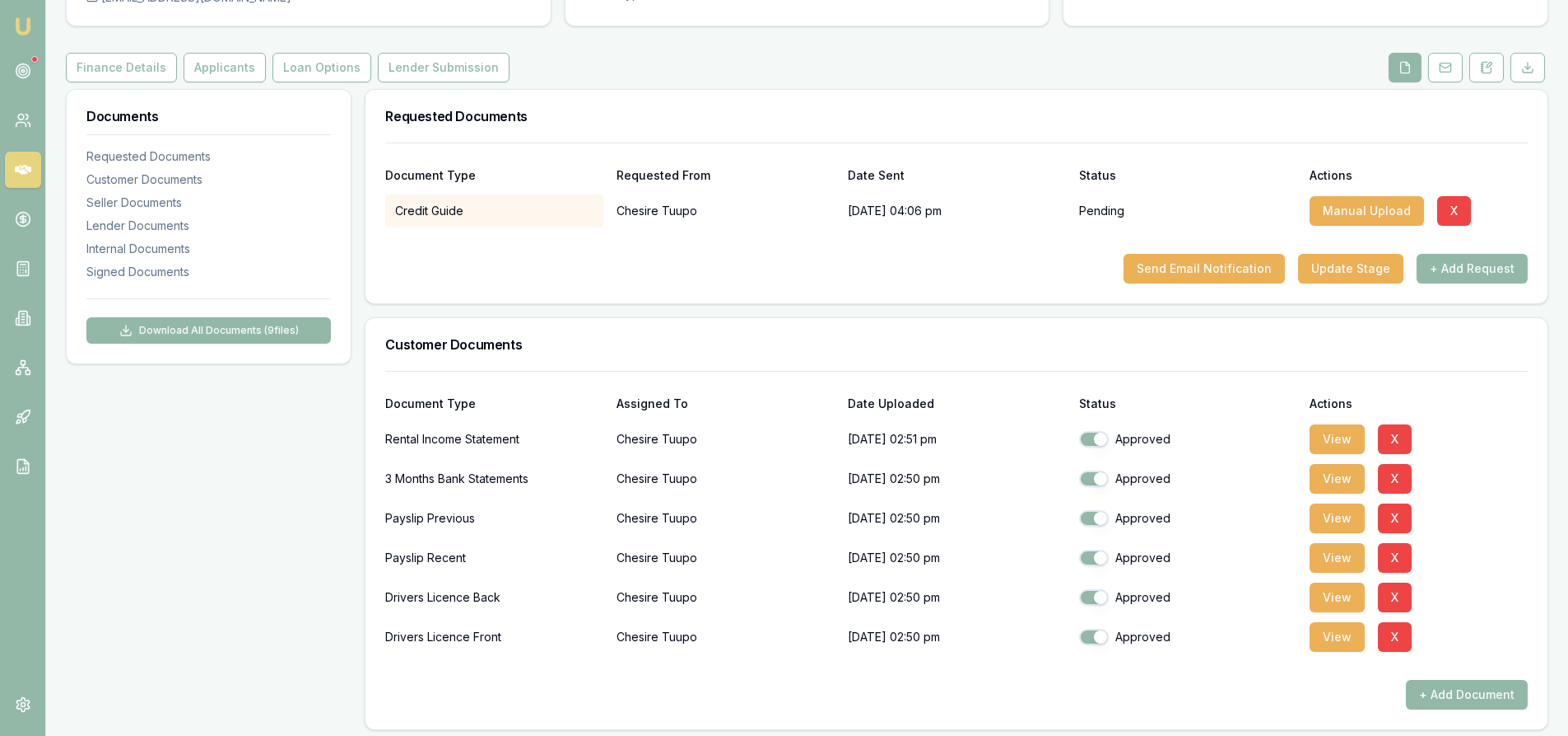
scroll to position [0, 0]
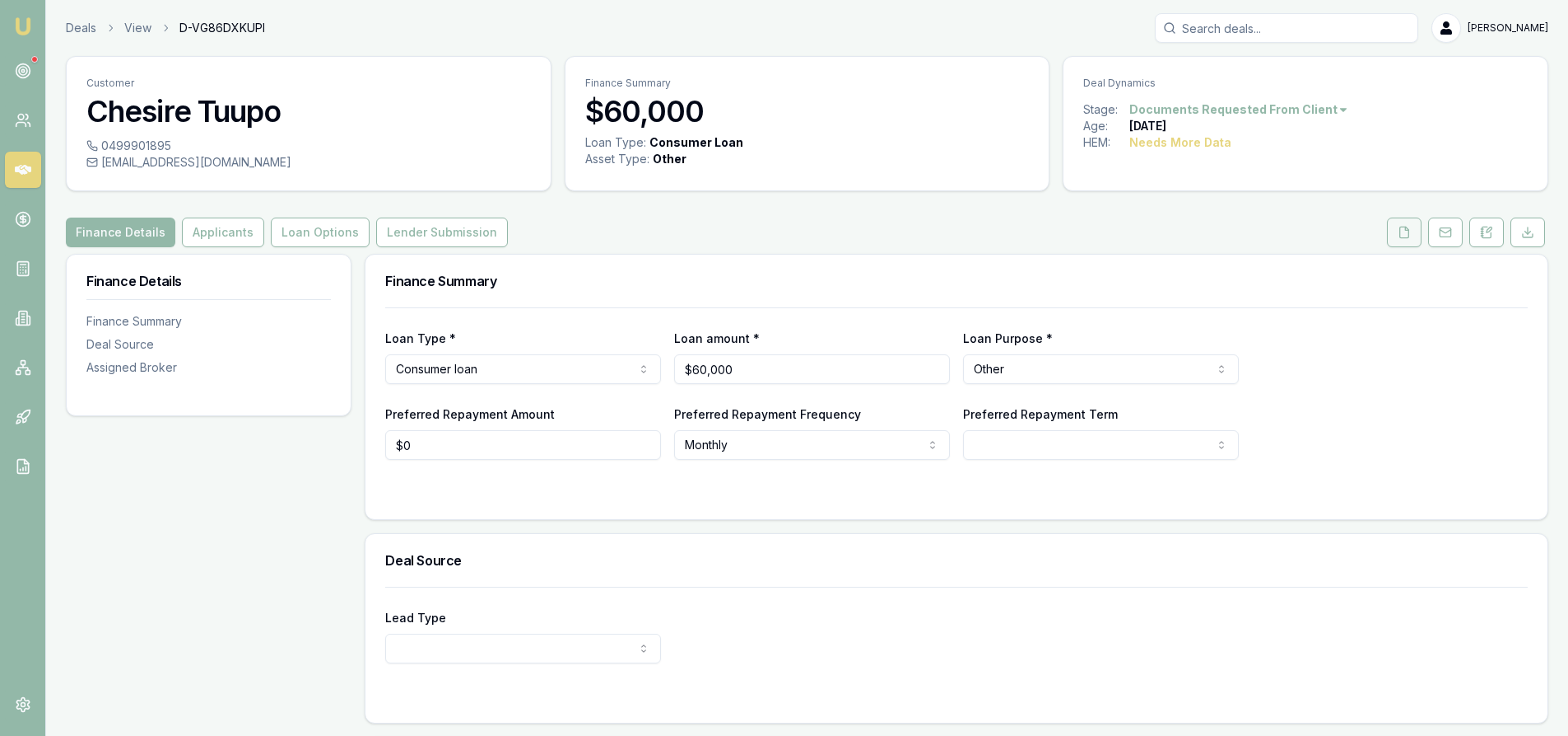
click at [1409, 236] on icon at bounding box center [1405, 232] width 9 height 11
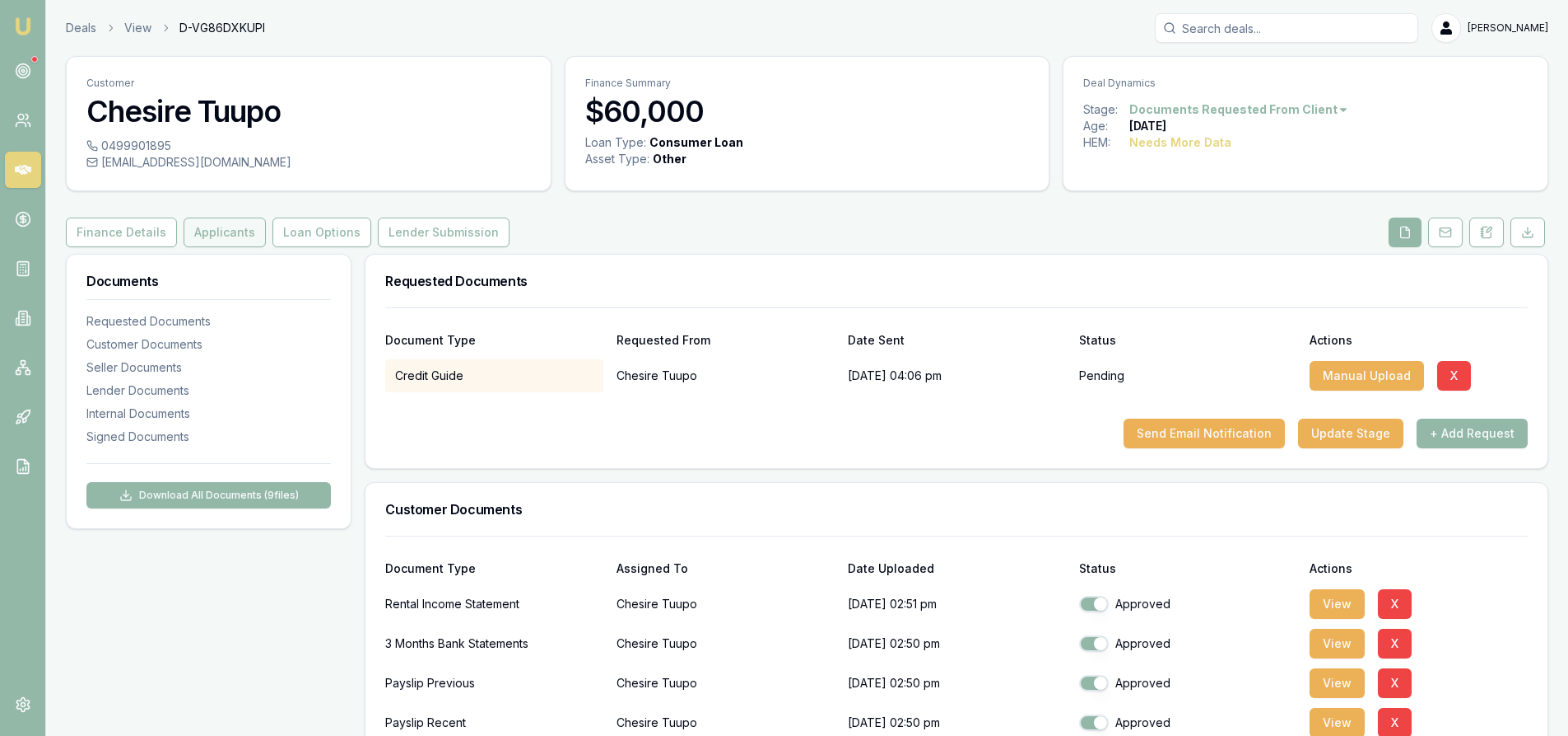
click at [226, 229] on button "Applicants" at bounding box center [225, 232] width 82 height 29
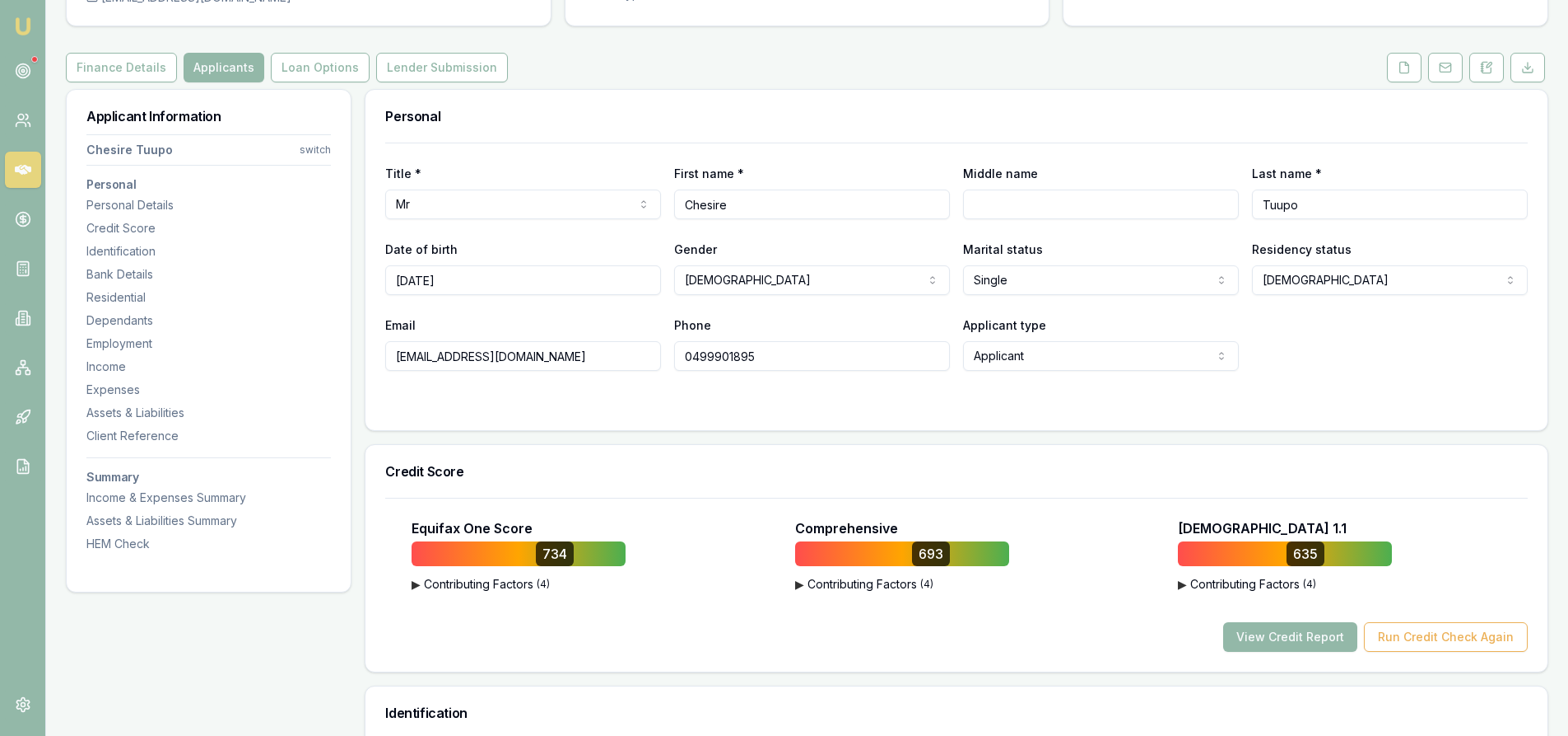
scroll to position [247, 0]
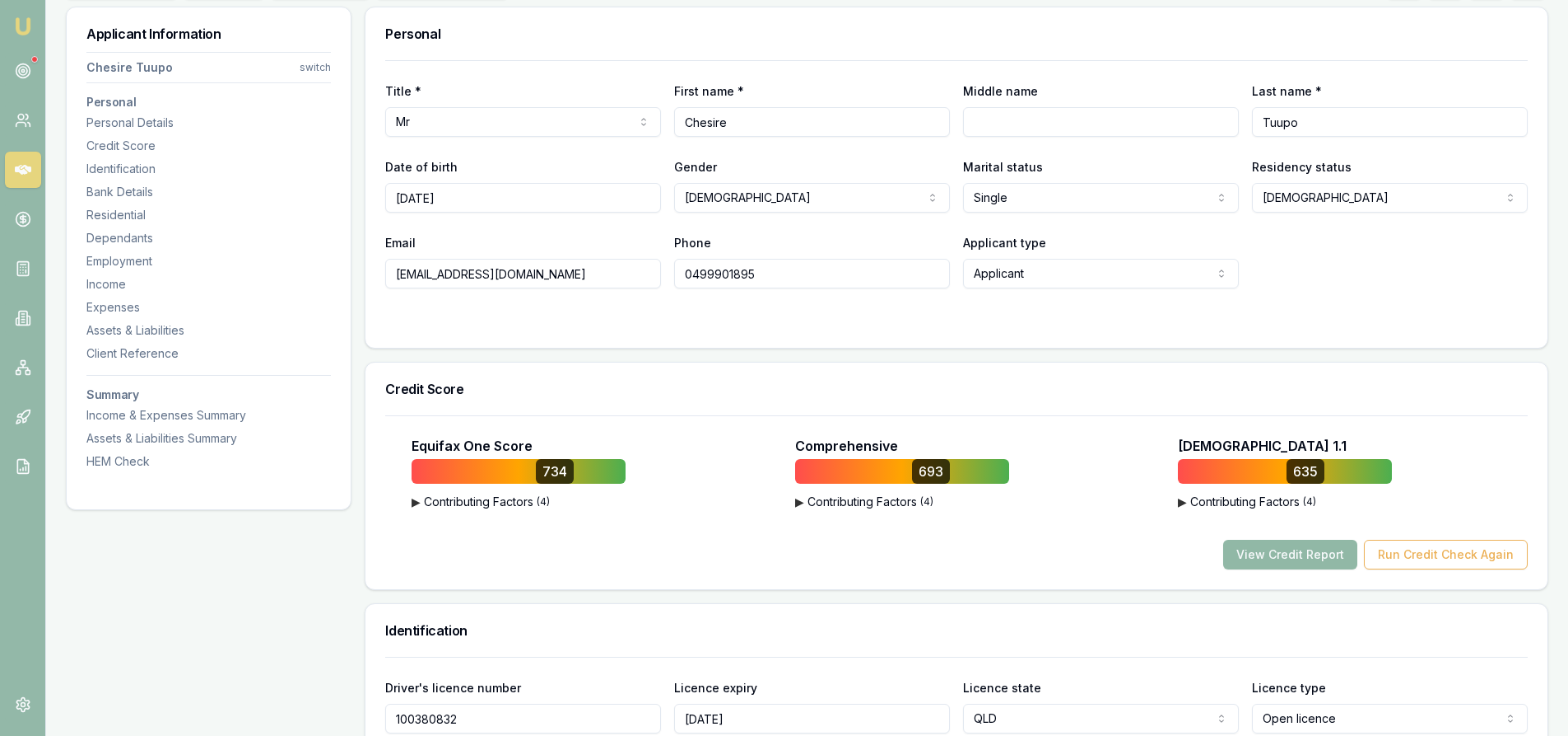
click at [1301, 560] on button "View Credit Report" at bounding box center [1290, 554] width 134 height 29
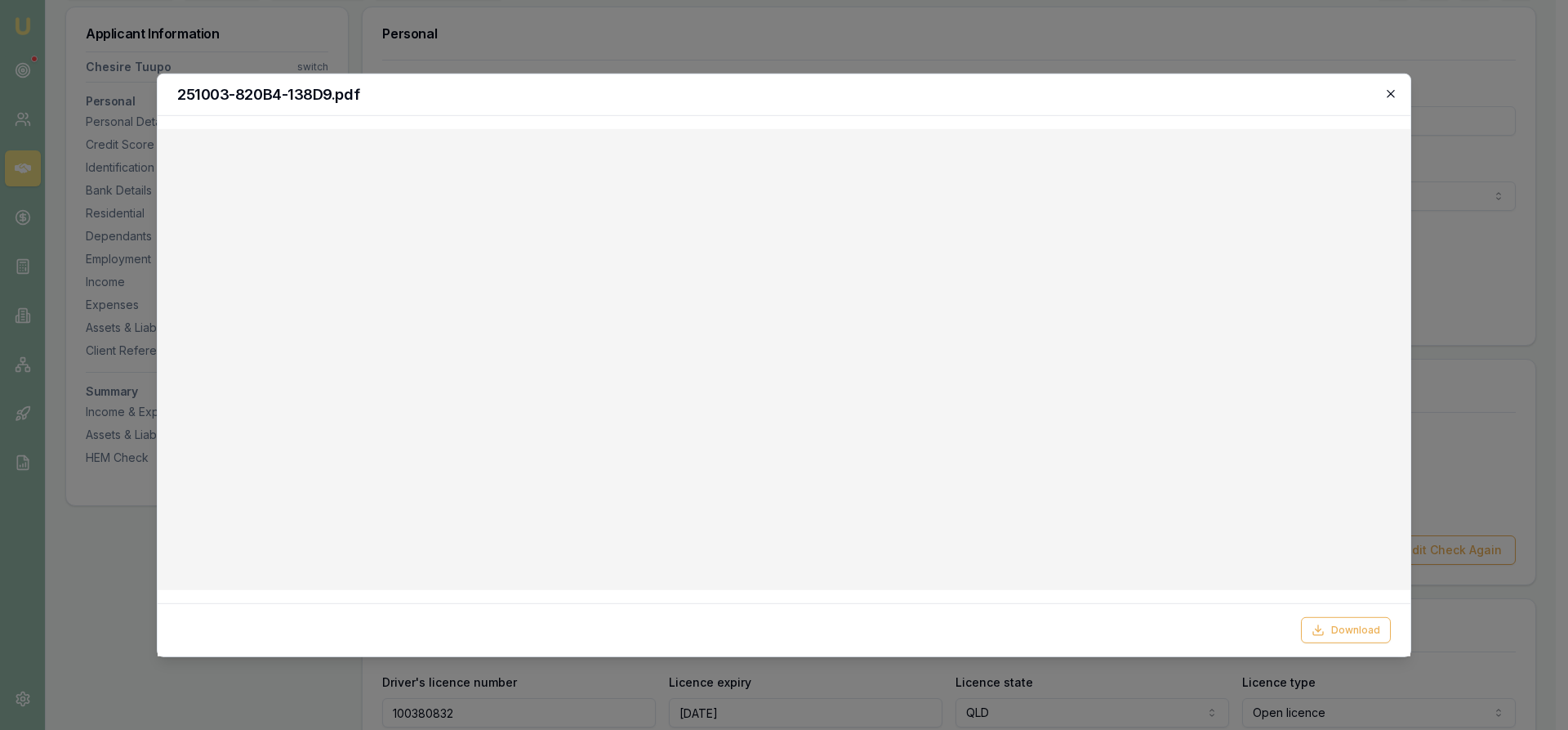
click at [1389, 92] on icon "button" at bounding box center [1390, 93] width 13 height 13
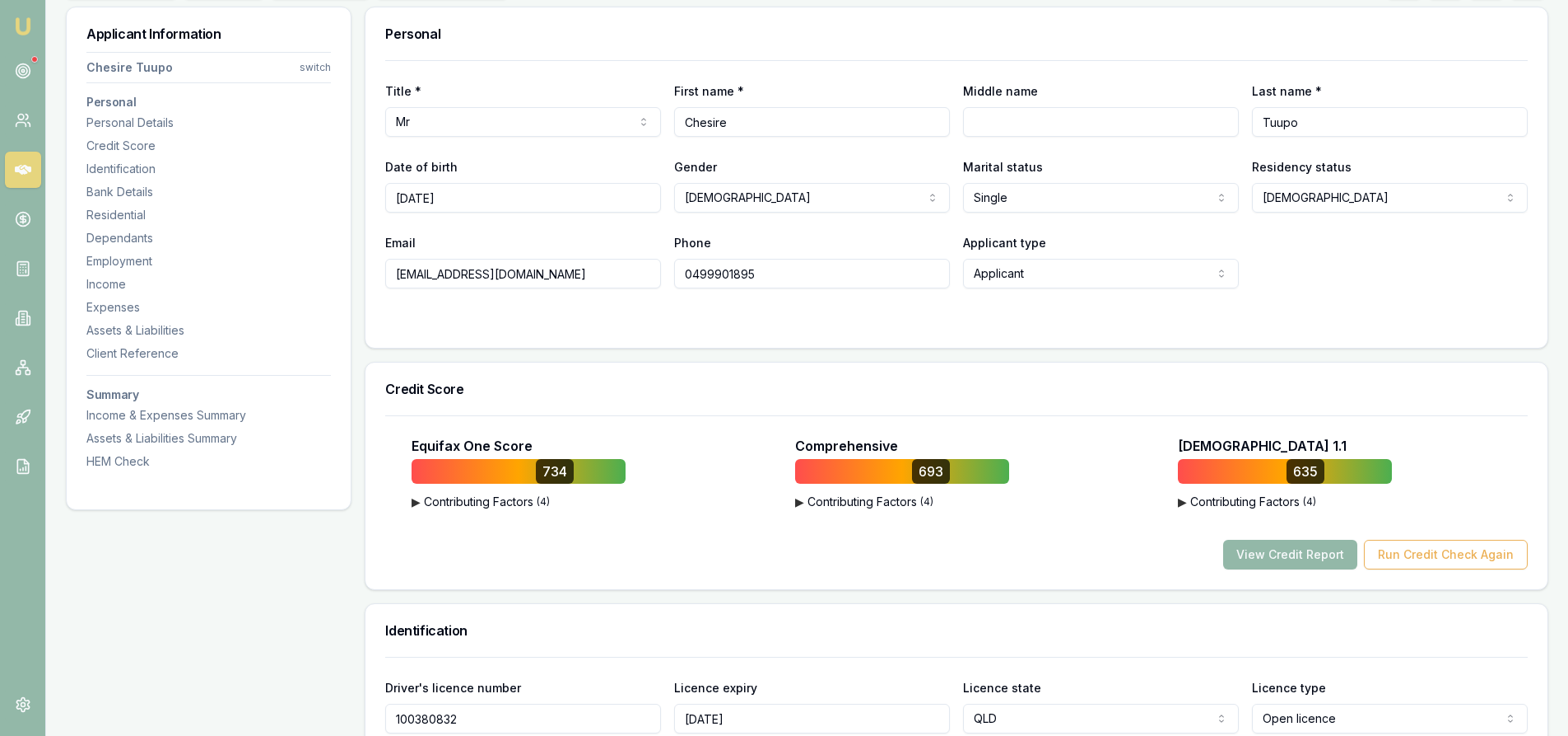
scroll to position [0, 0]
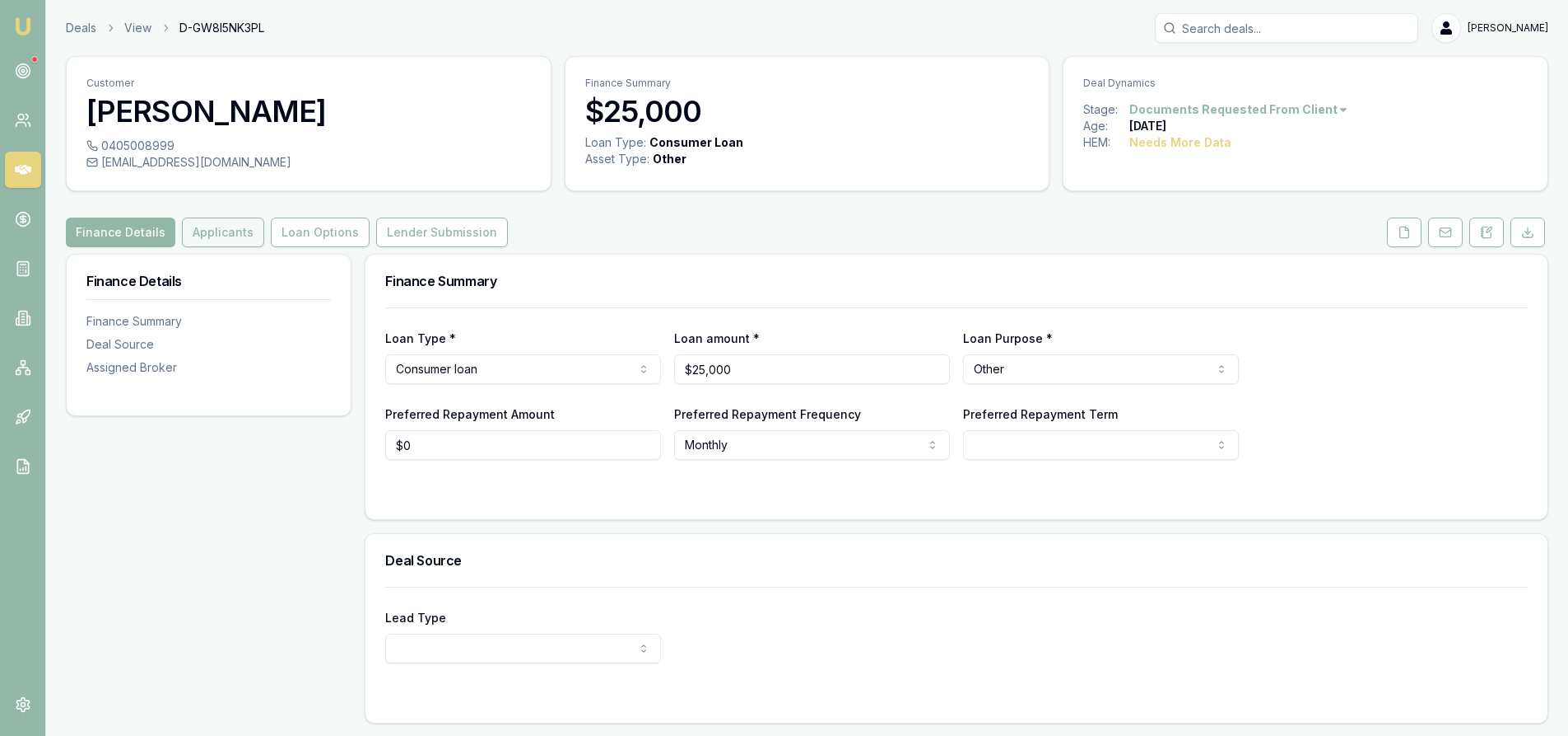
click at [245, 234] on button "Applicants" at bounding box center [223, 232] width 82 height 29
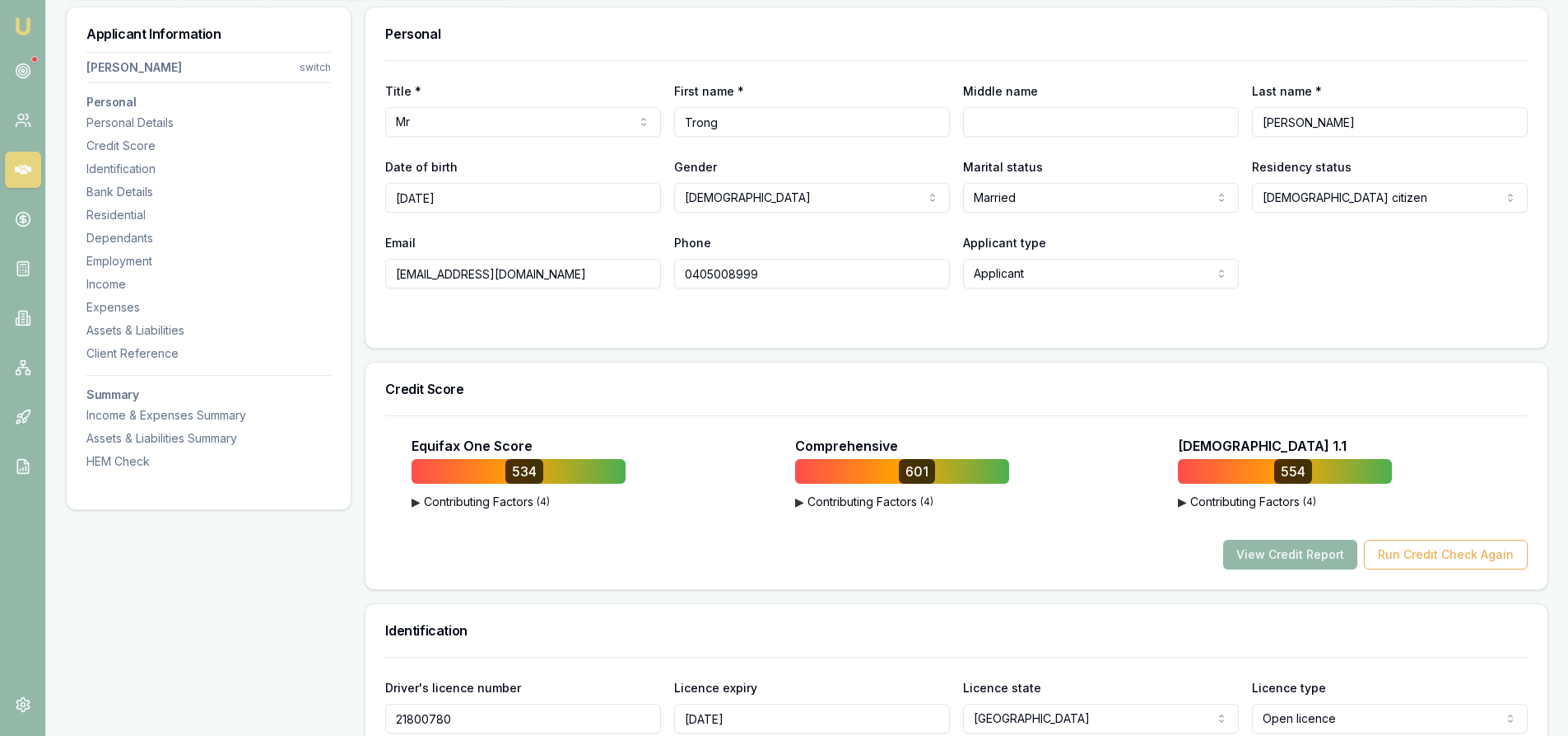
scroll to position [82, 0]
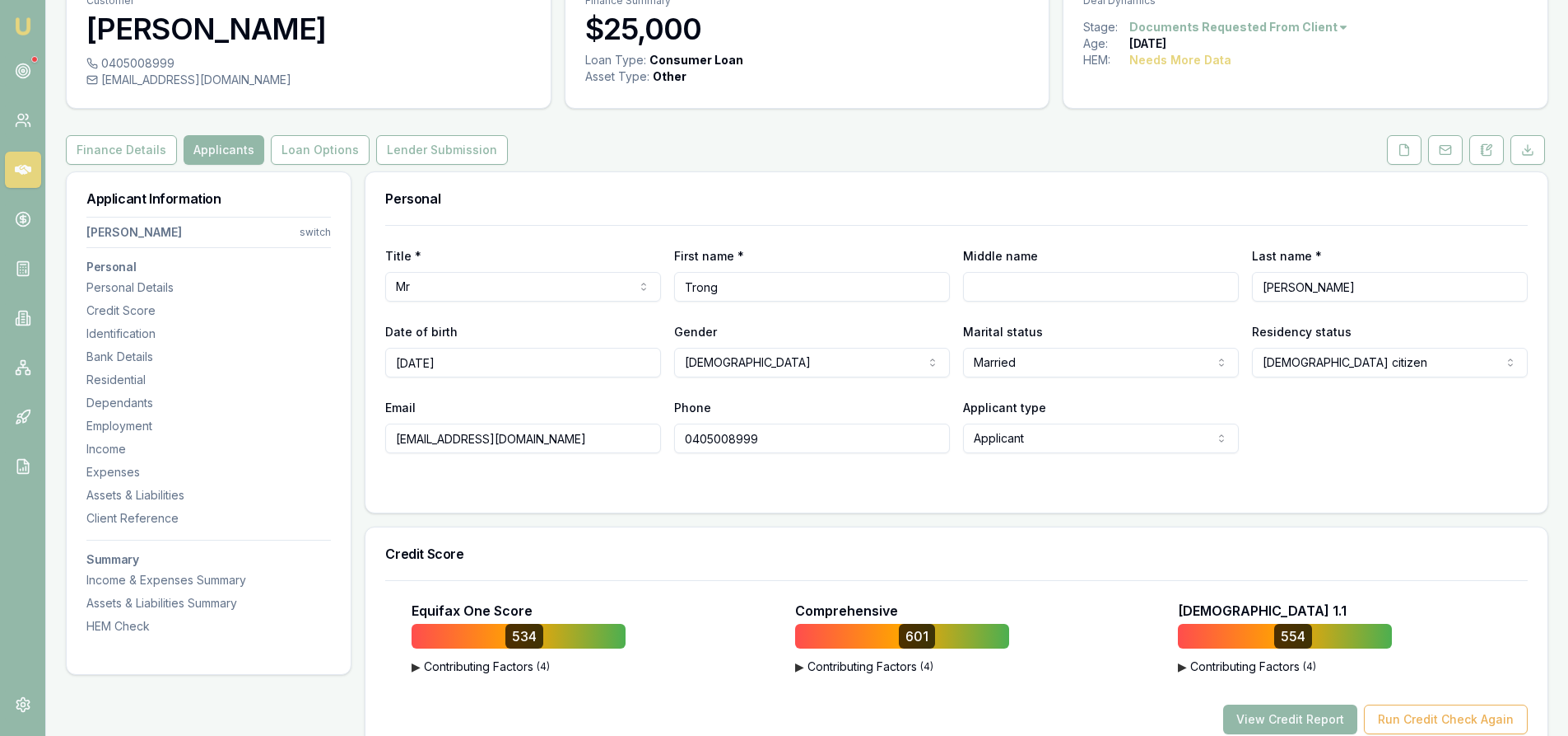
click at [718, 443] on input "0405008999" at bounding box center [812, 438] width 276 height 29
drag, startPoint x: 464, startPoint y: 364, endPoint x: 288, endPoint y: 362, distance: 176.0
drag, startPoint x: 395, startPoint y: 440, endPoint x: 646, endPoint y: 436, distance: 251.0
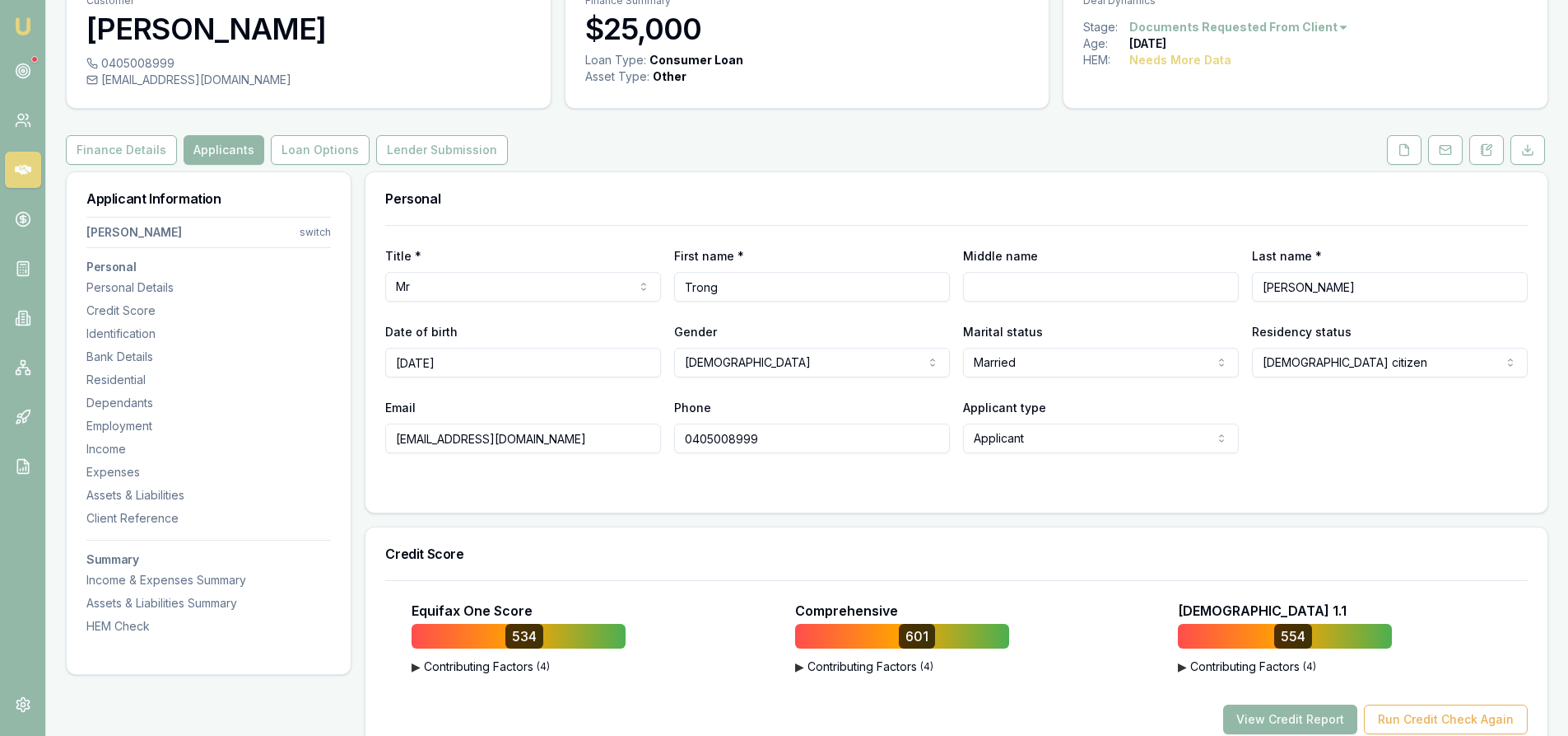
click at [646, 436] on input "[EMAIL_ADDRESS][DOMAIN_NAME]" at bounding box center [524, 438] width 276 height 29
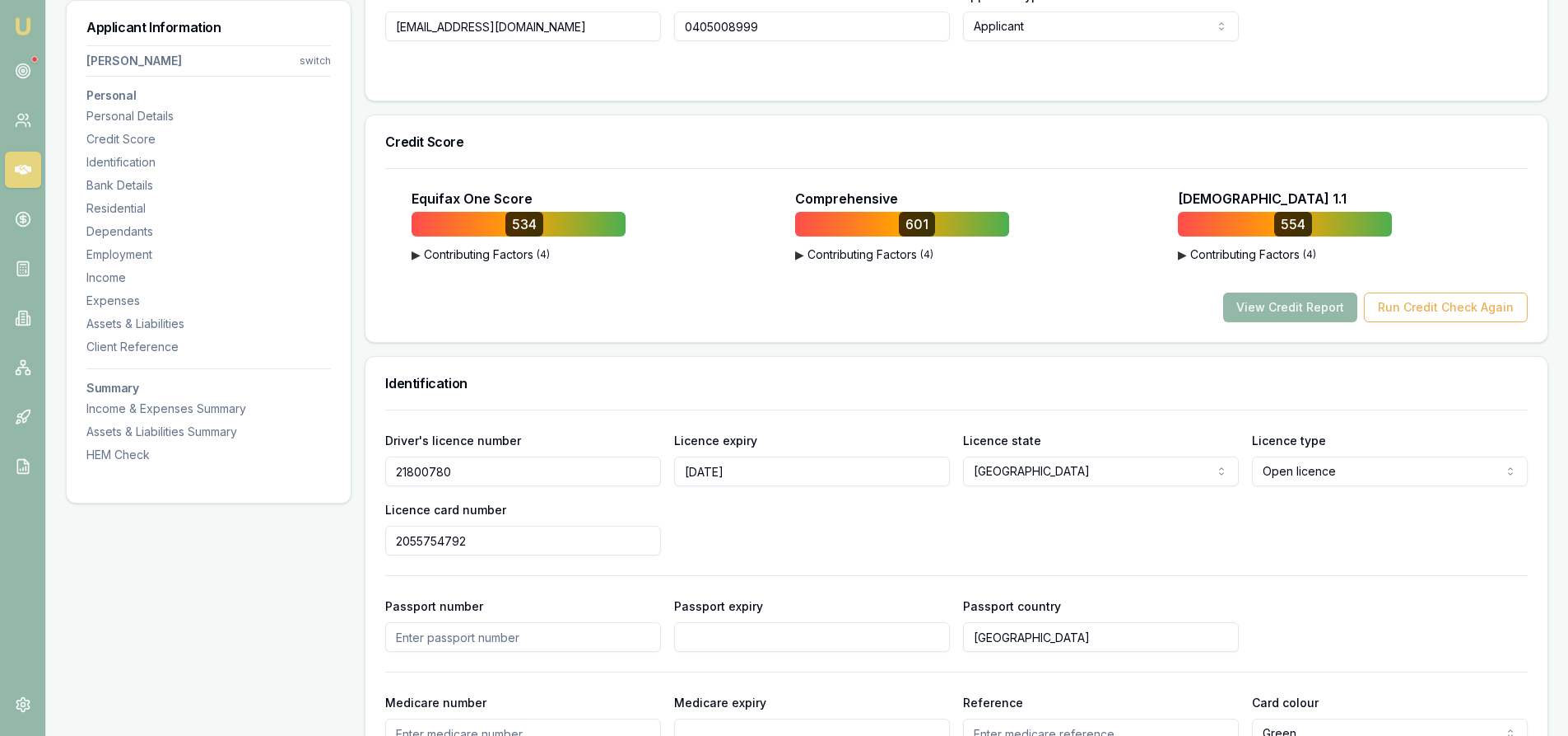
scroll to position [577, 0]
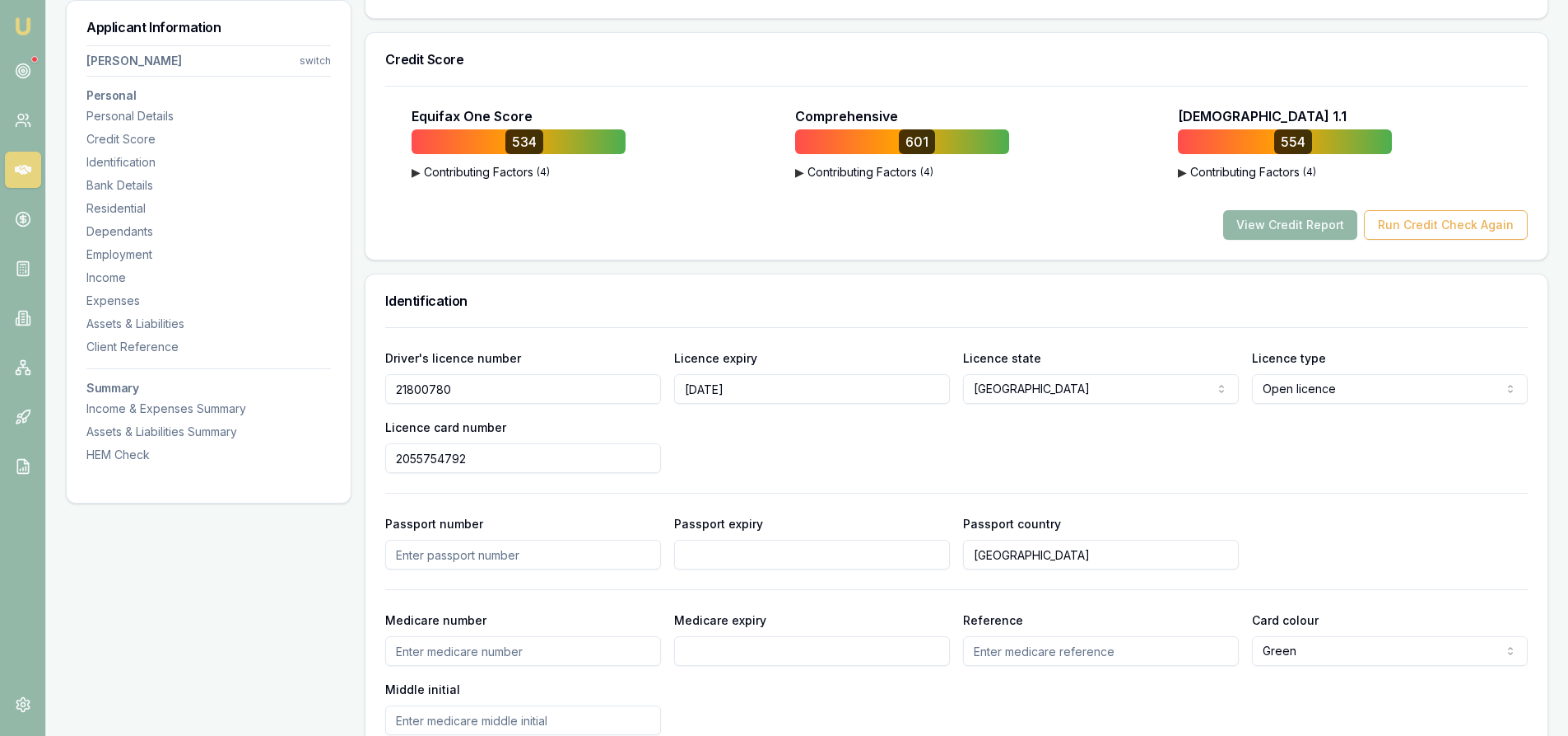
click at [418, 392] on input "21800780" at bounding box center [524, 389] width 276 height 29
paste input "nguyentronglan19@gmail.com"
type input "nguyentronglan19@gmail.com"
drag, startPoint x: 594, startPoint y: 387, endPoint x: 137, endPoint y: 424, distance: 458.5
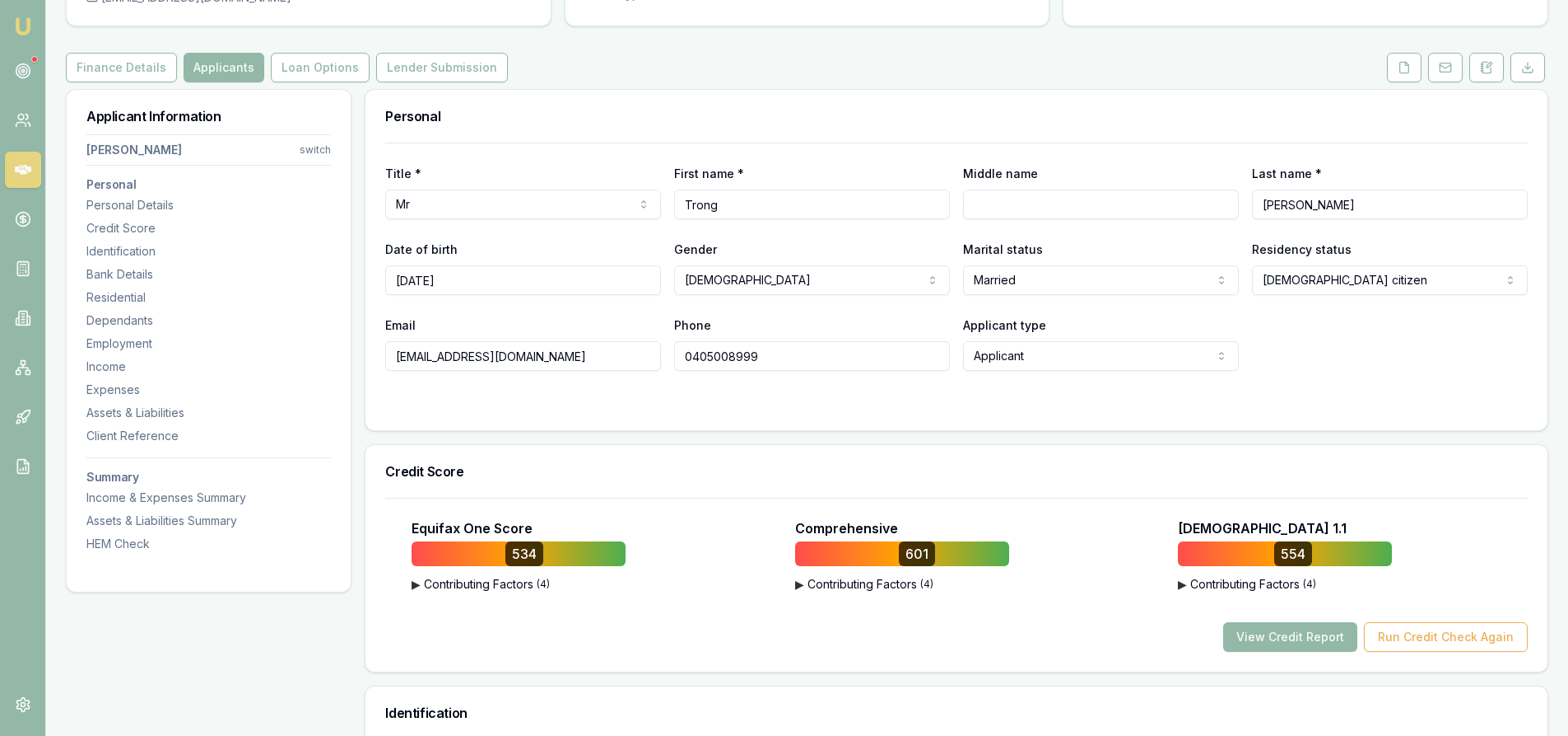
scroll to position [0, 0]
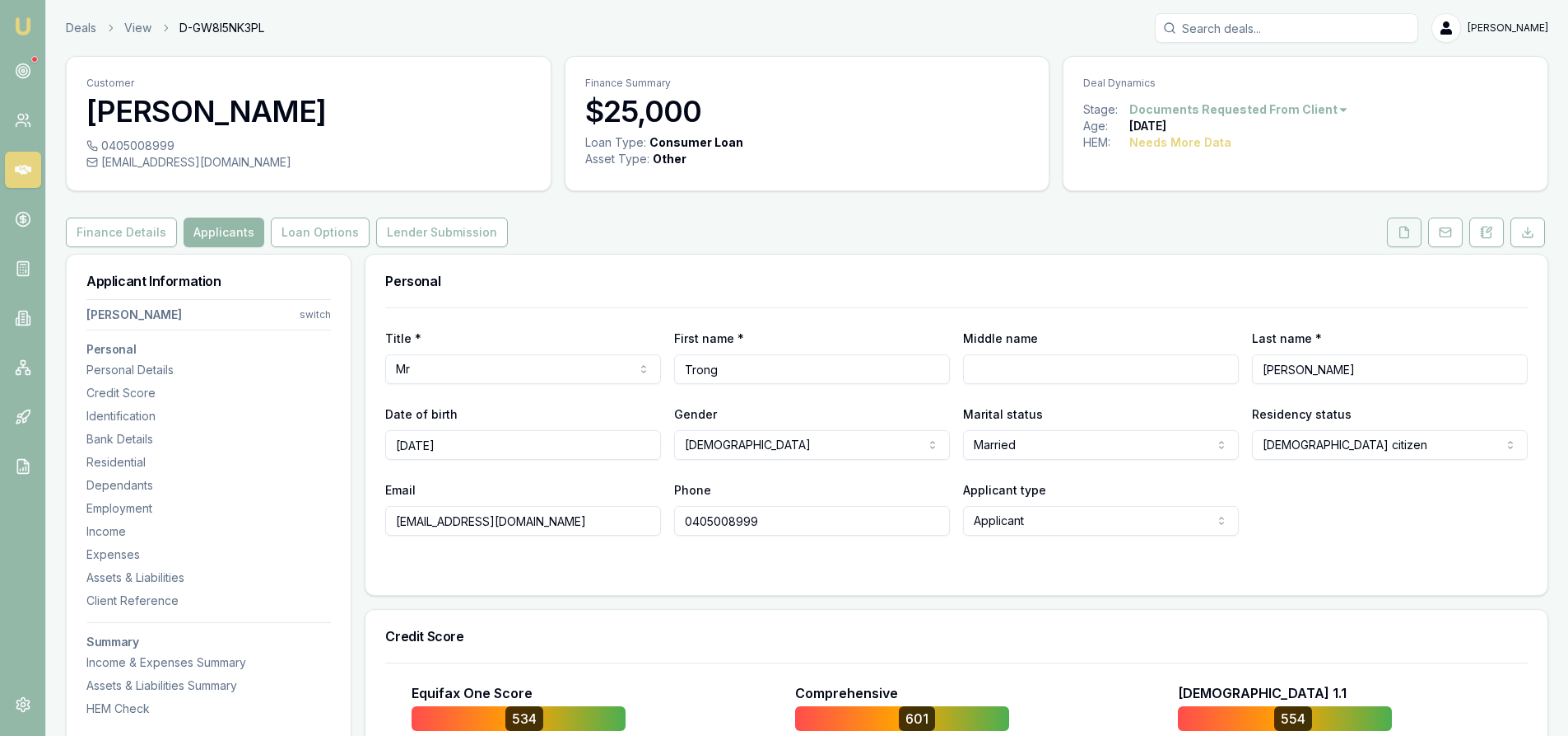
click at [1404, 228] on icon at bounding box center [1405, 232] width 9 height 11
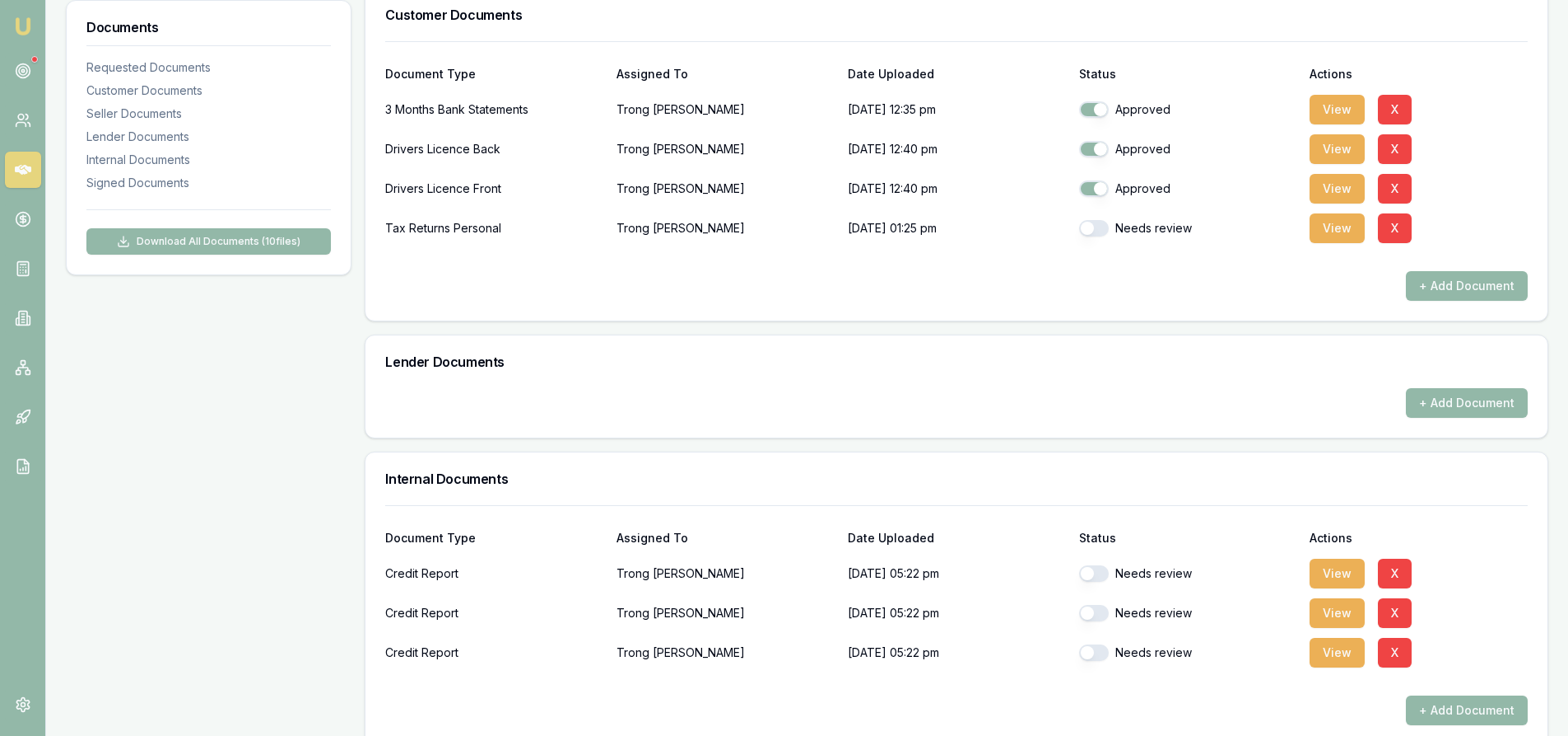
scroll to position [577, 0]
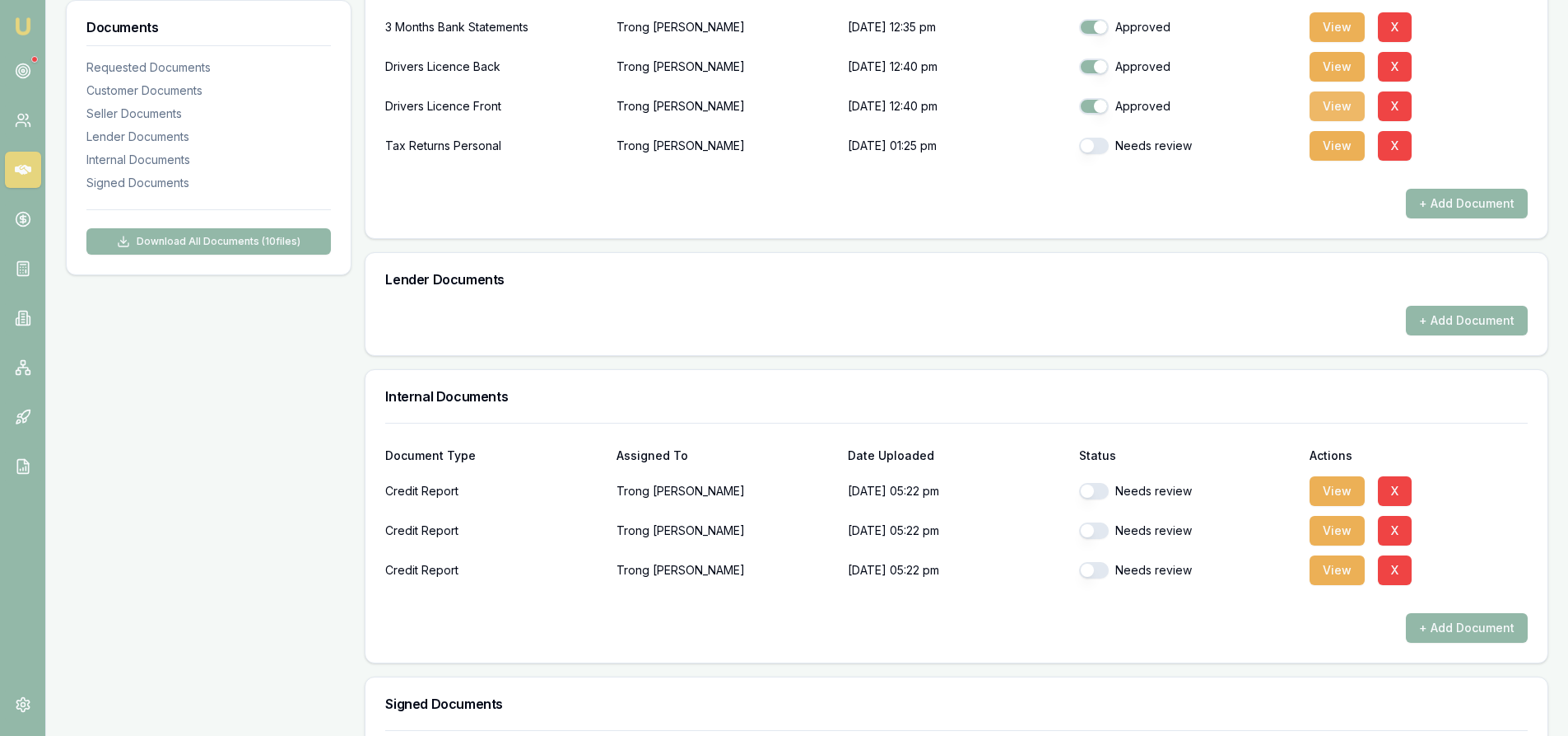
click at [1327, 112] on button "View" at bounding box center [1337, 106] width 55 height 29
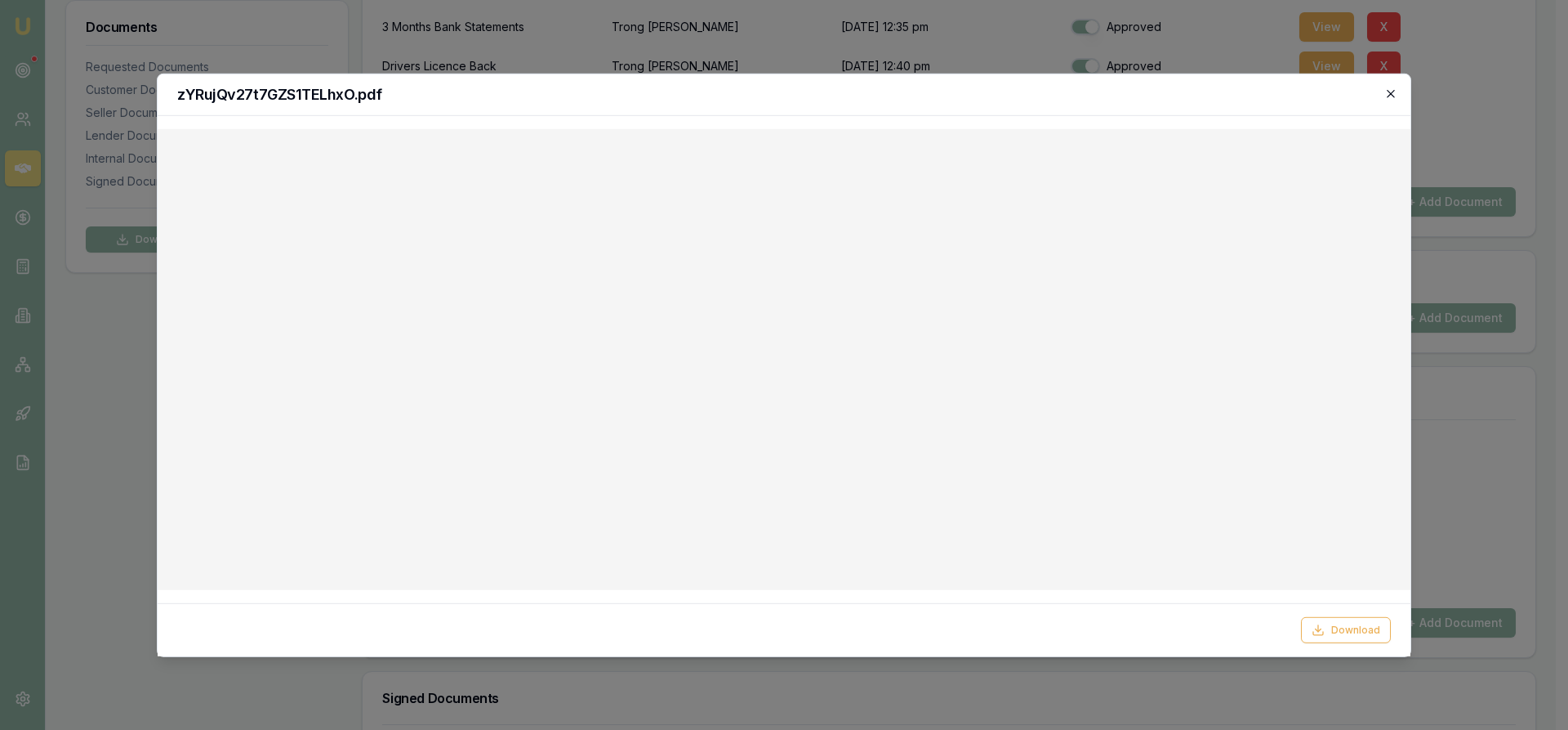
click at [1389, 93] on icon "button" at bounding box center [1390, 93] width 7 height 7
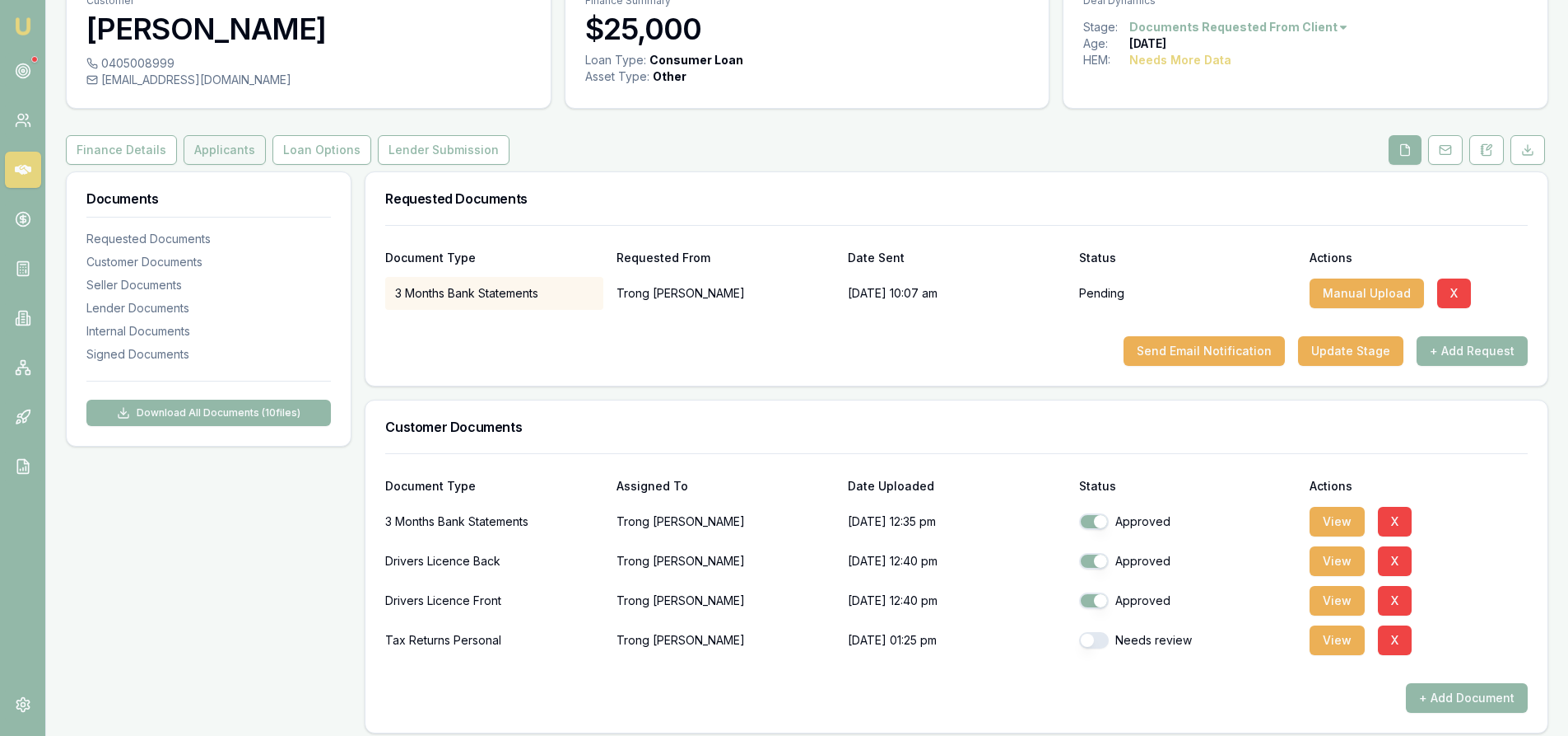
scroll to position [0, 0]
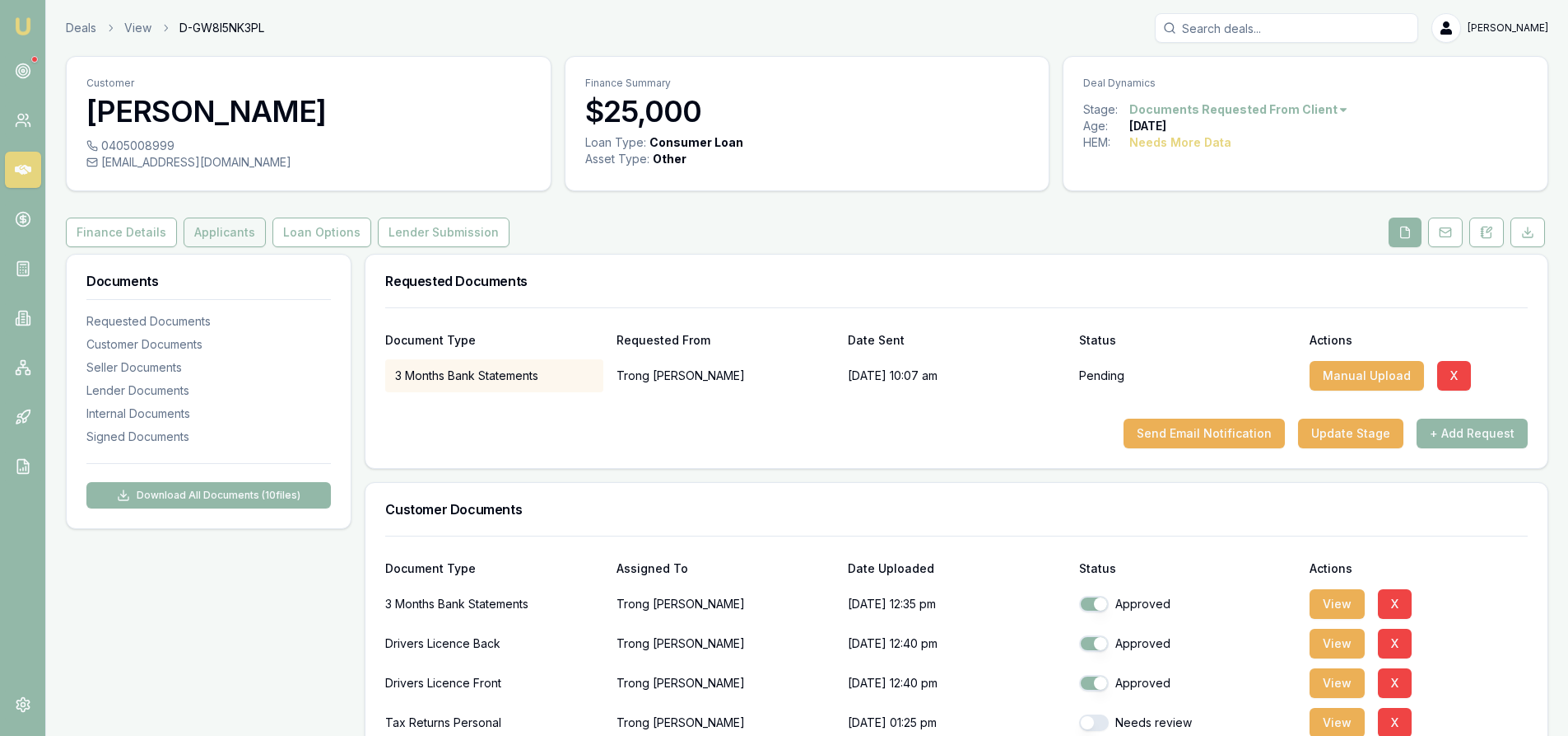
click at [199, 230] on button "Applicants" at bounding box center [225, 232] width 82 height 29
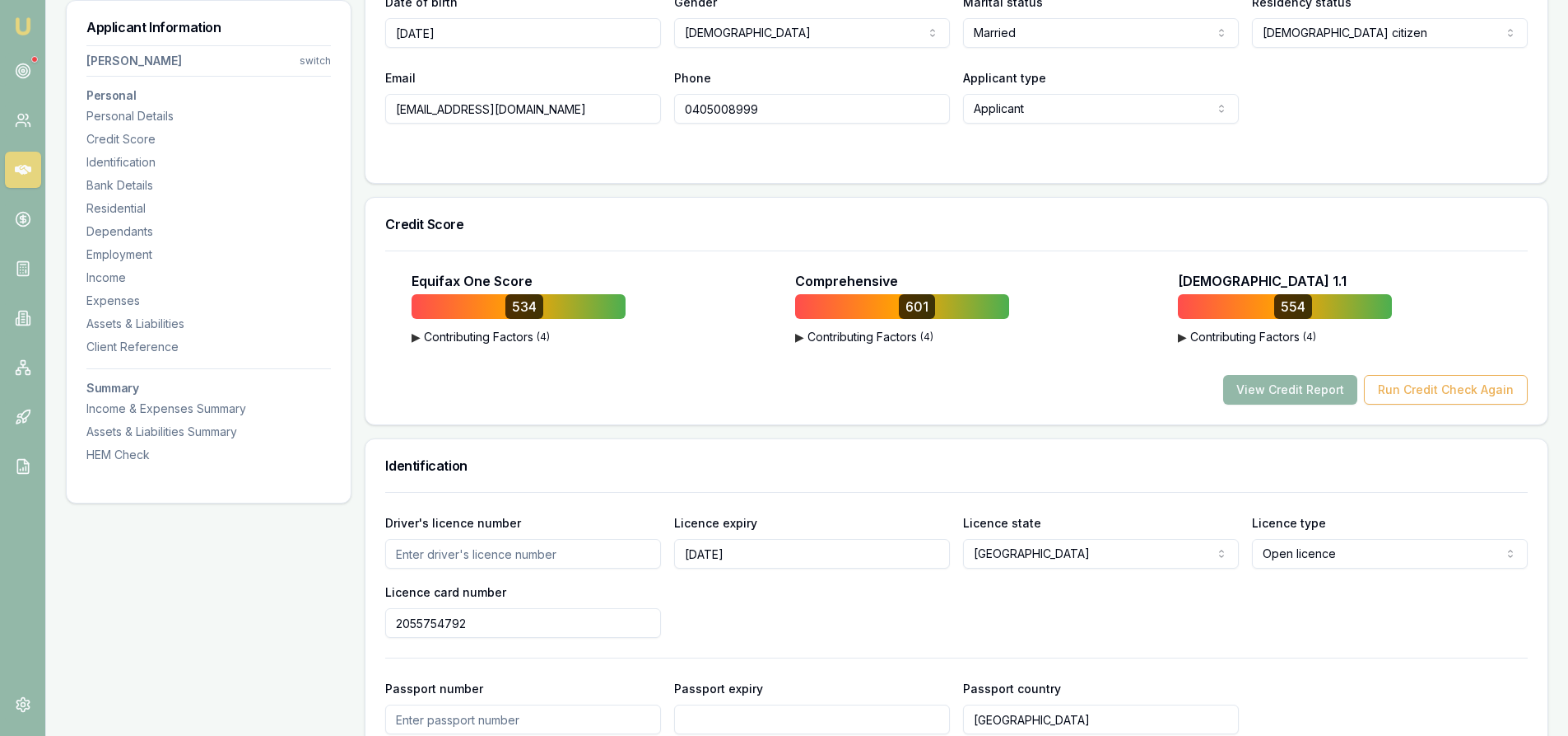
scroll to position [577, 0]
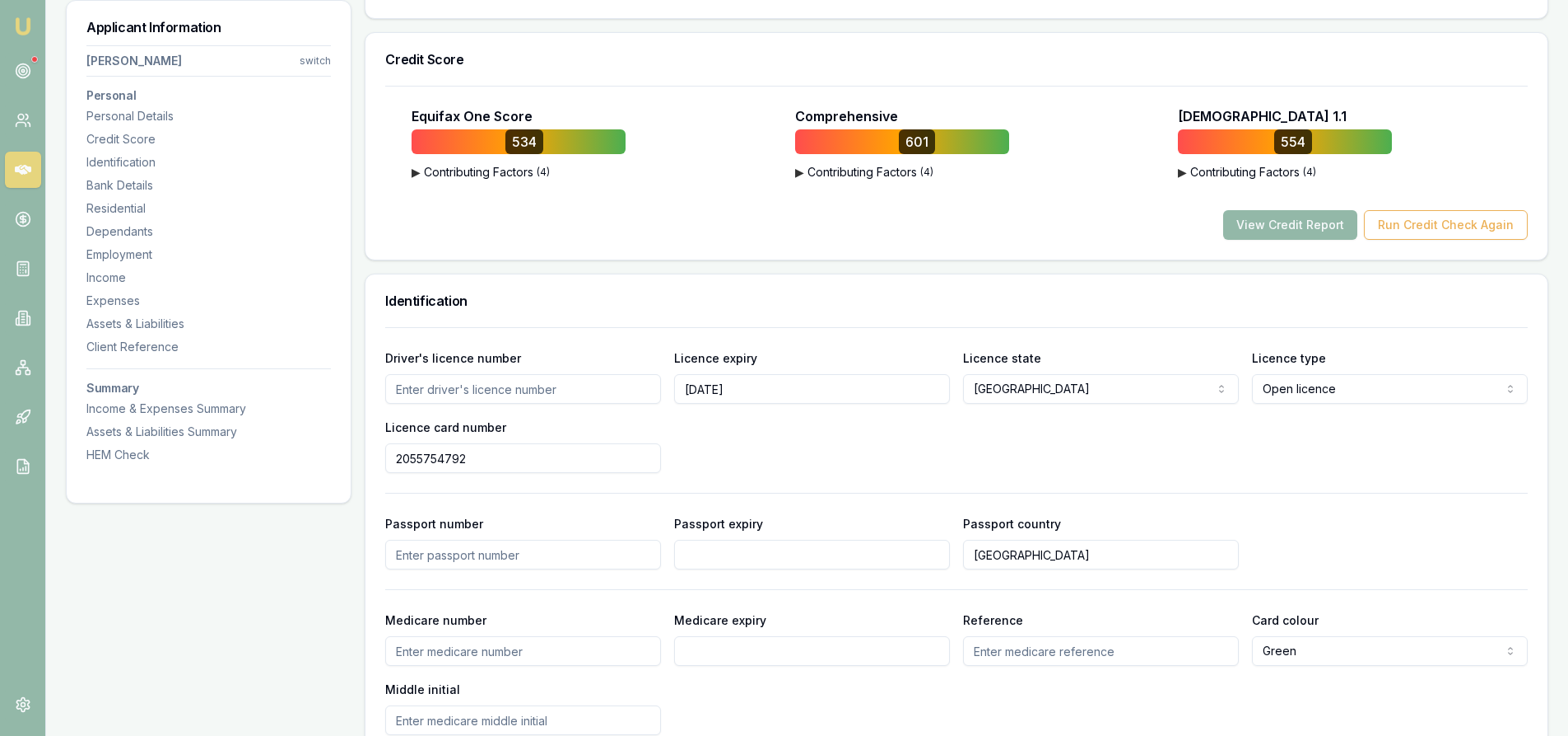
click at [517, 387] on input "Driver's licence number" at bounding box center [524, 389] width 276 height 29
paste input "2100780"
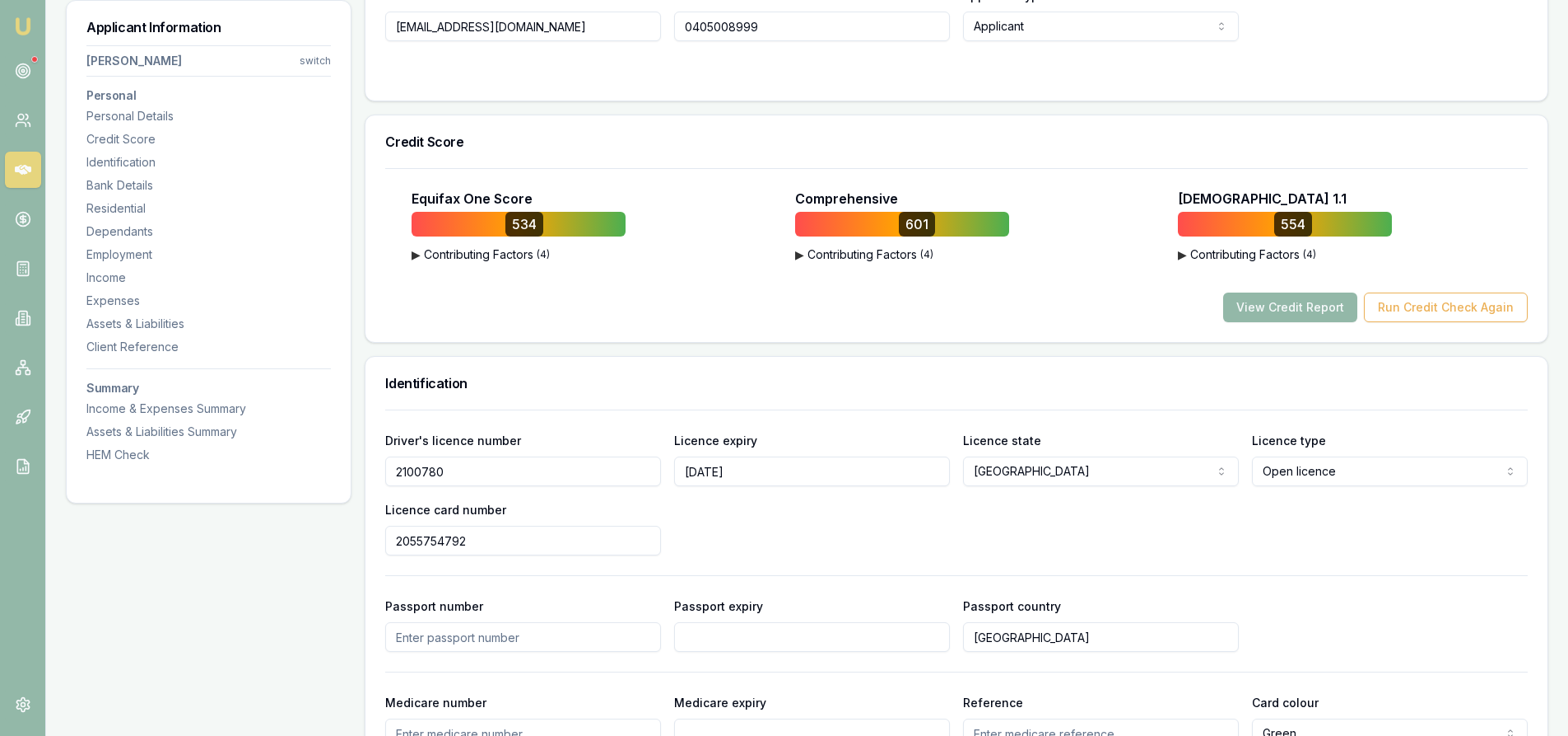
type input "2100780"
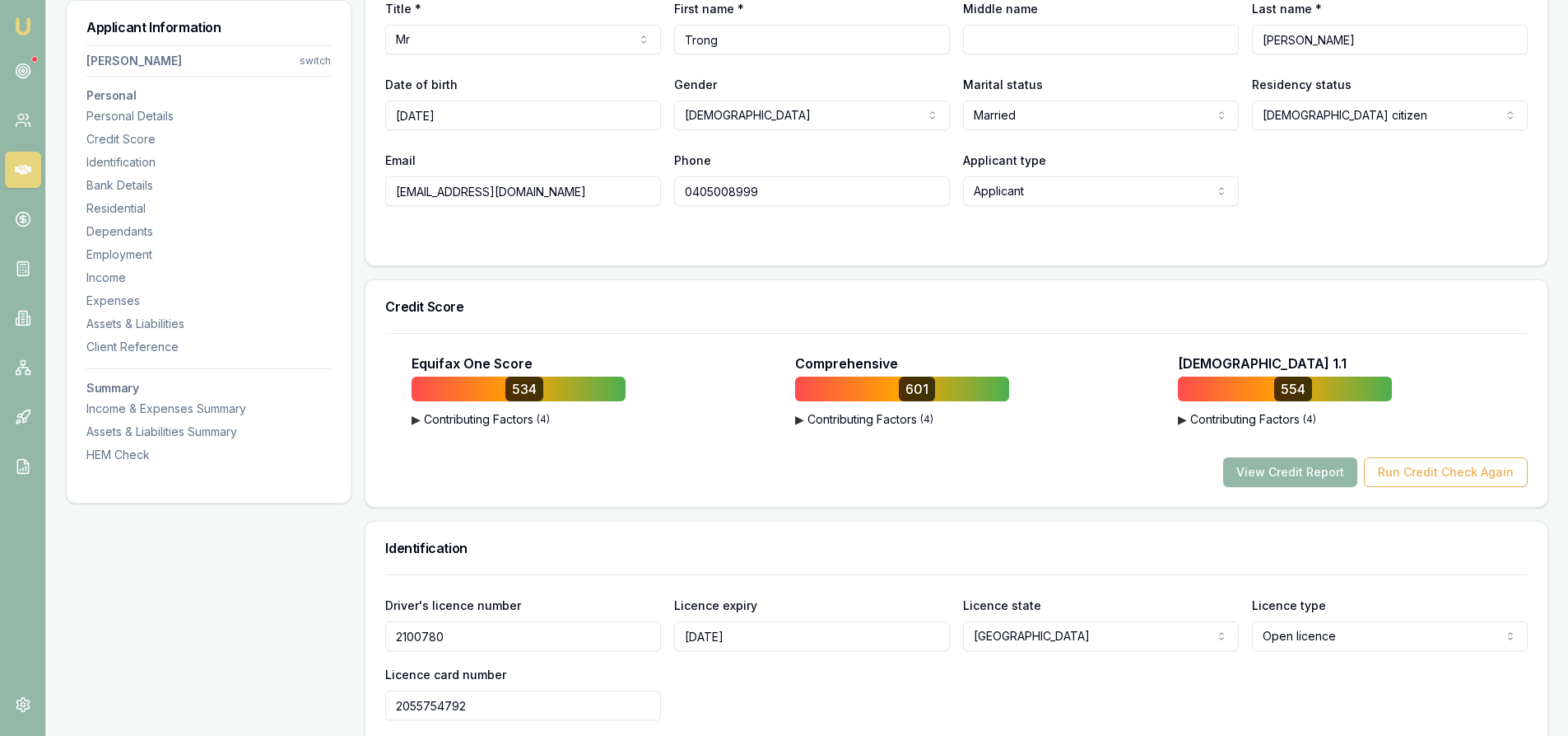
scroll to position [165, 0]
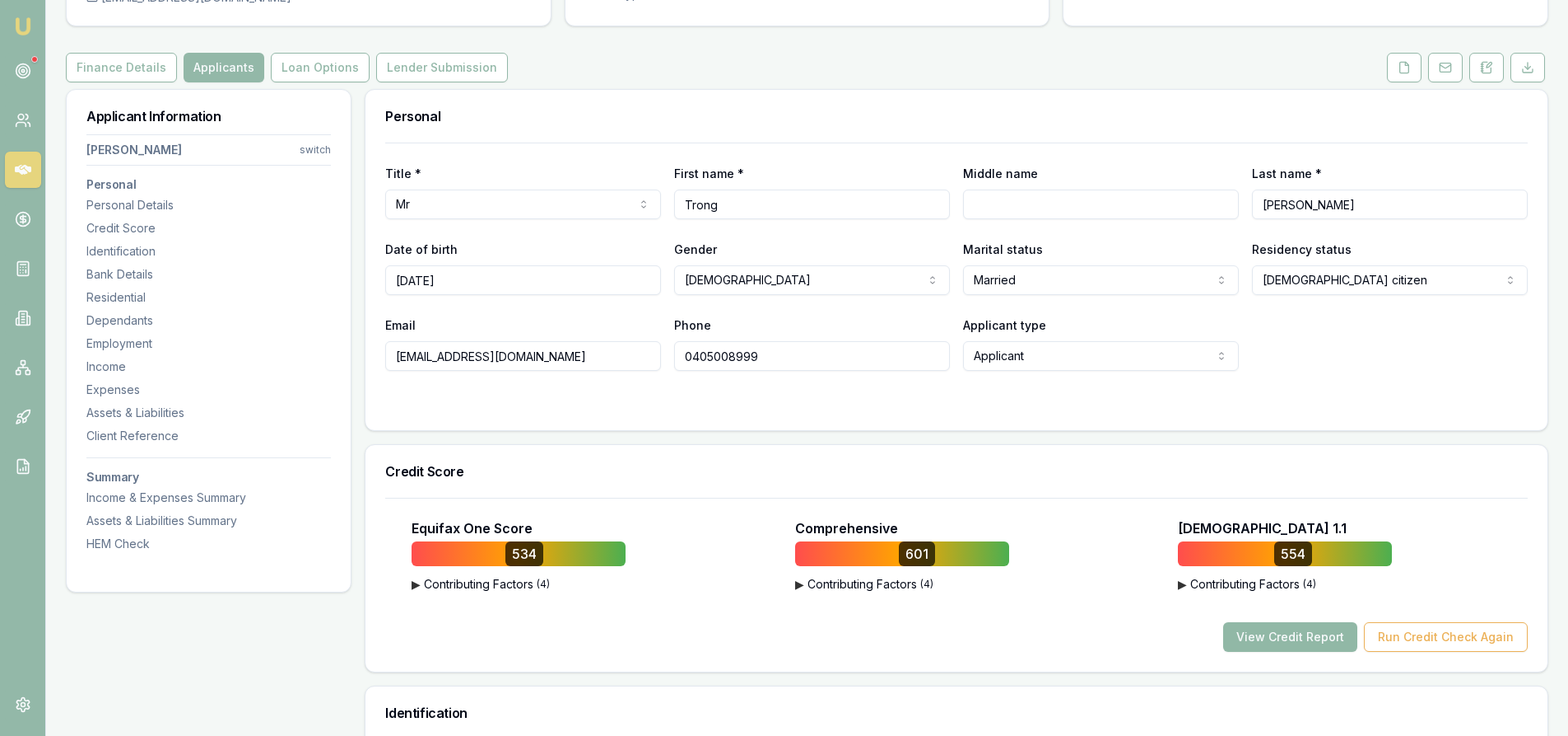
click at [1276, 640] on button "View Credit Report" at bounding box center [1290, 636] width 134 height 29
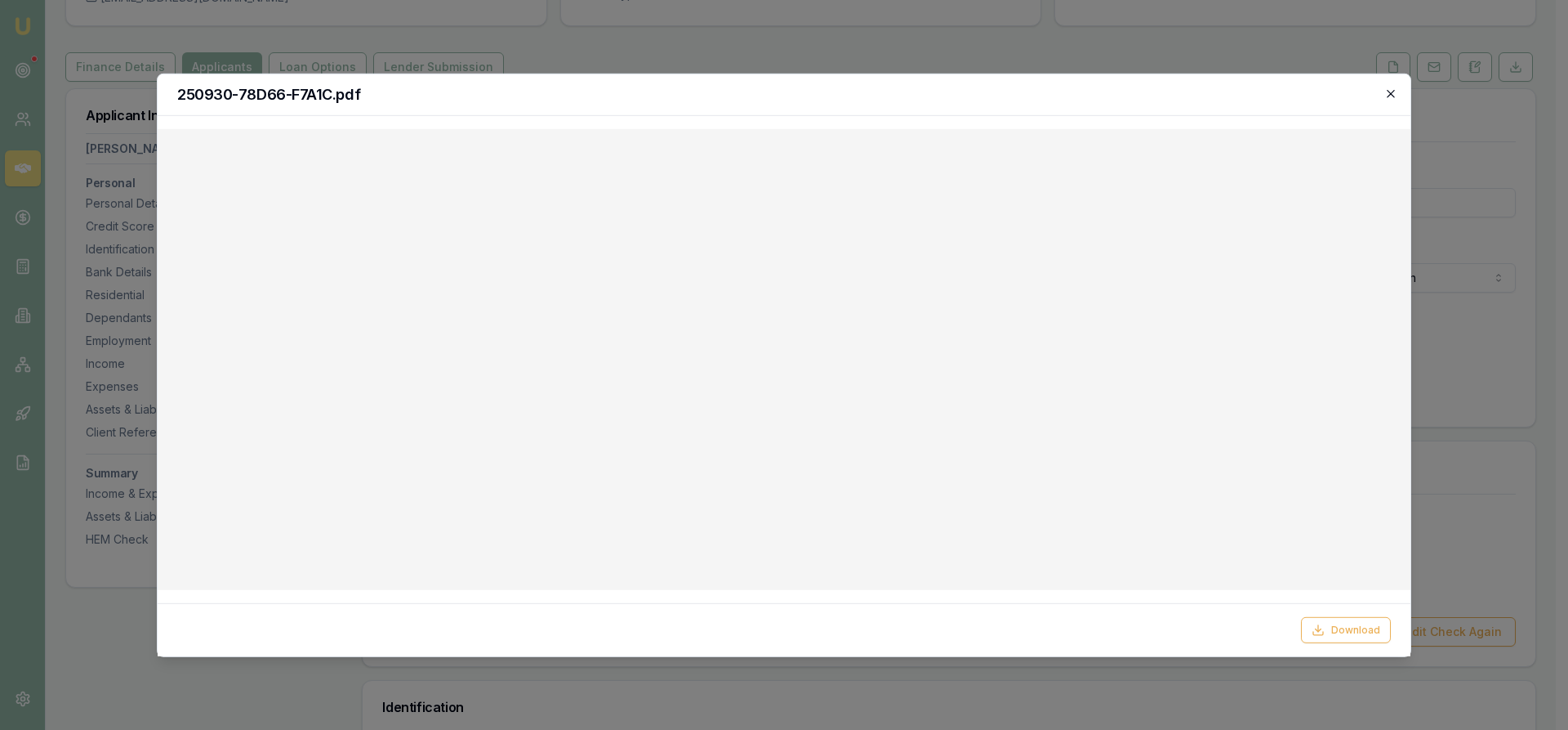
click at [1392, 97] on icon "button" at bounding box center [1390, 93] width 13 height 13
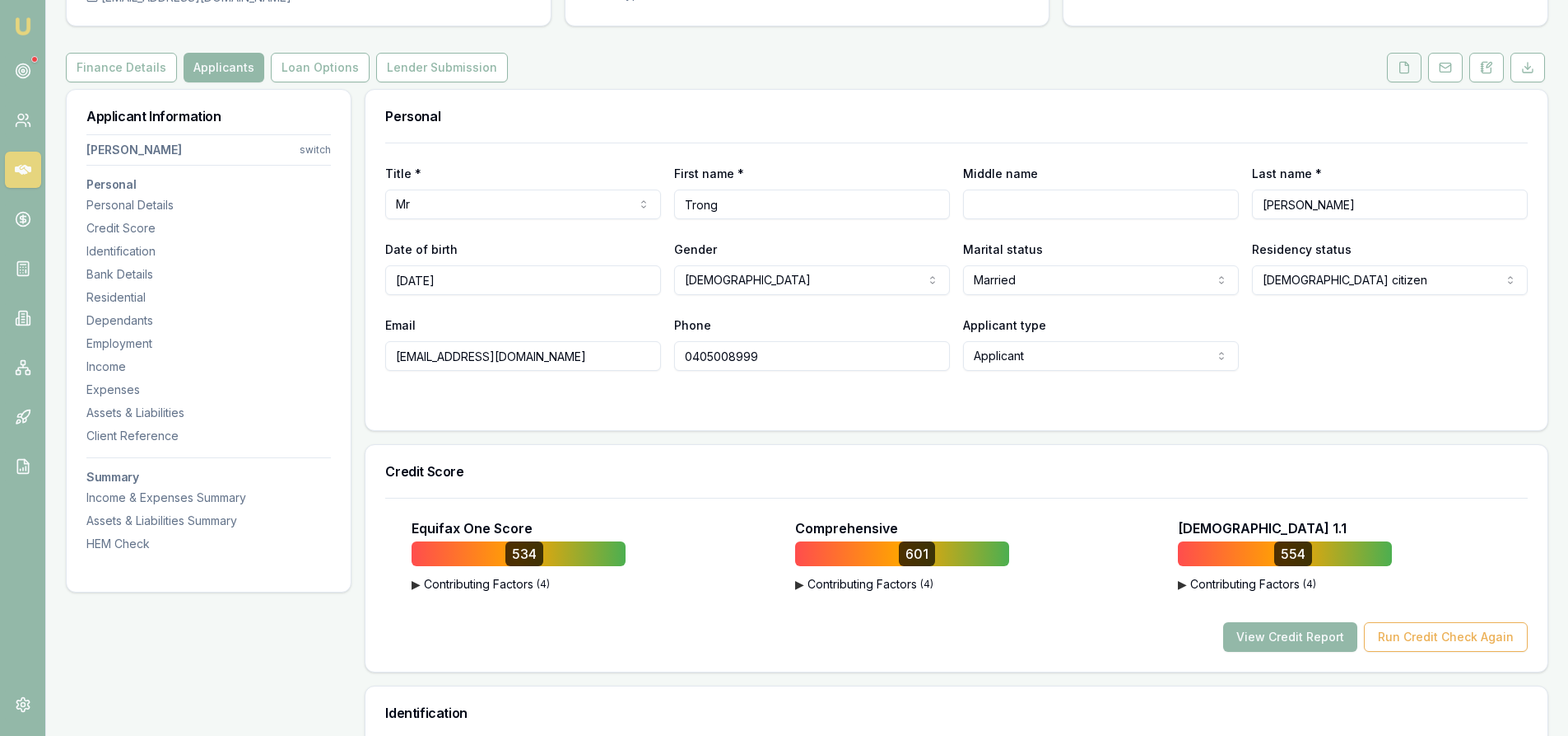
click at [1414, 71] on button at bounding box center [1404, 68] width 35 height 29
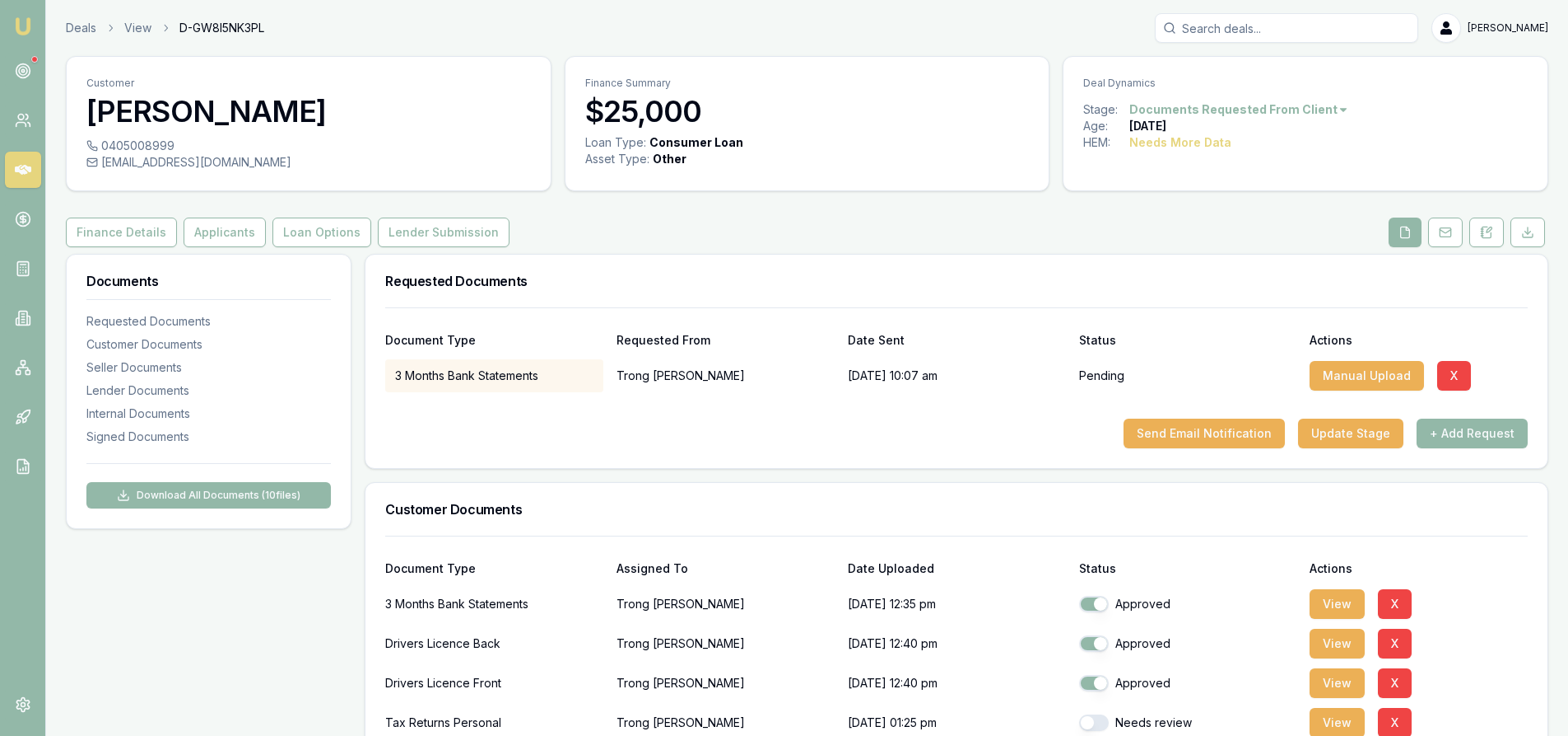
scroll to position [165, 0]
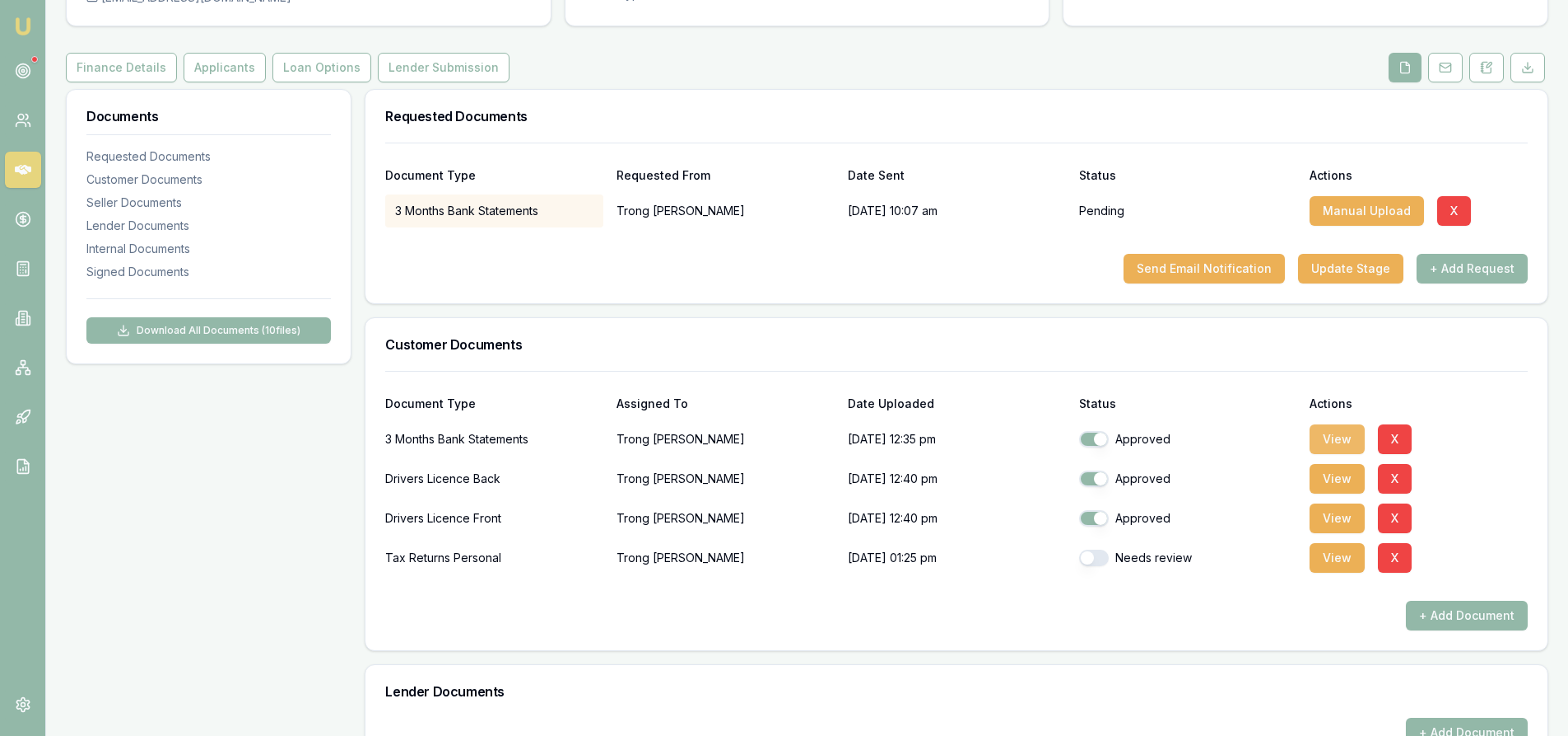
click at [1347, 443] on button "View" at bounding box center [1337, 439] width 55 height 29
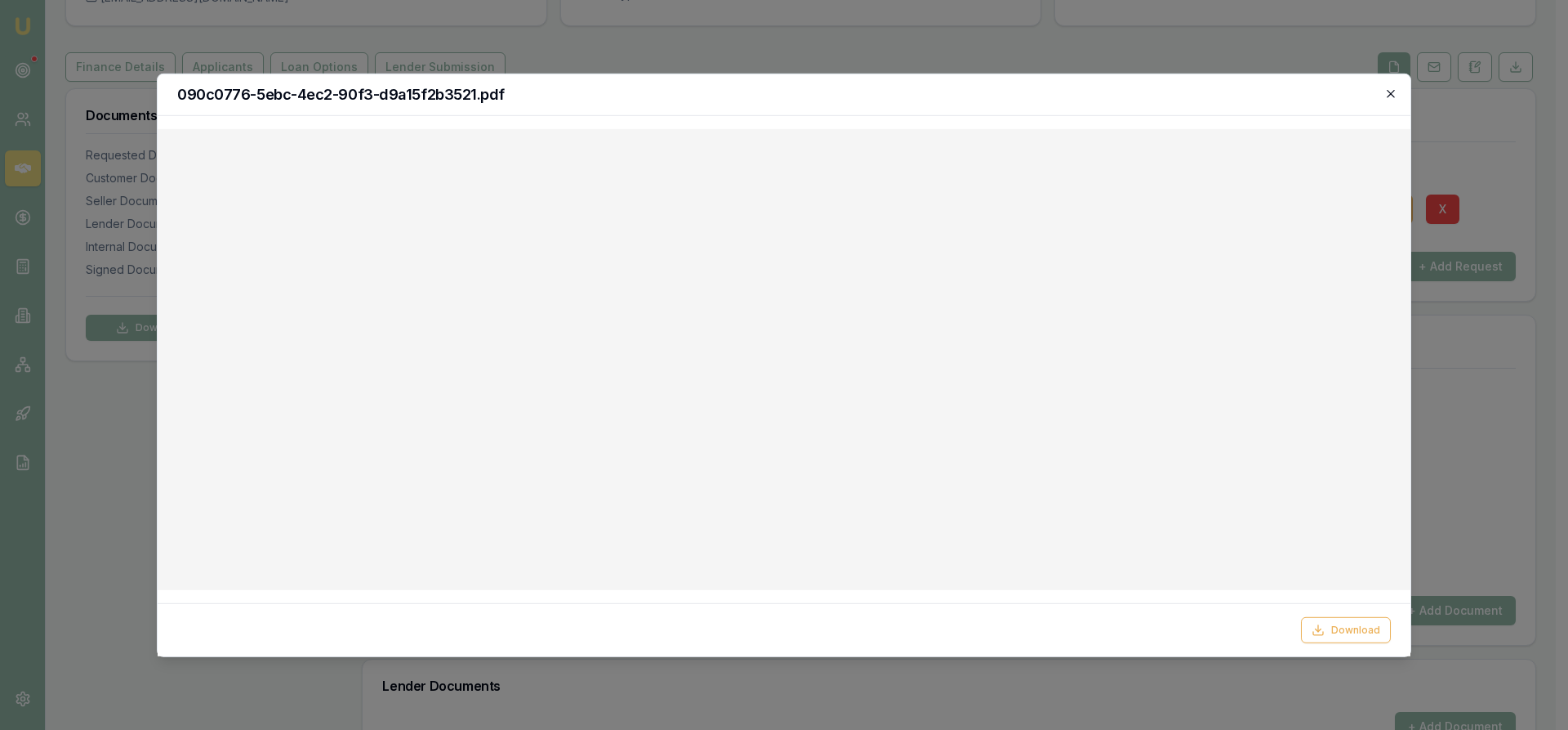
click at [1390, 93] on icon "button" at bounding box center [1390, 93] width 7 height 7
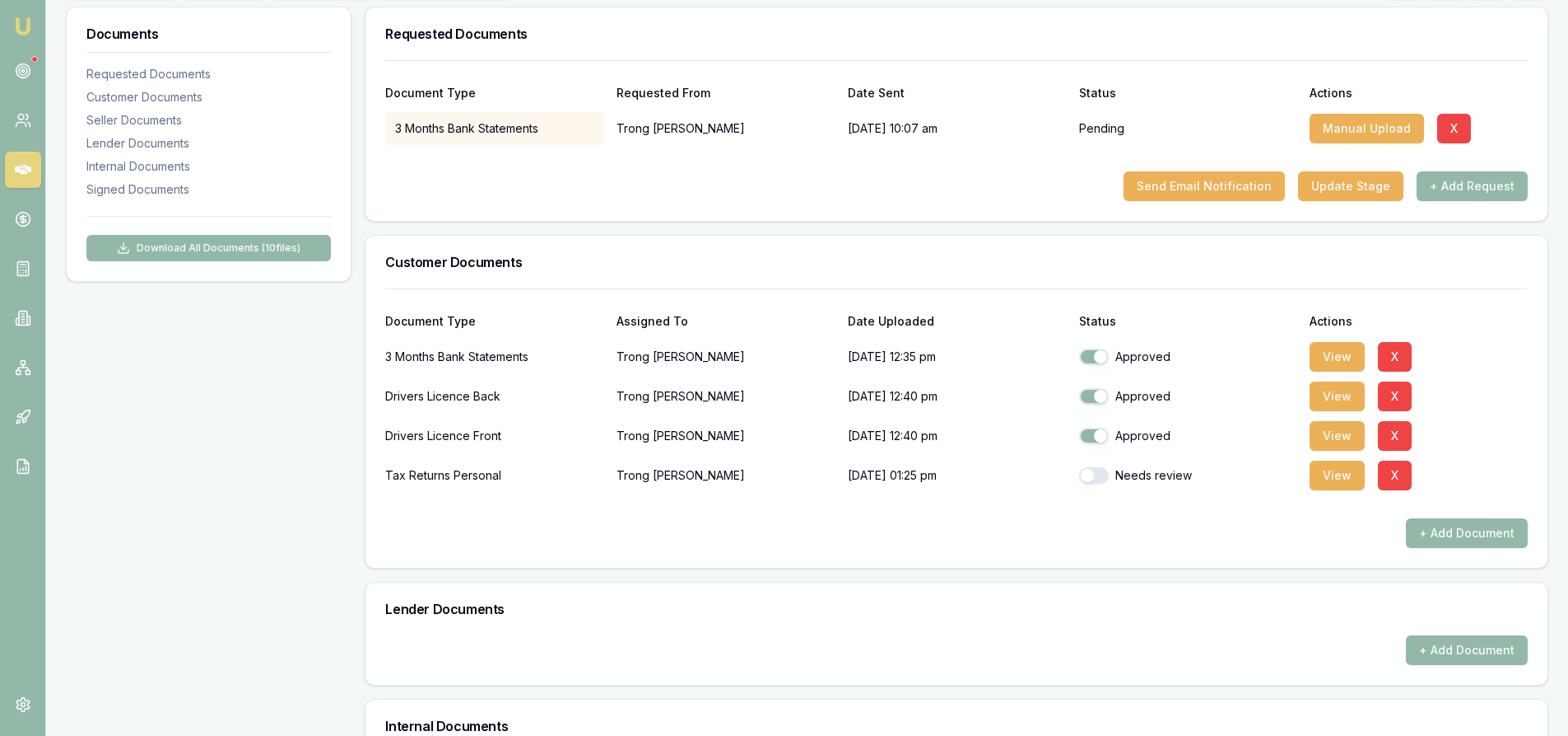
scroll to position [329, 0]
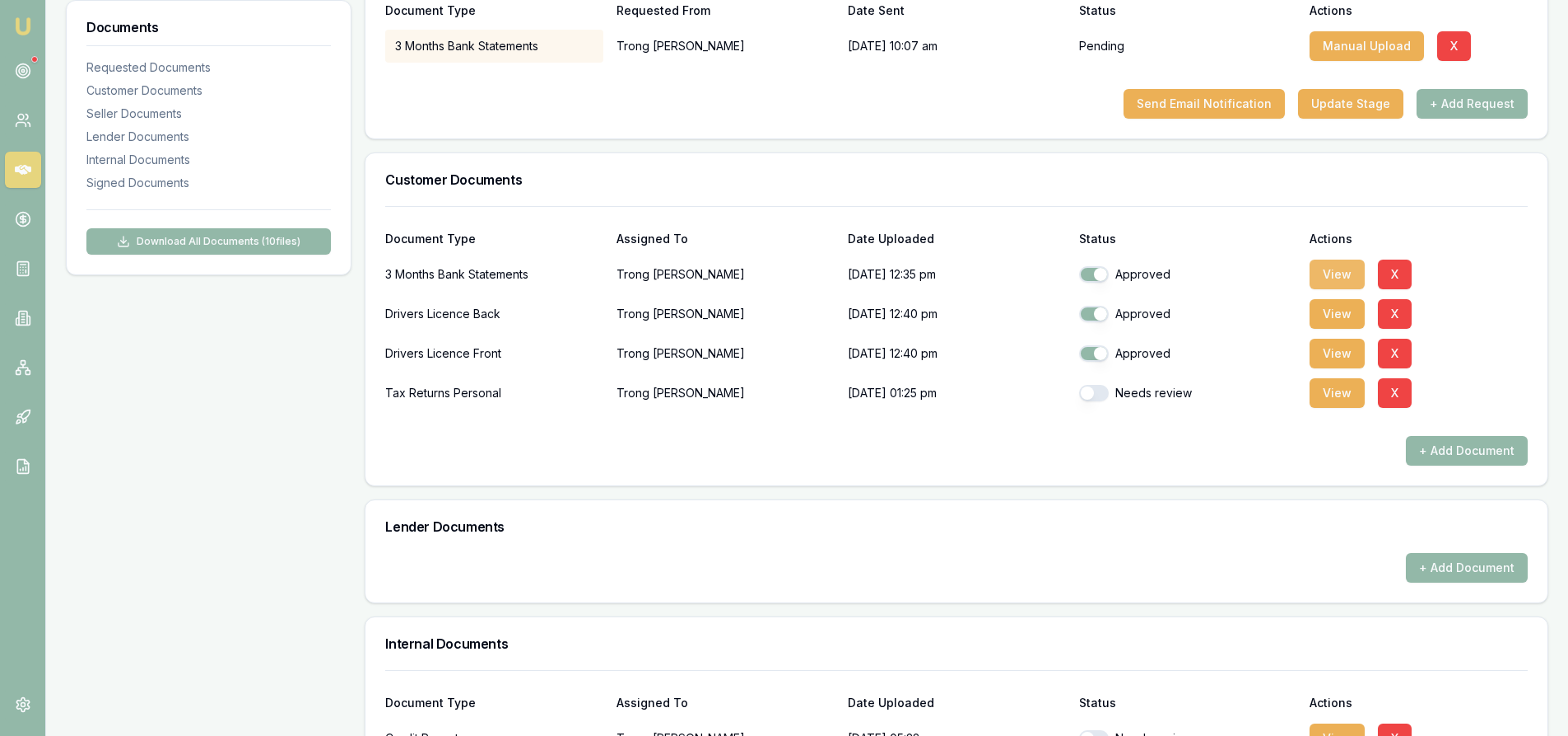
click at [1325, 276] on button "View" at bounding box center [1337, 274] width 55 height 29
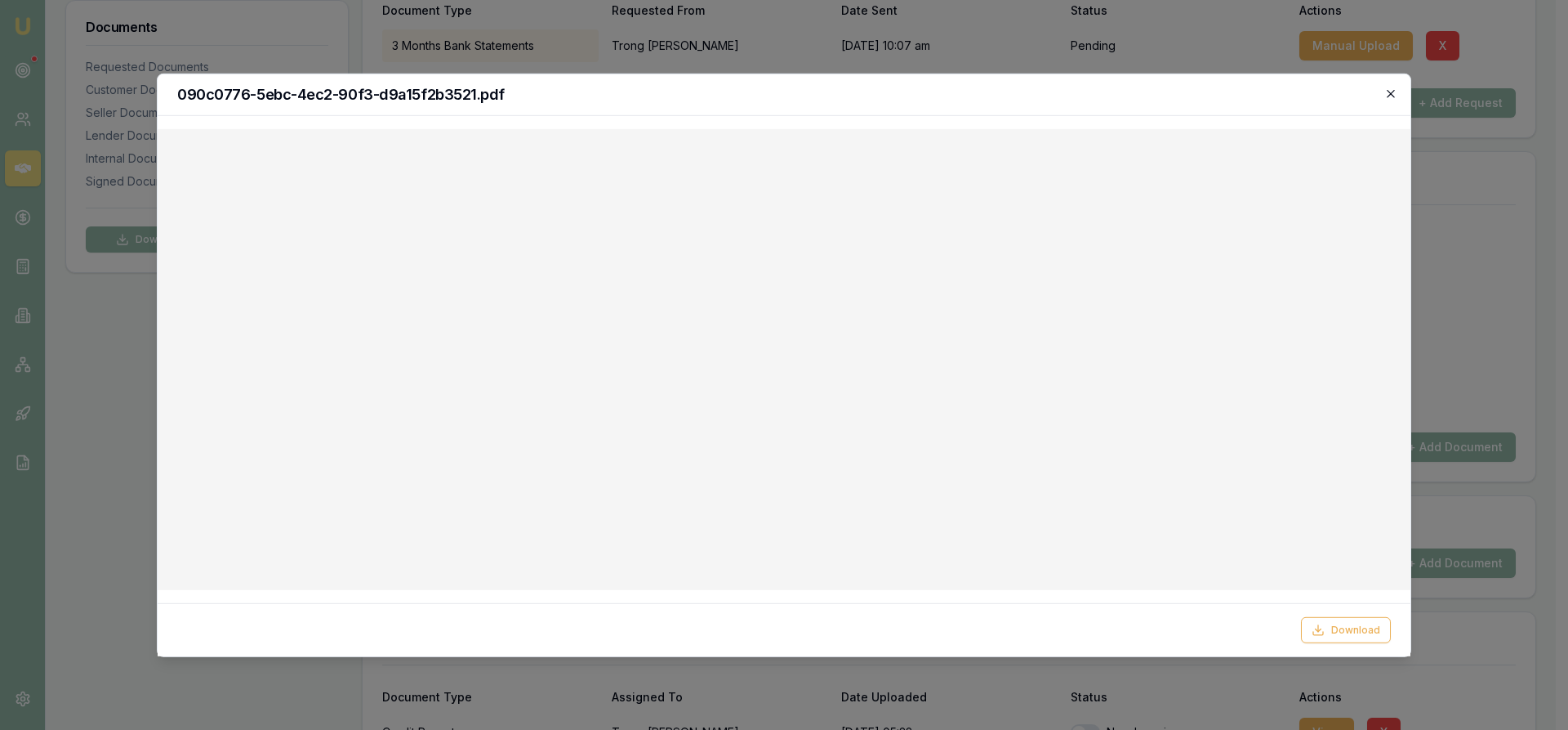
click at [1389, 90] on icon "button" at bounding box center [1390, 93] width 13 height 13
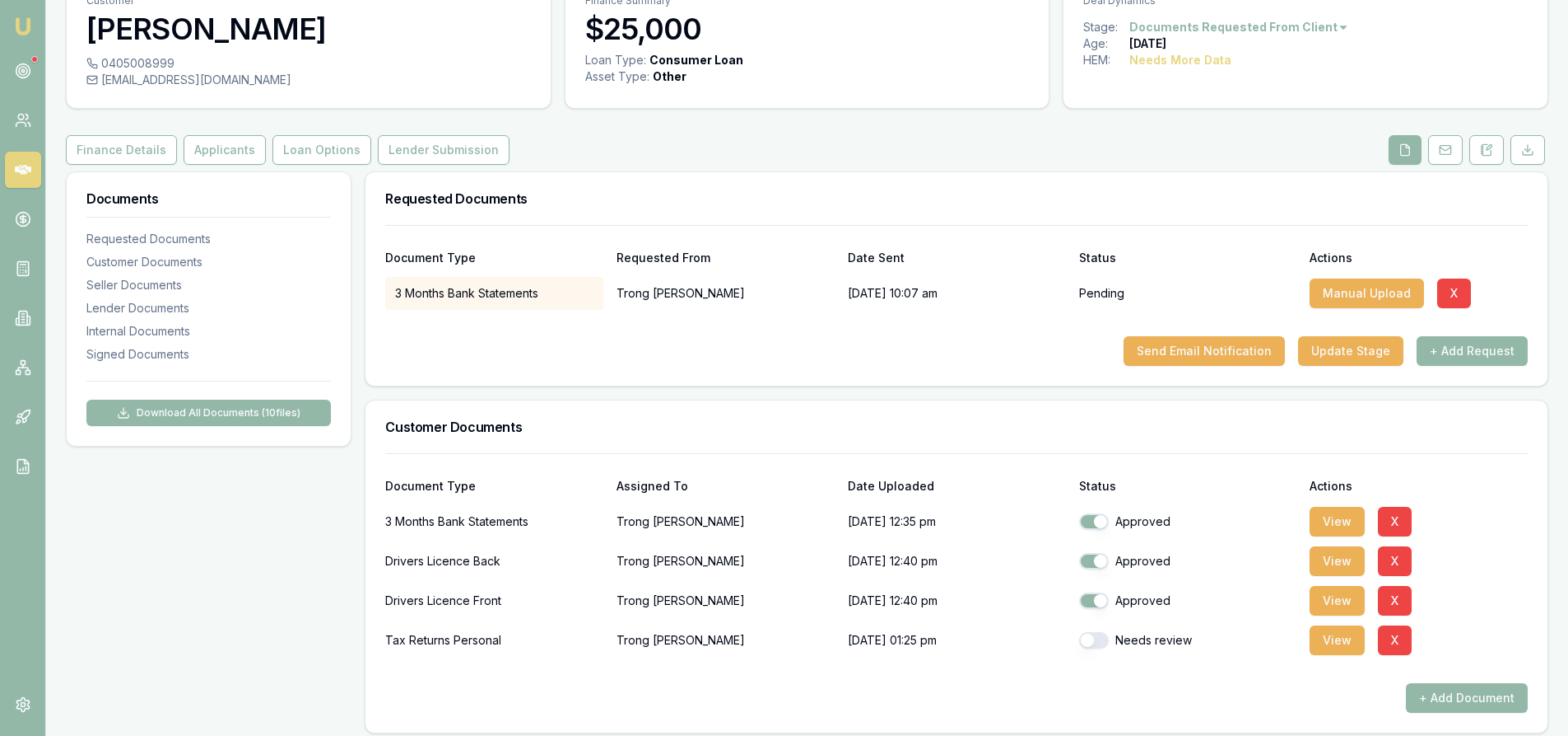
scroll to position [0, 0]
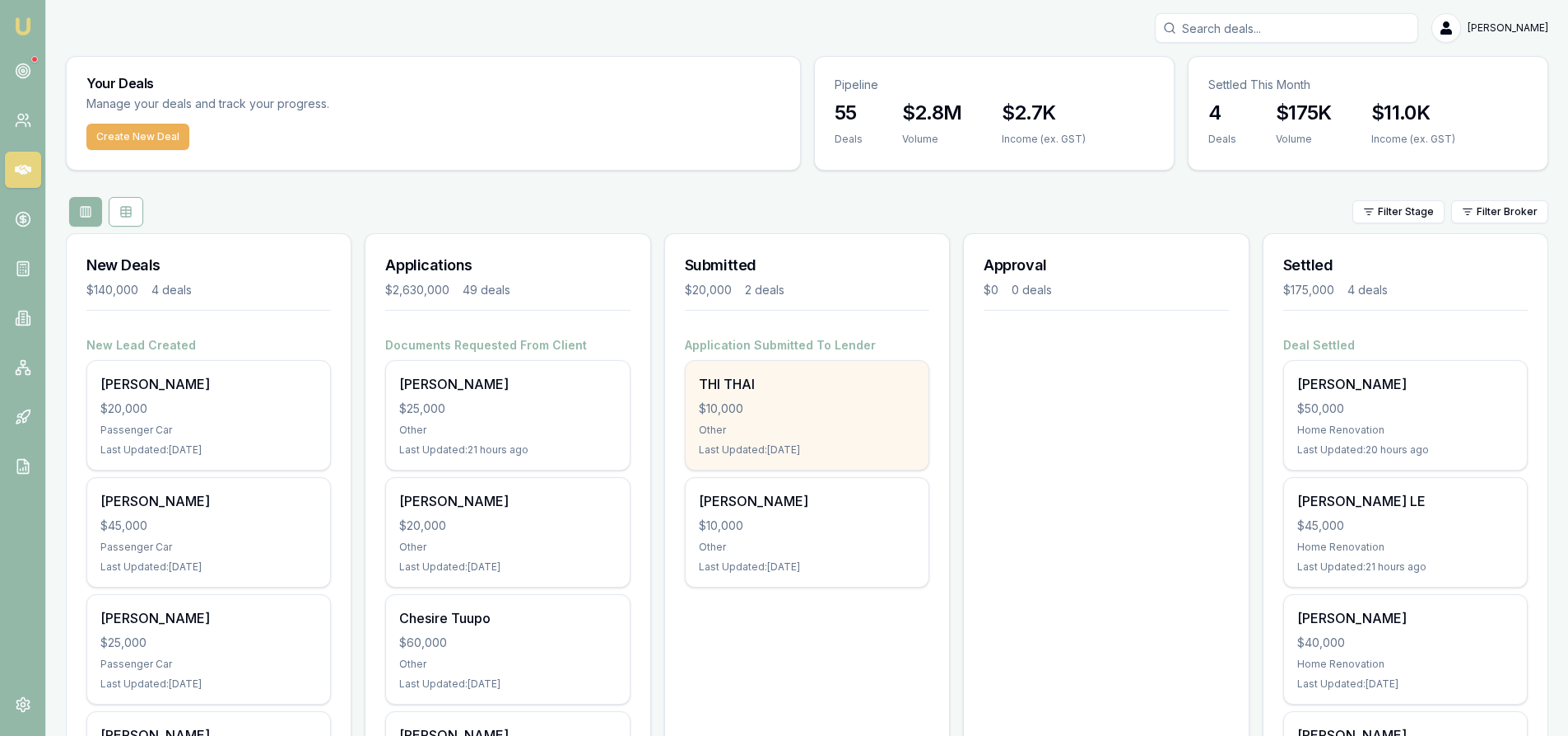
scroll to position [82, 0]
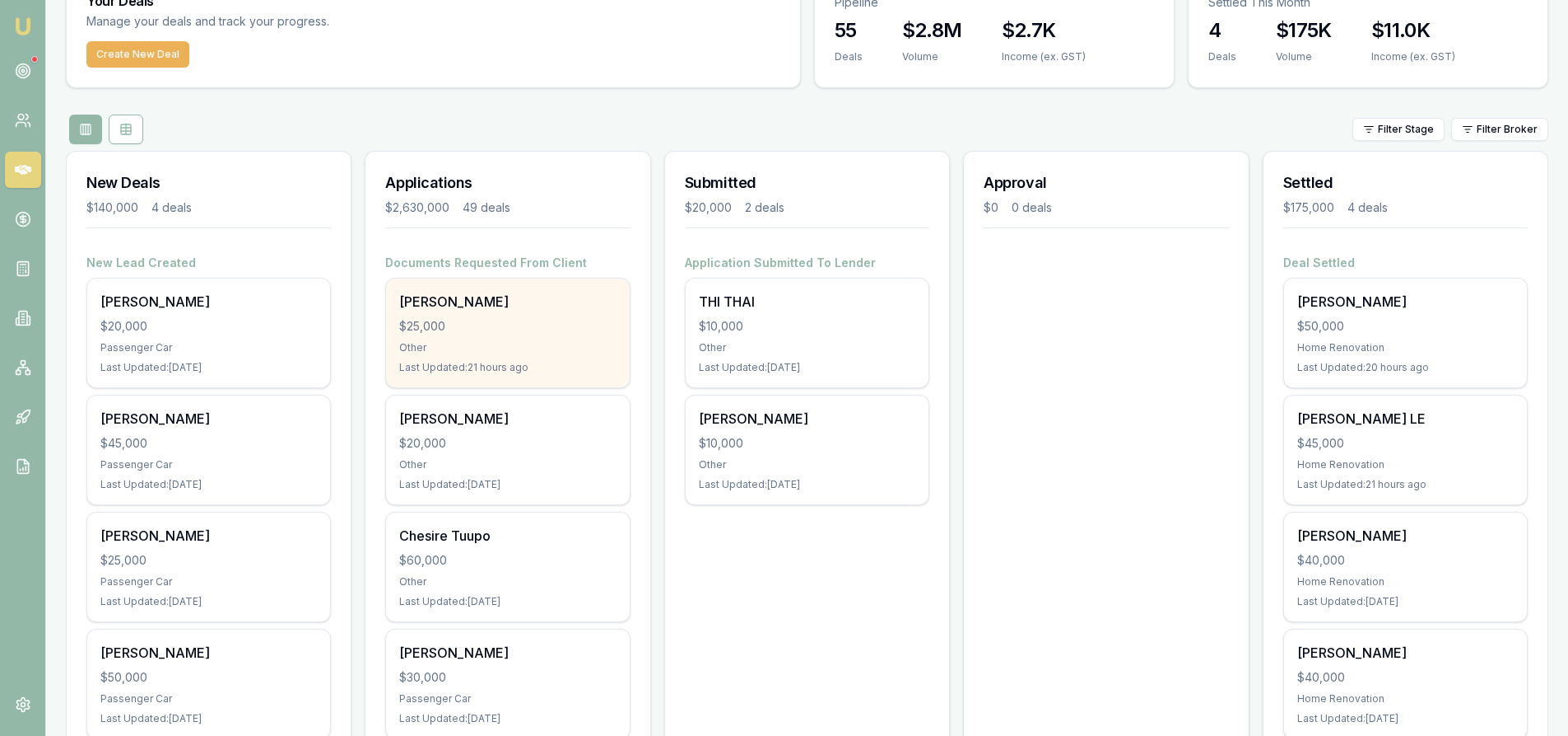
click at [510, 341] on div "Other" at bounding box center [507, 347] width 217 height 13
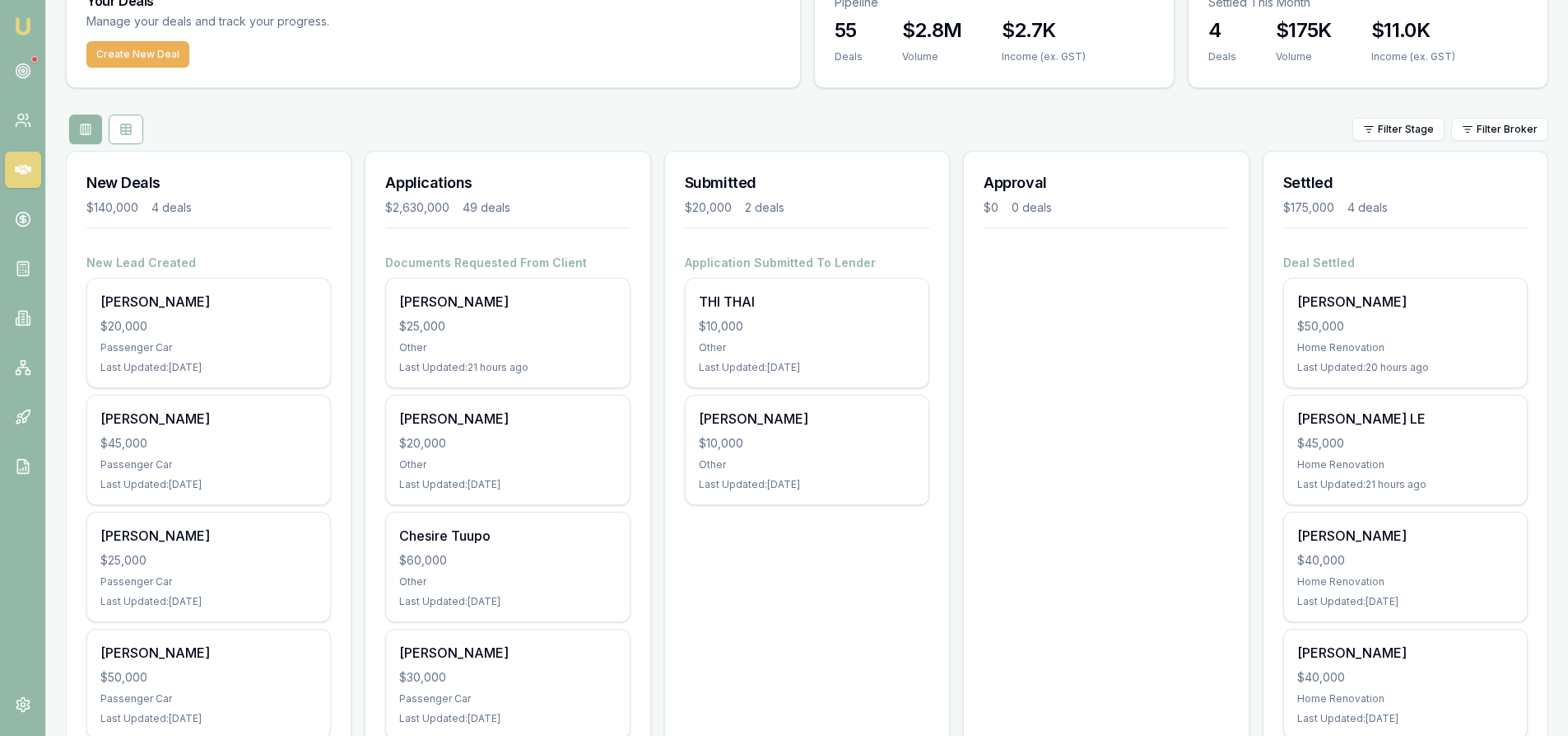
scroll to position [0, 0]
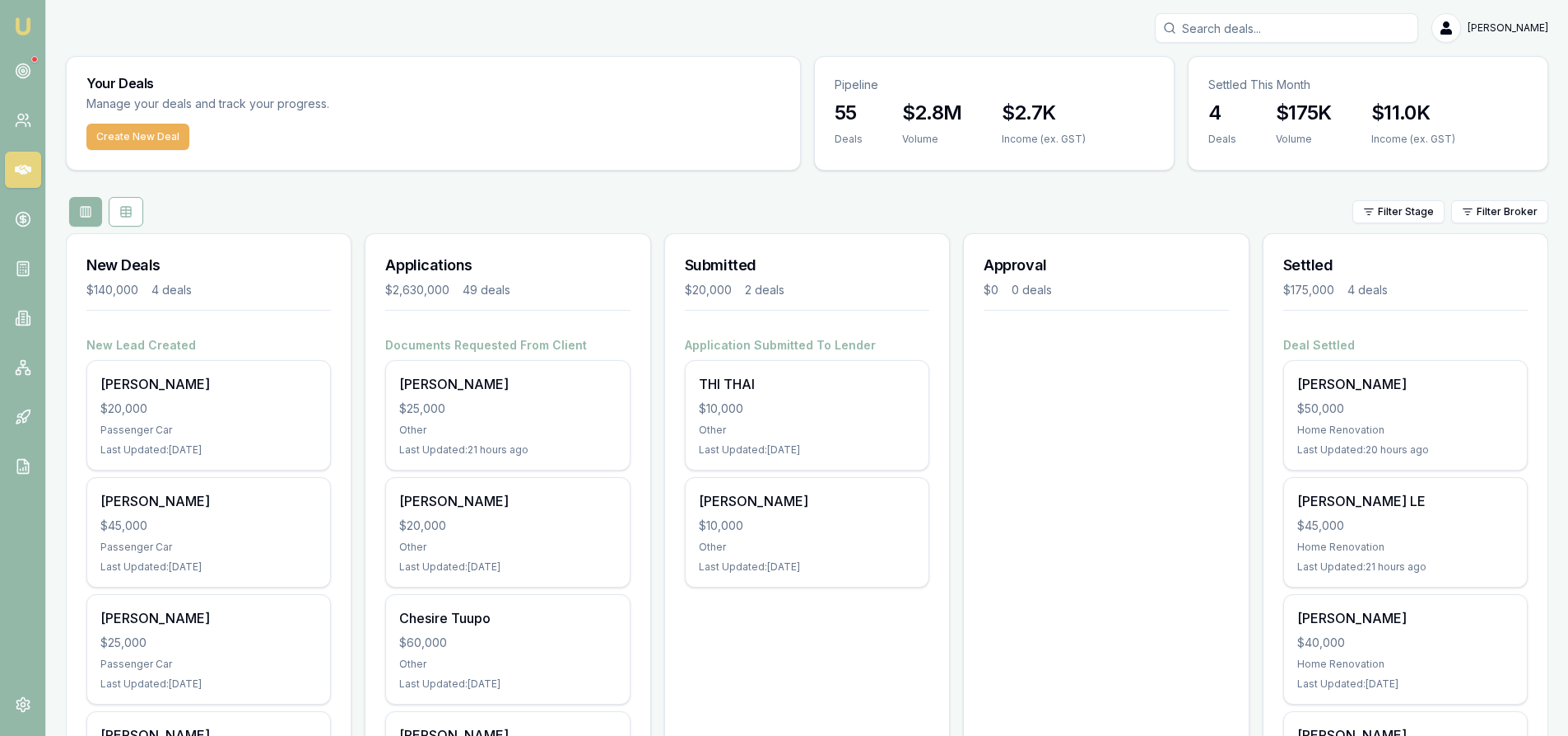
click at [12, 165] on link at bounding box center [23, 170] width 37 height 37
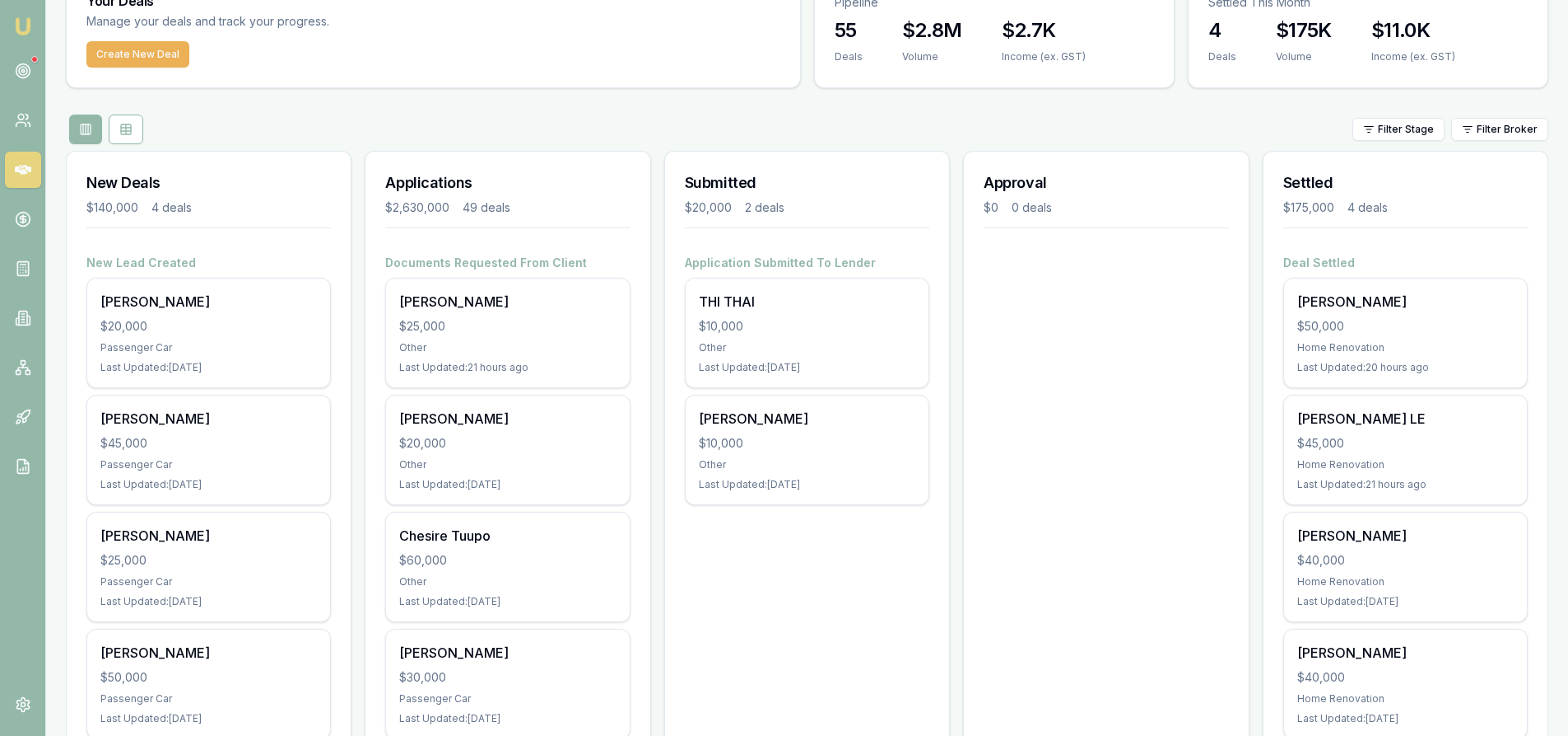
scroll to position [165, 0]
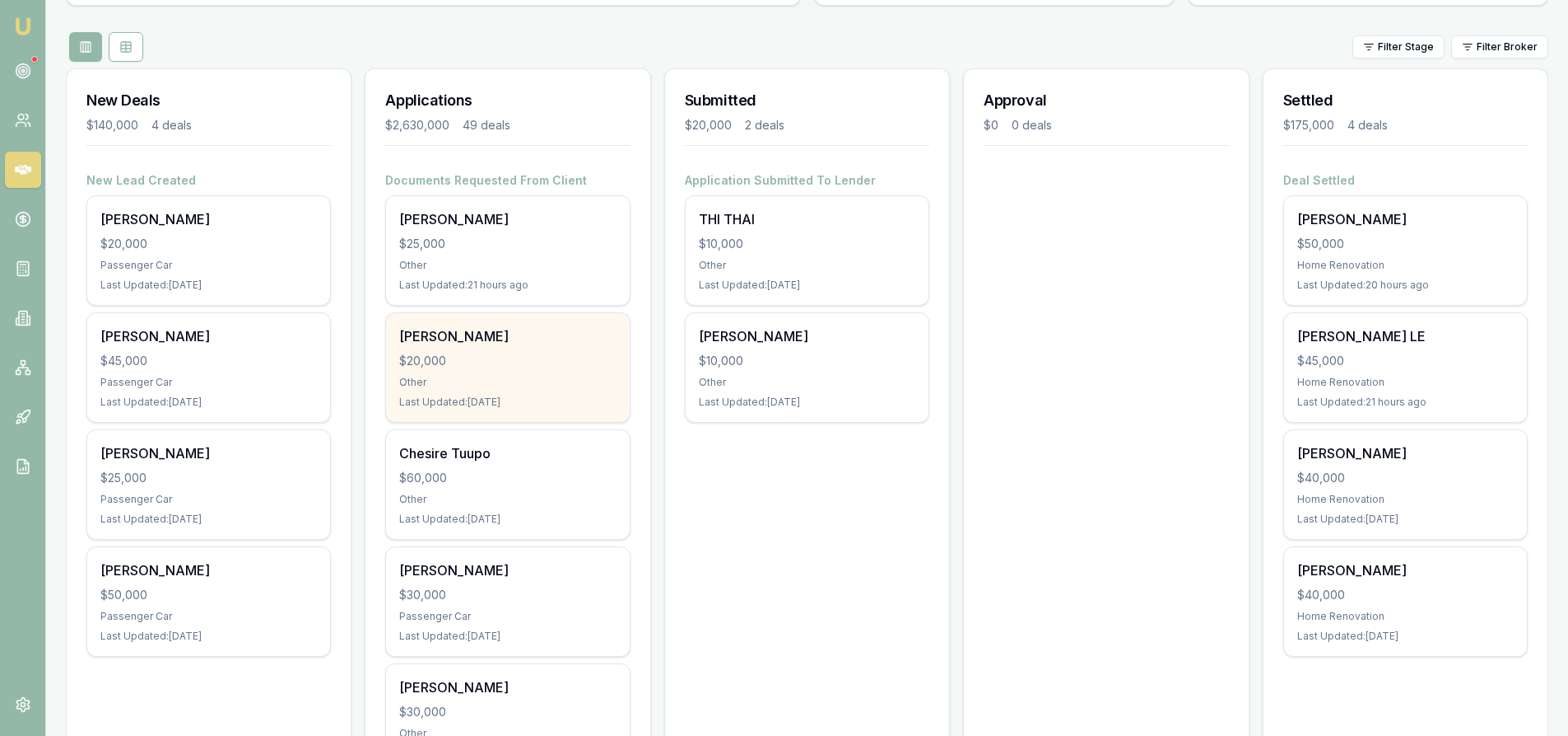
click at [503, 369] on div "[PERSON_NAME] $20,000 Other Last Updated: [DATE]" at bounding box center [508, 367] width 243 height 109
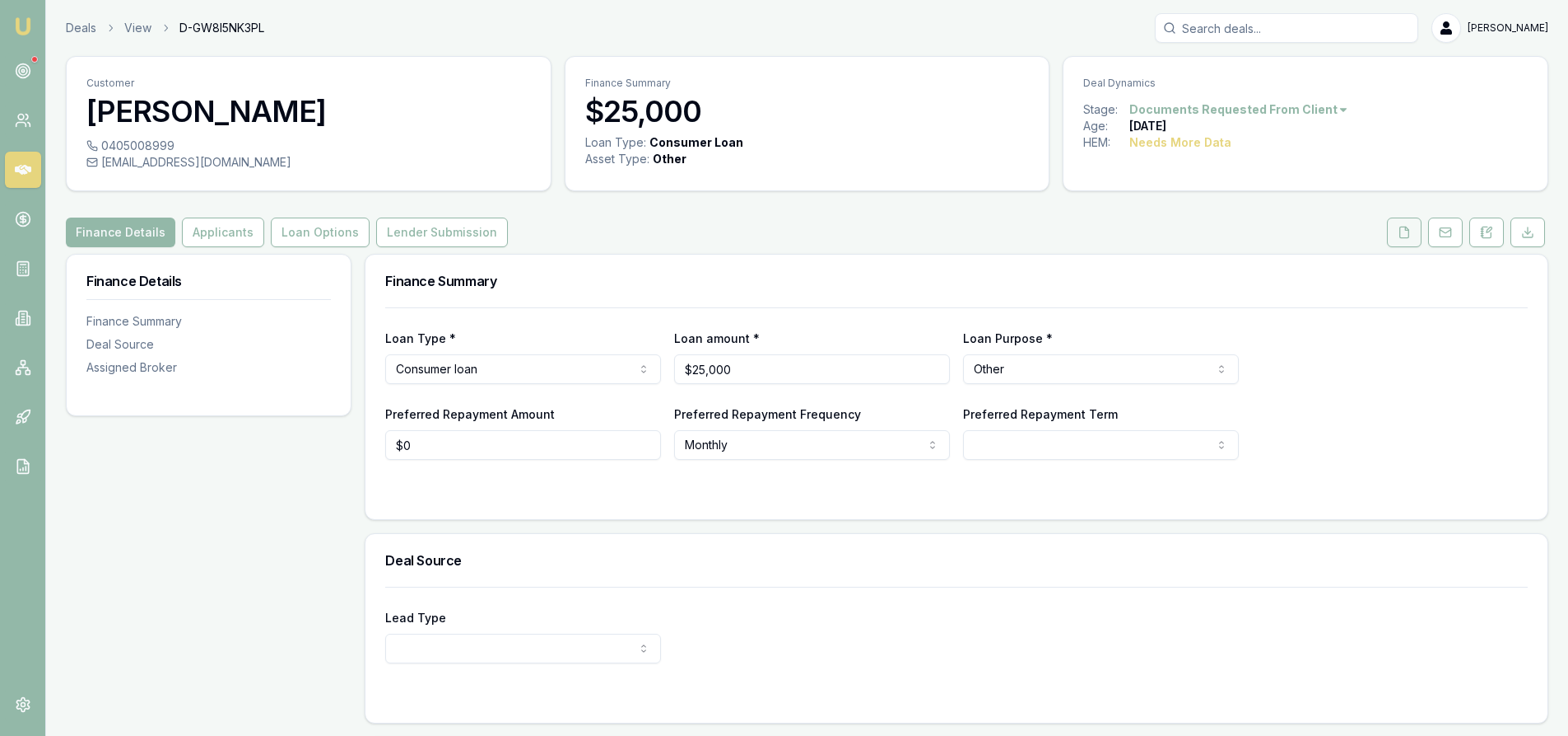
drag, startPoint x: 1397, startPoint y: 241, endPoint x: 1388, endPoint y: 243, distance: 9.2
click at [1397, 241] on button at bounding box center [1404, 232] width 35 height 29
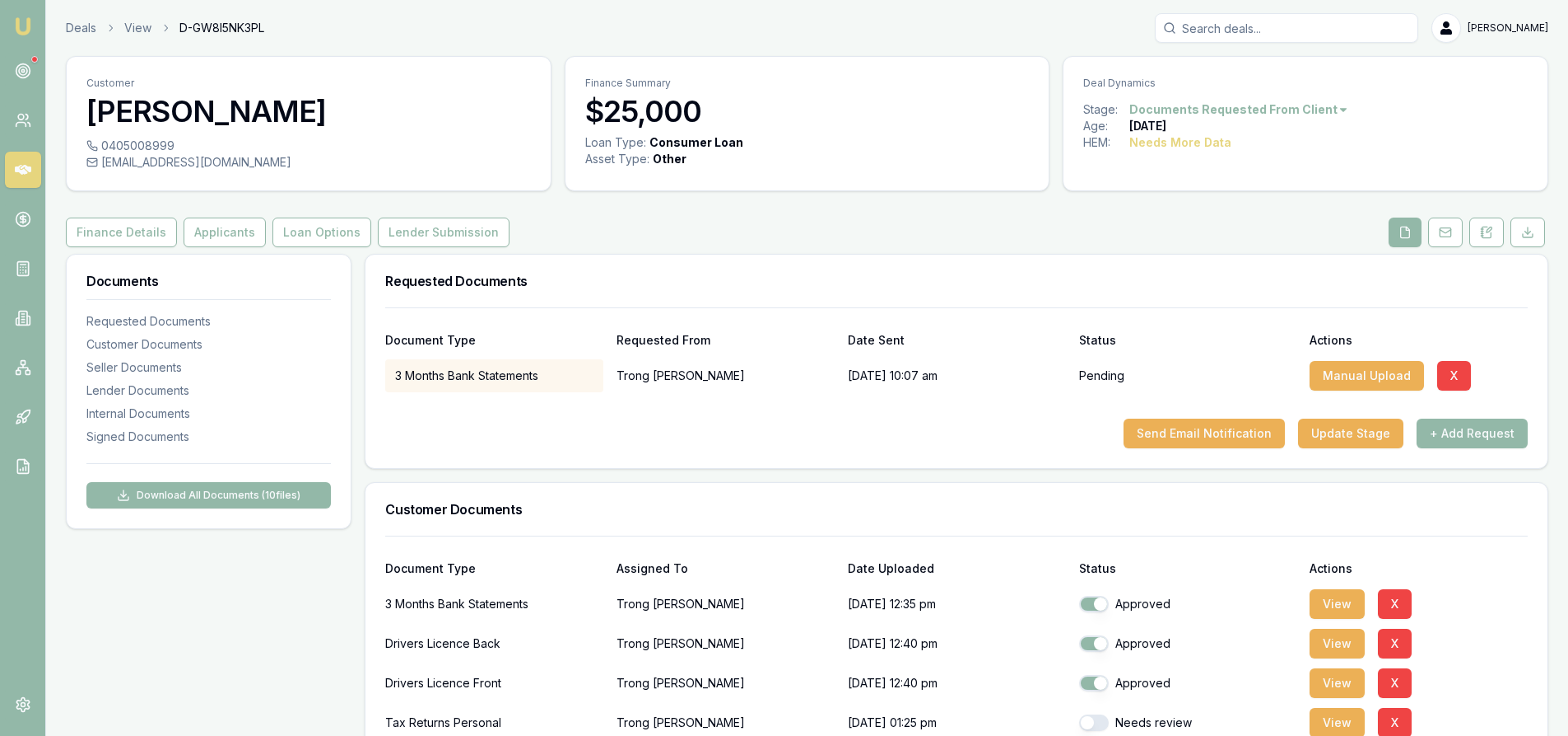
scroll to position [165, 0]
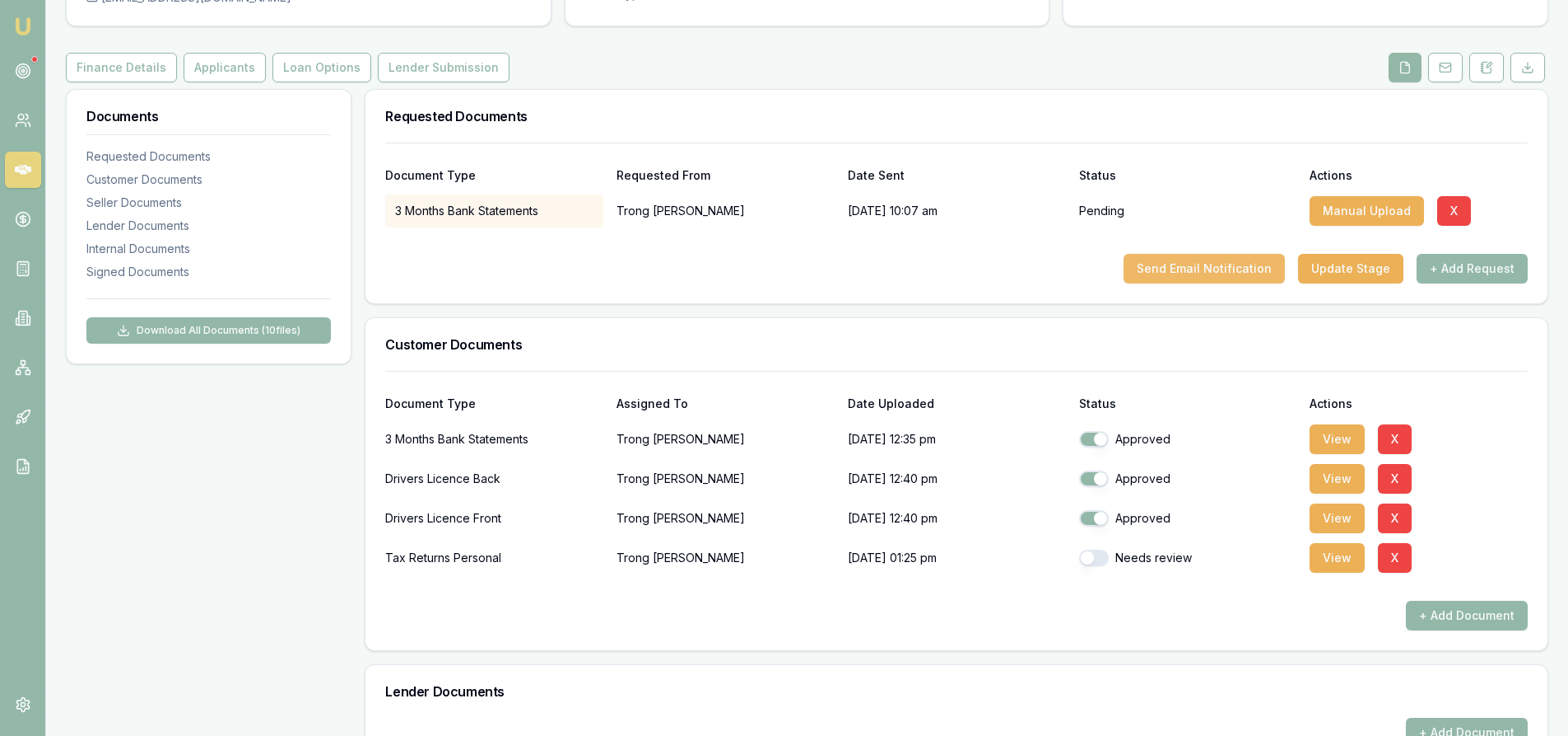
click at [1218, 272] on button "Send Email Notification" at bounding box center [1204, 268] width 162 height 29
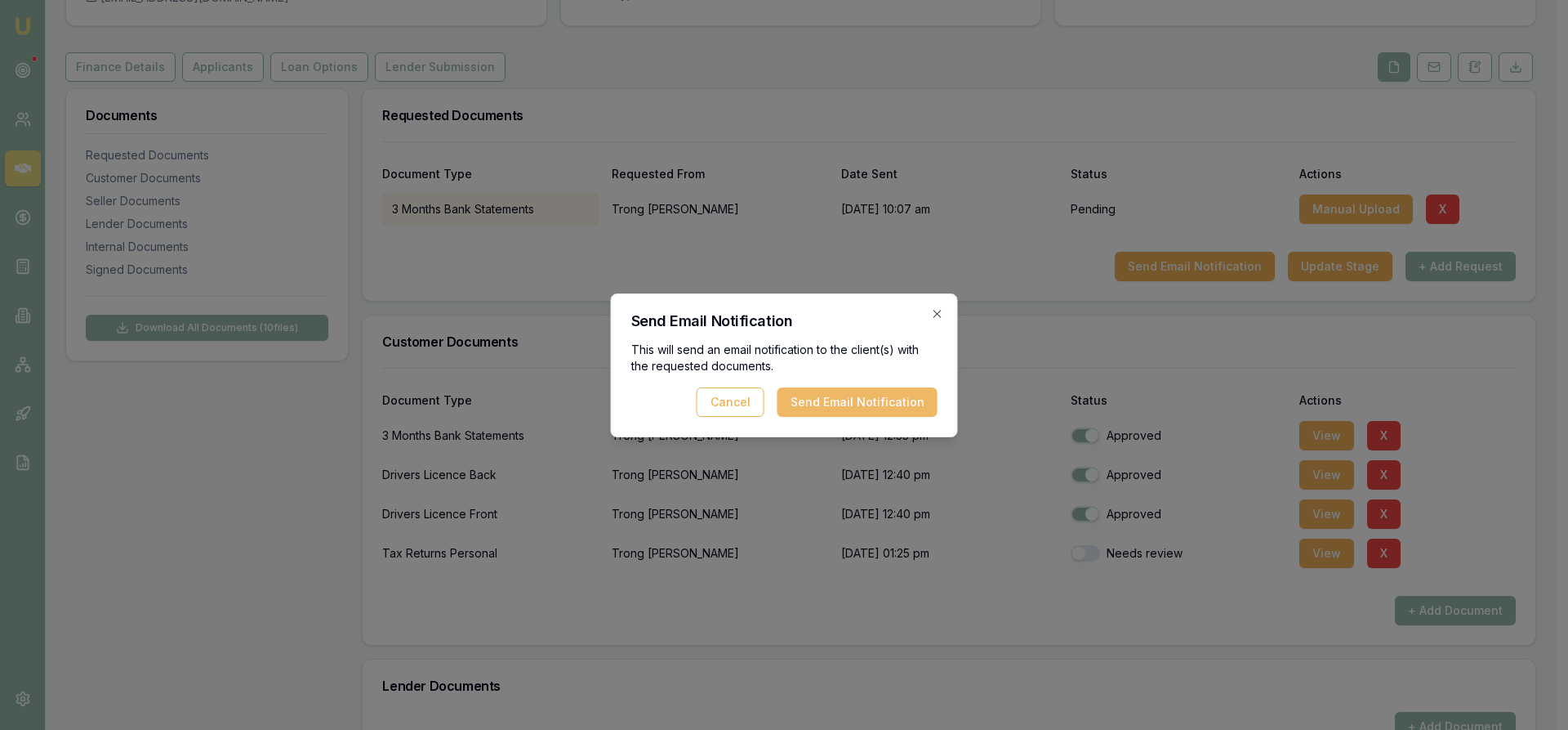
click at [898, 394] on button "Send Email Notification" at bounding box center [857, 402] width 160 height 29
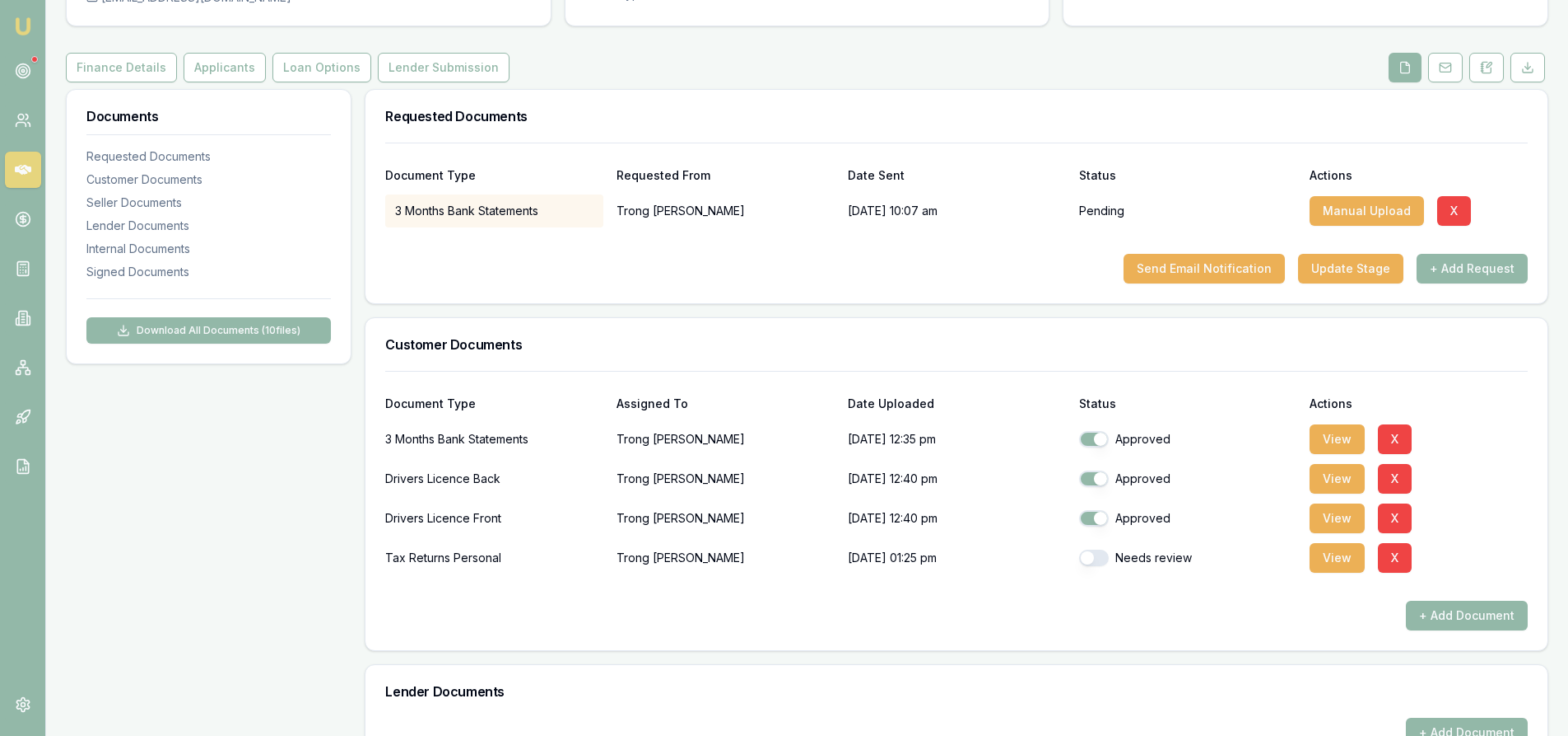
scroll to position [0, 0]
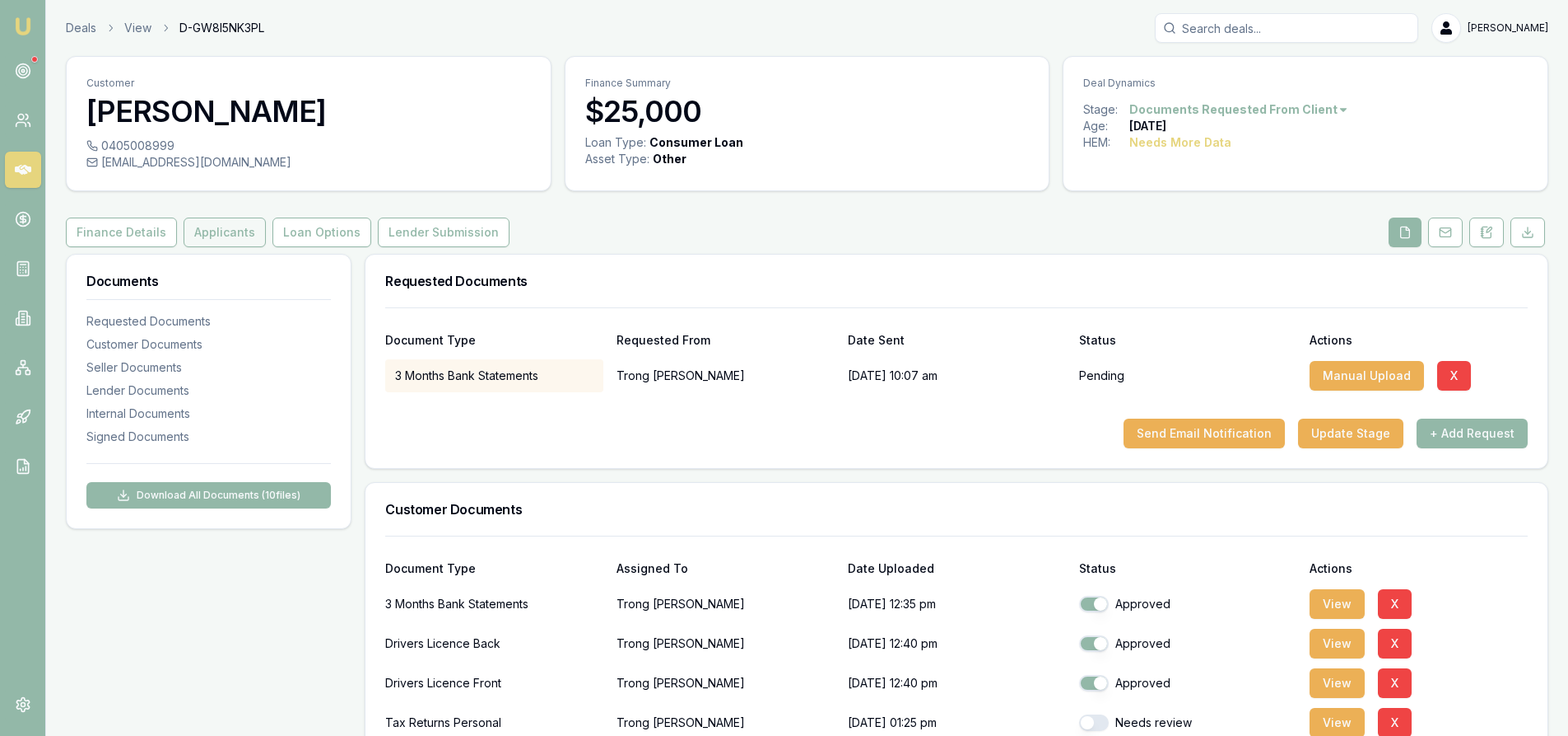
drag, startPoint x: 225, startPoint y: 236, endPoint x: 237, endPoint y: 233, distance: 12.4
click at [225, 236] on button "Applicants" at bounding box center [225, 232] width 82 height 29
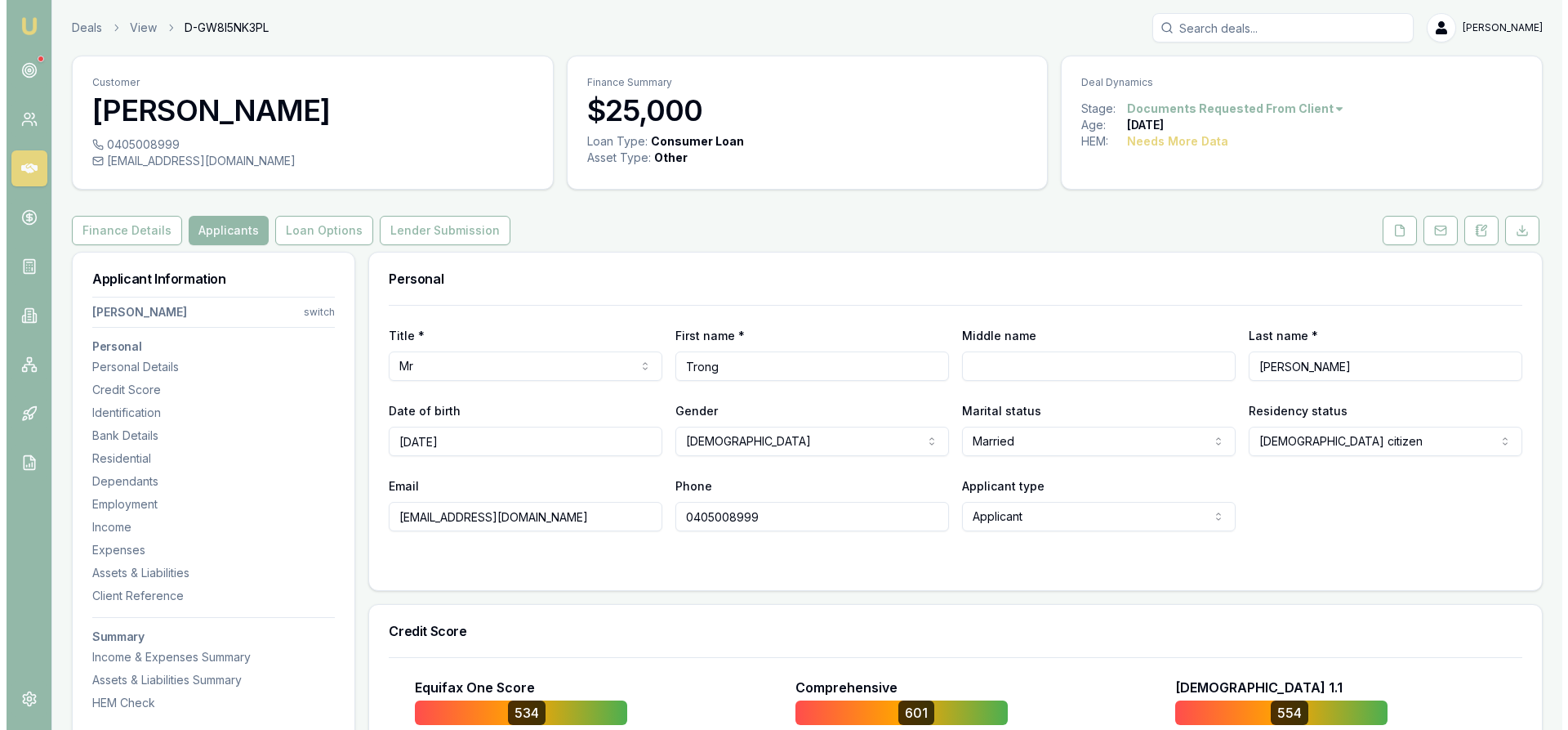
scroll to position [245, 0]
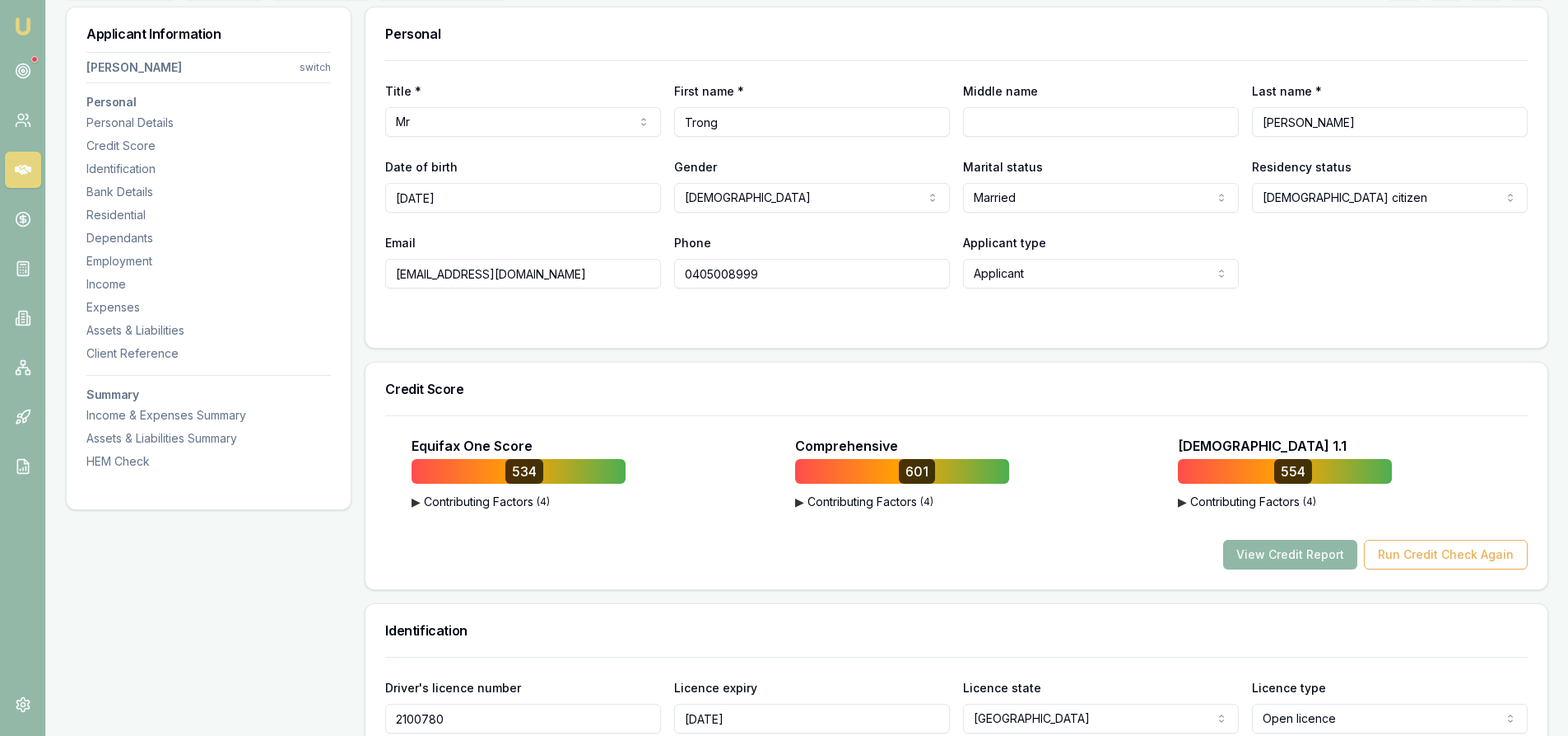
click at [1313, 560] on button "View Credit Report" at bounding box center [1290, 554] width 134 height 29
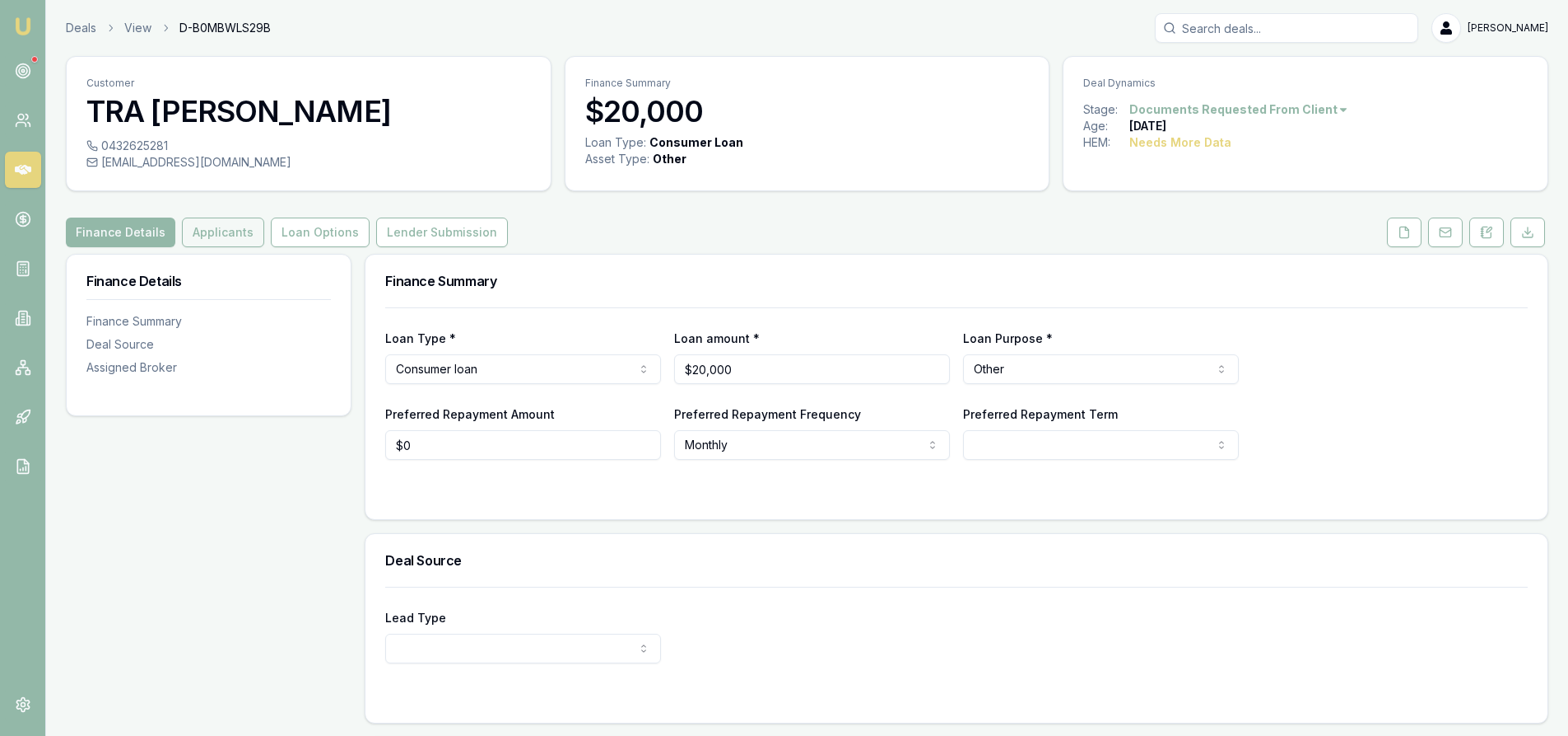
click at [231, 242] on button "Applicants" at bounding box center [223, 232] width 82 height 29
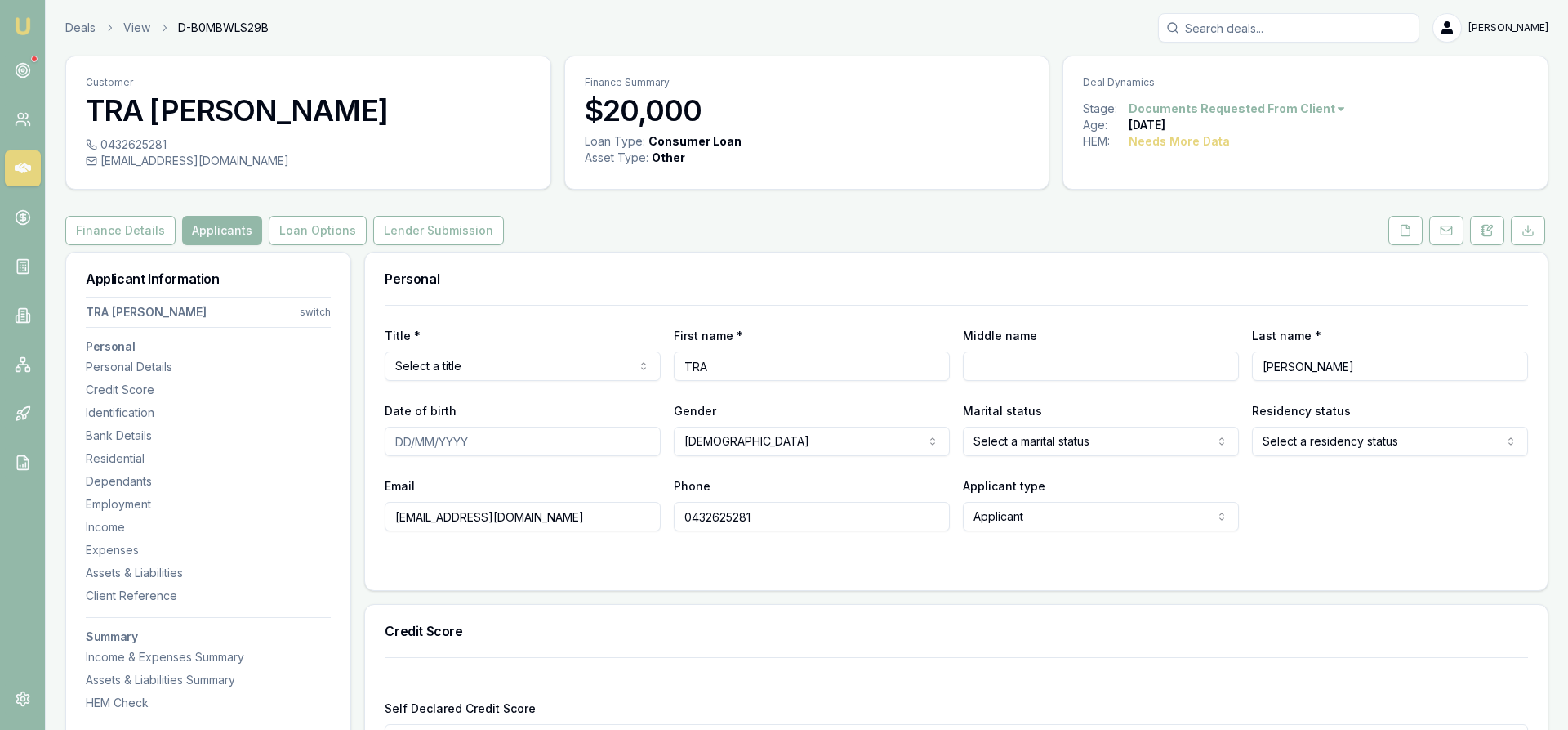
click at [302, 309] on html "Emu Broker Deals View D-B0MBWLS29B [PERSON_NAME] Toggle Menu Customer TRA [PERS…" at bounding box center [784, 365] width 1568 height 730
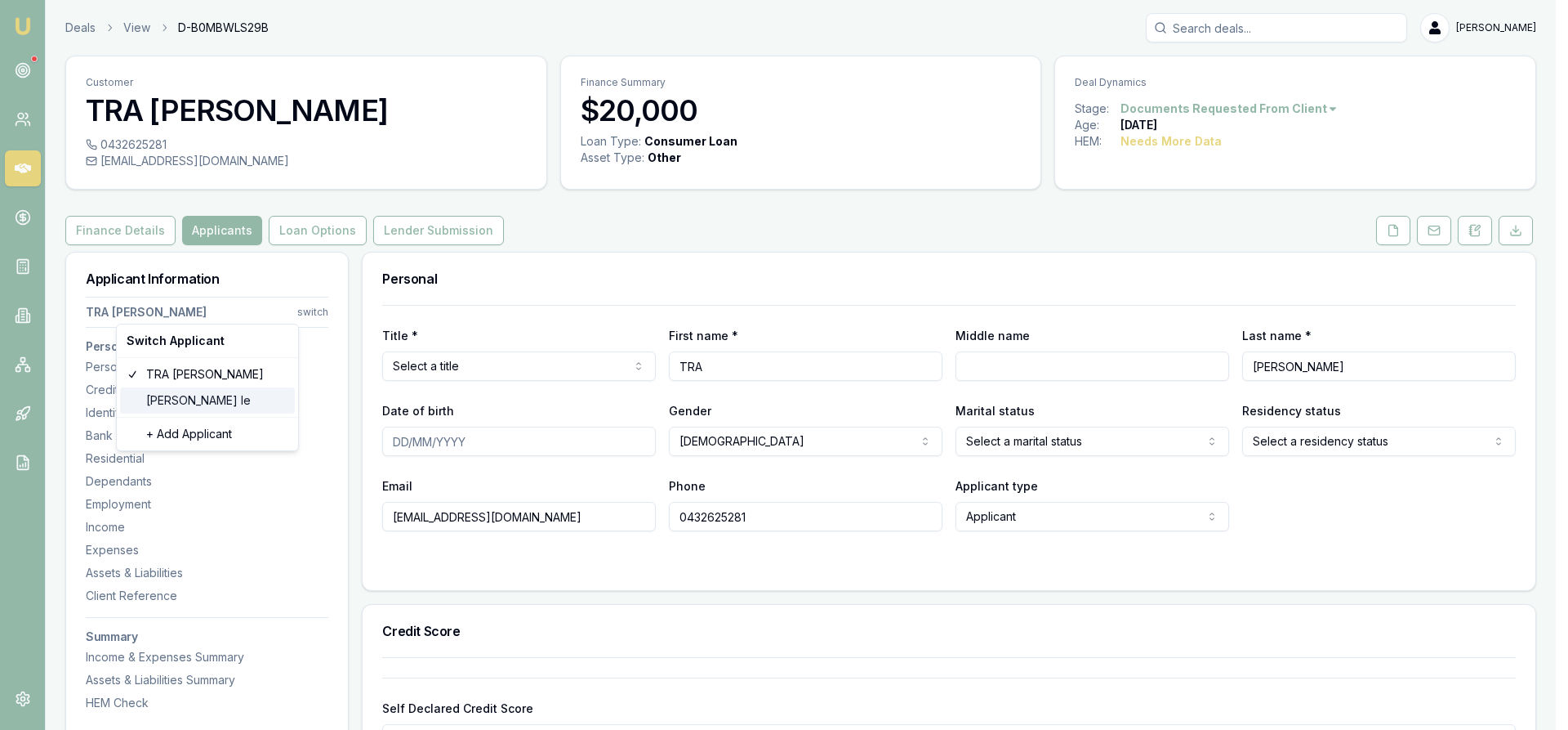
click at [182, 402] on div "[PERSON_NAME] le" at bounding box center [207, 400] width 175 height 26
select select
type input "[PERSON_NAME]"
type input "le"
type input "[EMAIL_ADDRESS][DOMAIN_NAME]"
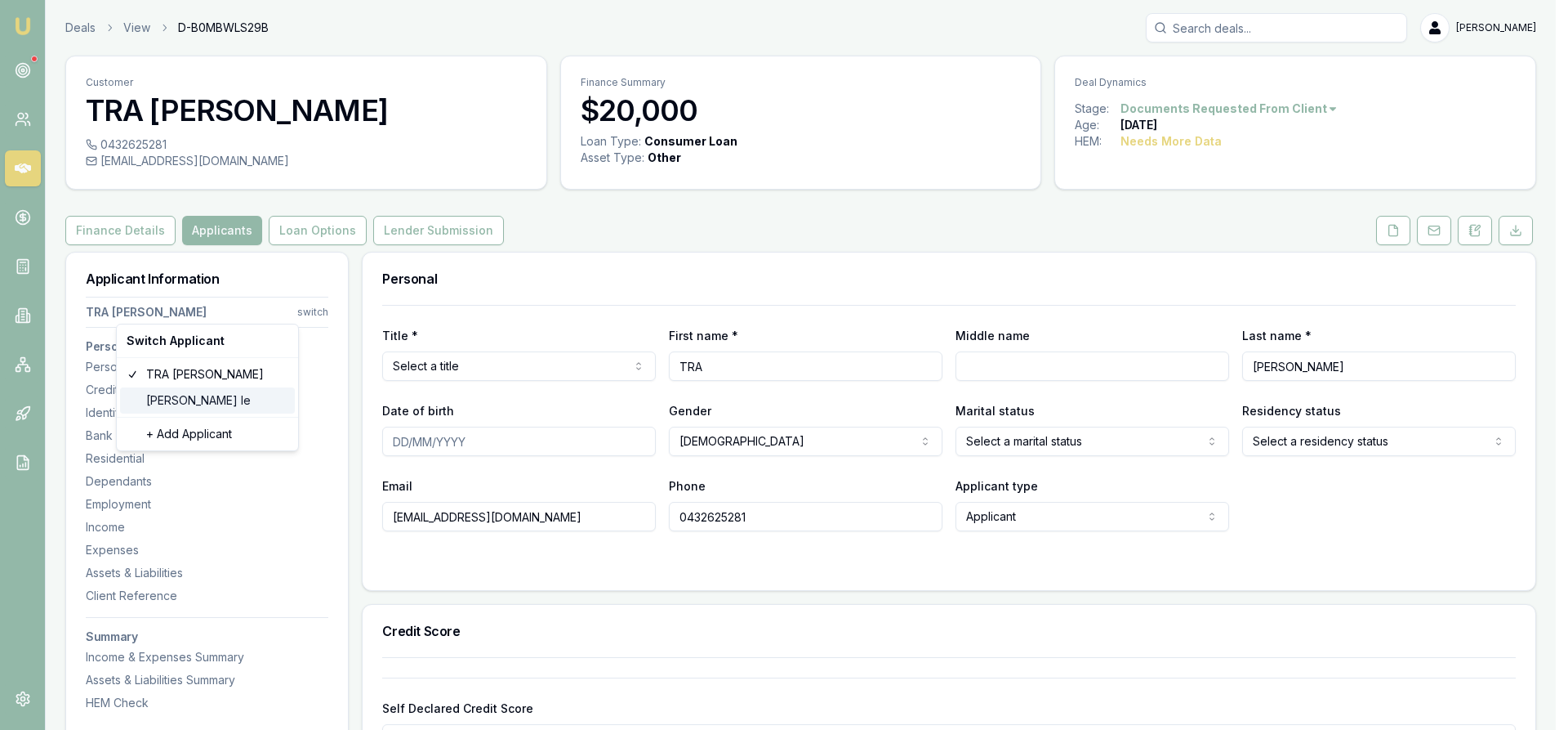
type input "0466684634"
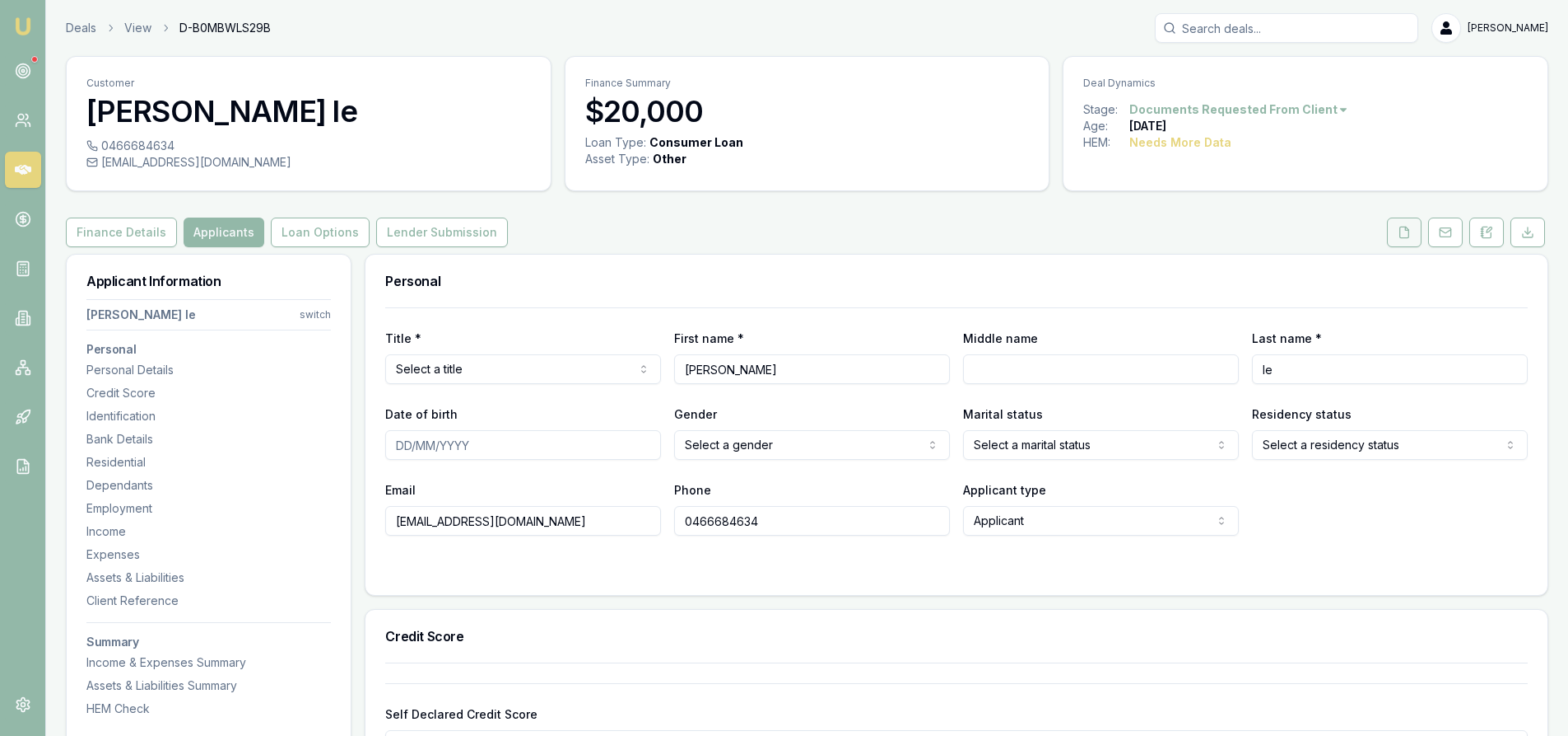
click at [1415, 235] on button at bounding box center [1404, 232] width 35 height 29
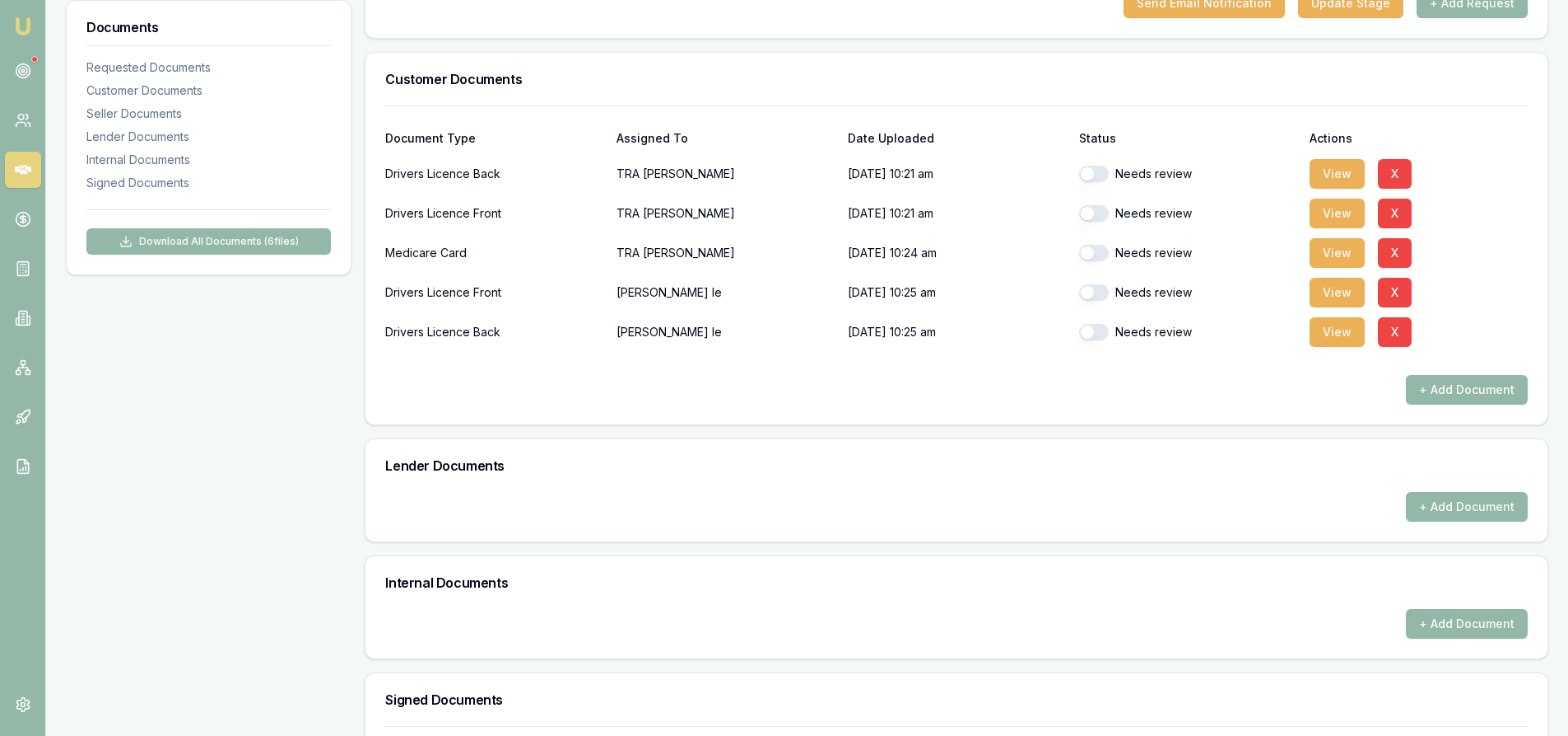
scroll to position [674, 0]
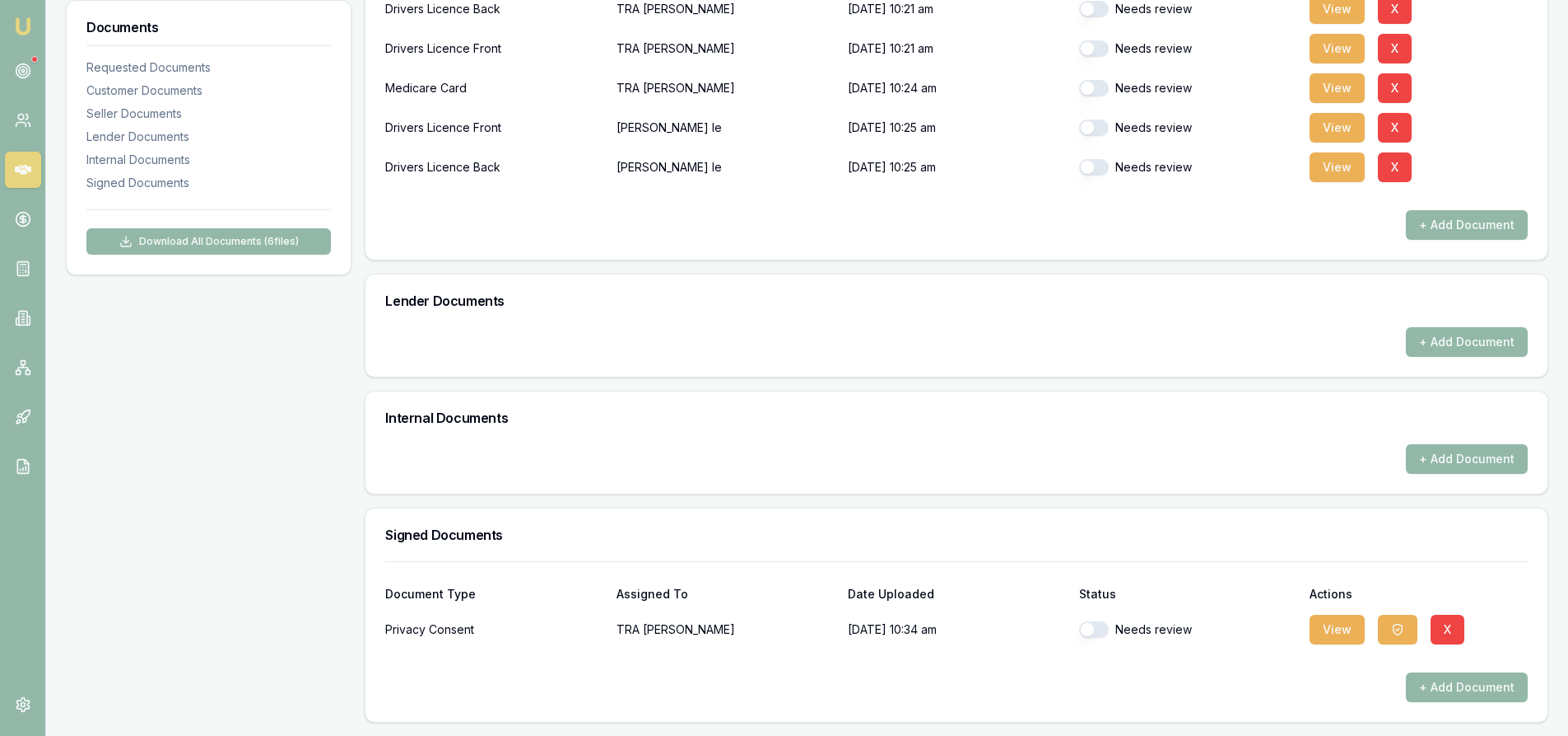
click at [1096, 637] on div "Needs review" at bounding box center [1188, 629] width 218 height 33
click at [1107, 629] on button "button" at bounding box center [1094, 629] width 29 height 16
checkbox input "true"
click at [1337, 628] on button "View" at bounding box center [1337, 629] width 55 height 29
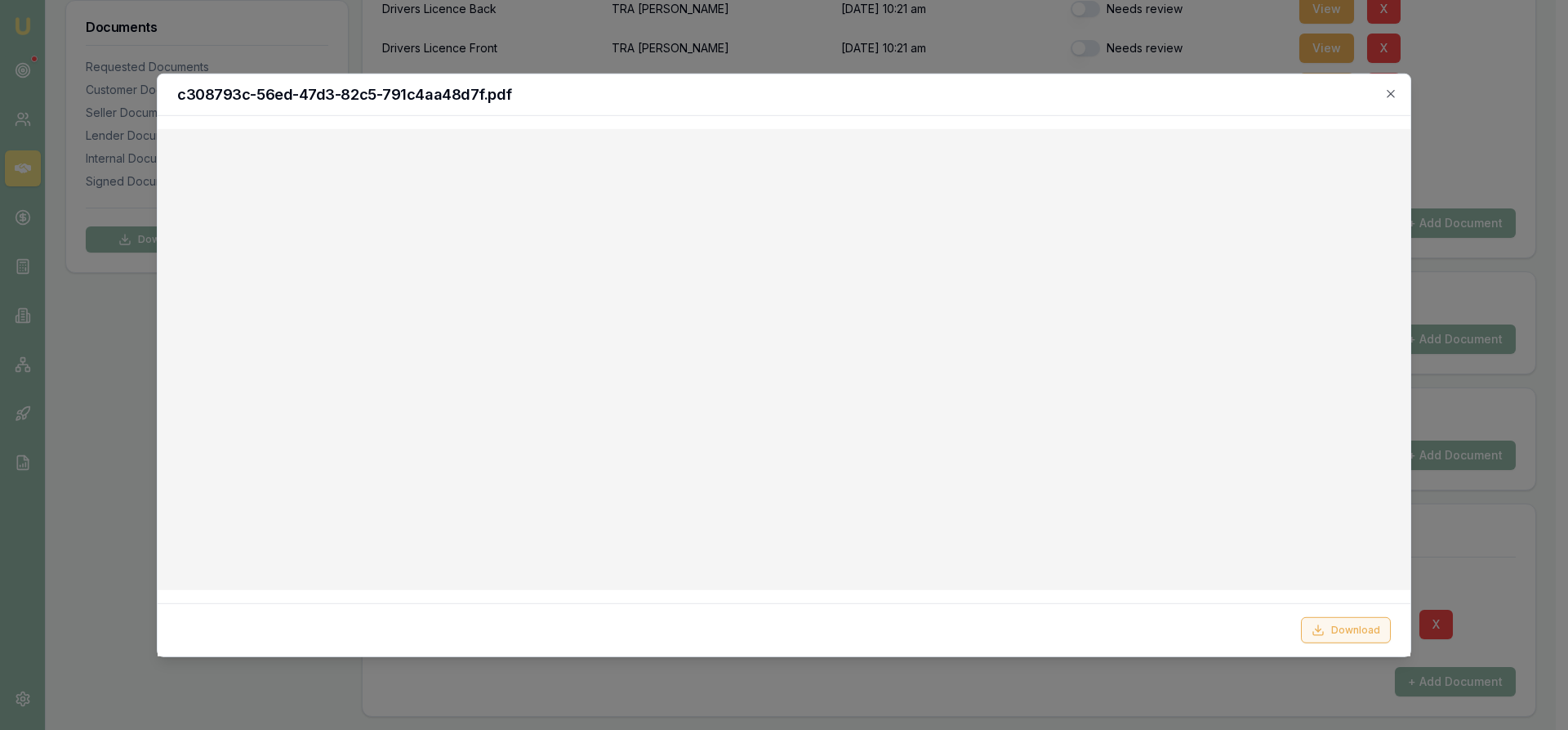
click at [1357, 626] on button "Download" at bounding box center [1345, 629] width 90 height 26
click at [1394, 92] on icon "button" at bounding box center [1390, 93] width 13 height 13
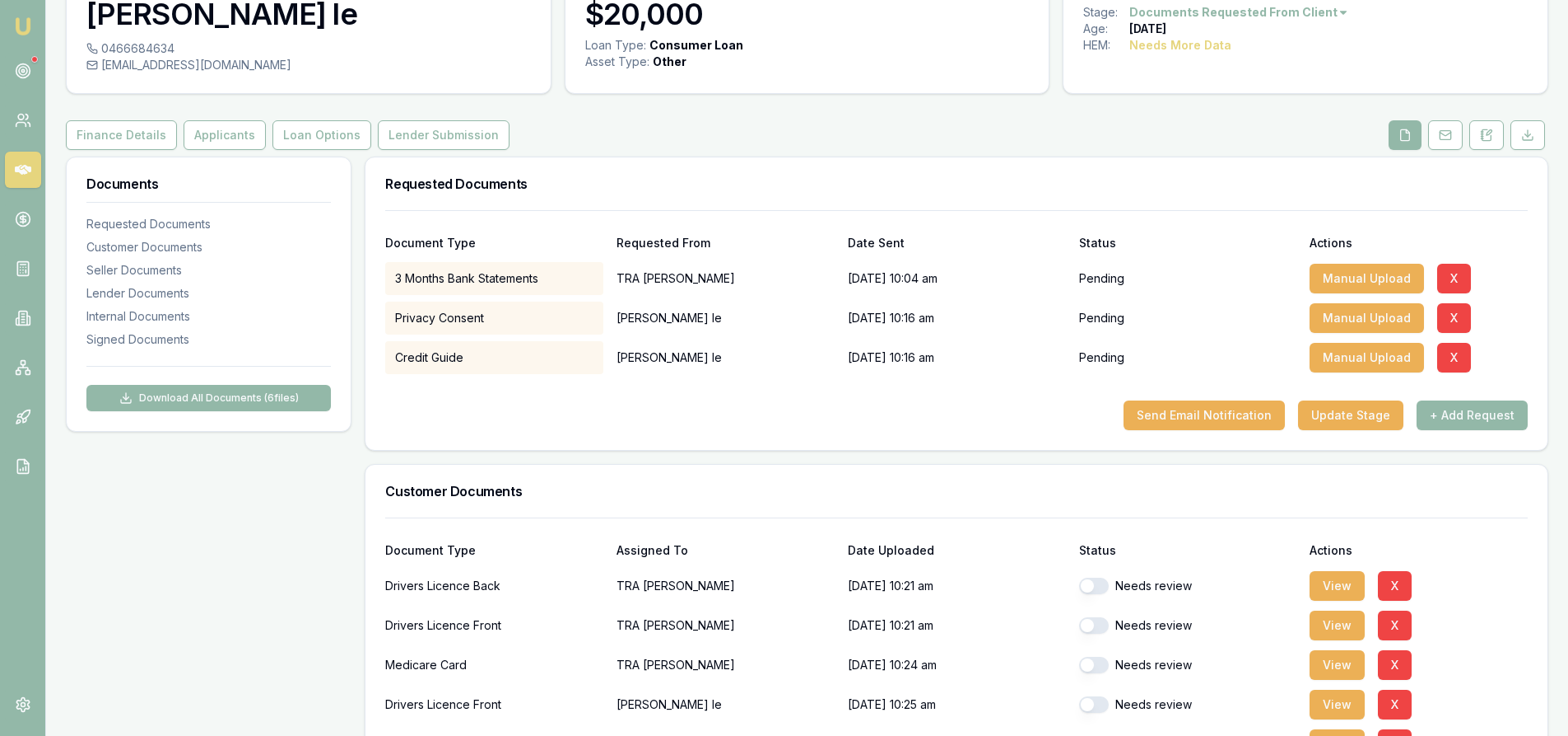
scroll to position [0, 0]
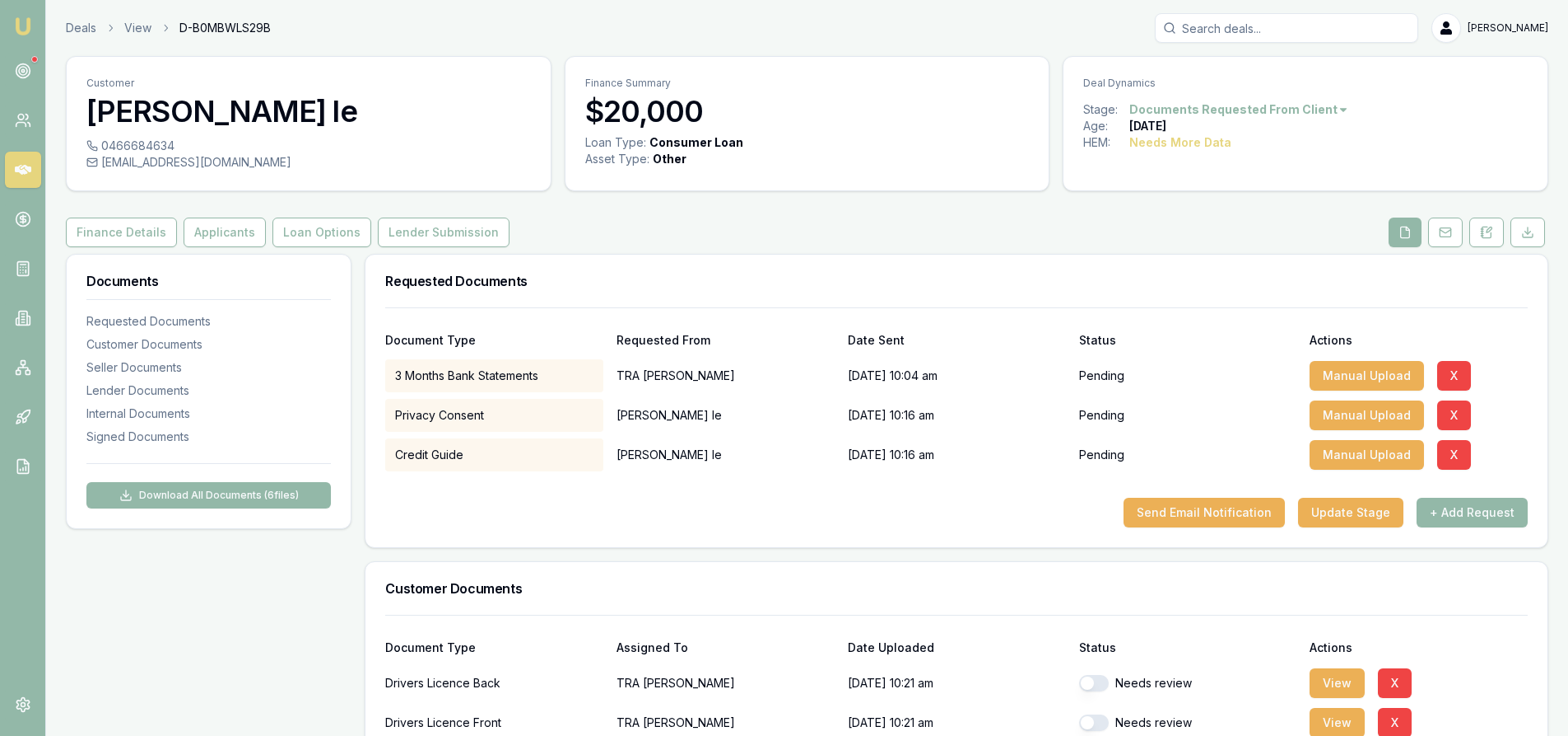
click at [935, 260] on div "Requested Documents" at bounding box center [957, 281] width 1182 height 53
click at [1253, 28] on input "Search deals" at bounding box center [1287, 27] width 263 height 29
type input "dong"
click at [1248, 87] on p "0411951116" at bounding box center [1287, 88] width 249 height 16
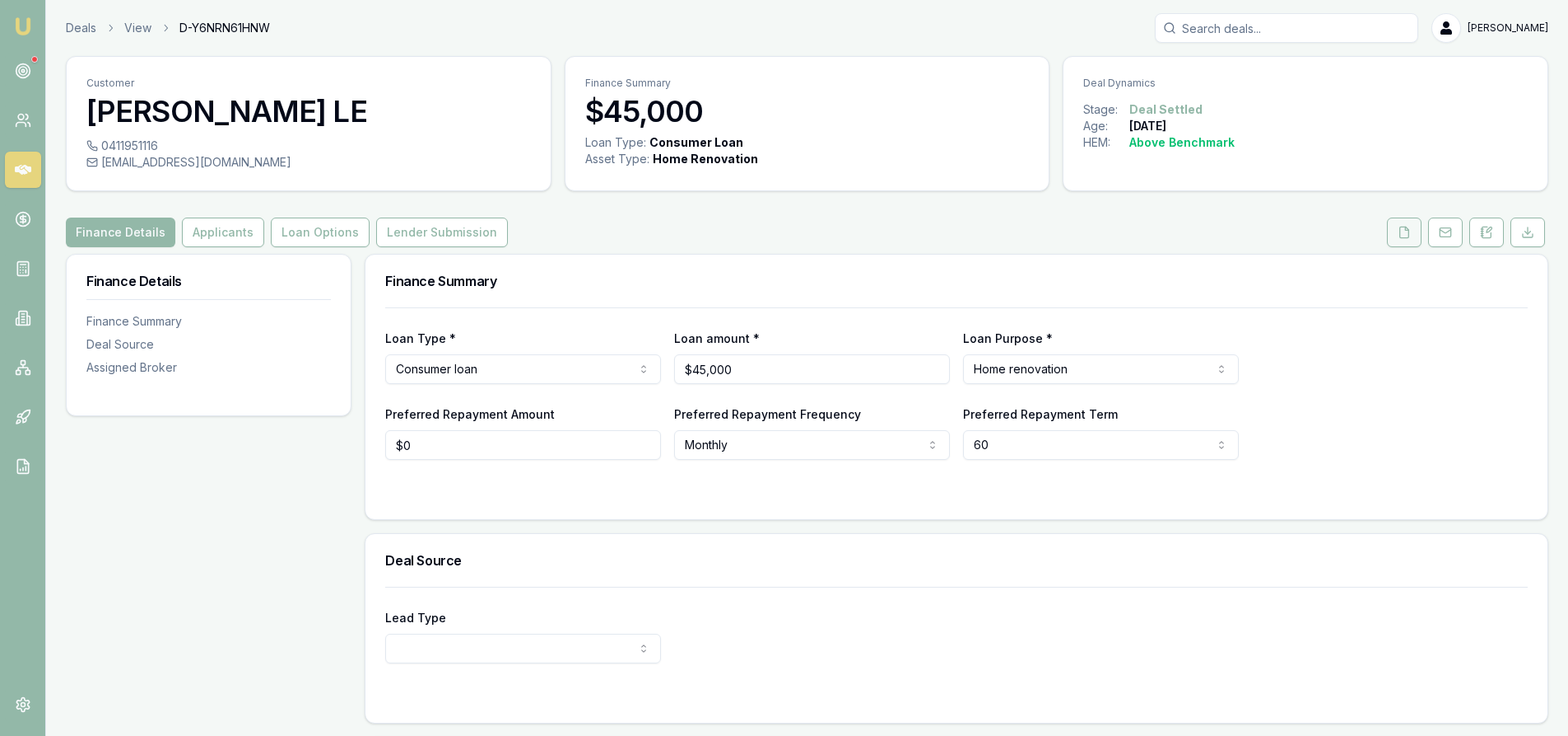
click at [1404, 234] on icon at bounding box center [1404, 232] width 13 height 13
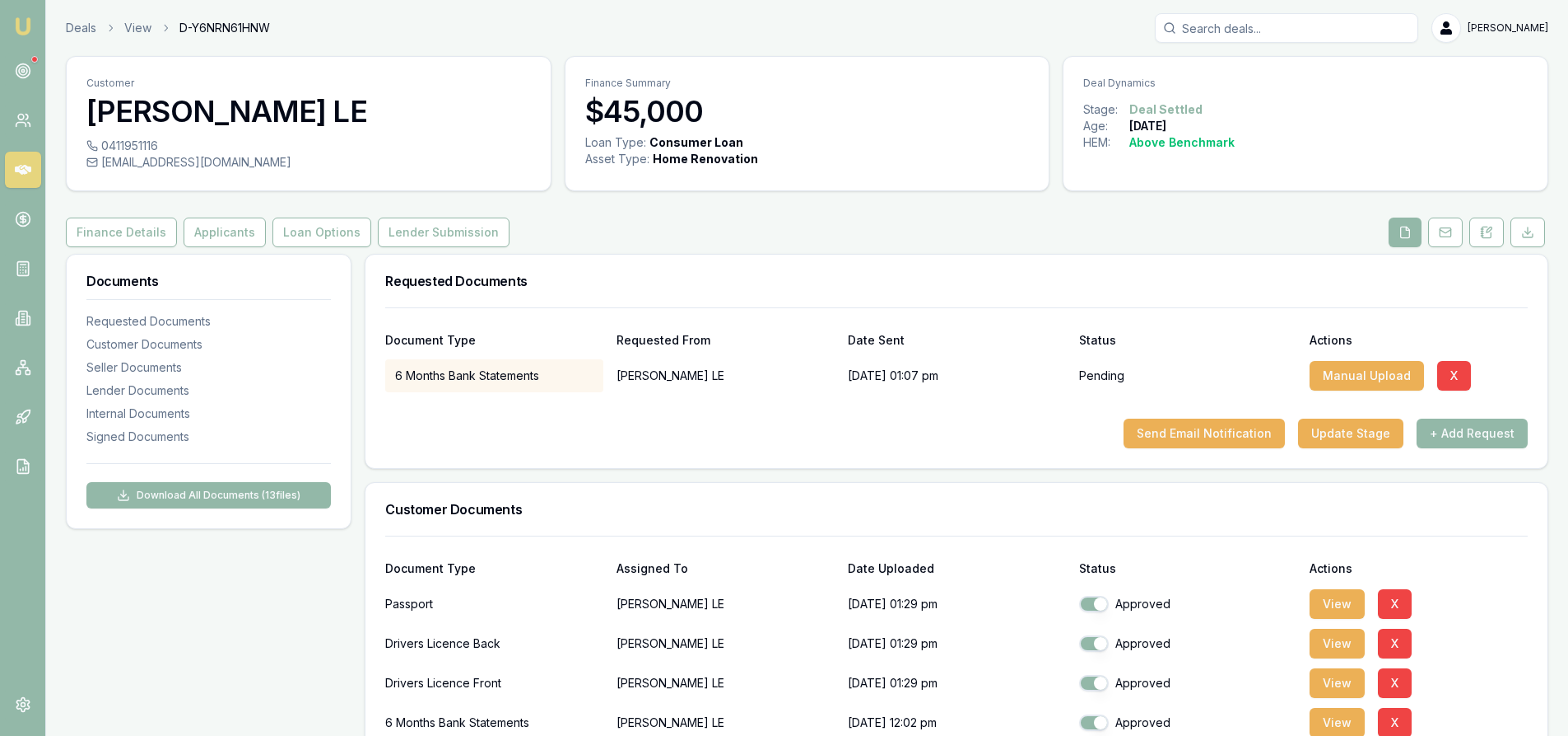
click at [20, 164] on icon at bounding box center [23, 170] width 16 height 16
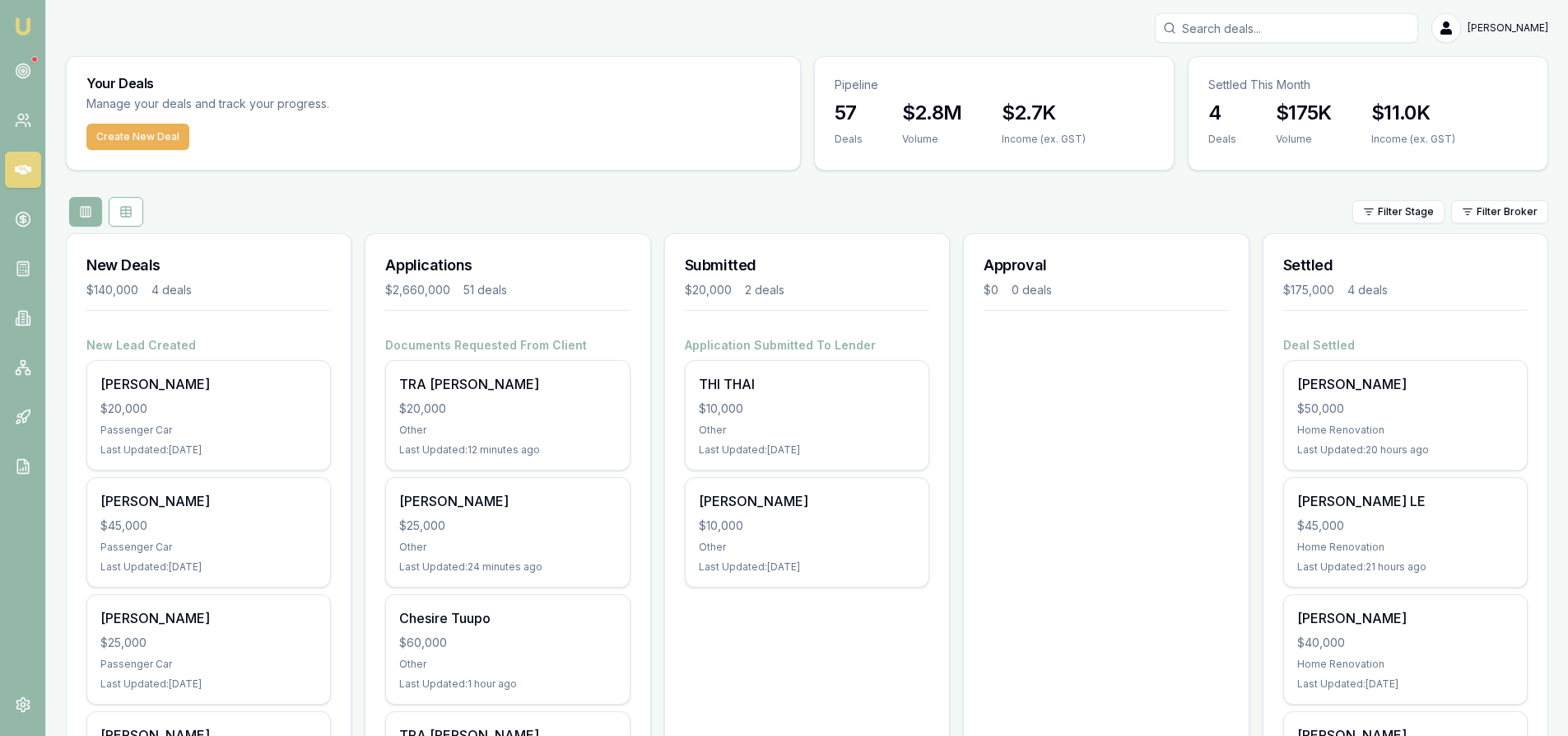
scroll to position [82, 0]
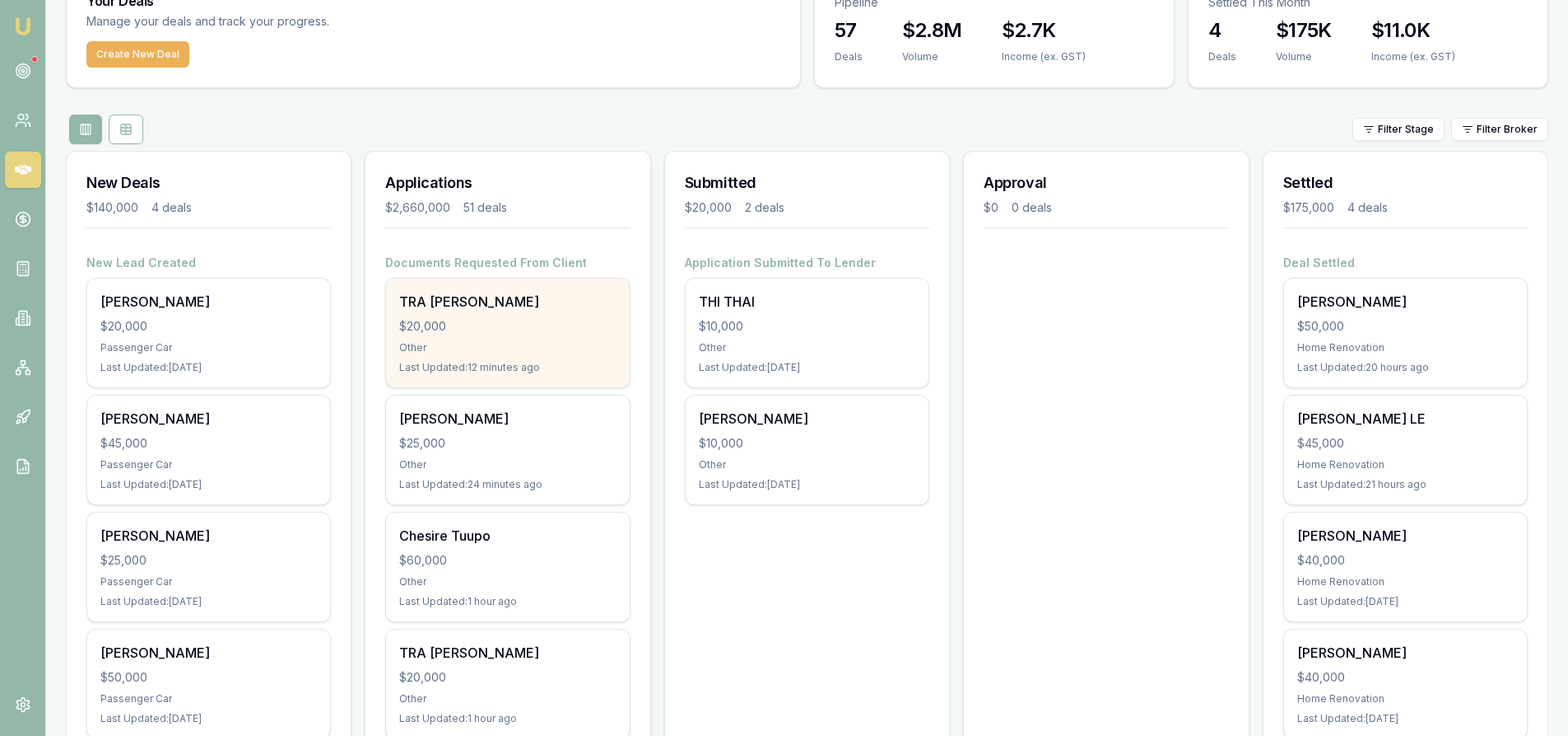
click at [482, 336] on div "TRA NGUYEN $20,000 Other Last Updated: 12 minutes ago" at bounding box center [508, 333] width 243 height 109
